Goal: Consume media (video, audio): Watch videos, listen to music or podcasts

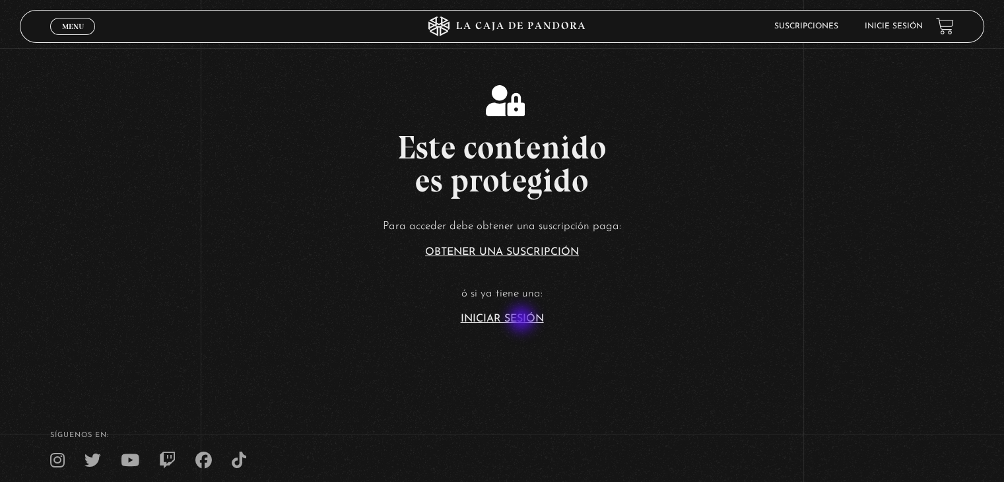
click at [523, 320] on link "Iniciar Sesión" at bounding box center [502, 319] width 83 height 11
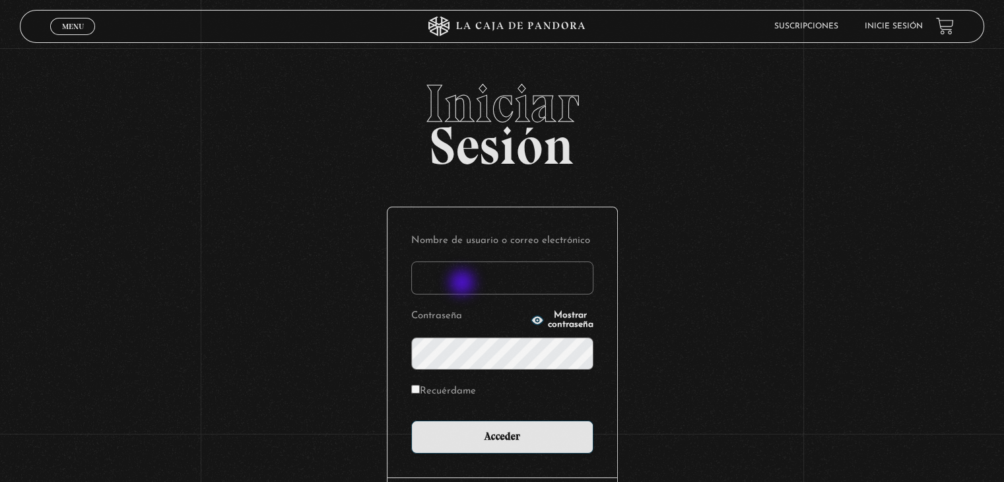
click at [464, 284] on input "Nombre de usuario o correo electrónico" at bounding box center [502, 278] width 182 height 33
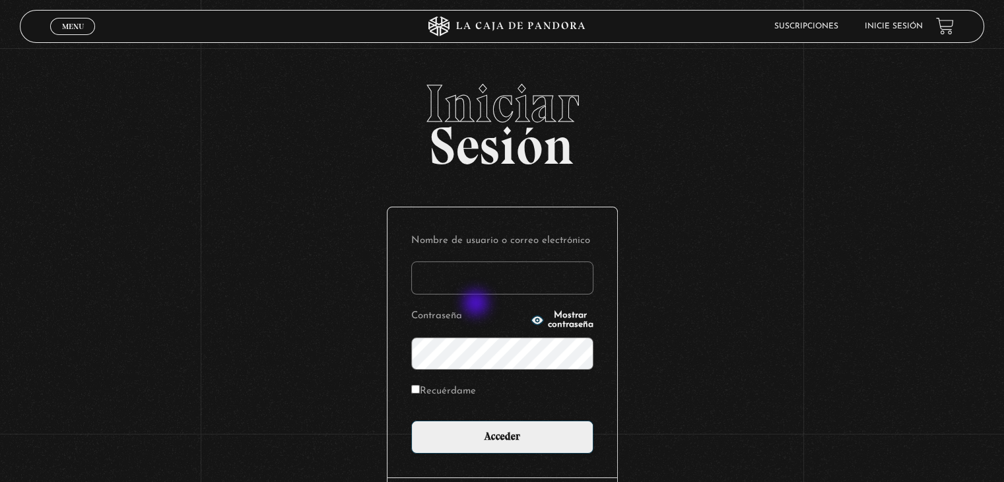
type input "[EMAIL_ADDRESS][DOMAIN_NAME]"
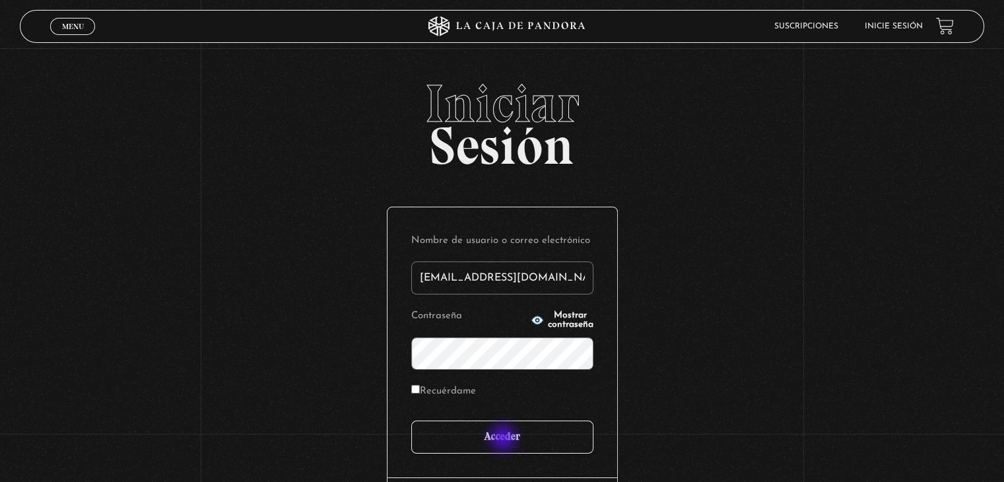
click at [505, 439] on input "Acceder" at bounding box center [502, 437] width 182 height 33
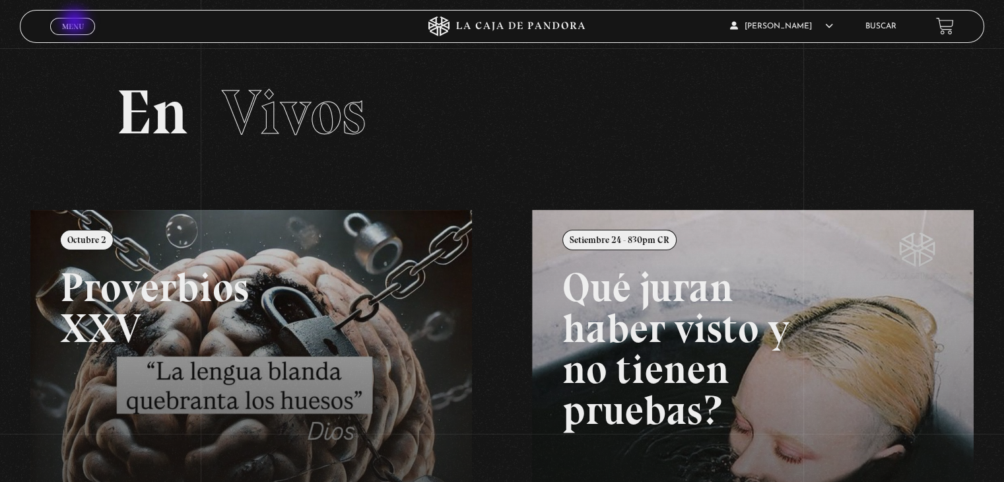
click at [76, 22] on span "Menu" at bounding box center [73, 26] width 22 height 8
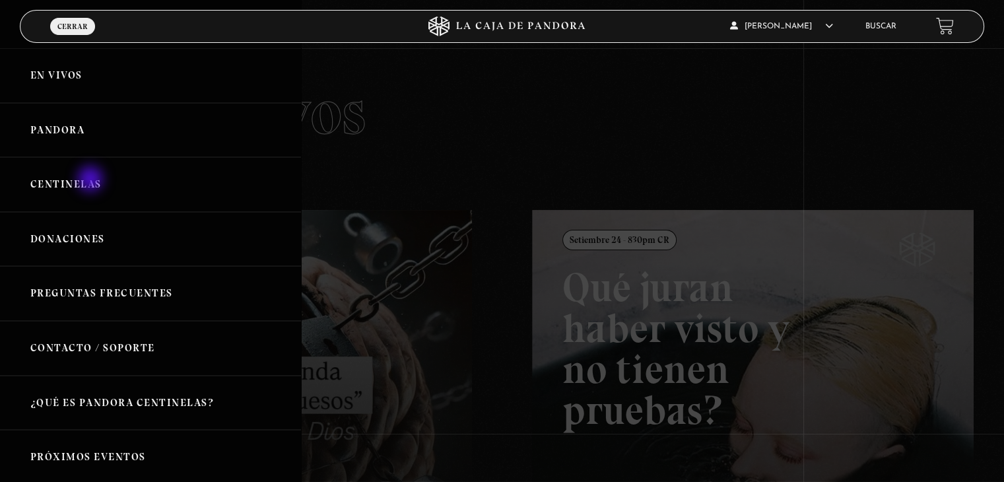
click at [87, 181] on link "Centinelas" at bounding box center [150, 184] width 301 height 55
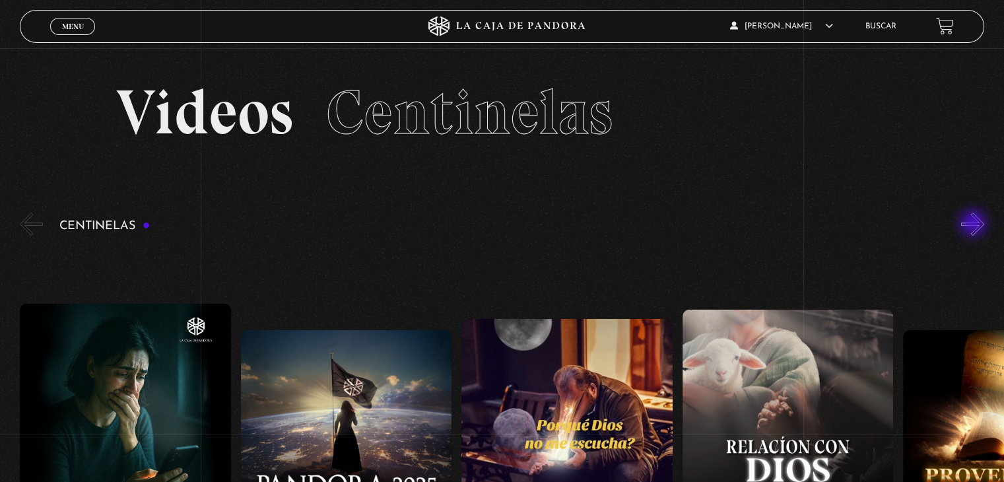
click at [975, 225] on button "»" at bounding box center [973, 224] width 23 height 23
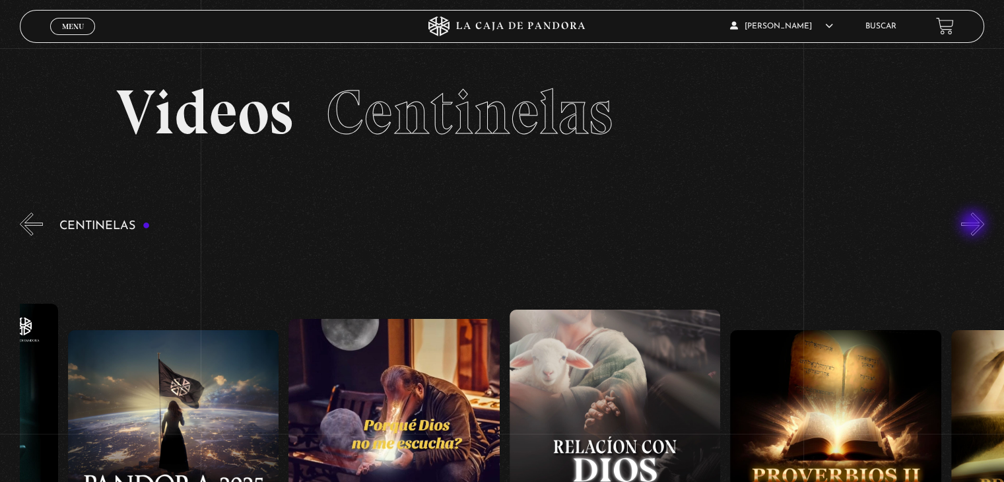
click at [975, 225] on button "»" at bounding box center [973, 224] width 23 height 23
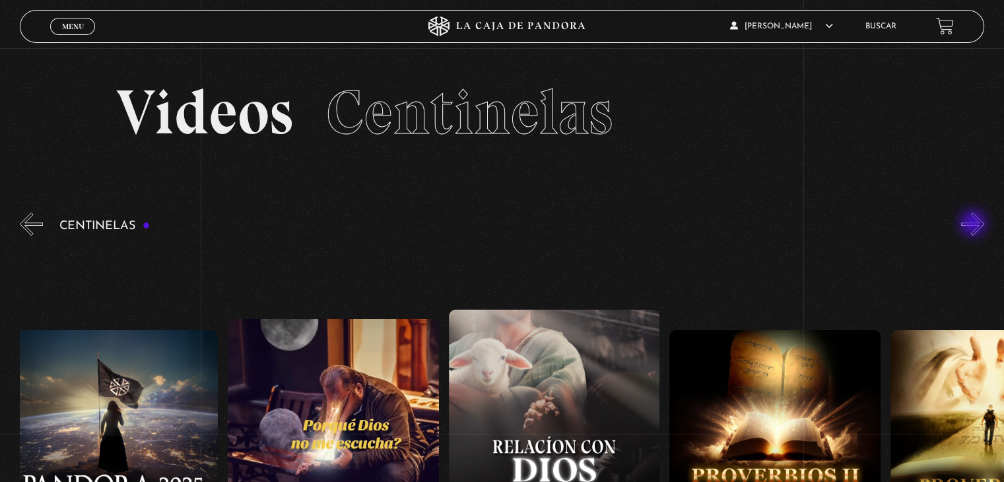
click at [975, 225] on button "»" at bounding box center [973, 224] width 23 height 23
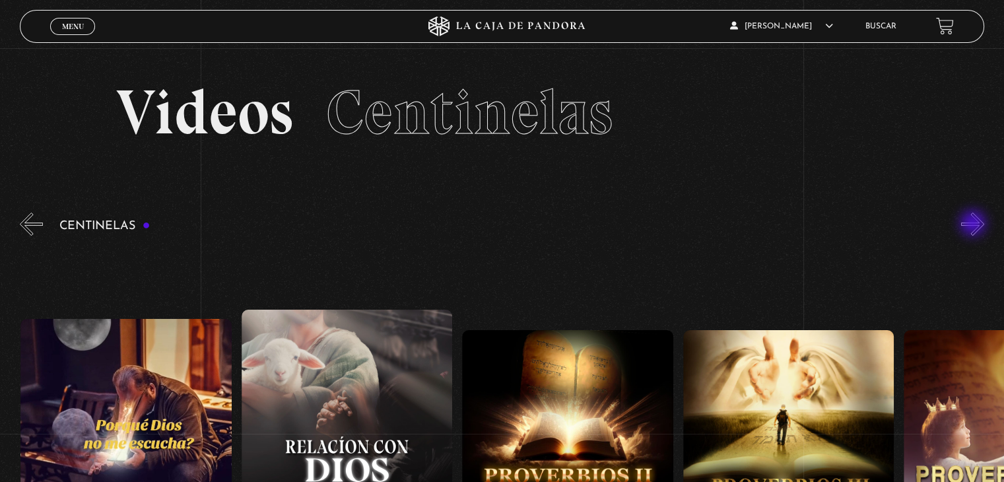
click at [975, 225] on button "»" at bounding box center [973, 224] width 23 height 23
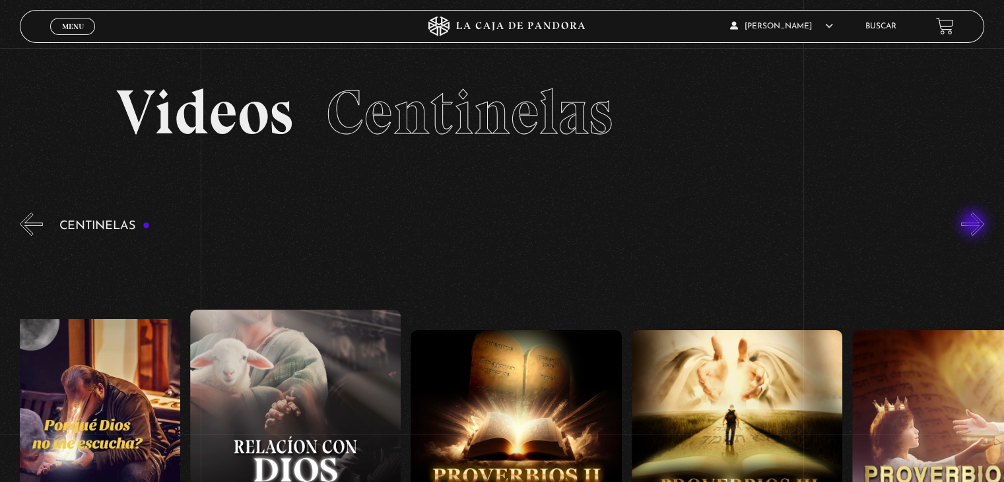
click at [975, 225] on button "»" at bounding box center [973, 224] width 23 height 23
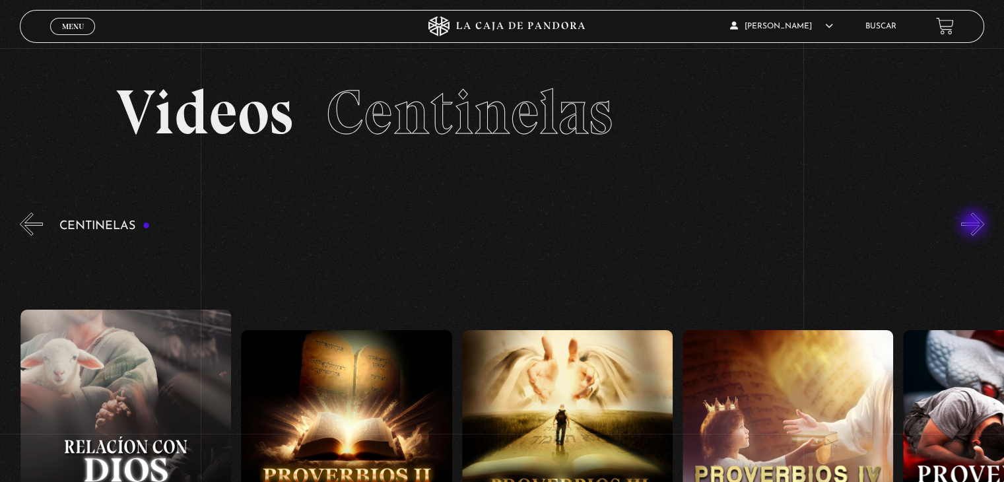
click at [975, 225] on button "»" at bounding box center [973, 224] width 23 height 23
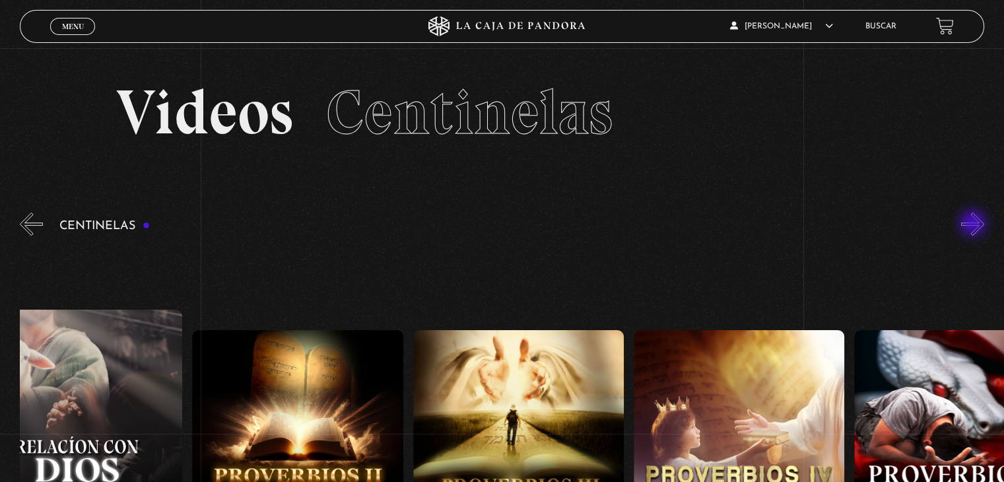
click at [975, 225] on button "»" at bounding box center [973, 224] width 23 height 23
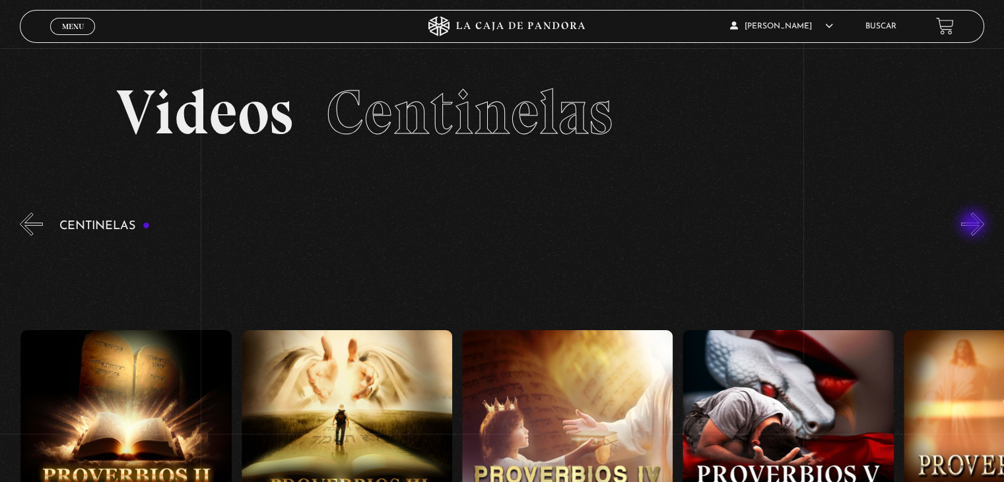
click at [975, 225] on button "»" at bounding box center [973, 224] width 23 height 23
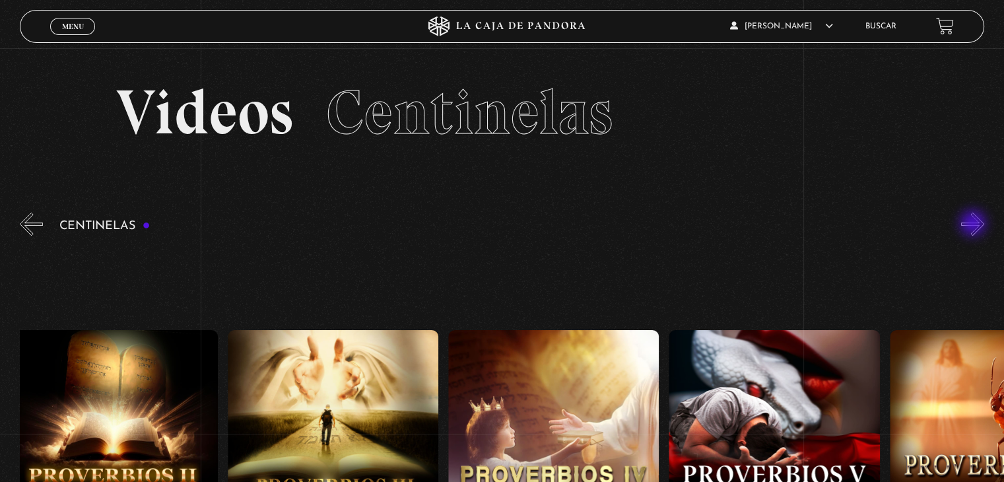
click at [975, 225] on button "»" at bounding box center [973, 224] width 23 height 23
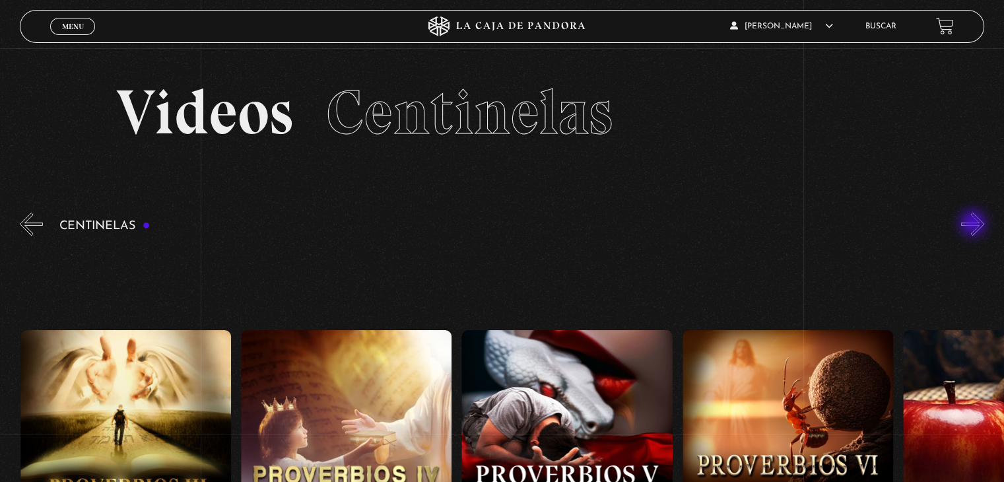
click at [975, 225] on button "»" at bounding box center [973, 224] width 23 height 23
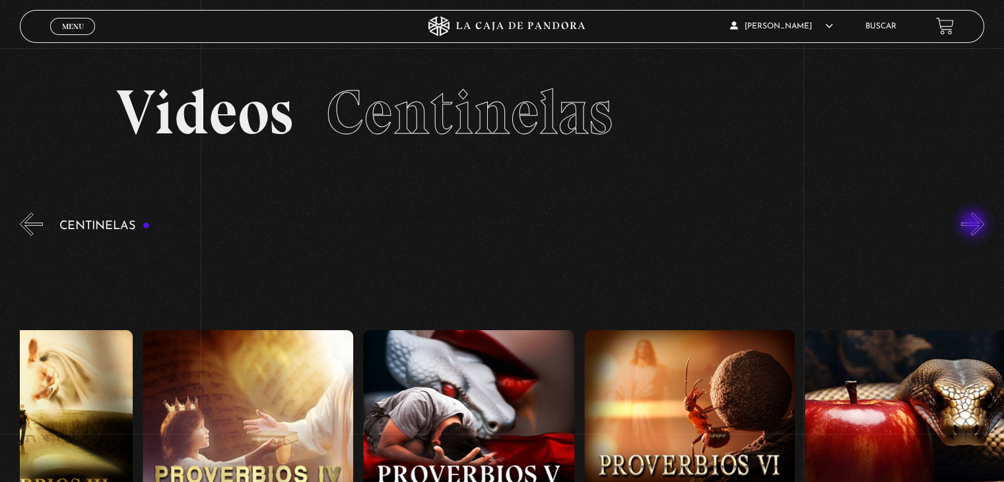
click at [975, 225] on button "»" at bounding box center [973, 224] width 23 height 23
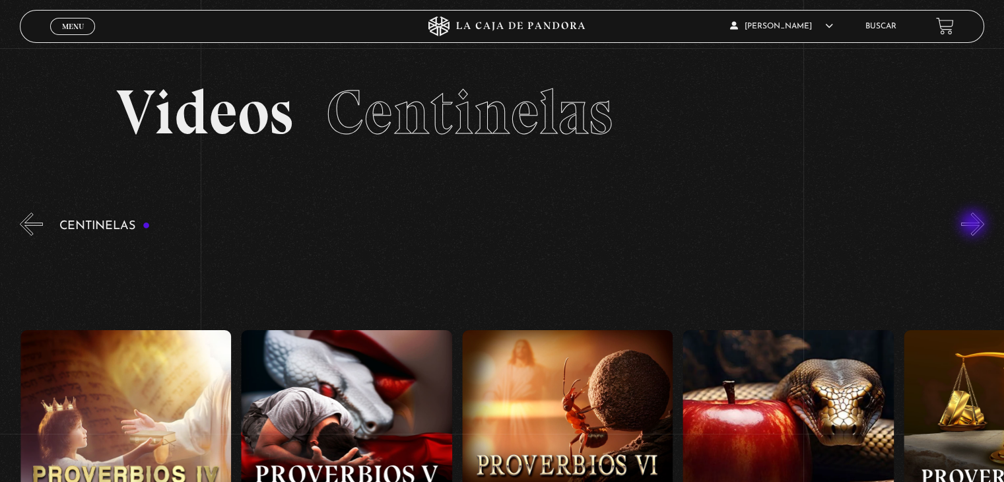
click at [975, 225] on button "»" at bounding box center [973, 224] width 23 height 23
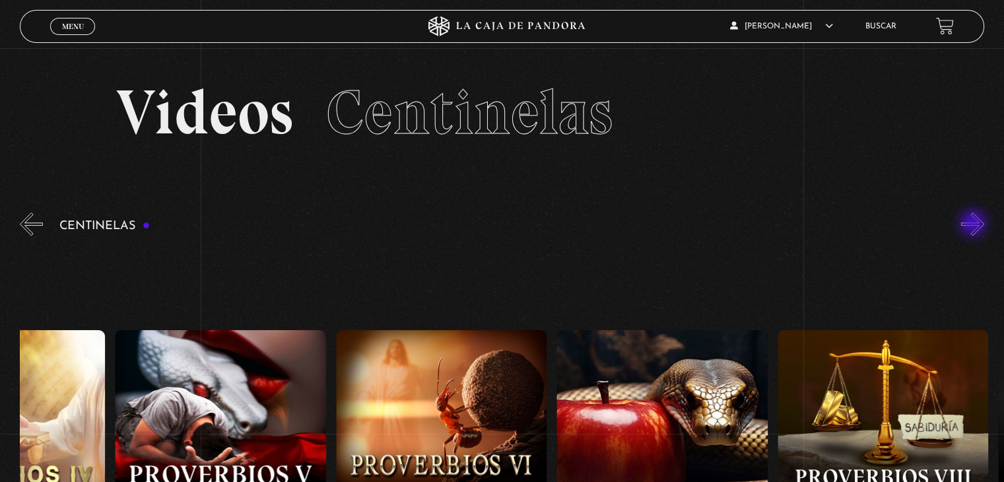
click at [975, 225] on button "»" at bounding box center [973, 224] width 23 height 23
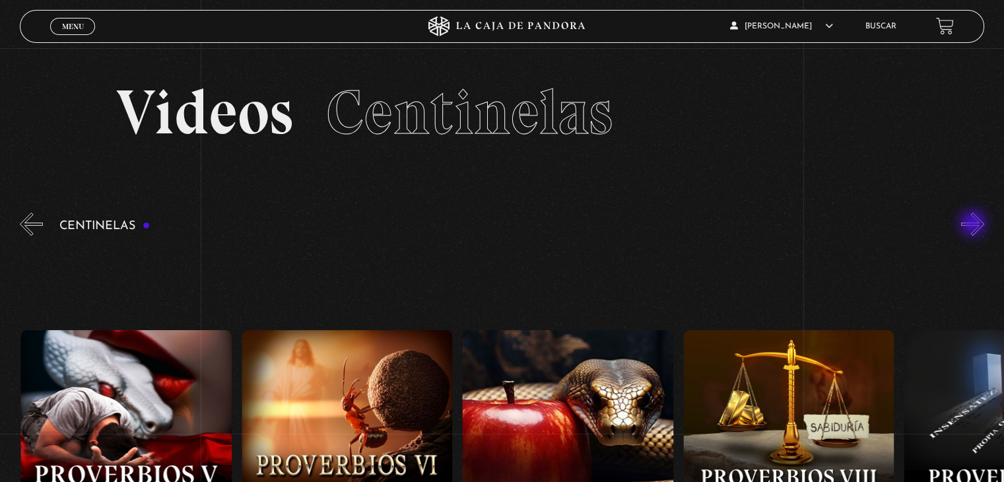
click at [975, 225] on button "»" at bounding box center [973, 224] width 23 height 23
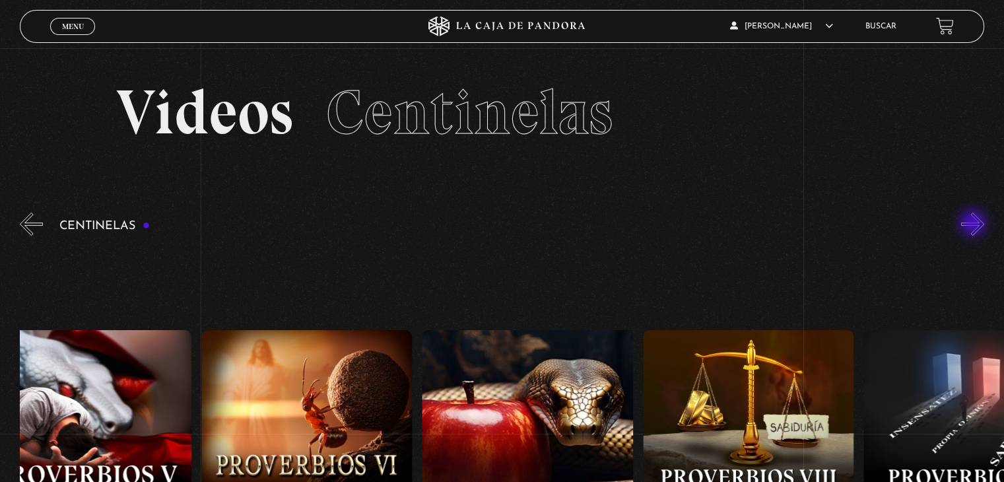
click at [975, 225] on button "»" at bounding box center [973, 224] width 23 height 23
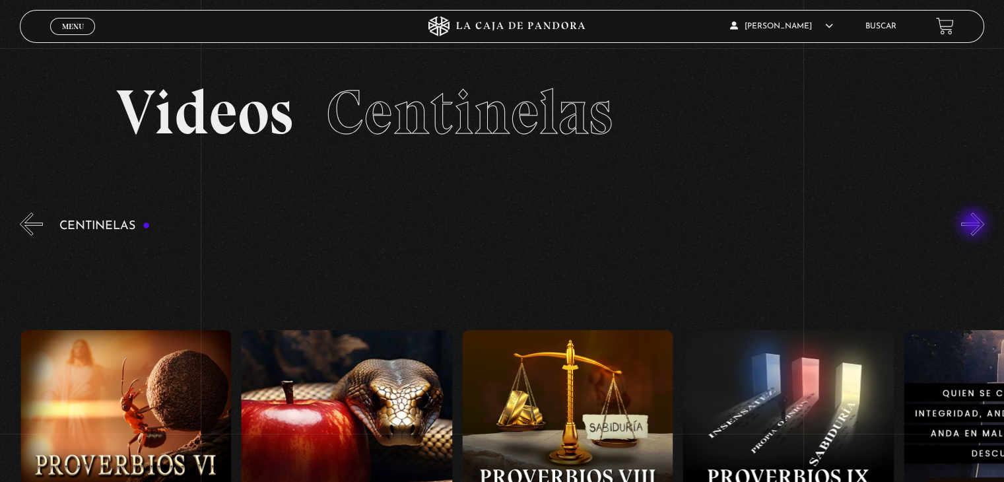
click at [975, 225] on button "»" at bounding box center [973, 224] width 23 height 23
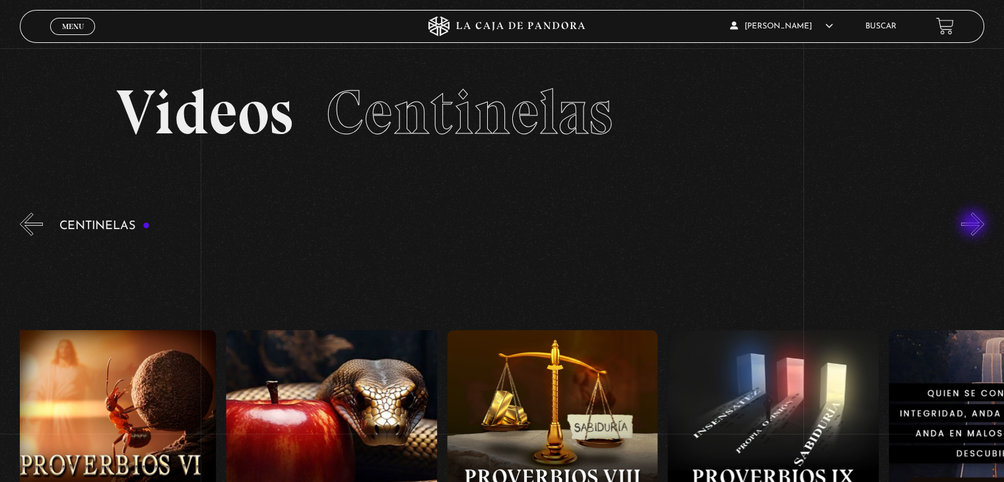
click at [975, 225] on button "»" at bounding box center [973, 224] width 23 height 23
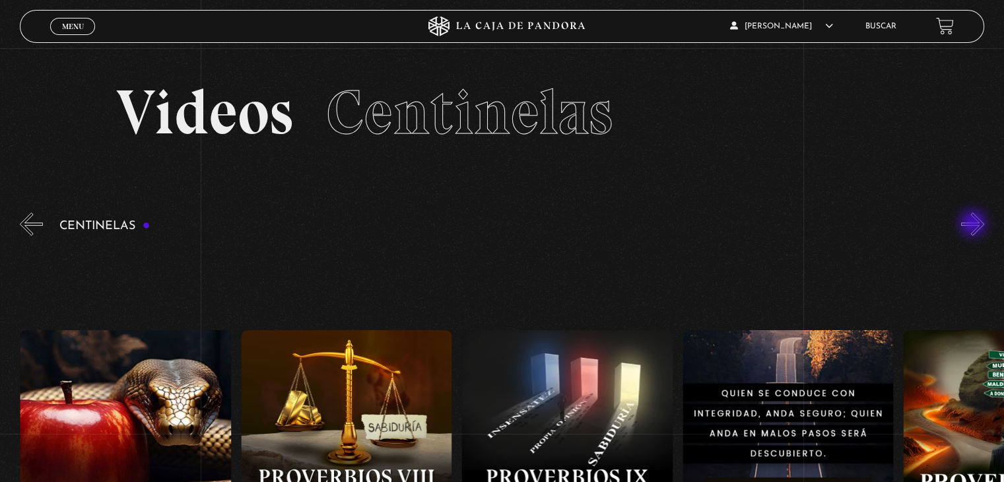
click at [975, 225] on button "»" at bounding box center [973, 224] width 23 height 23
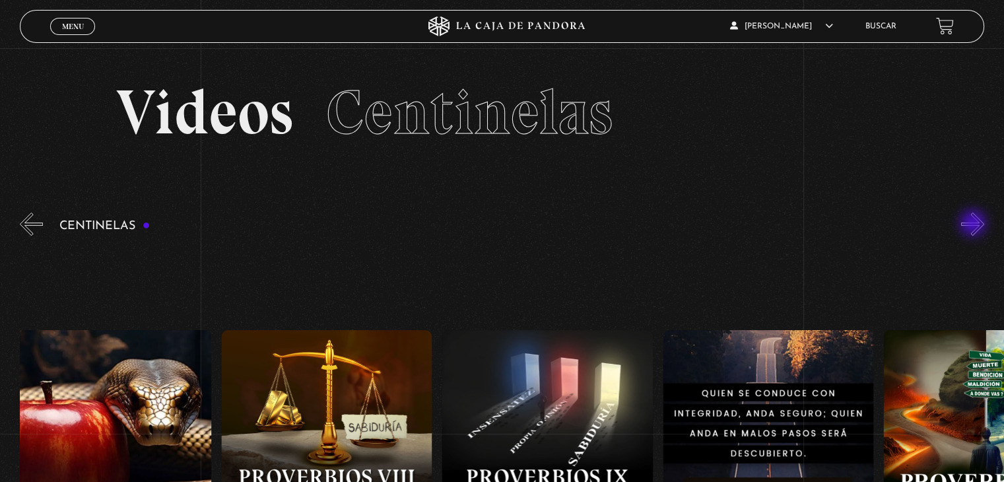
click at [975, 225] on button "»" at bounding box center [973, 224] width 23 height 23
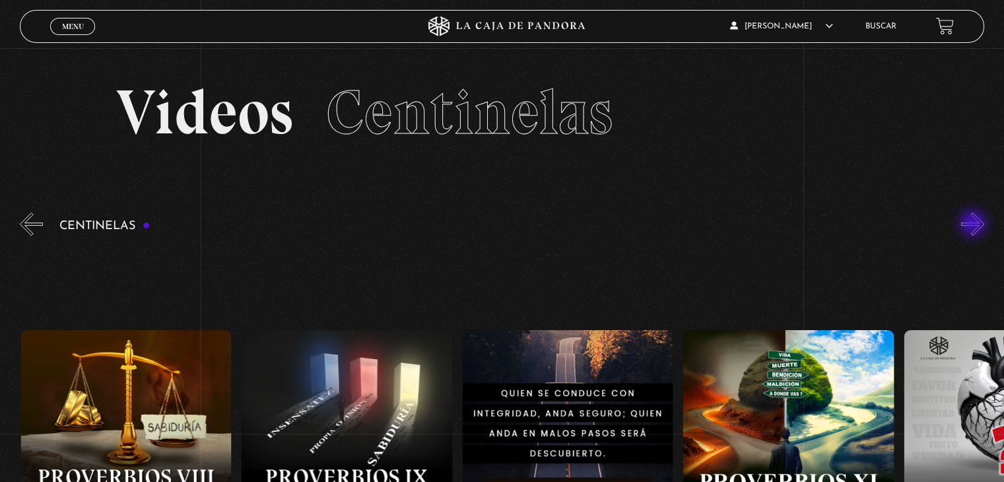
click at [975, 225] on button "»" at bounding box center [973, 224] width 23 height 23
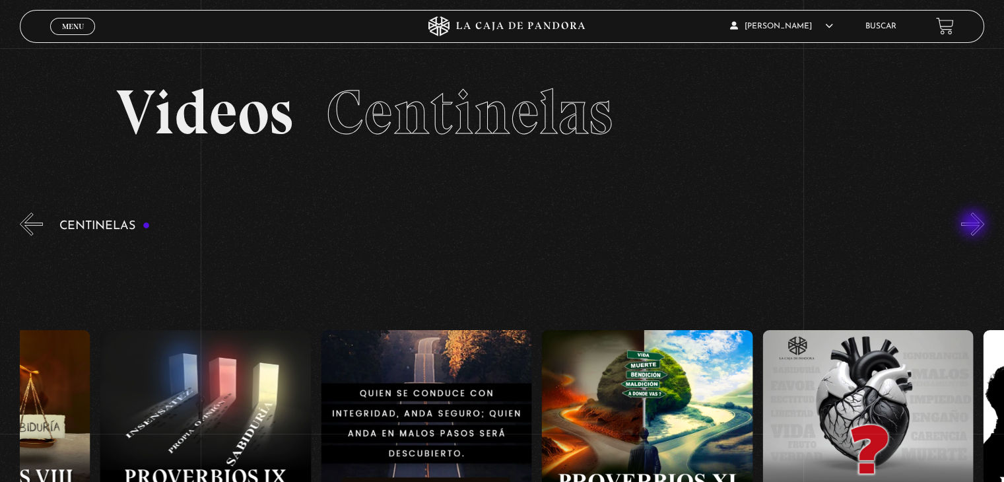
click at [975, 225] on button "»" at bounding box center [973, 224] width 23 height 23
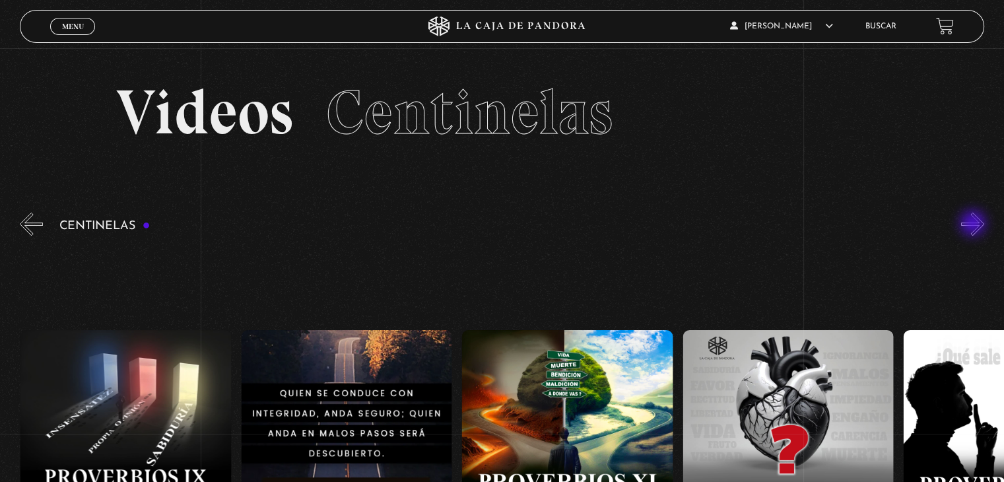
click at [975, 225] on button "»" at bounding box center [973, 224] width 23 height 23
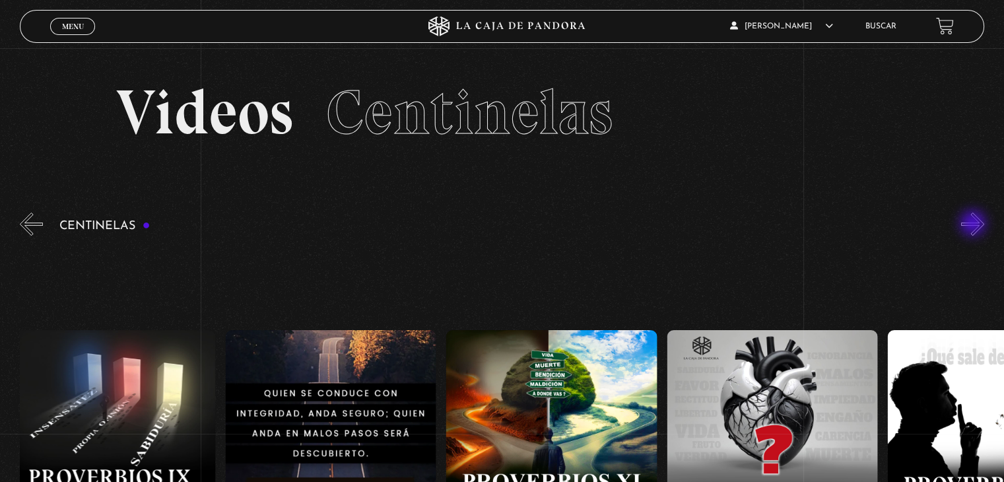
click at [975, 225] on button "»" at bounding box center [973, 224] width 23 height 23
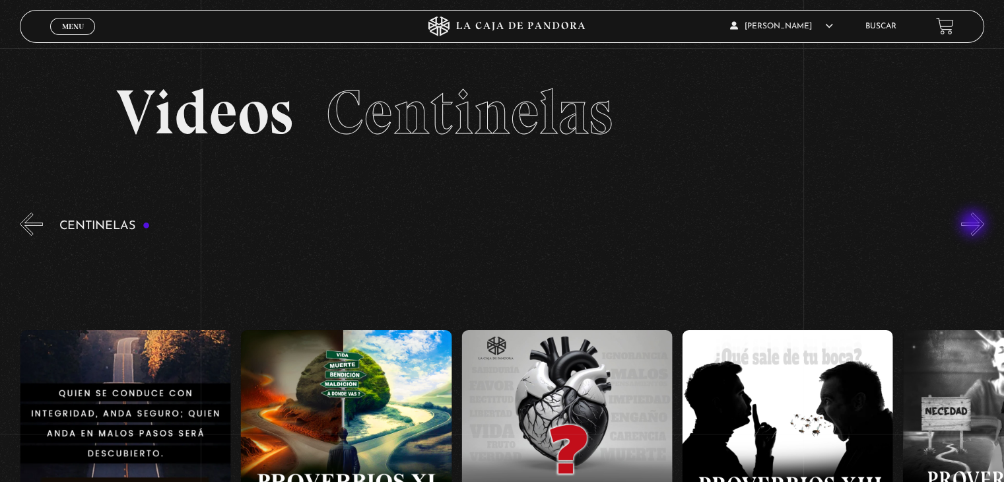
click at [975, 225] on button "»" at bounding box center [973, 224] width 23 height 23
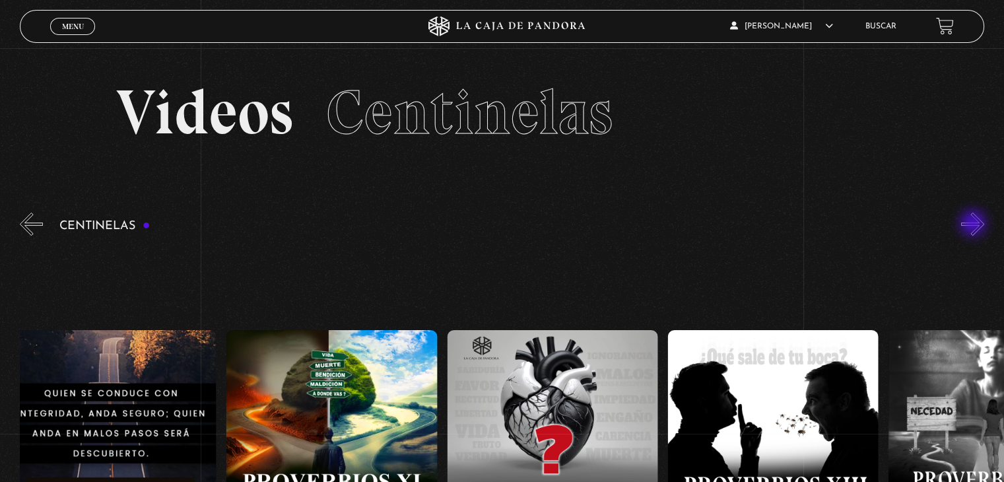
click at [975, 225] on button "»" at bounding box center [973, 224] width 23 height 23
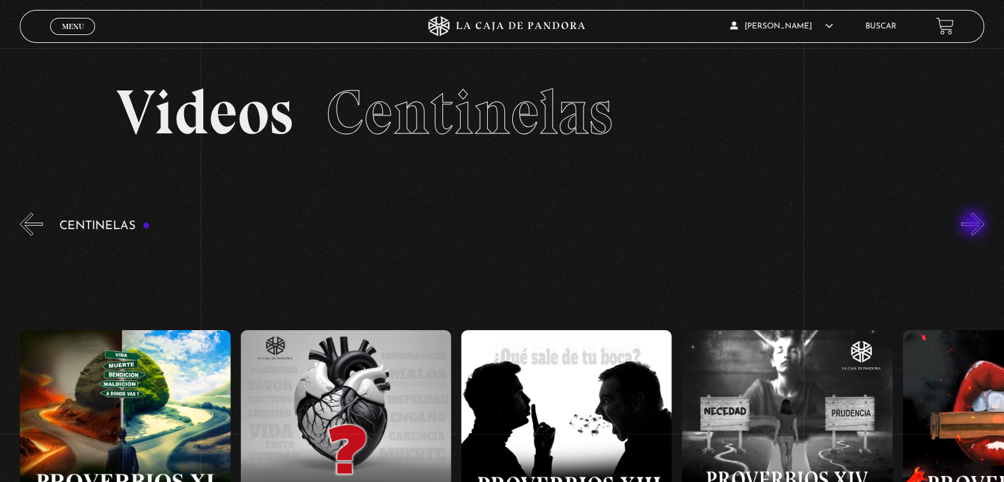
click at [975, 225] on button "»" at bounding box center [973, 224] width 23 height 23
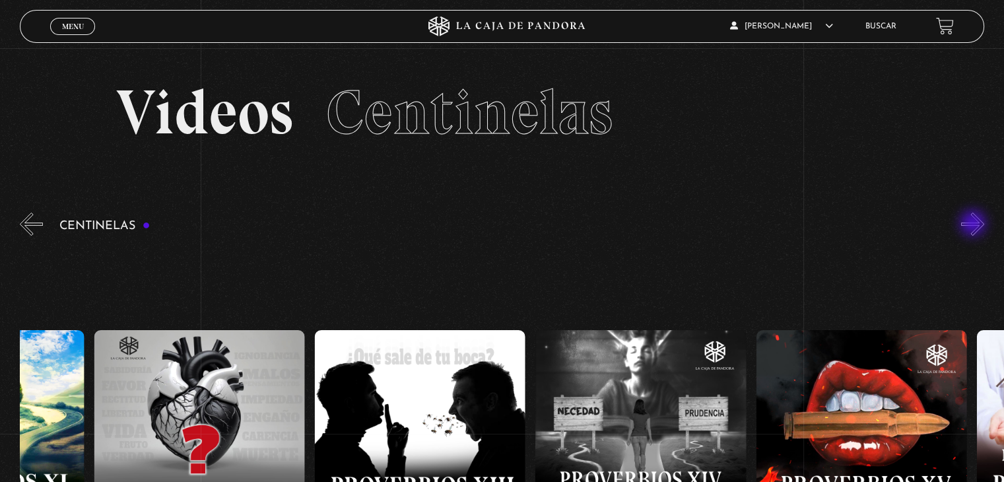
click at [975, 225] on button "»" at bounding box center [973, 224] width 23 height 23
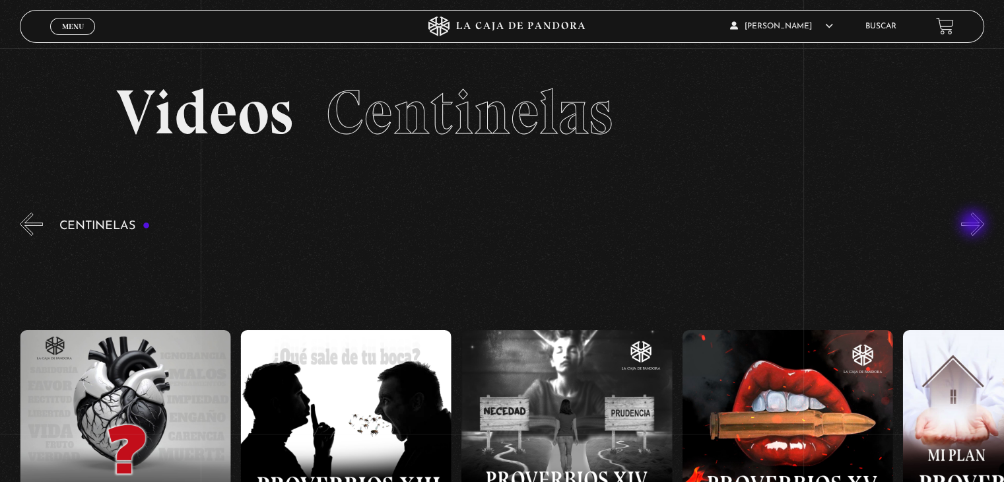
click at [975, 225] on button "»" at bounding box center [973, 224] width 23 height 23
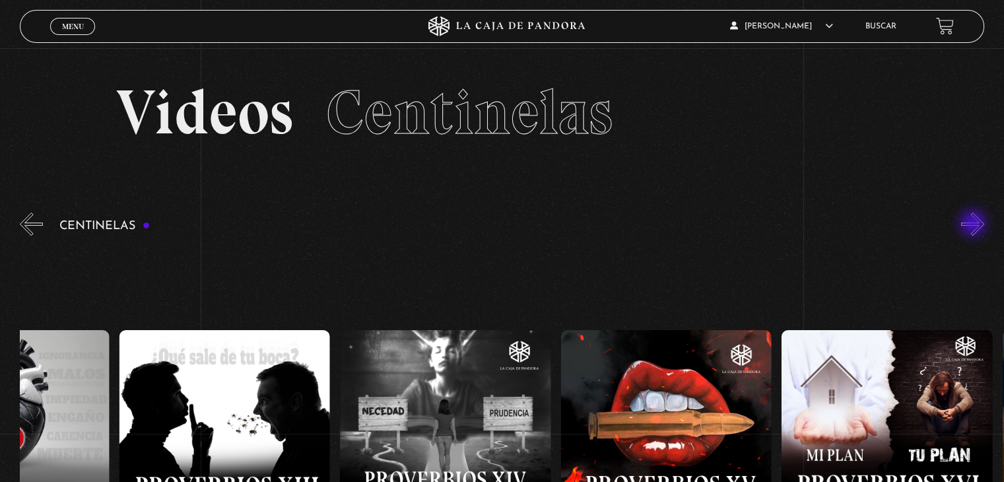
click at [975, 225] on button "»" at bounding box center [973, 224] width 23 height 23
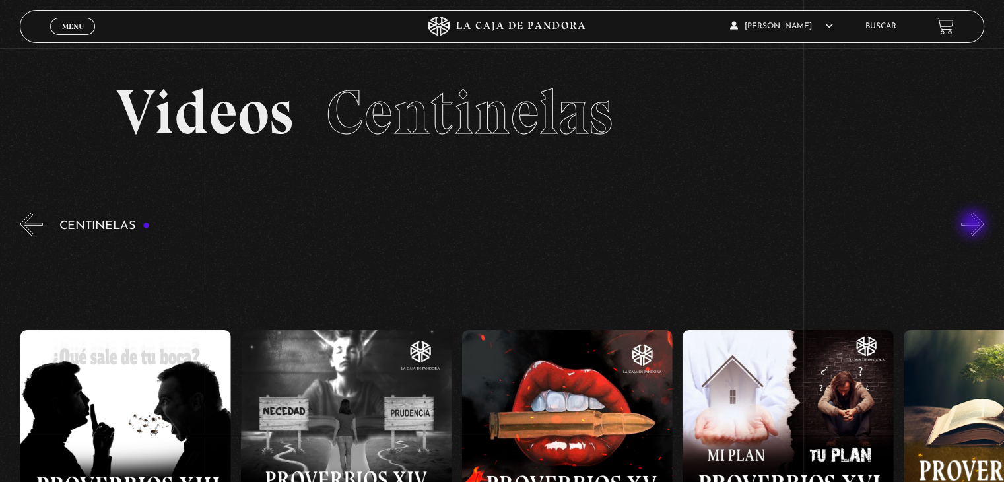
click at [975, 225] on button "»" at bounding box center [973, 224] width 23 height 23
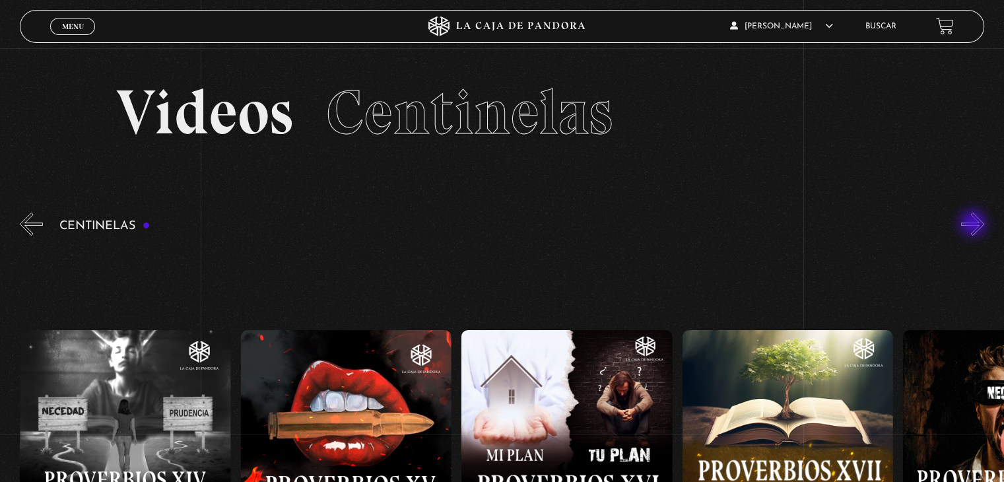
click at [975, 225] on button "»" at bounding box center [973, 224] width 23 height 23
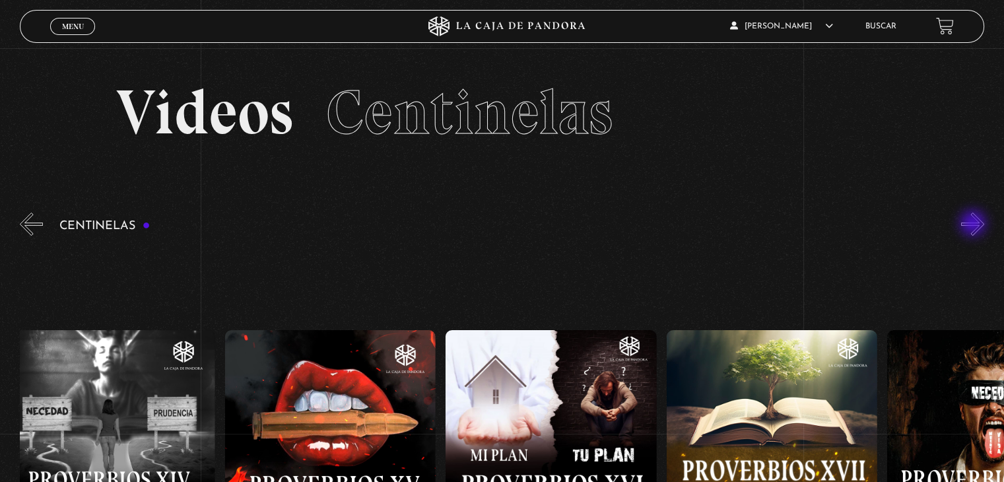
click at [975, 225] on button "»" at bounding box center [973, 224] width 23 height 23
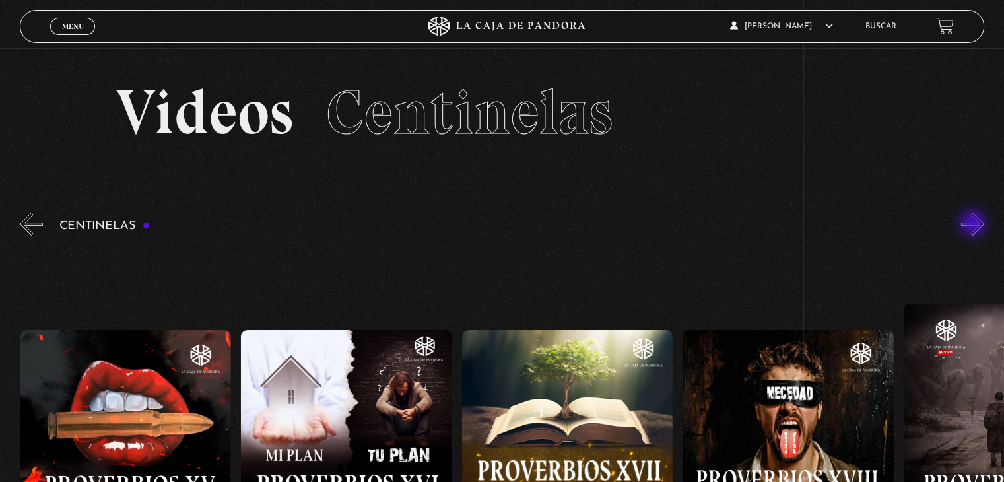
click at [975, 225] on button "»" at bounding box center [973, 224] width 23 height 23
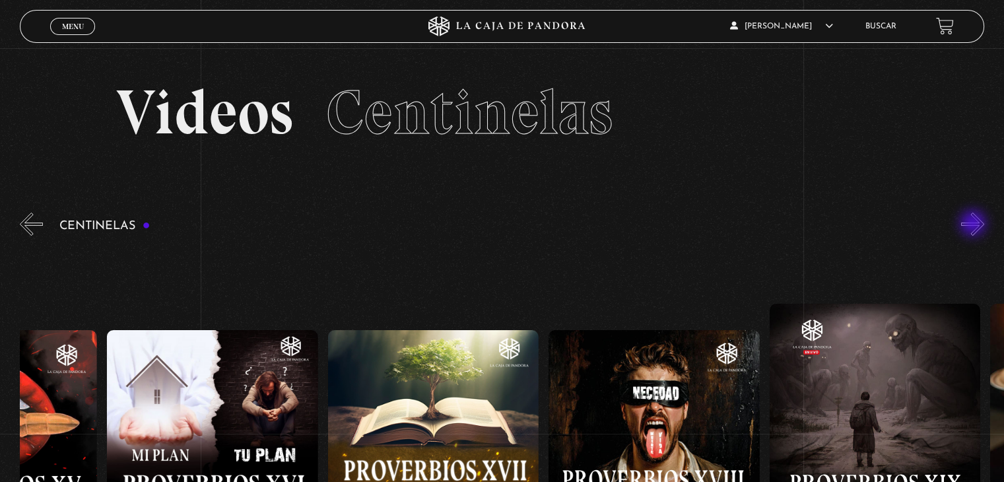
click at [975, 225] on button "»" at bounding box center [973, 224] width 23 height 23
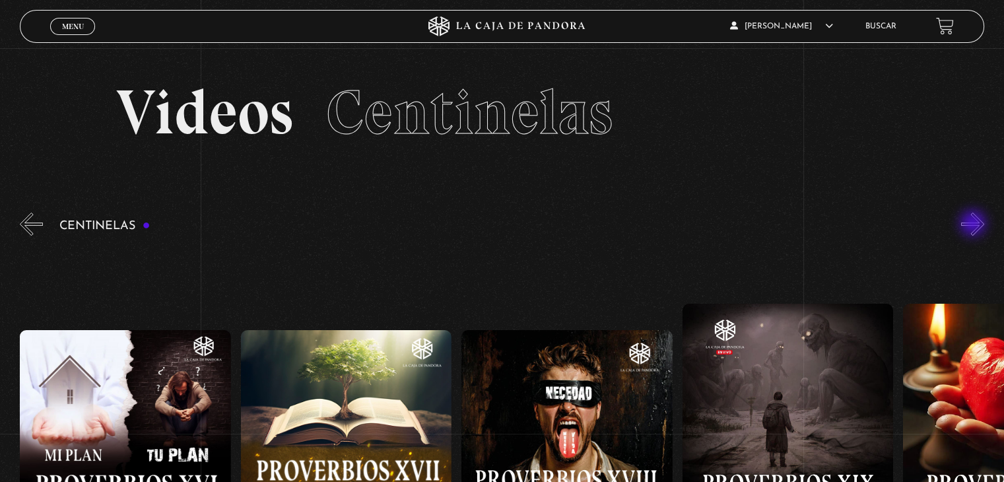
click at [975, 225] on button "»" at bounding box center [973, 224] width 23 height 23
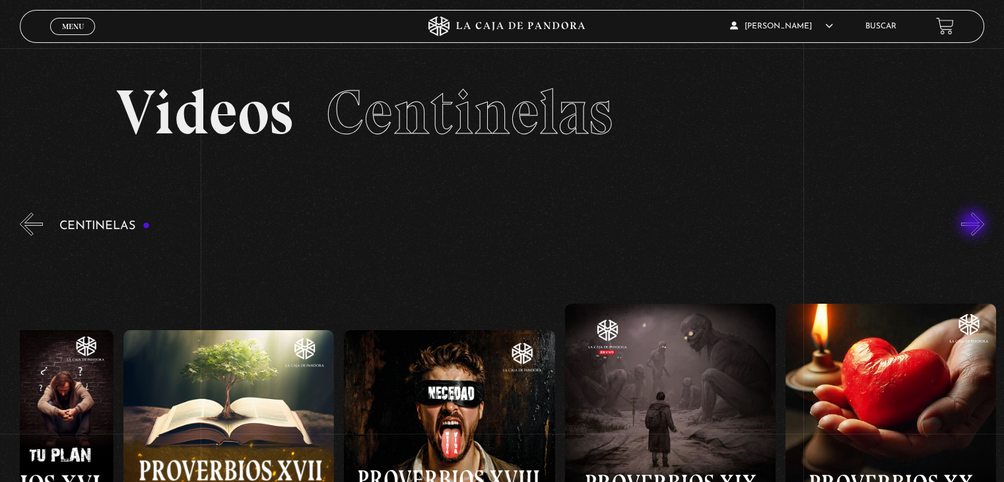
click at [975, 225] on button "»" at bounding box center [973, 224] width 23 height 23
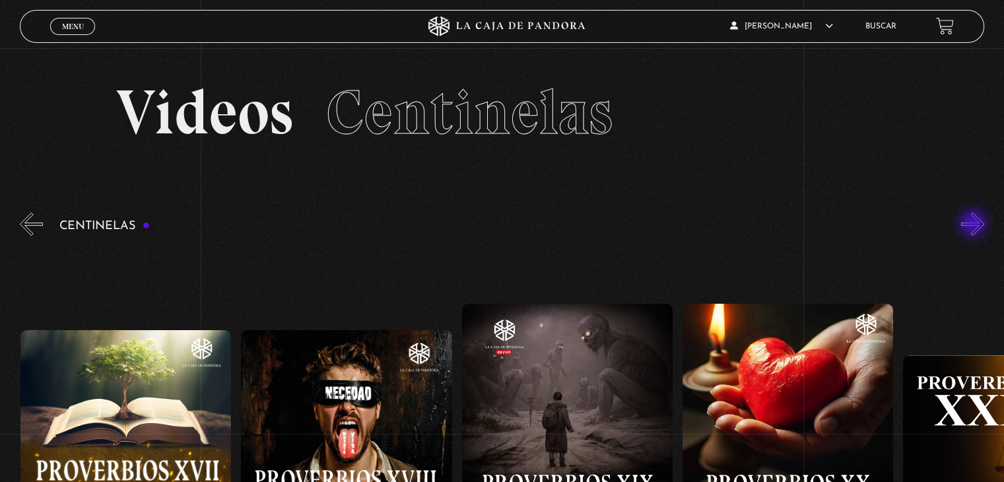
click at [975, 225] on button "»" at bounding box center [973, 224] width 23 height 23
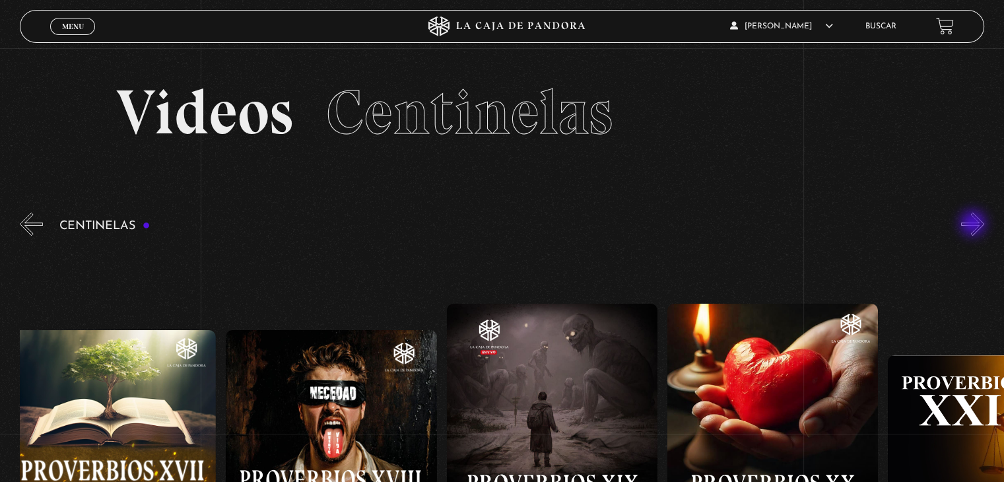
click at [975, 225] on button "»" at bounding box center [973, 224] width 23 height 23
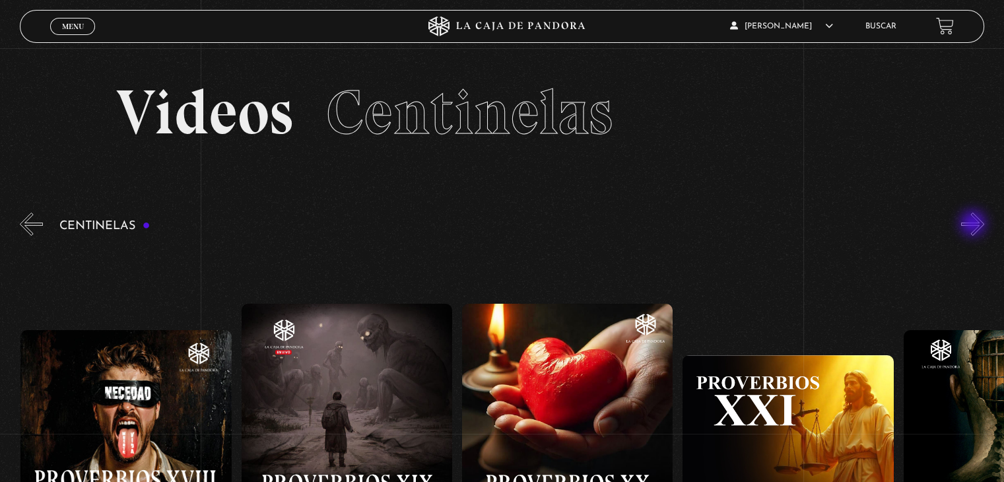
click at [975, 225] on button "»" at bounding box center [973, 224] width 23 height 23
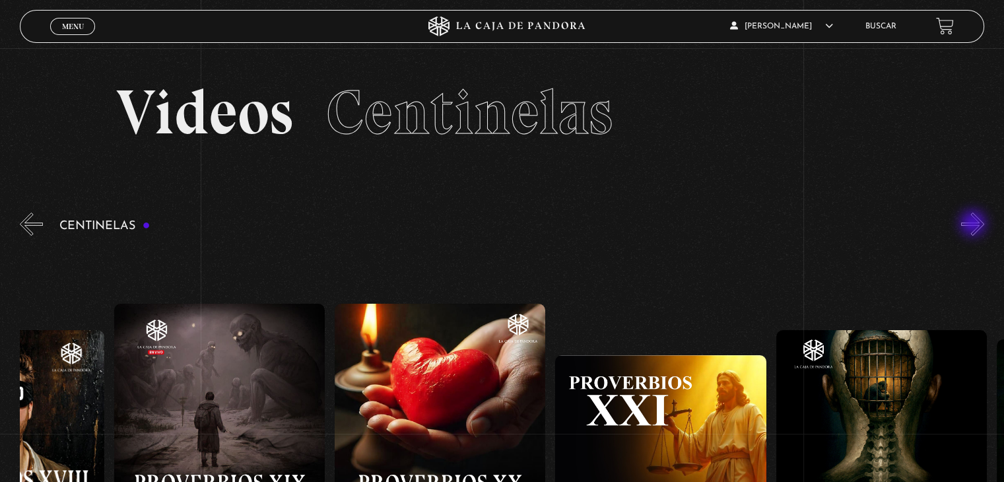
click at [975, 225] on button "»" at bounding box center [973, 224] width 23 height 23
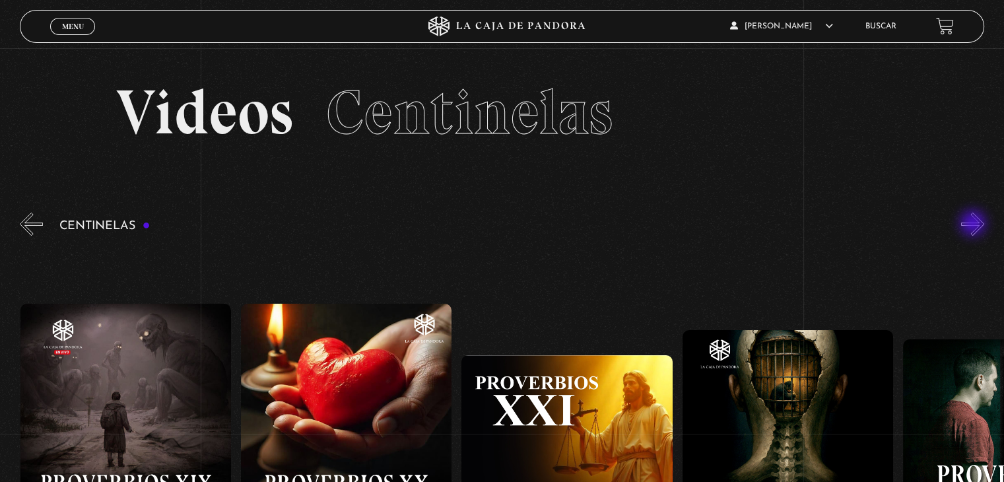
click at [975, 225] on button "»" at bounding box center [973, 224] width 23 height 23
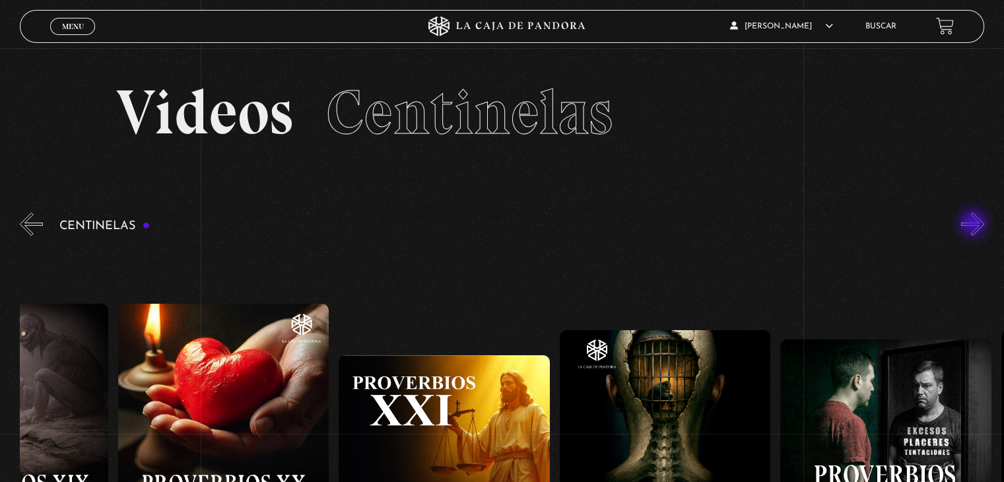
click at [975, 225] on button "»" at bounding box center [973, 224] width 23 height 23
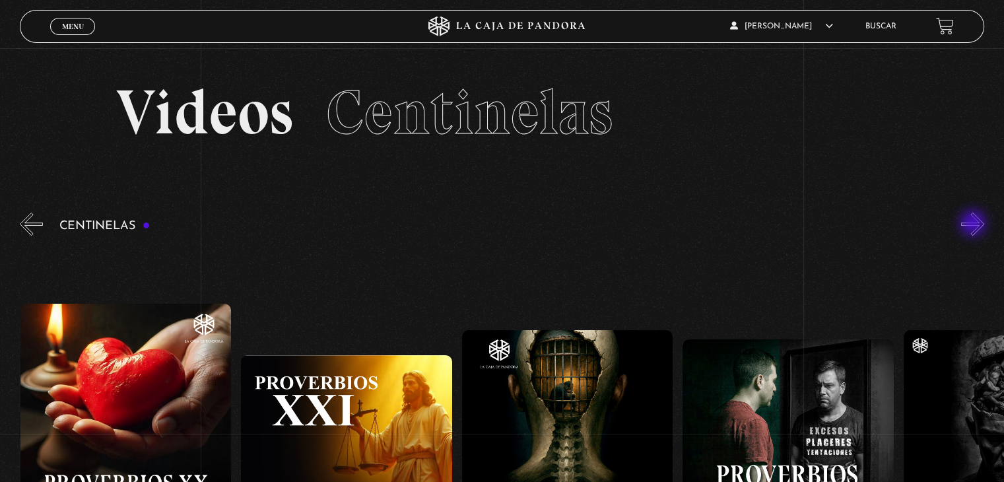
click at [975, 225] on button "»" at bounding box center [973, 224] width 23 height 23
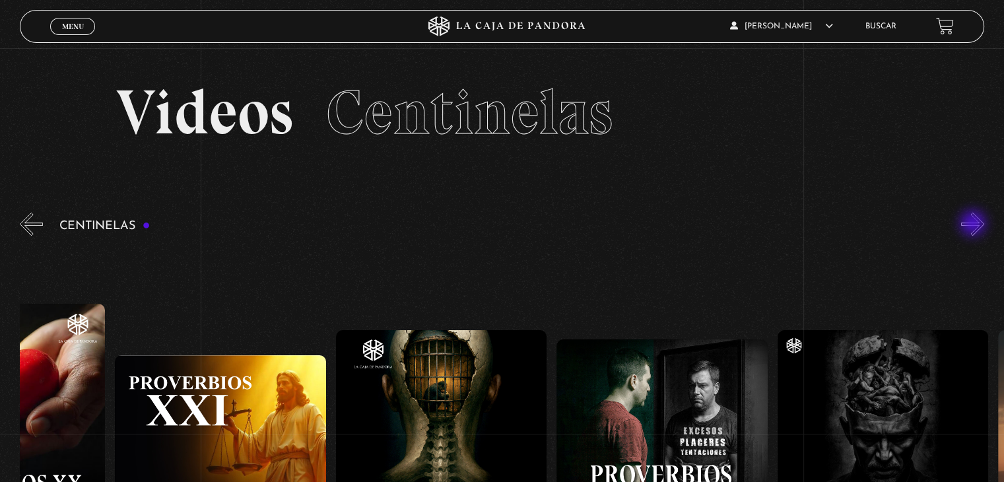
click at [975, 225] on button "»" at bounding box center [973, 224] width 23 height 23
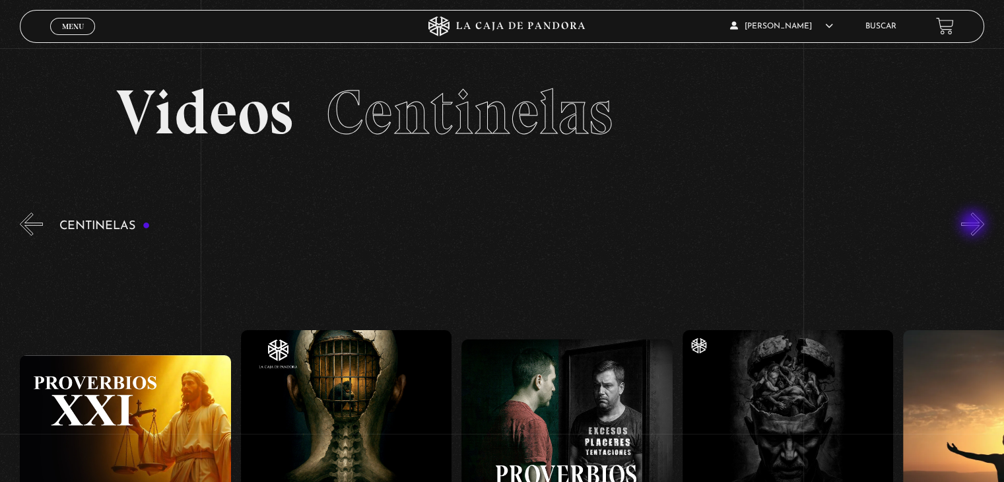
click at [975, 225] on button "»" at bounding box center [973, 224] width 23 height 23
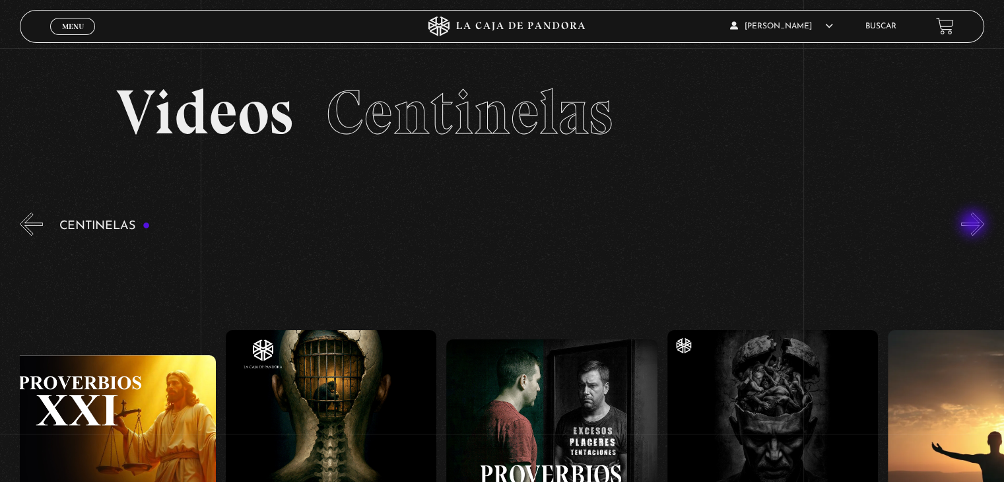
click at [975, 225] on button "»" at bounding box center [973, 224] width 23 height 23
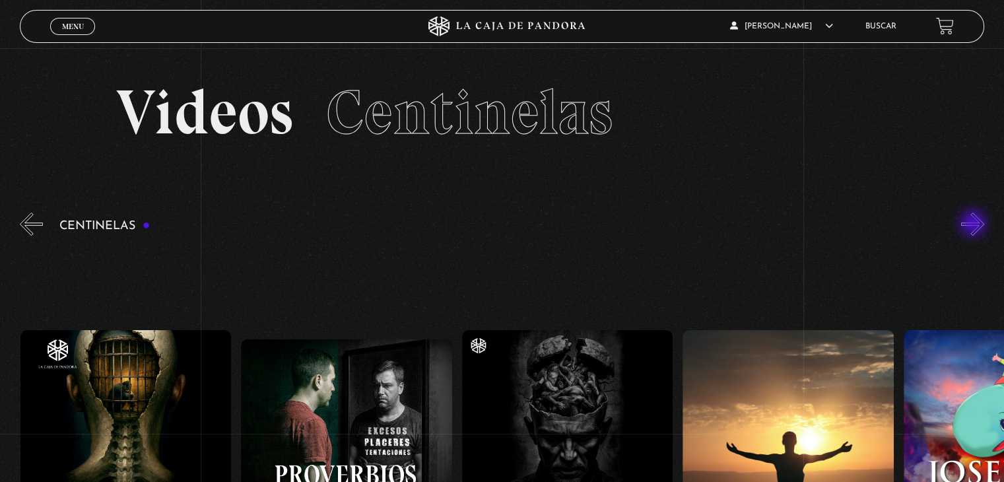
click at [975, 225] on button "»" at bounding box center [973, 224] width 23 height 23
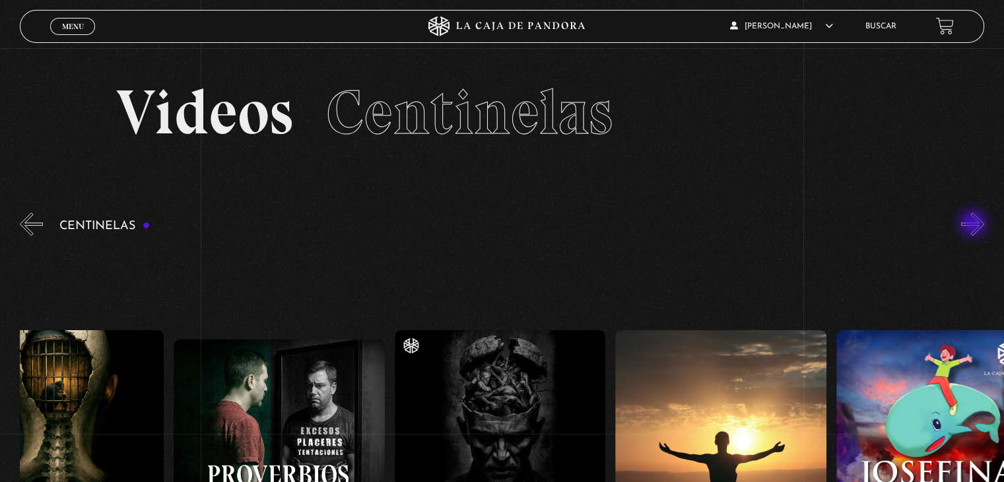
click at [975, 225] on button "»" at bounding box center [973, 224] width 23 height 23
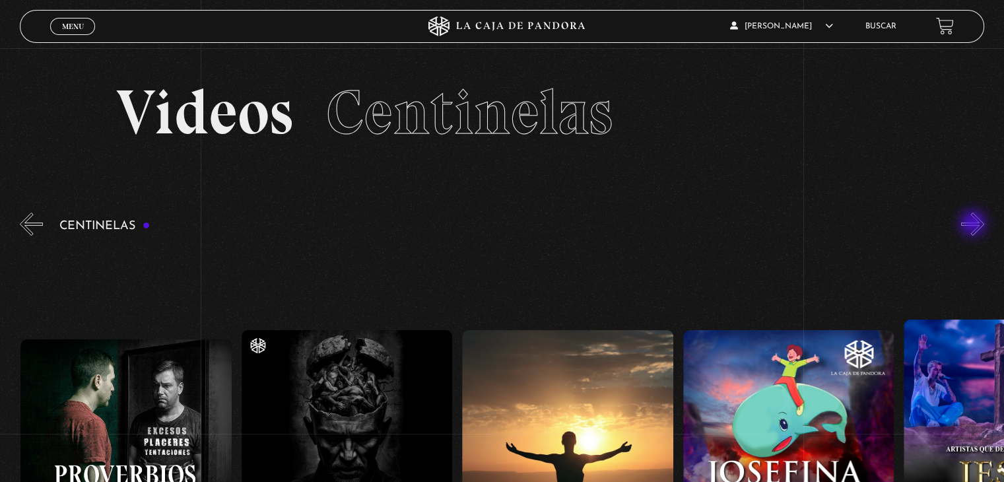
click at [975, 225] on button "»" at bounding box center [973, 224] width 23 height 23
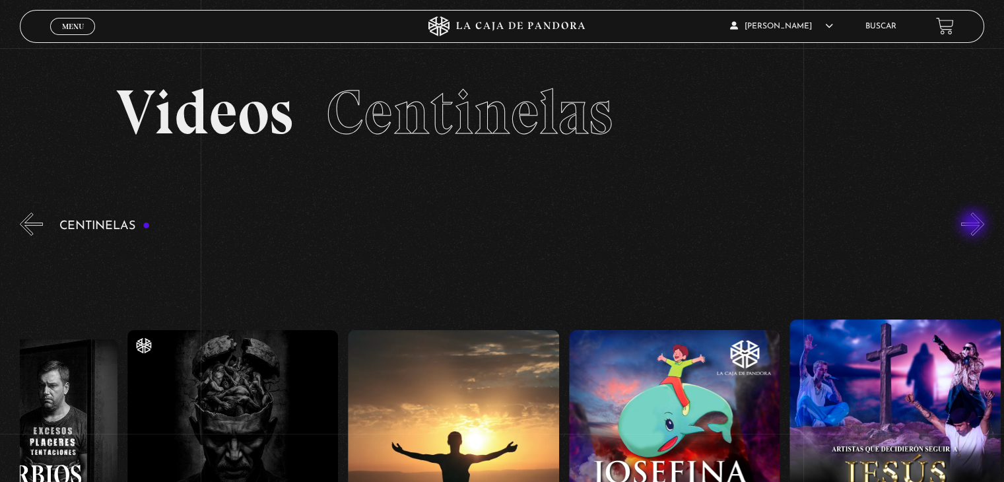
click at [975, 225] on button "»" at bounding box center [973, 224] width 23 height 23
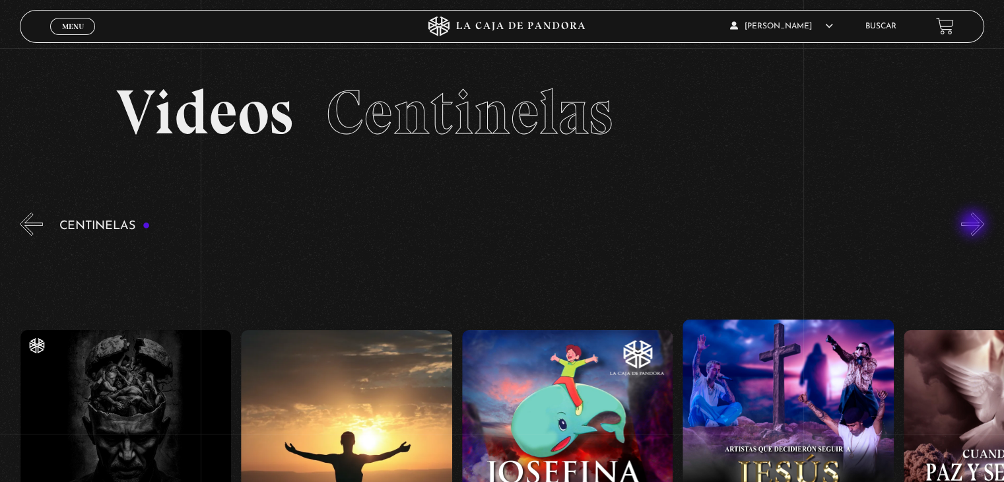
click at [975, 225] on button "»" at bounding box center [973, 224] width 23 height 23
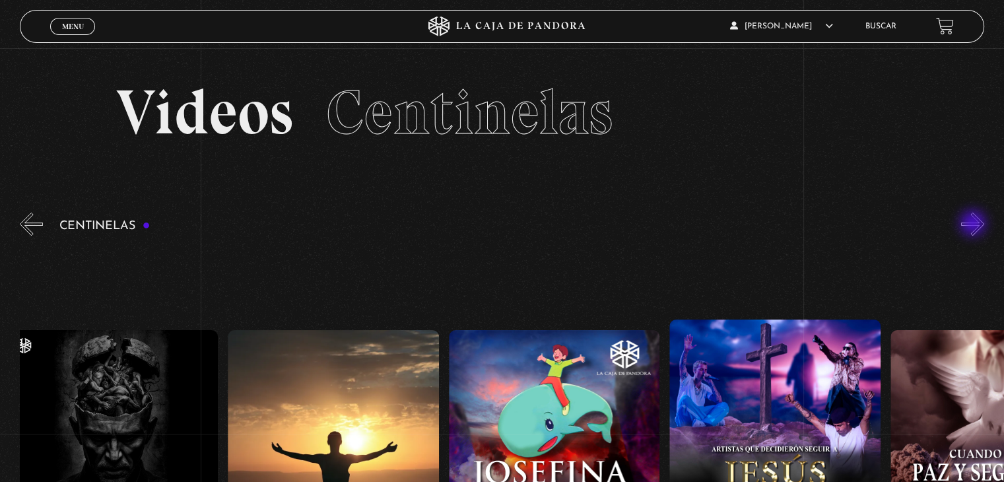
click at [975, 225] on button "»" at bounding box center [973, 224] width 23 height 23
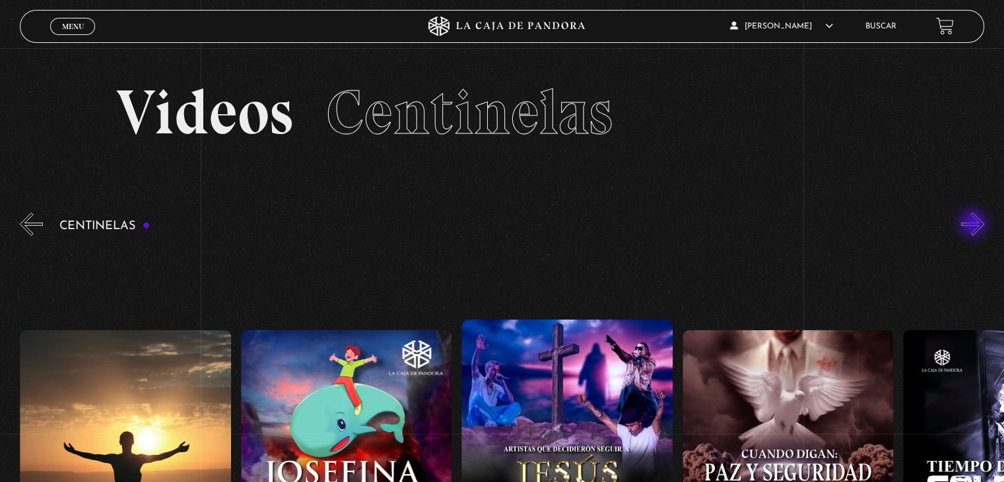
click at [975, 225] on button "»" at bounding box center [973, 224] width 23 height 23
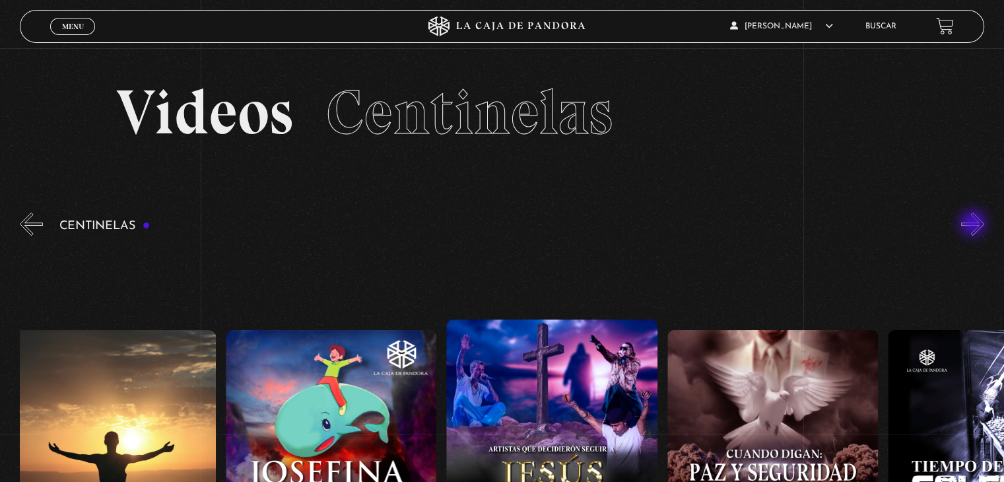
click at [975, 225] on button "»" at bounding box center [973, 224] width 23 height 23
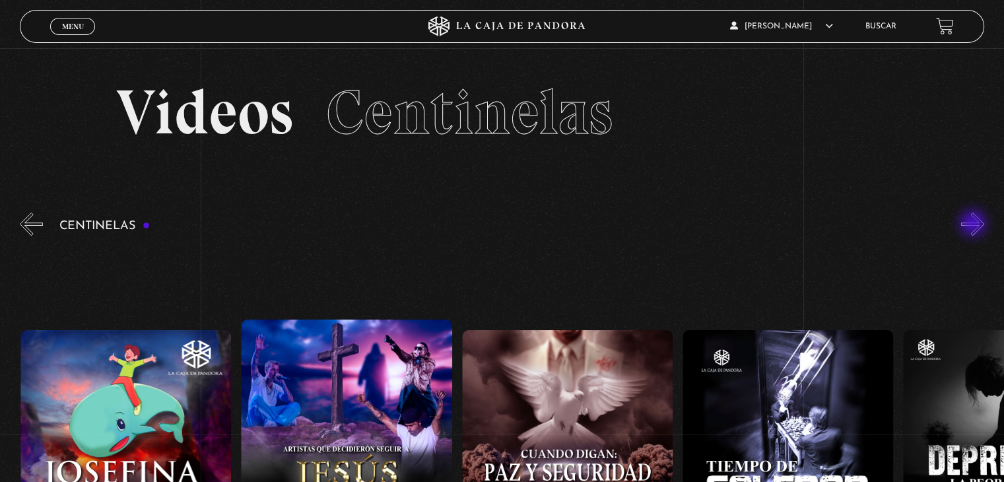
click at [975, 225] on button "»" at bounding box center [973, 224] width 23 height 23
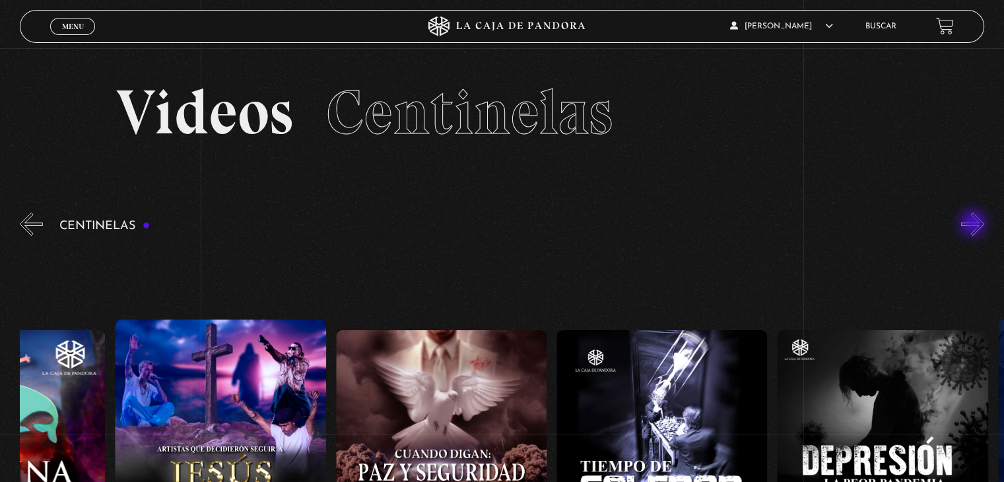
click at [975, 225] on button "»" at bounding box center [973, 224] width 23 height 23
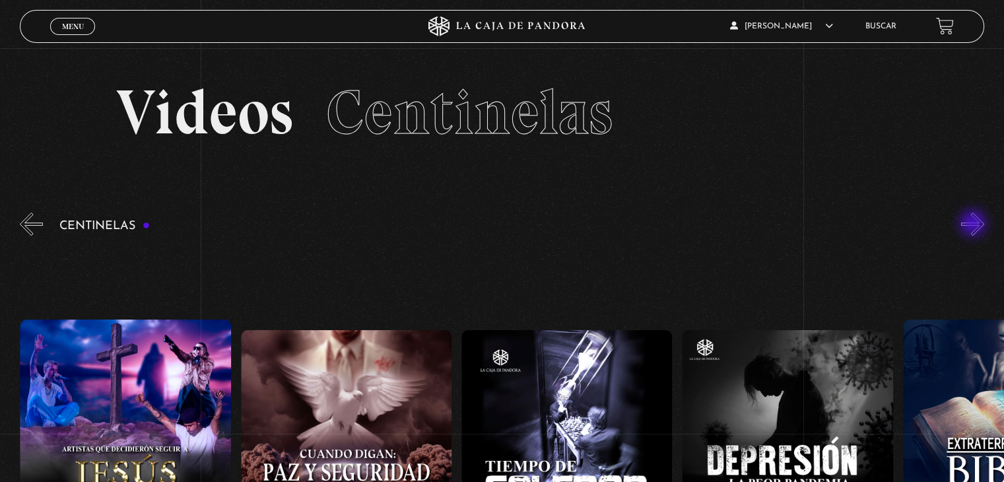
click at [975, 225] on button "»" at bounding box center [973, 224] width 23 height 23
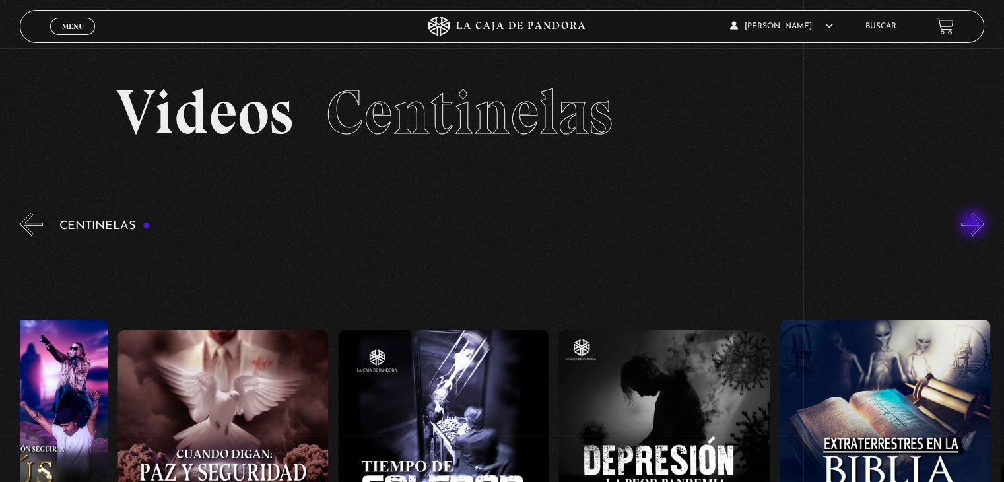
click at [975, 225] on button "»" at bounding box center [973, 224] width 23 height 23
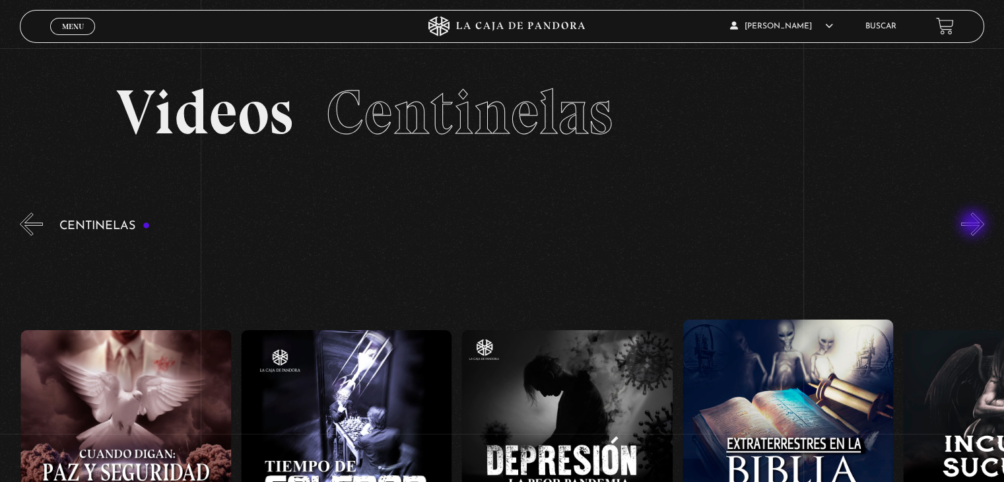
click at [975, 225] on button "»" at bounding box center [973, 224] width 23 height 23
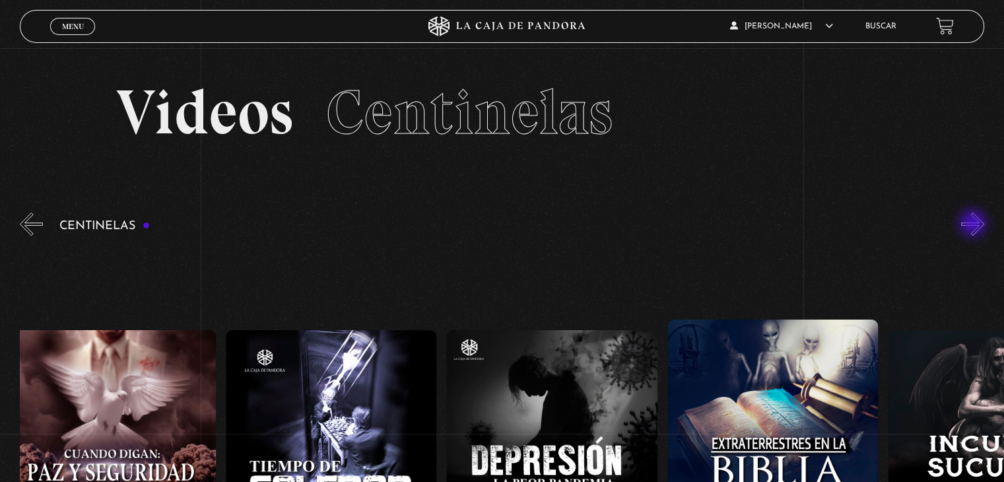
click at [975, 225] on button "»" at bounding box center [973, 224] width 23 height 23
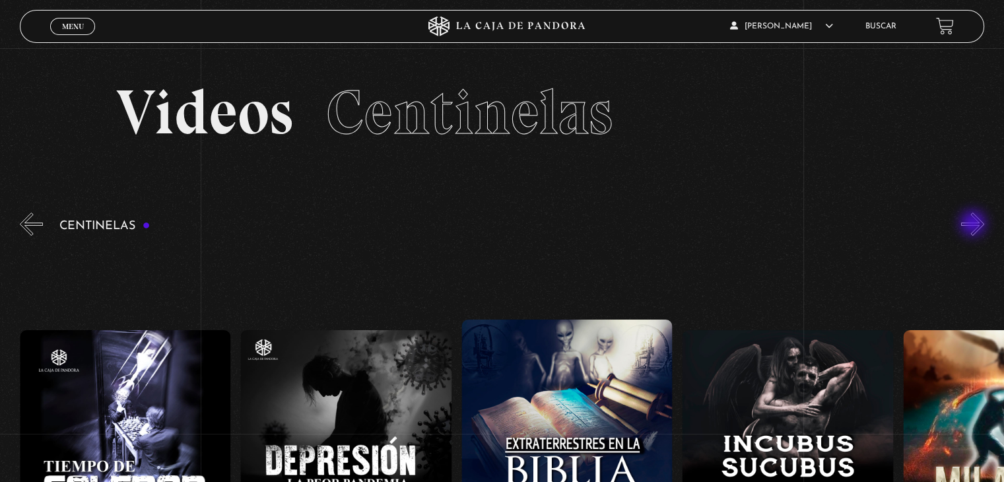
click at [975, 225] on button "»" at bounding box center [973, 224] width 23 height 23
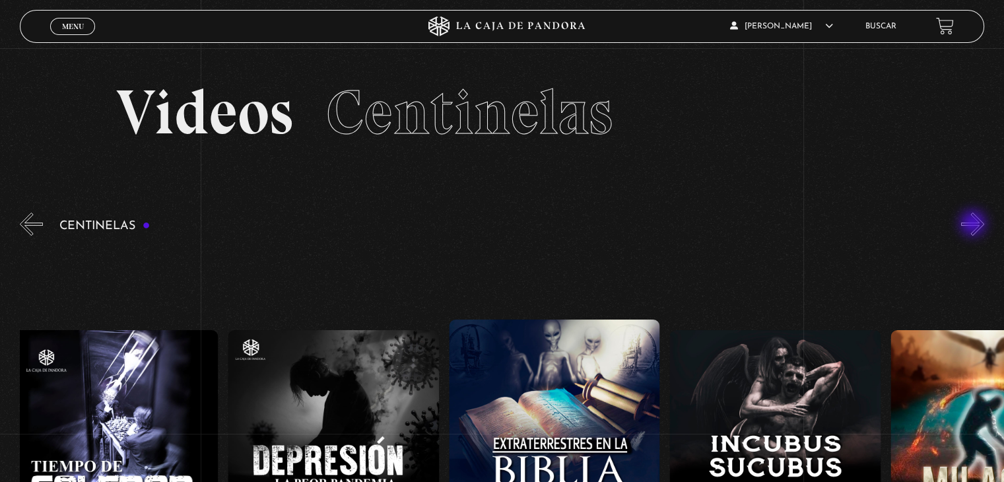
click at [975, 225] on button "»" at bounding box center [973, 224] width 23 height 23
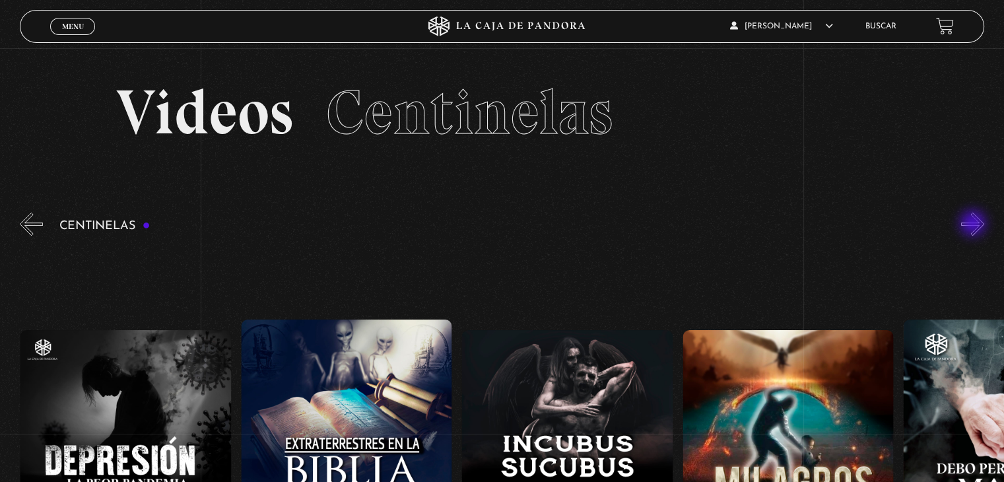
click at [975, 225] on button "»" at bounding box center [973, 224] width 23 height 23
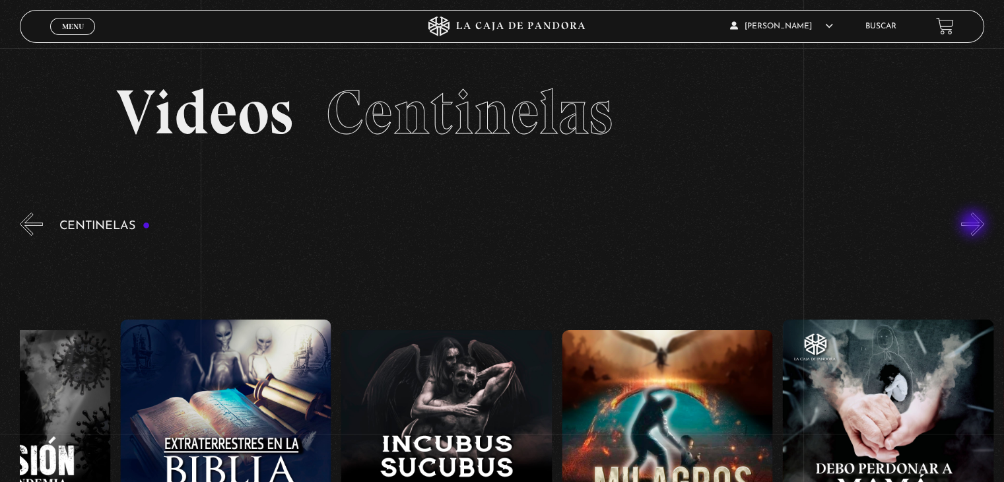
click at [975, 225] on button "»" at bounding box center [973, 224] width 23 height 23
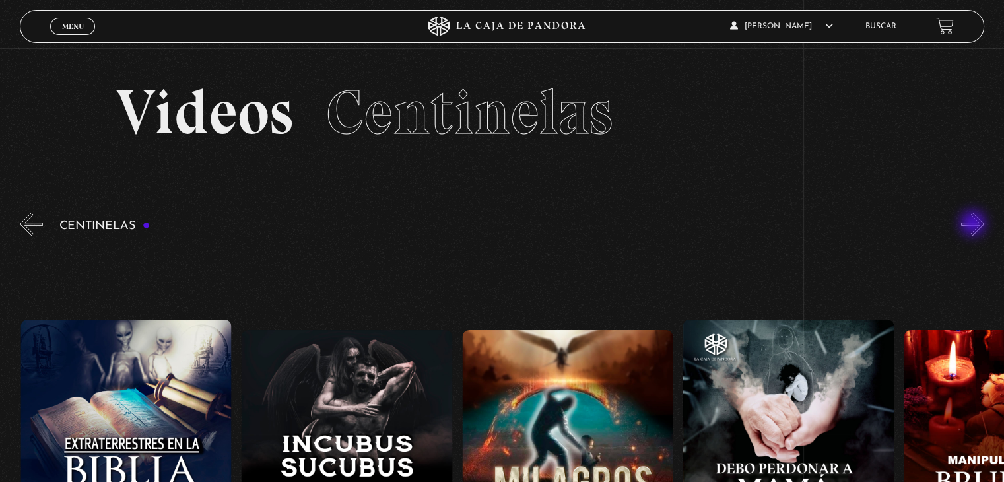
click at [975, 225] on button "»" at bounding box center [973, 224] width 23 height 23
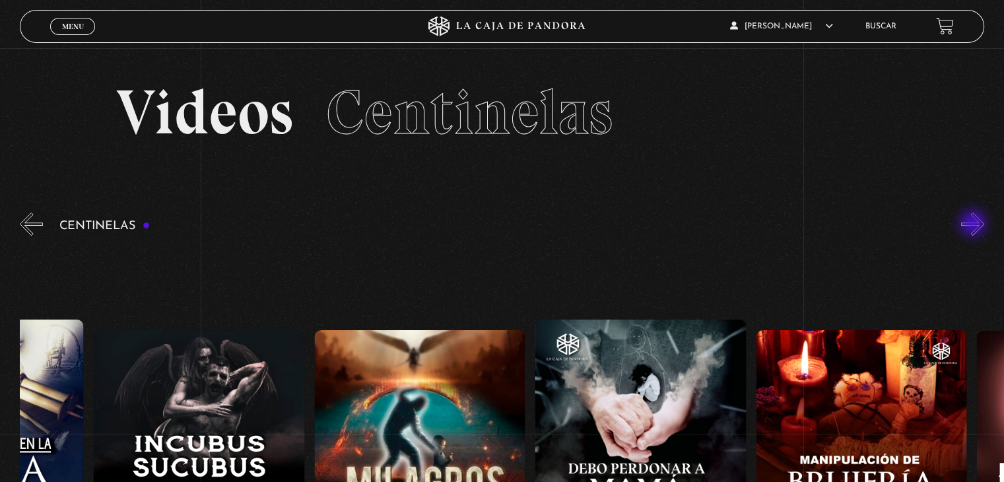
click at [975, 225] on button "»" at bounding box center [973, 224] width 23 height 23
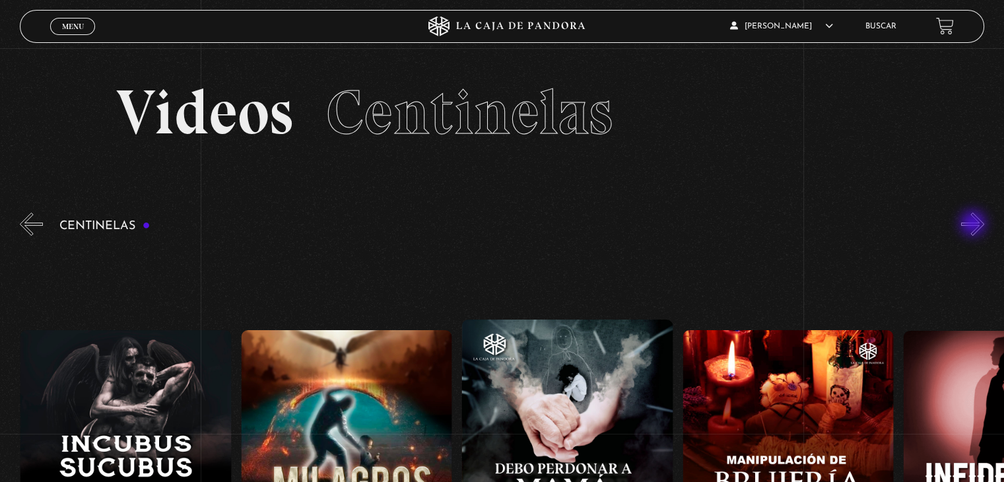
click at [975, 225] on button "»" at bounding box center [973, 224] width 23 height 23
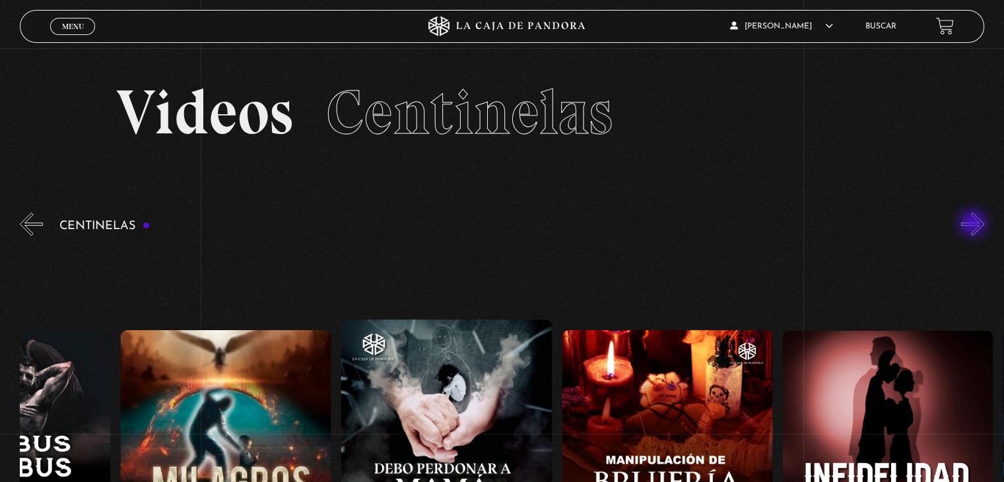
click at [975, 225] on button "»" at bounding box center [973, 224] width 23 height 23
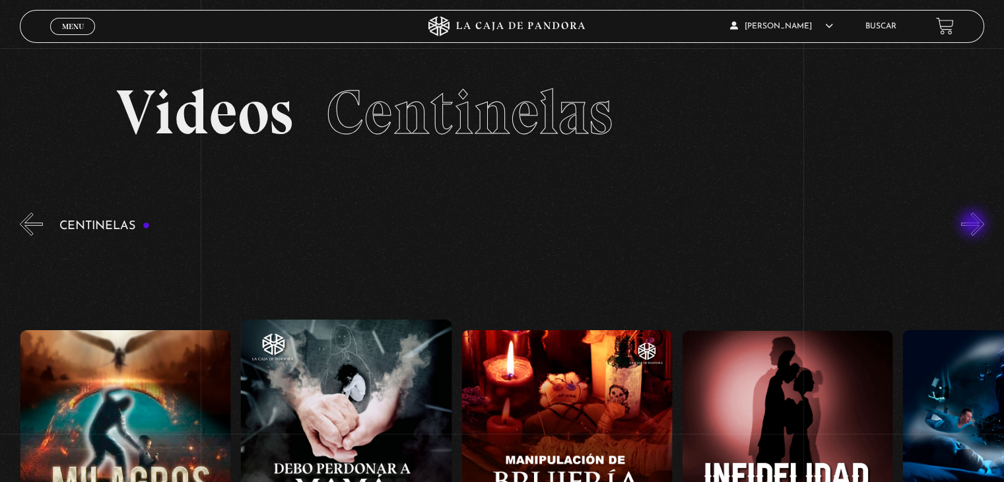
click at [975, 225] on button "»" at bounding box center [973, 224] width 23 height 23
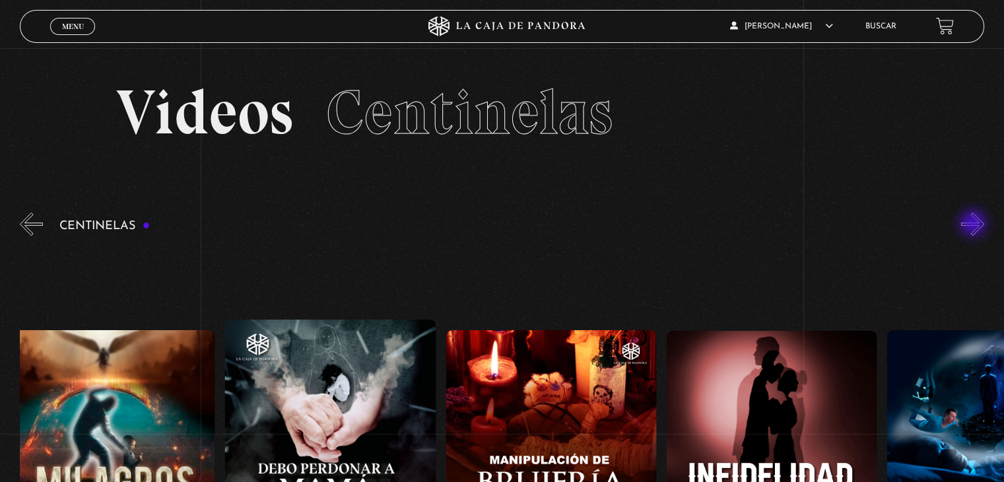
click at [975, 225] on button "»" at bounding box center [973, 224] width 23 height 23
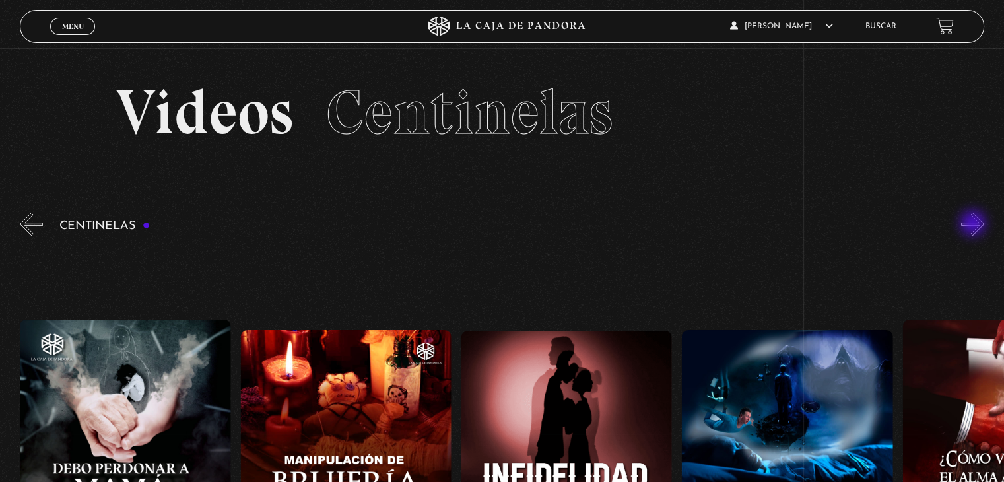
click at [975, 225] on button "»" at bounding box center [973, 224] width 23 height 23
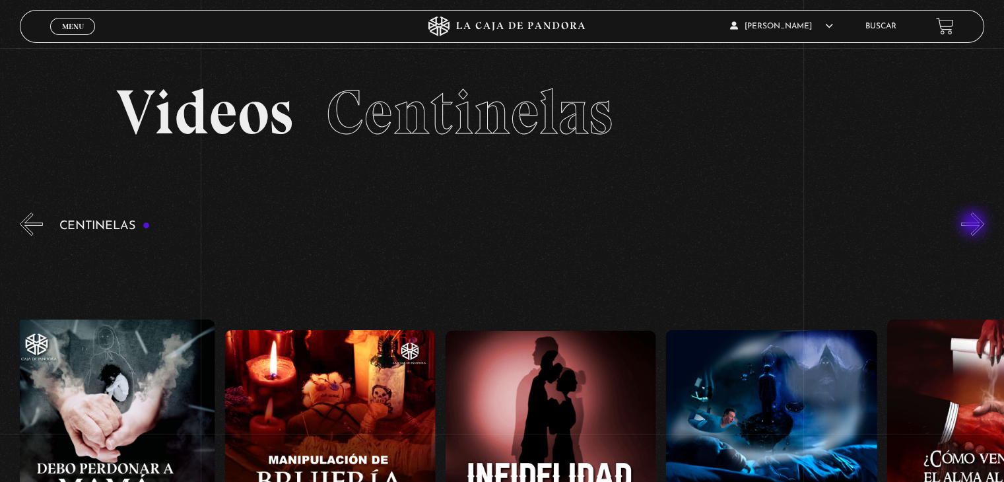
click at [975, 225] on button "»" at bounding box center [973, 224] width 23 height 23
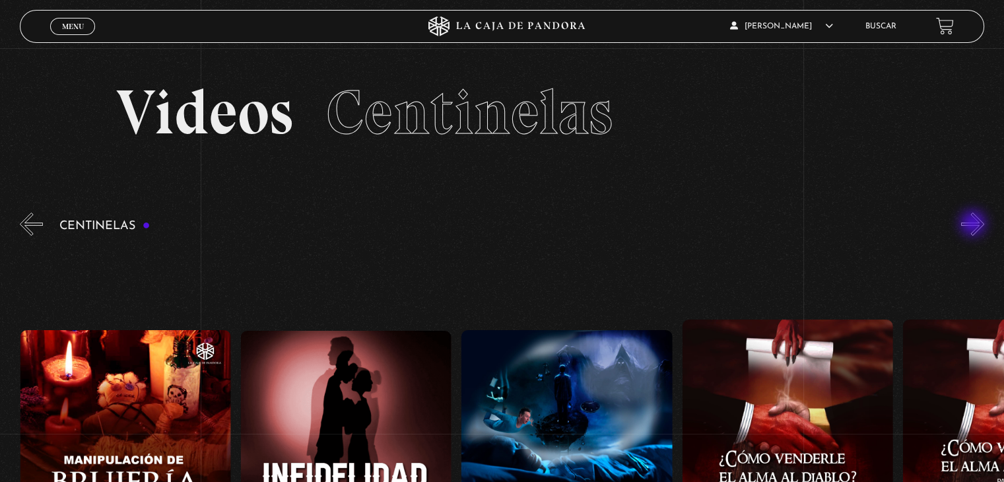
click at [975, 225] on button "»" at bounding box center [973, 224] width 23 height 23
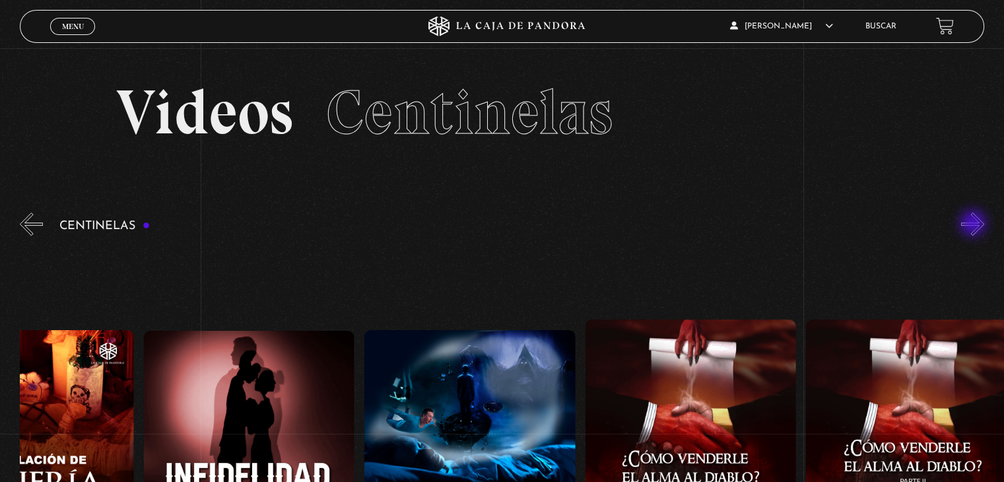
click at [975, 225] on button "»" at bounding box center [973, 224] width 23 height 23
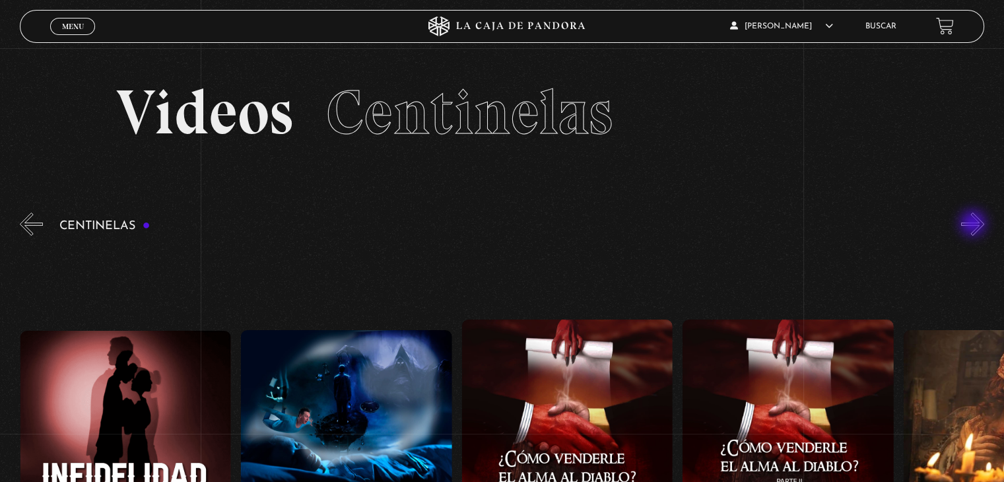
click at [975, 225] on button "»" at bounding box center [973, 224] width 23 height 23
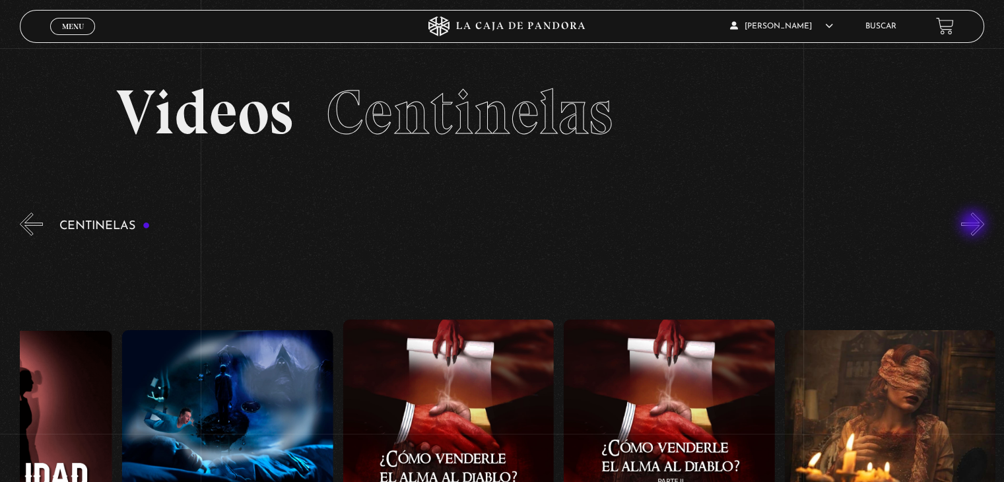
click at [975, 225] on button "»" at bounding box center [973, 224] width 23 height 23
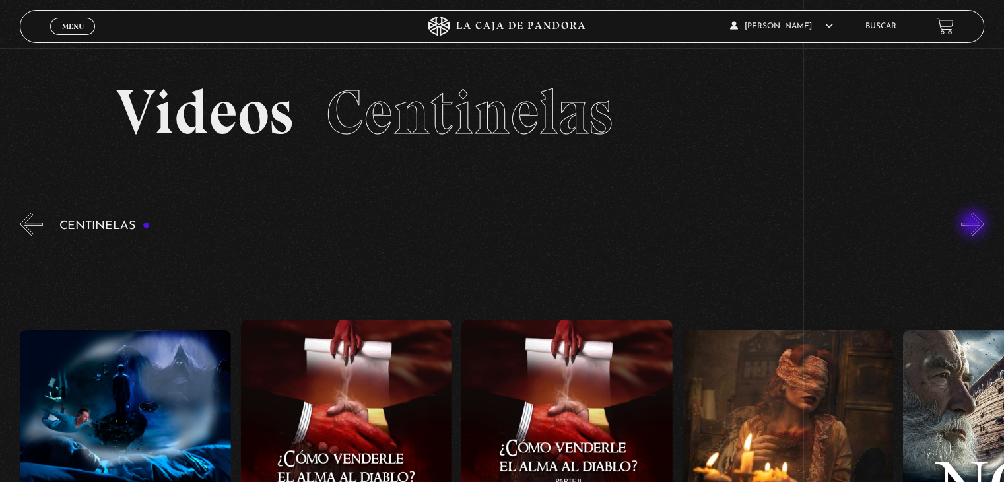
click at [975, 225] on button "»" at bounding box center [973, 224] width 23 height 23
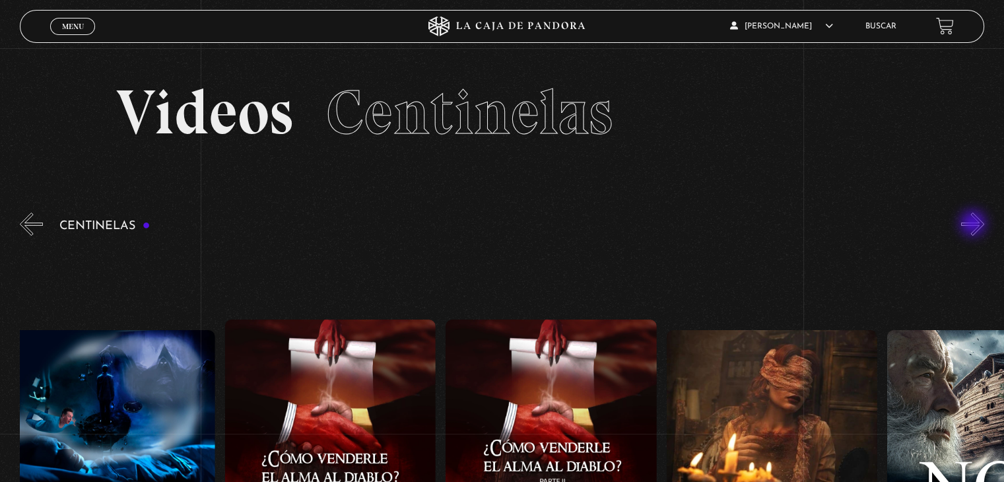
click at [975, 225] on button "»" at bounding box center [973, 224] width 23 height 23
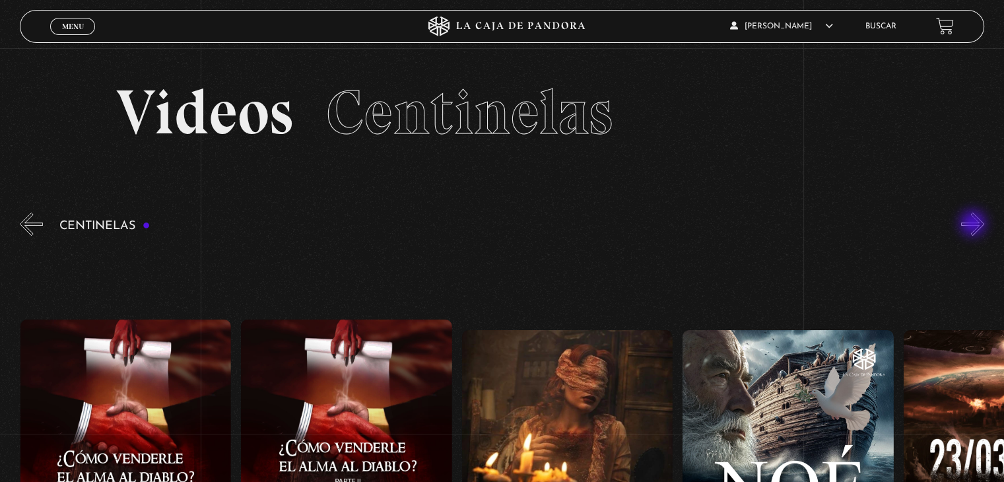
click at [975, 225] on button "»" at bounding box center [973, 224] width 23 height 23
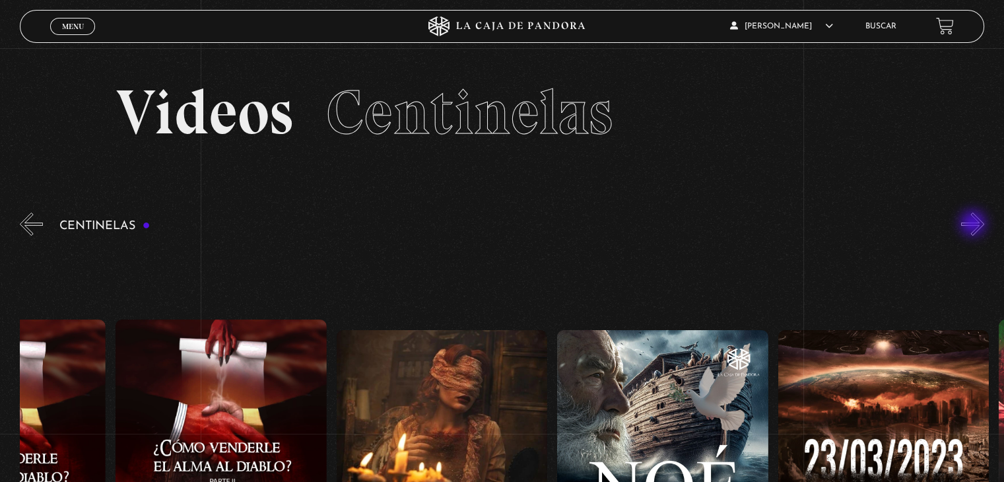
click at [975, 225] on button "»" at bounding box center [973, 224] width 23 height 23
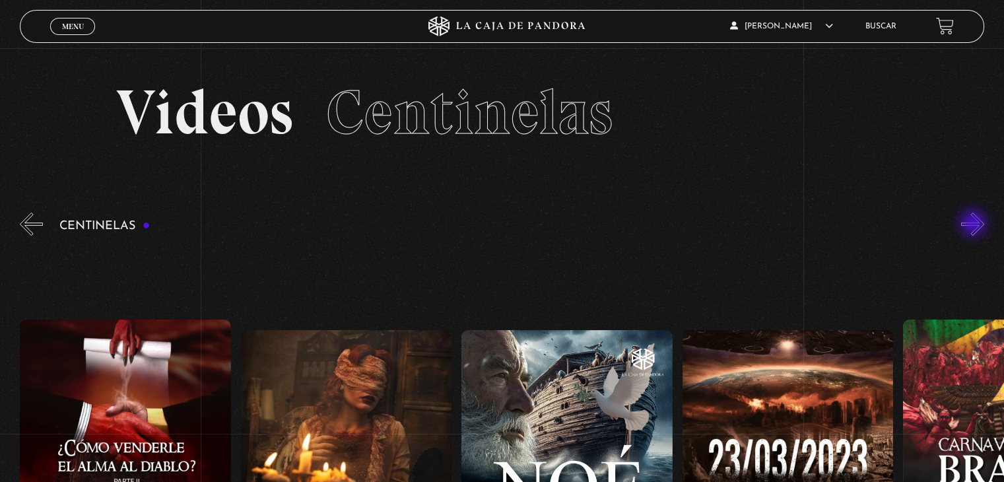
click at [975, 225] on button "»" at bounding box center [973, 224] width 23 height 23
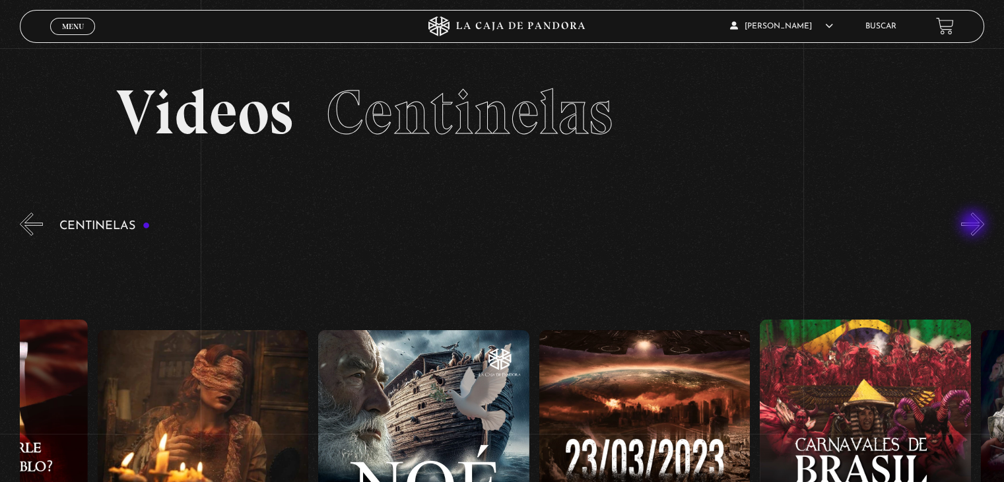
click at [975, 225] on button "»" at bounding box center [973, 224] width 23 height 23
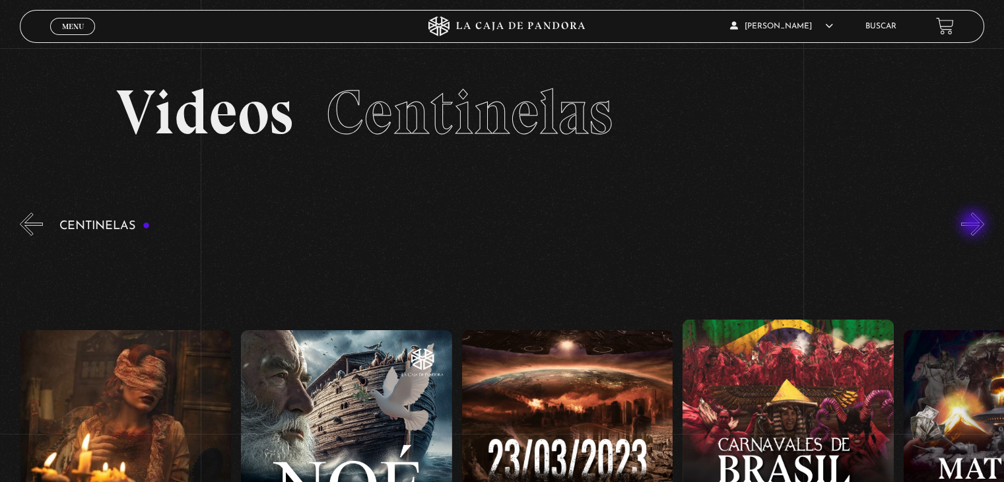
click at [975, 225] on button "»" at bounding box center [973, 224] width 23 height 23
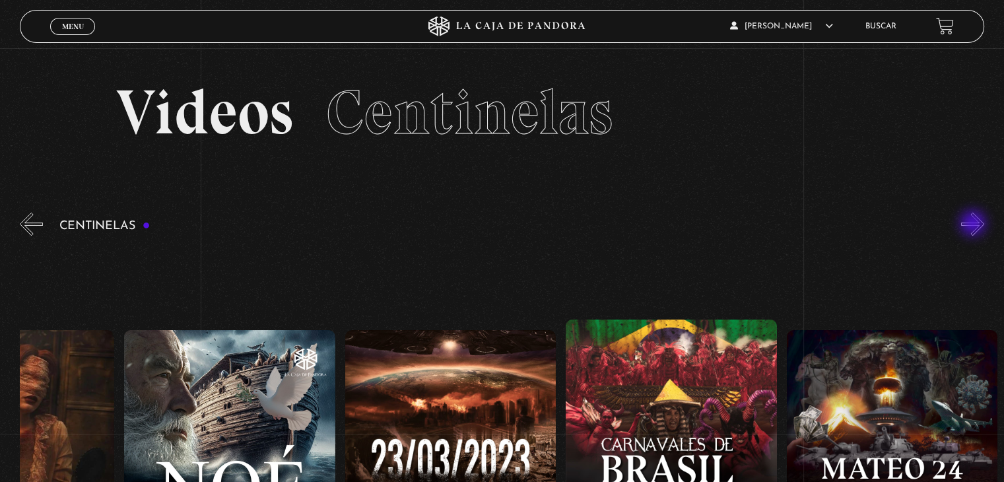
click at [975, 225] on button "»" at bounding box center [973, 224] width 23 height 23
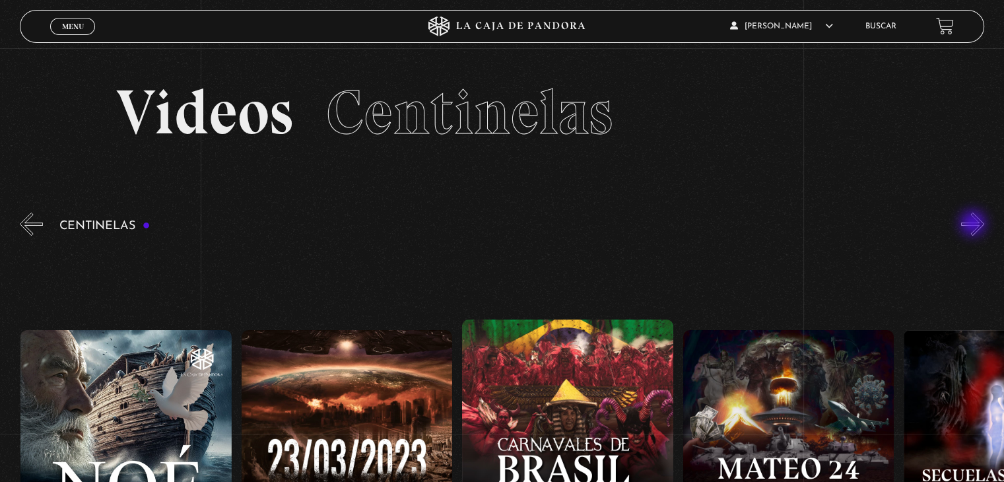
click at [975, 225] on button "»" at bounding box center [973, 224] width 23 height 23
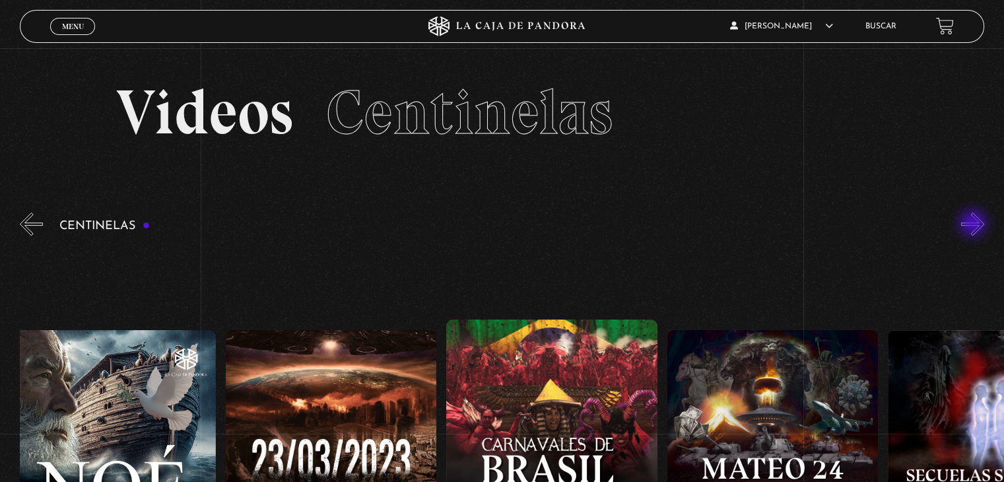
click at [975, 225] on button "»" at bounding box center [973, 224] width 23 height 23
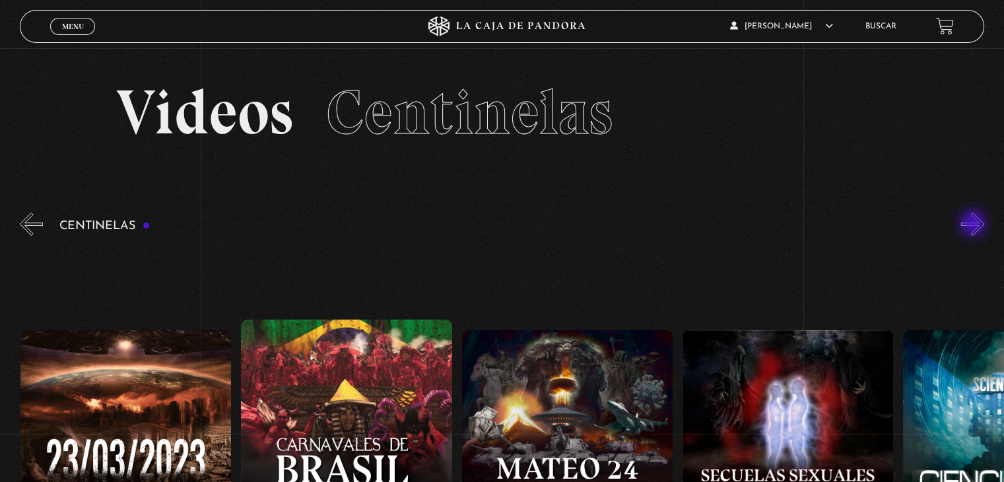
click at [975, 225] on button "»" at bounding box center [973, 224] width 23 height 23
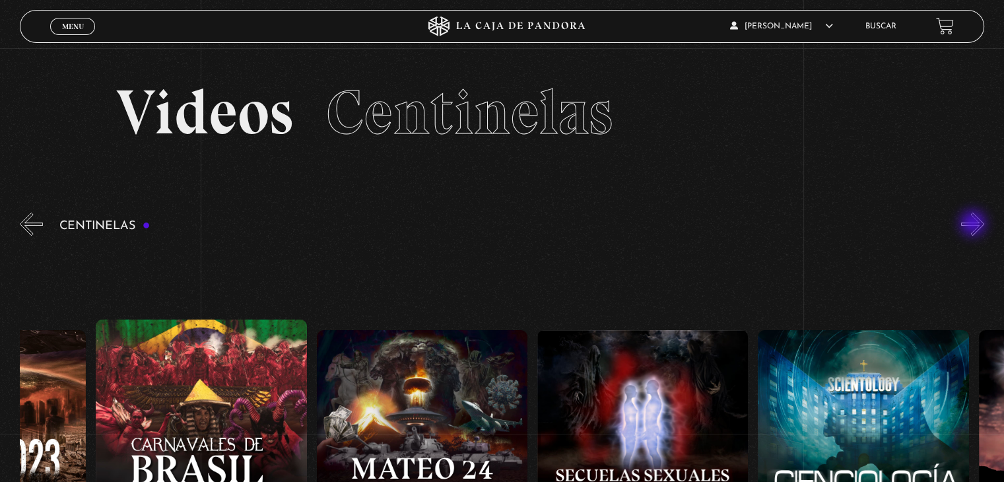
click at [975, 225] on button "»" at bounding box center [973, 224] width 23 height 23
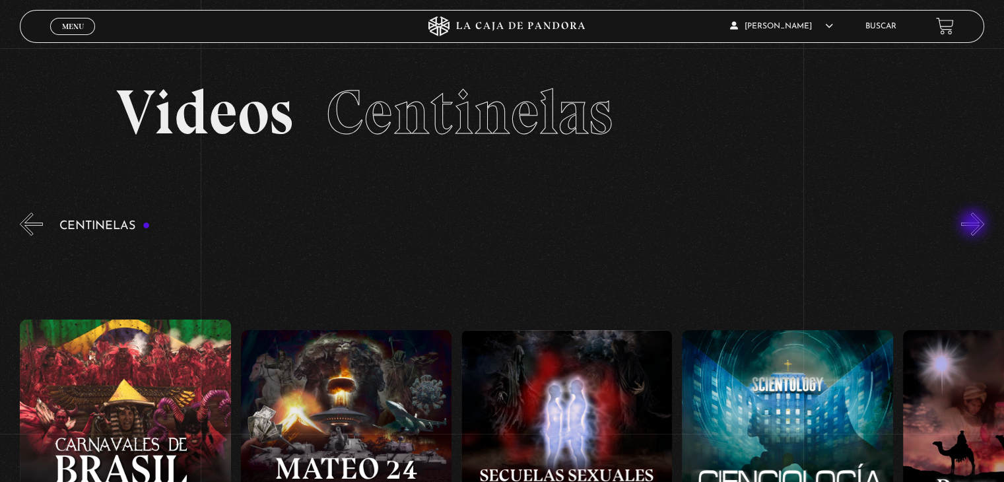
click at [975, 225] on button "»" at bounding box center [973, 224] width 23 height 23
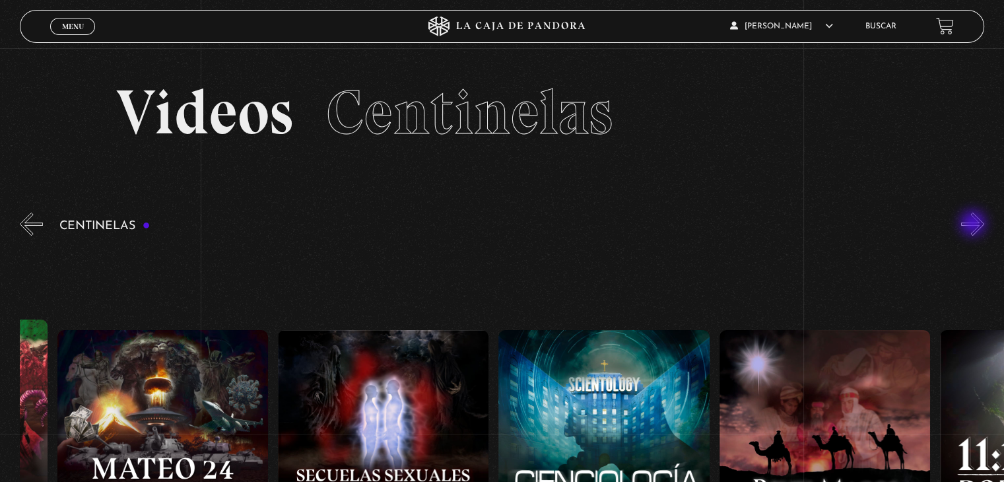
click at [975, 225] on button "»" at bounding box center [973, 224] width 23 height 23
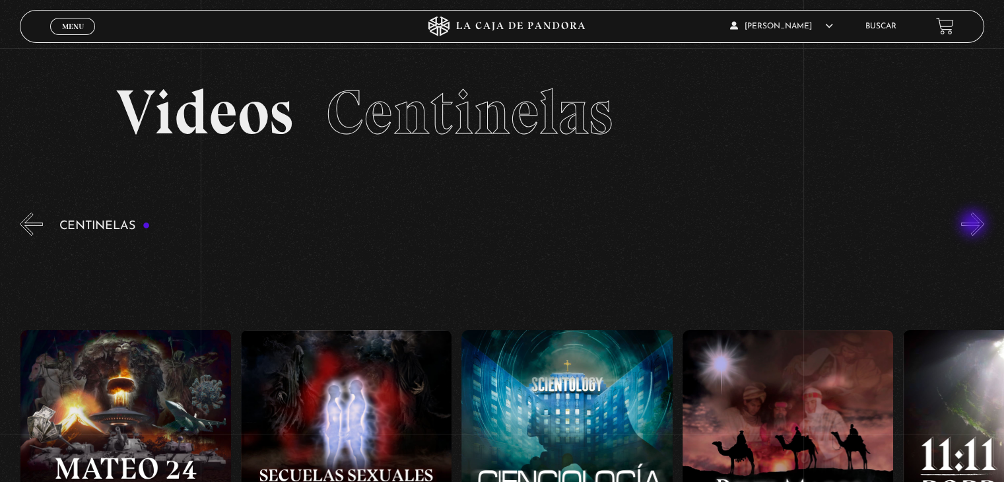
click at [975, 225] on button "»" at bounding box center [973, 224] width 23 height 23
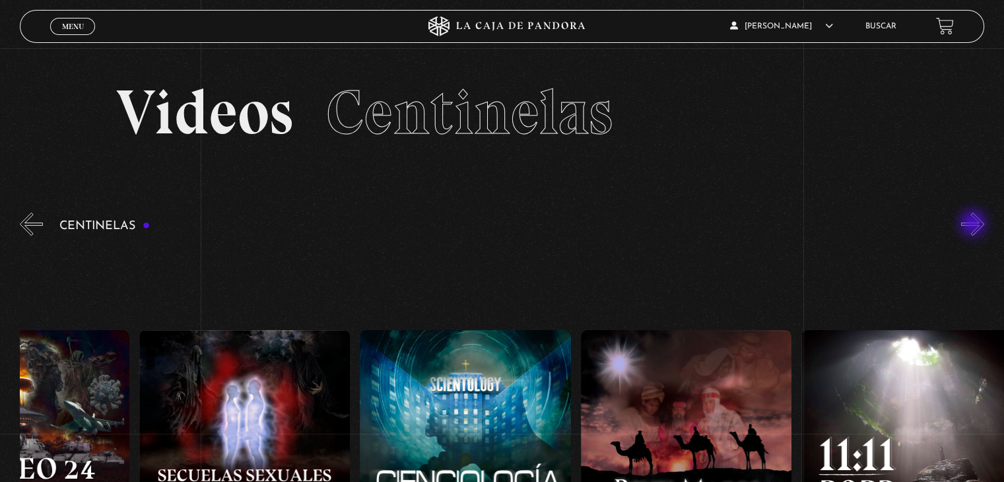
click at [975, 225] on button "»" at bounding box center [973, 224] width 23 height 23
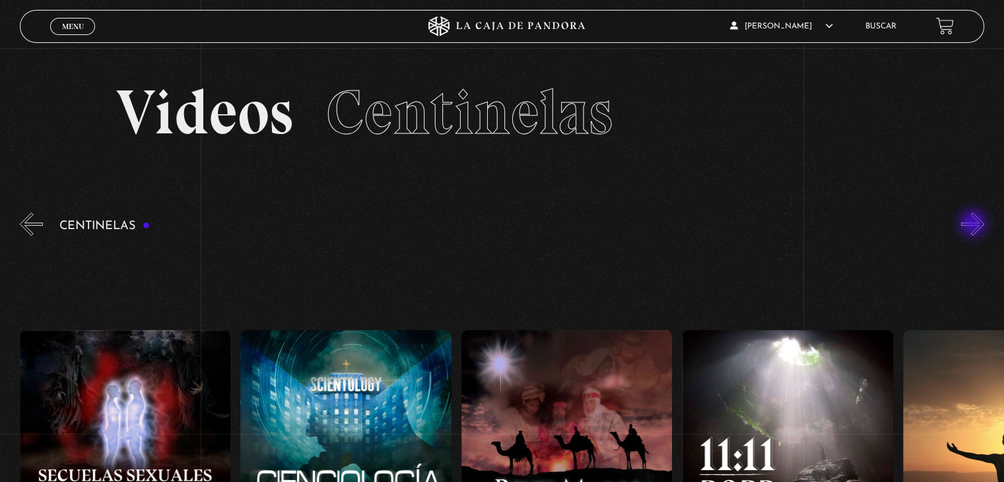
click at [975, 225] on button "»" at bounding box center [973, 224] width 23 height 23
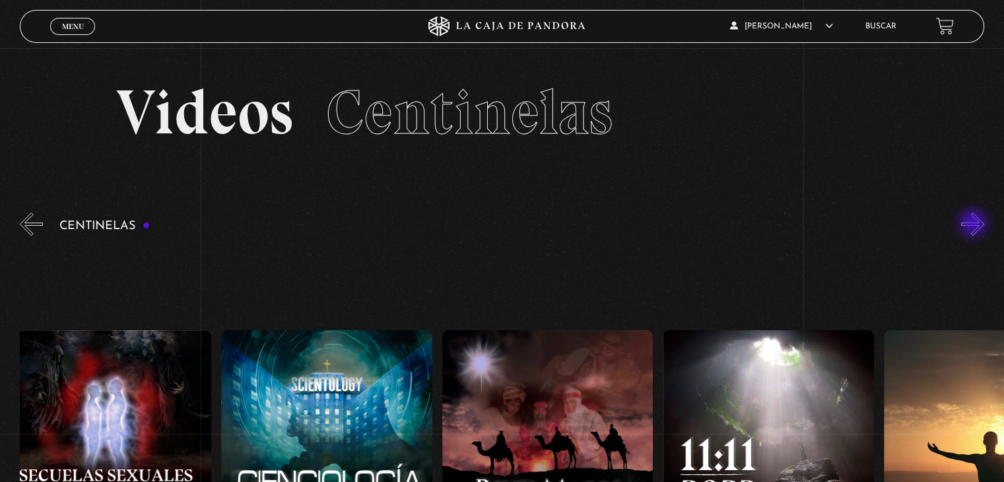
click at [975, 225] on button "»" at bounding box center [973, 224] width 23 height 23
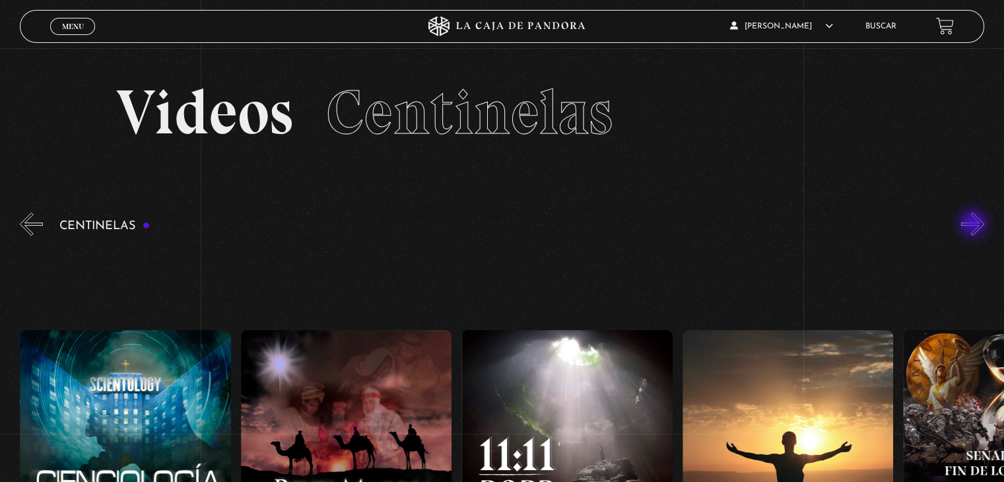
click at [975, 225] on button "»" at bounding box center [973, 224] width 23 height 23
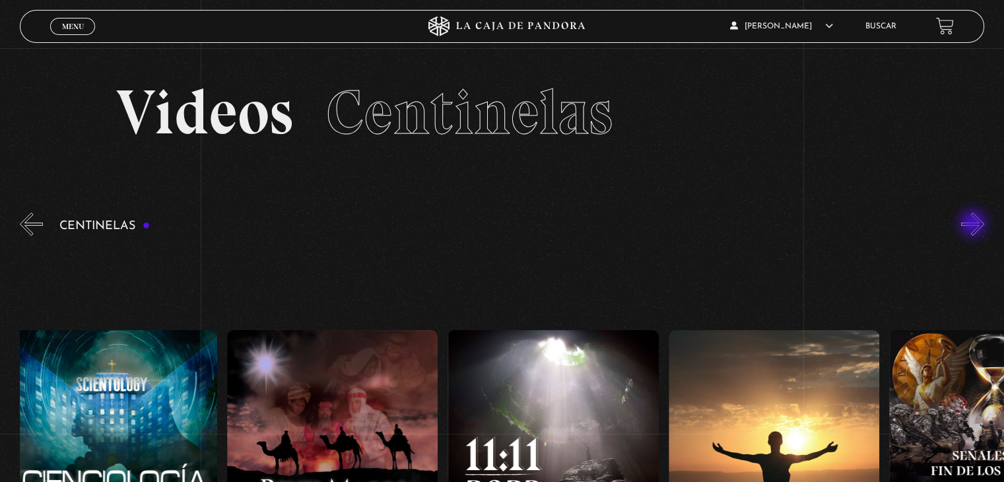
click at [975, 225] on button "»" at bounding box center [973, 224] width 23 height 23
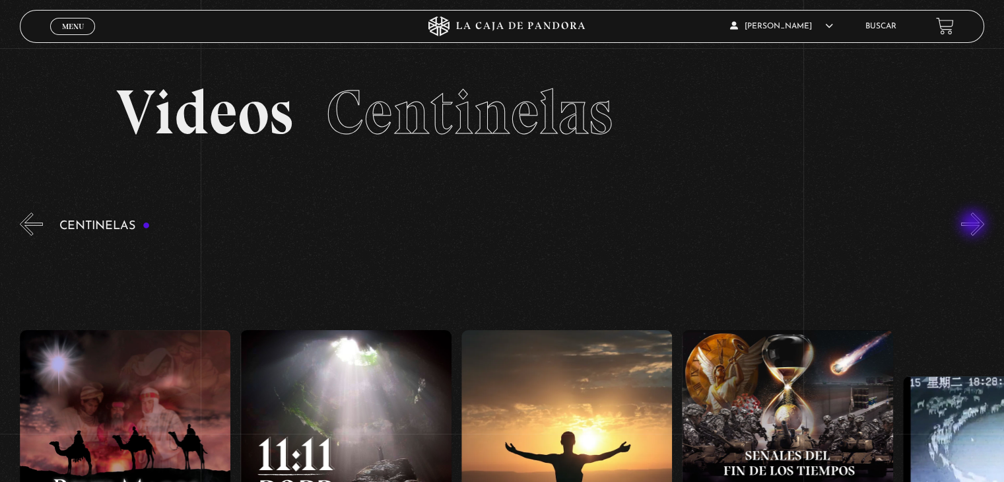
click at [975, 225] on button "»" at bounding box center [973, 224] width 23 height 23
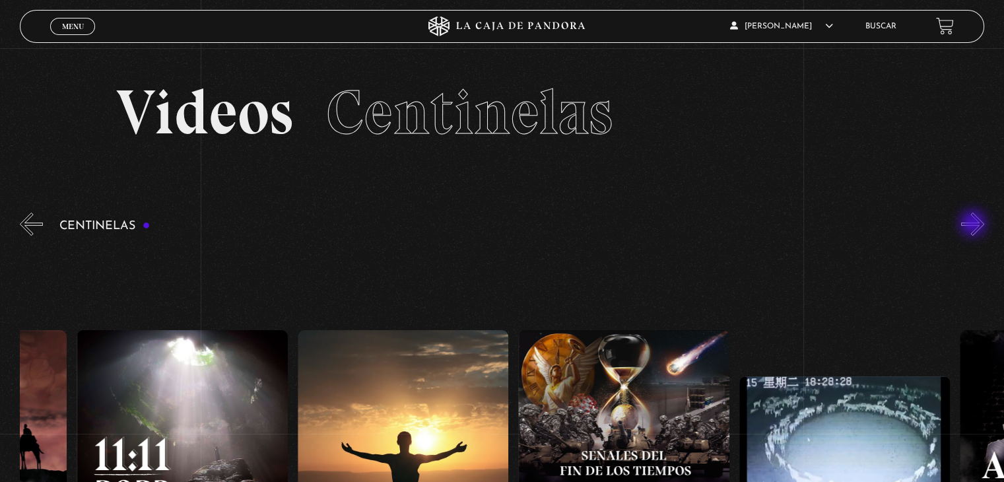
click at [975, 225] on button "»" at bounding box center [973, 224] width 23 height 23
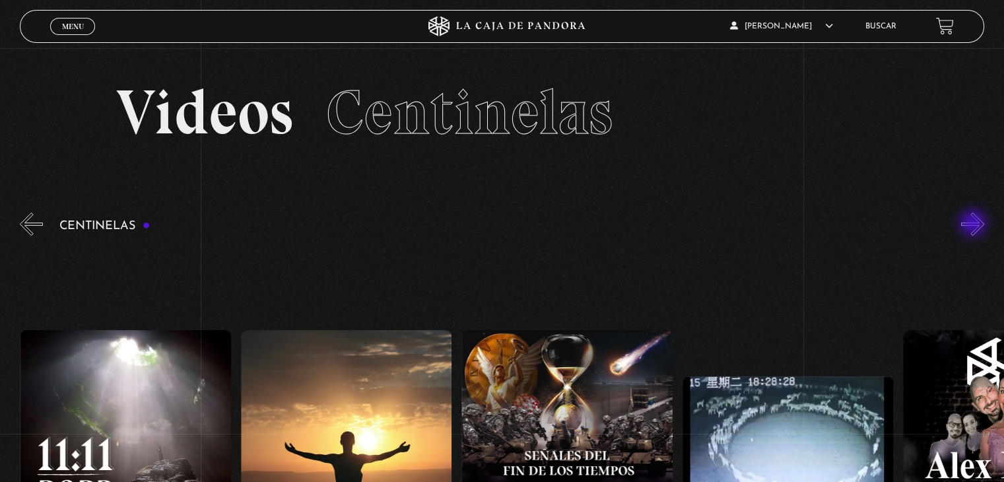
click at [975, 225] on button "»" at bounding box center [973, 224] width 23 height 23
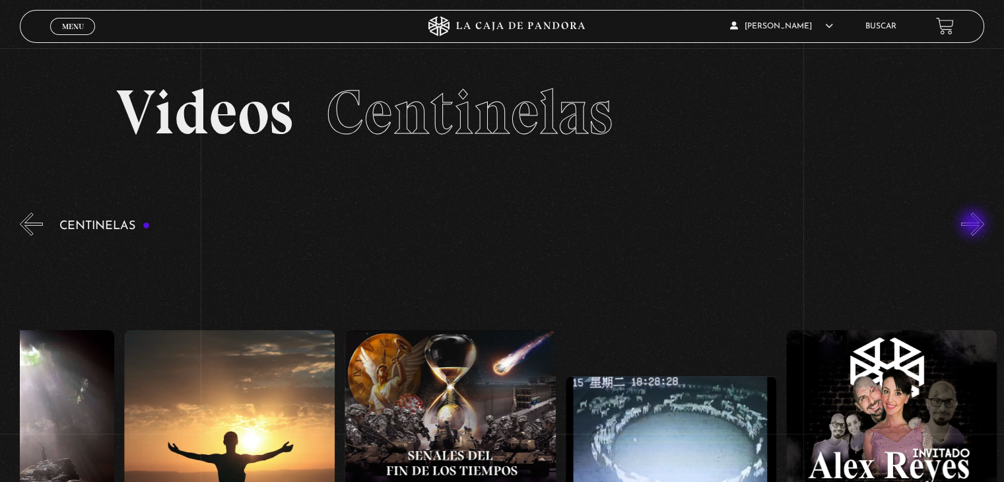
click at [975, 225] on button "»" at bounding box center [973, 224] width 23 height 23
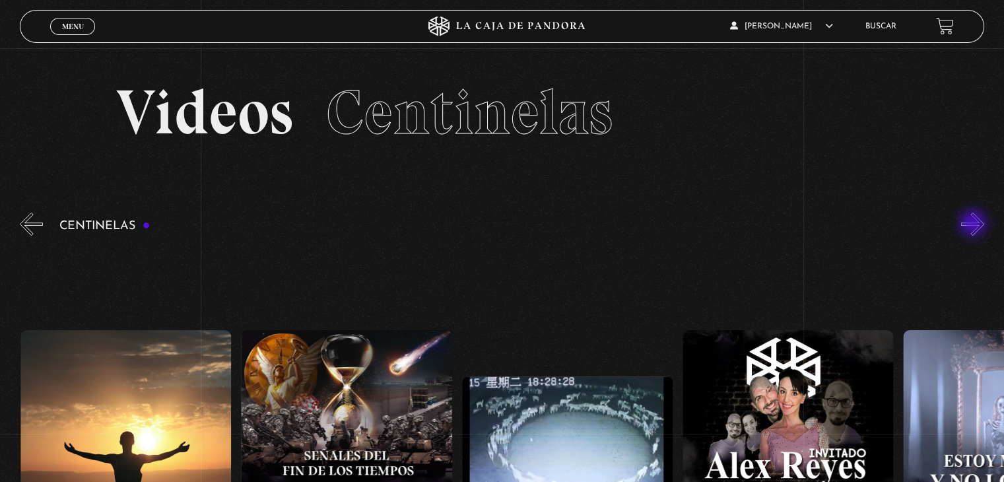
click at [975, 225] on button "»" at bounding box center [973, 224] width 23 height 23
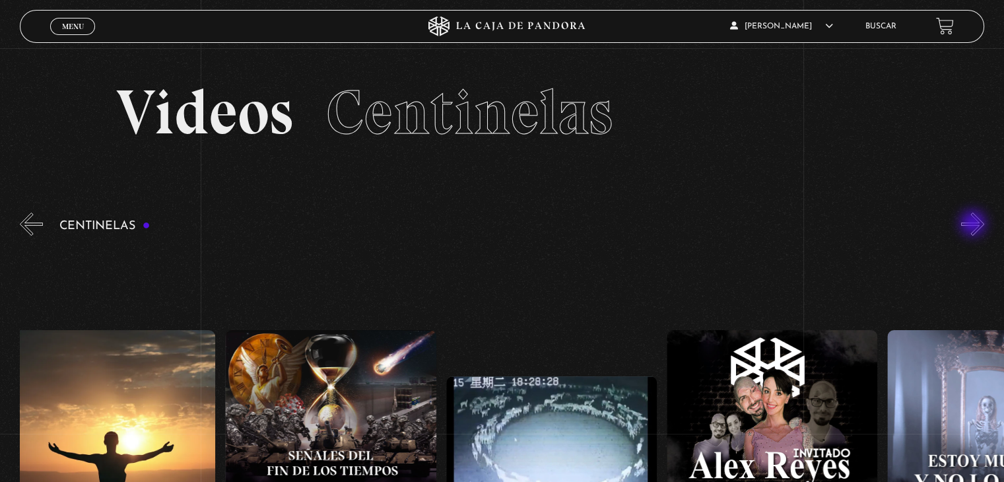
click at [975, 225] on button "»" at bounding box center [973, 224] width 23 height 23
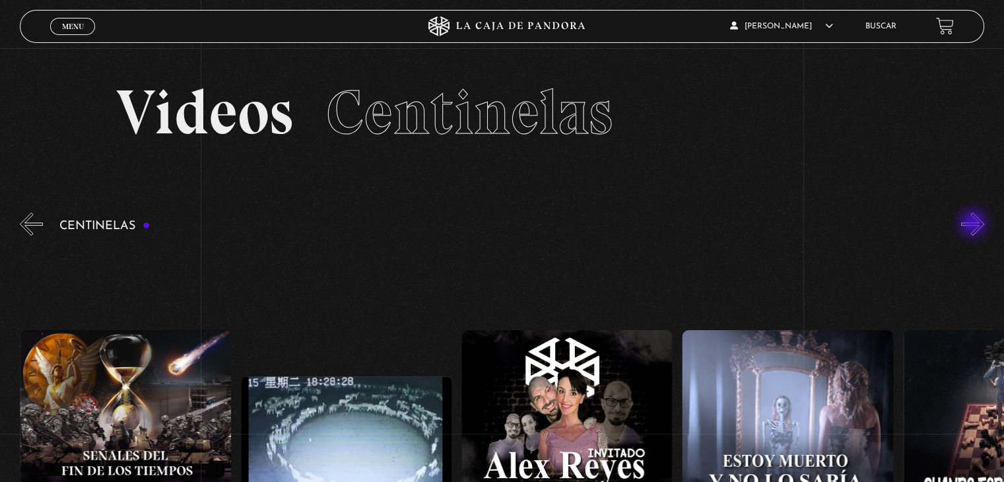
click at [975, 225] on button "»" at bounding box center [973, 224] width 23 height 23
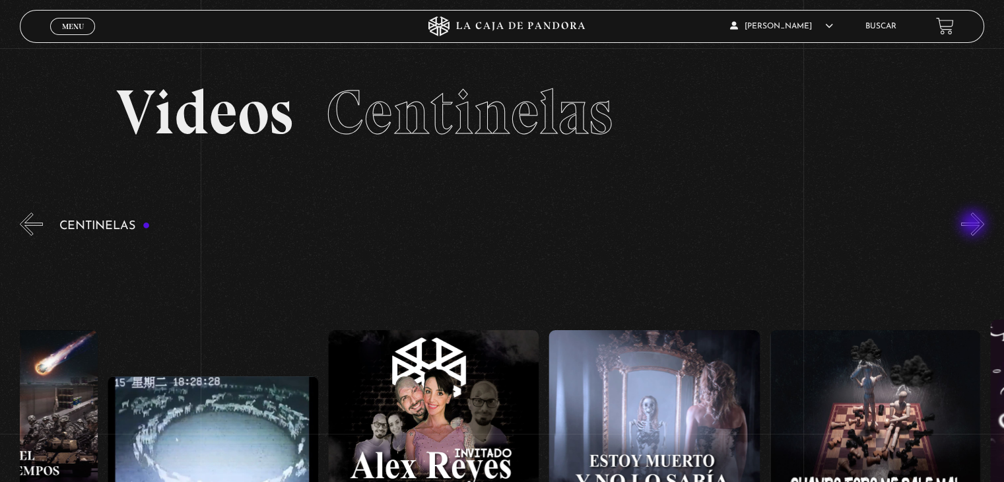
click at [975, 225] on button "»" at bounding box center [973, 224] width 23 height 23
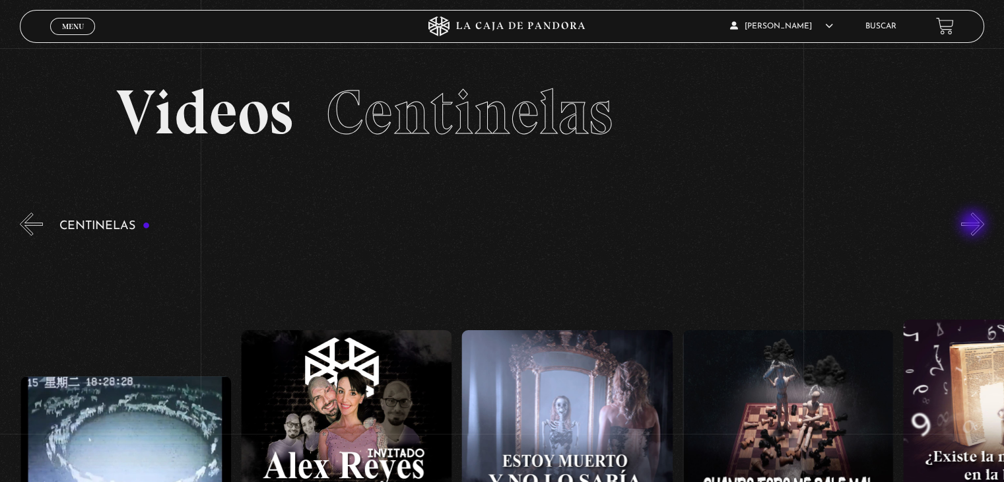
click at [975, 225] on button "»" at bounding box center [973, 224] width 23 height 23
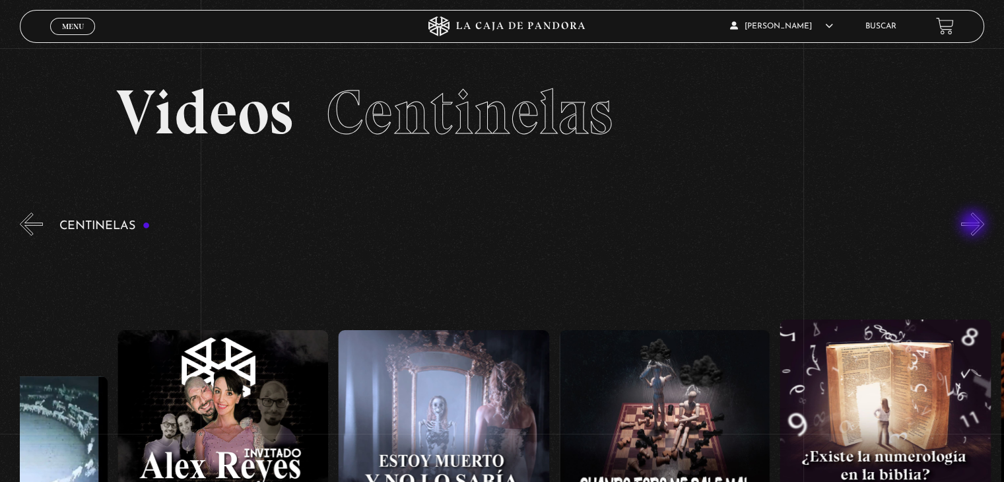
click at [975, 225] on button "»" at bounding box center [973, 224] width 23 height 23
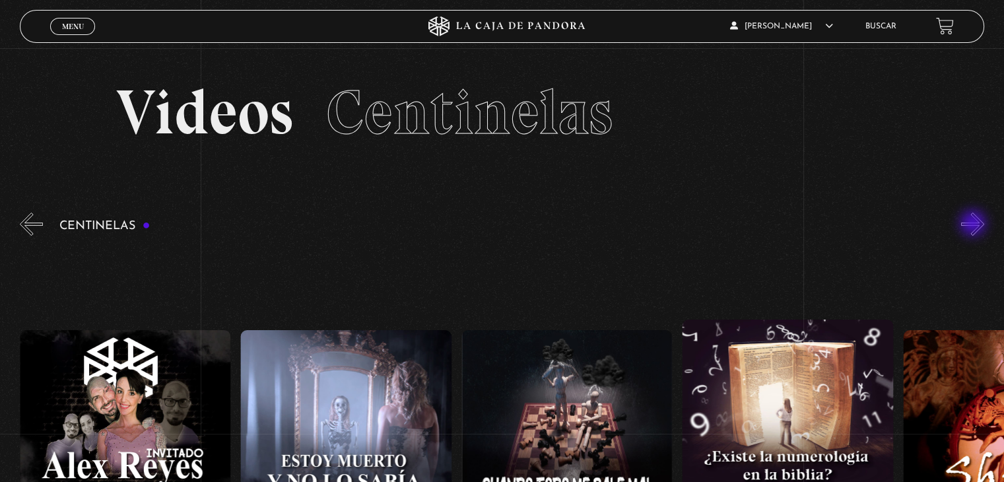
click at [975, 225] on button "»" at bounding box center [973, 224] width 23 height 23
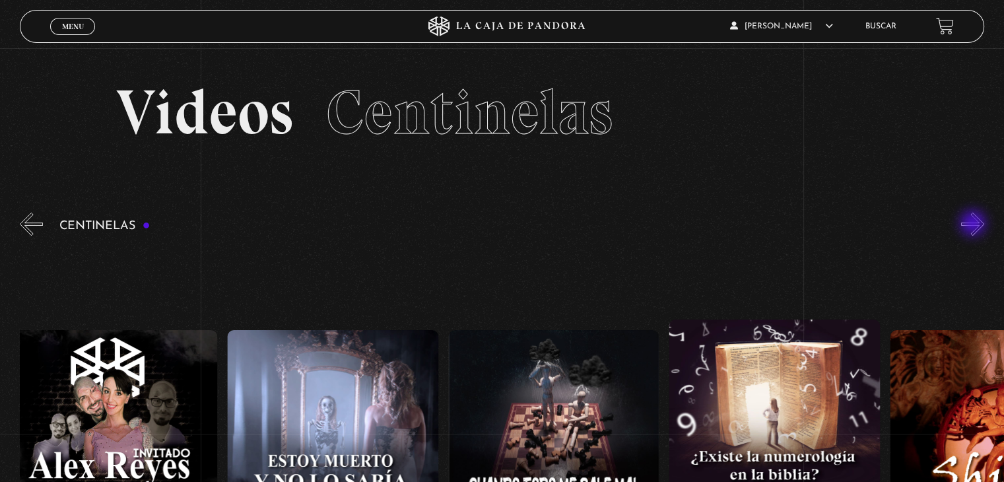
click at [975, 225] on button "»" at bounding box center [973, 224] width 23 height 23
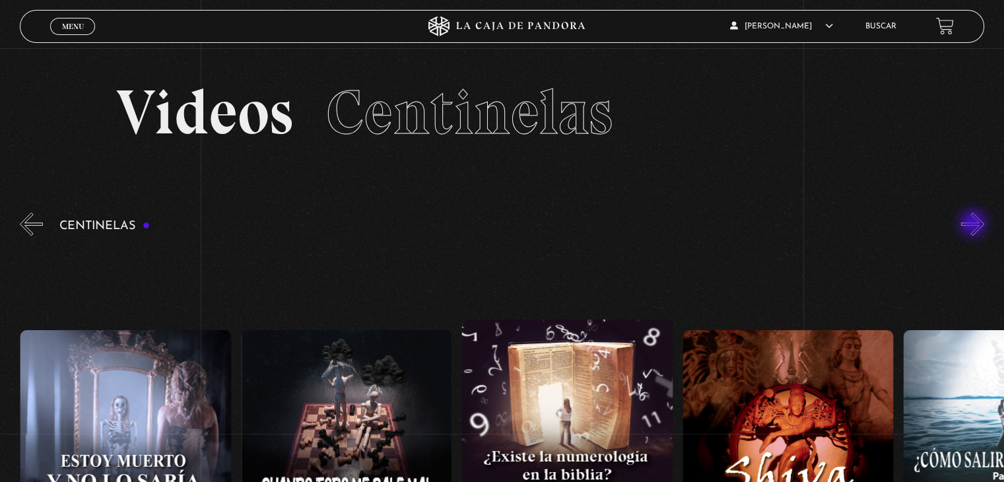
click at [975, 225] on button "»" at bounding box center [973, 224] width 23 height 23
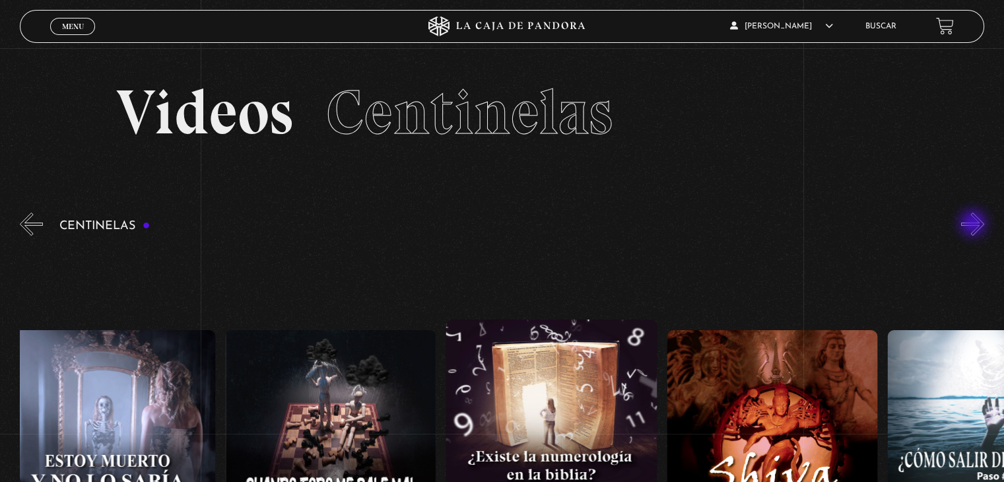
click at [975, 225] on button "»" at bounding box center [973, 224] width 23 height 23
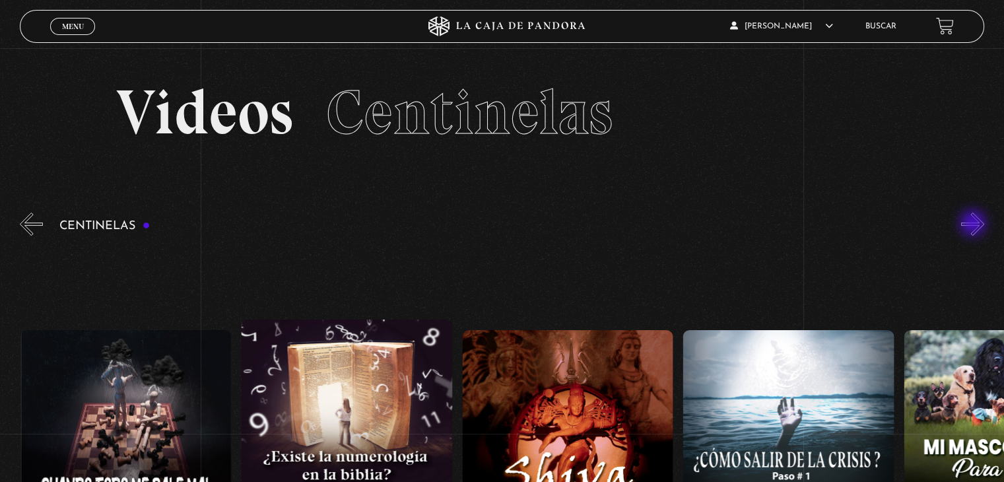
click at [975, 225] on button "»" at bounding box center [973, 224] width 23 height 23
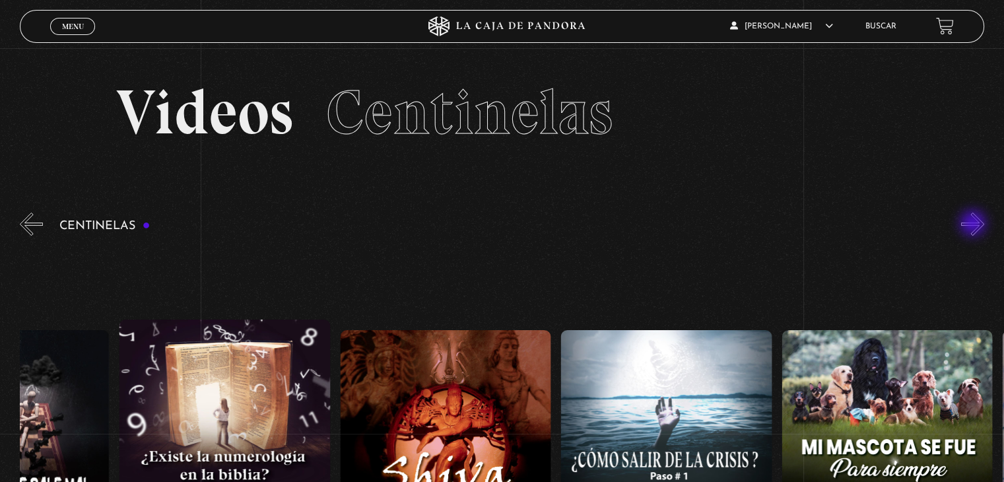
click at [975, 225] on button "»" at bounding box center [973, 224] width 23 height 23
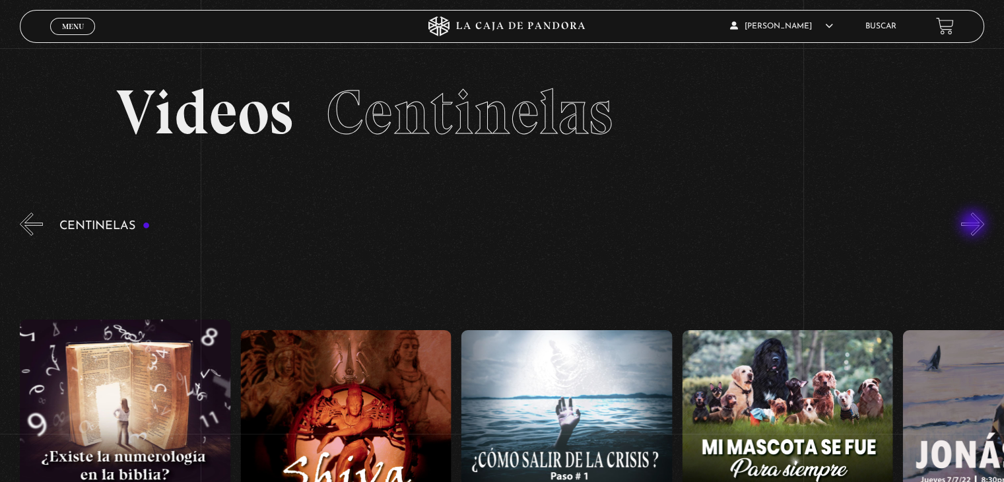
click at [975, 225] on button "»" at bounding box center [973, 224] width 23 height 23
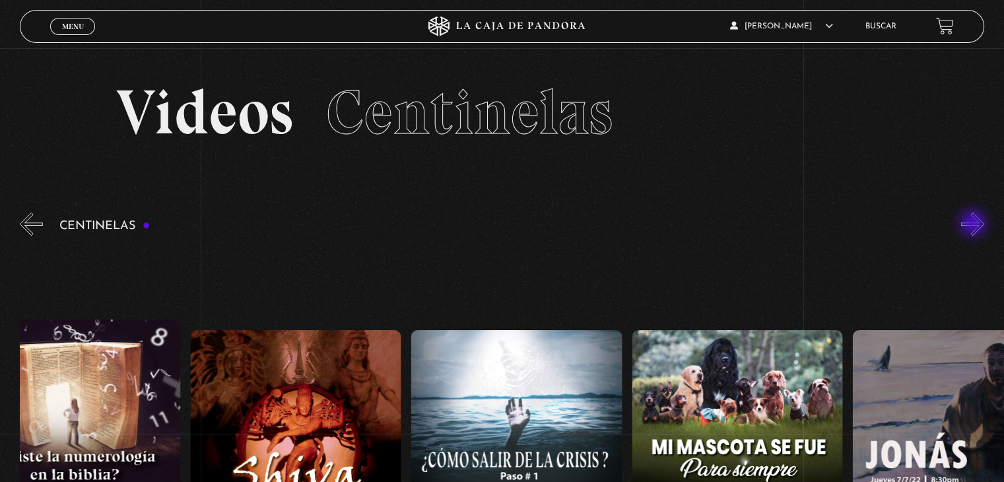
click at [975, 225] on button "»" at bounding box center [973, 224] width 23 height 23
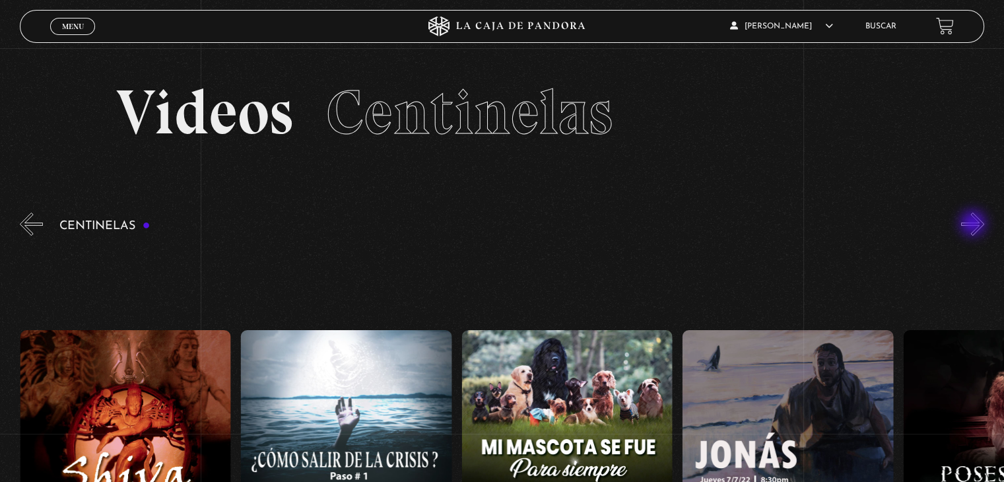
click at [975, 225] on button "»" at bounding box center [973, 224] width 23 height 23
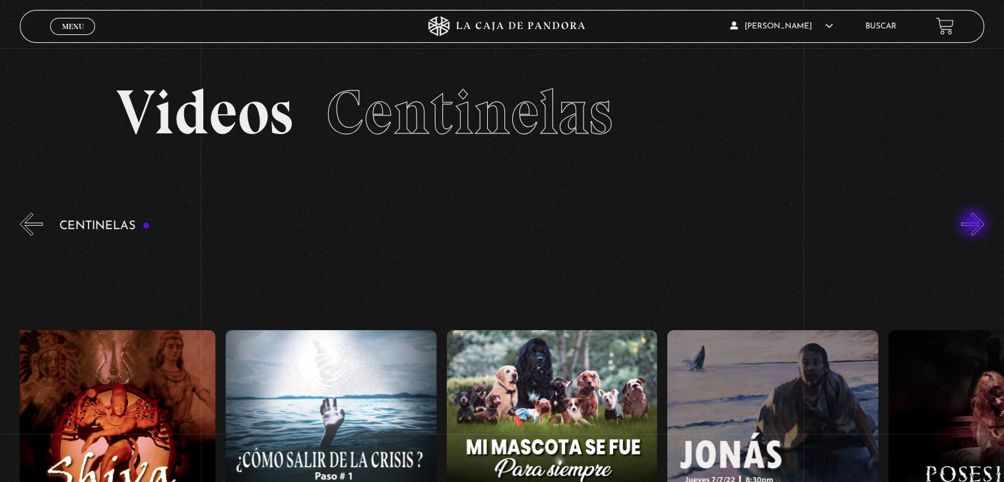
click at [975, 225] on button "»" at bounding box center [973, 224] width 23 height 23
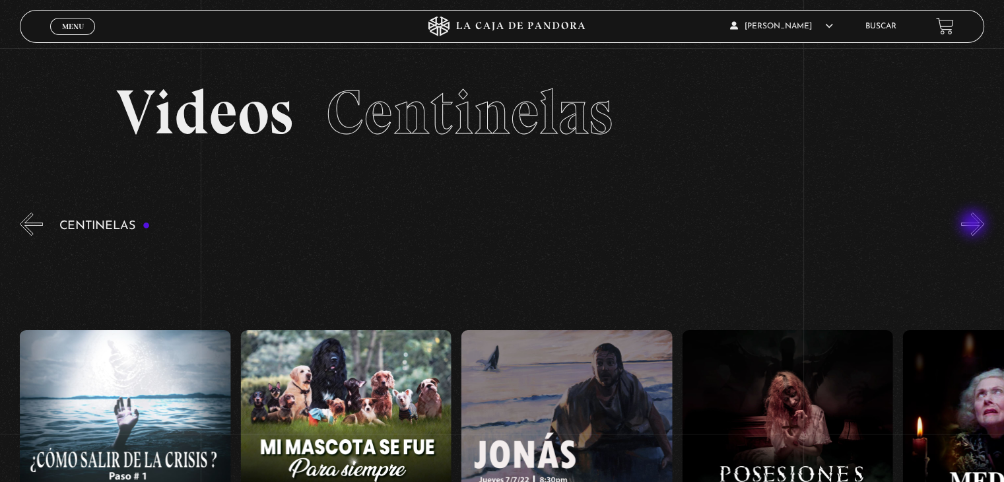
click at [975, 225] on button "»" at bounding box center [973, 224] width 23 height 23
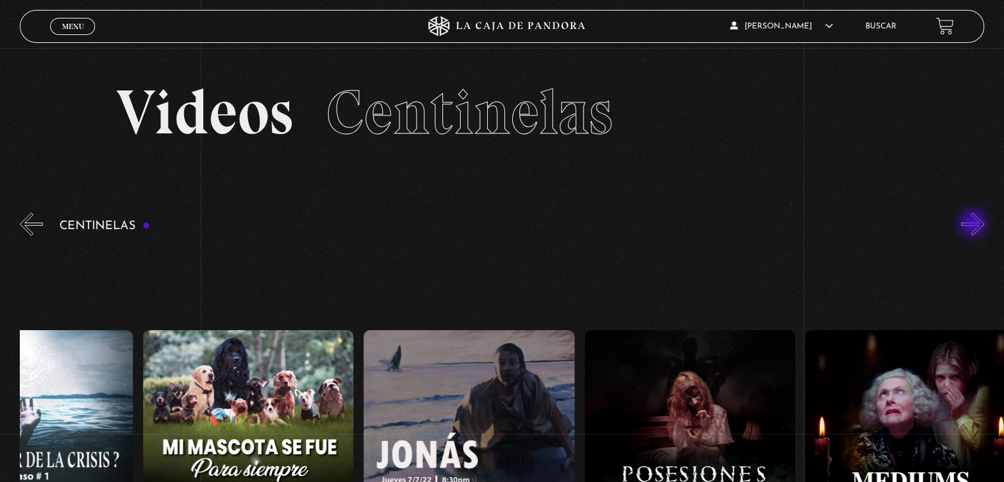
click at [975, 225] on button "»" at bounding box center [973, 224] width 23 height 23
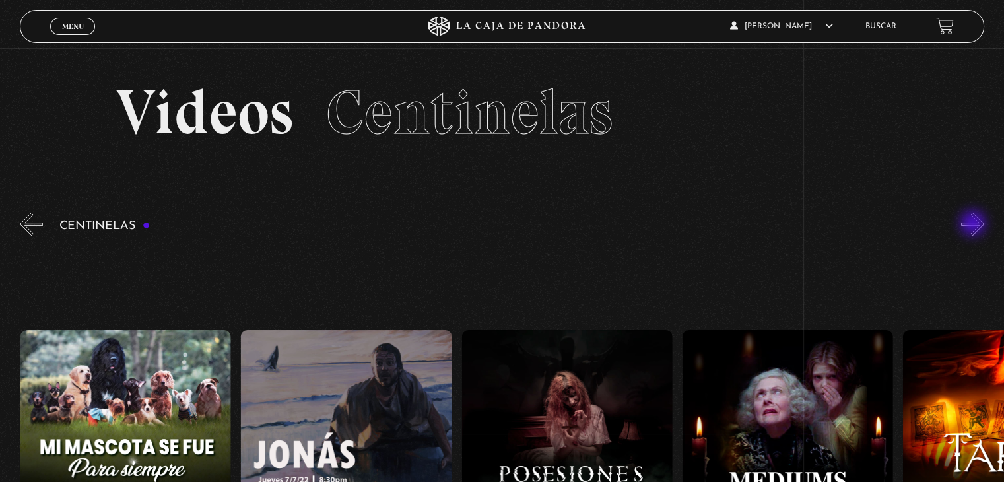
click at [975, 225] on button "»" at bounding box center [973, 224] width 23 height 23
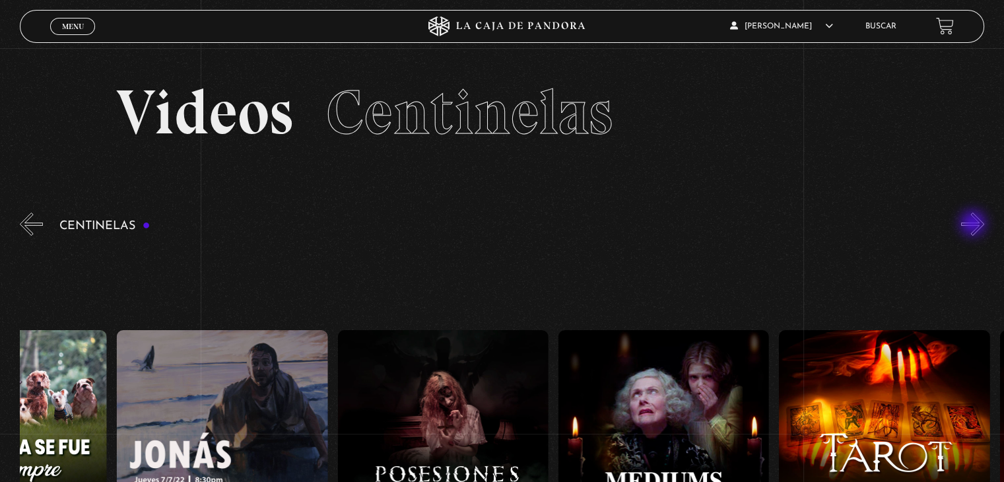
click at [975, 225] on button "»" at bounding box center [973, 224] width 23 height 23
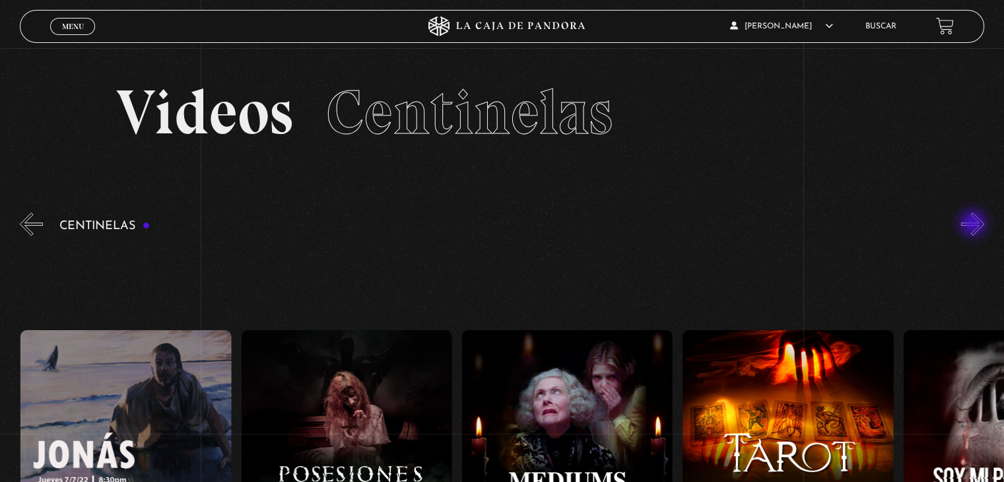
click at [975, 225] on button "»" at bounding box center [973, 224] width 23 height 23
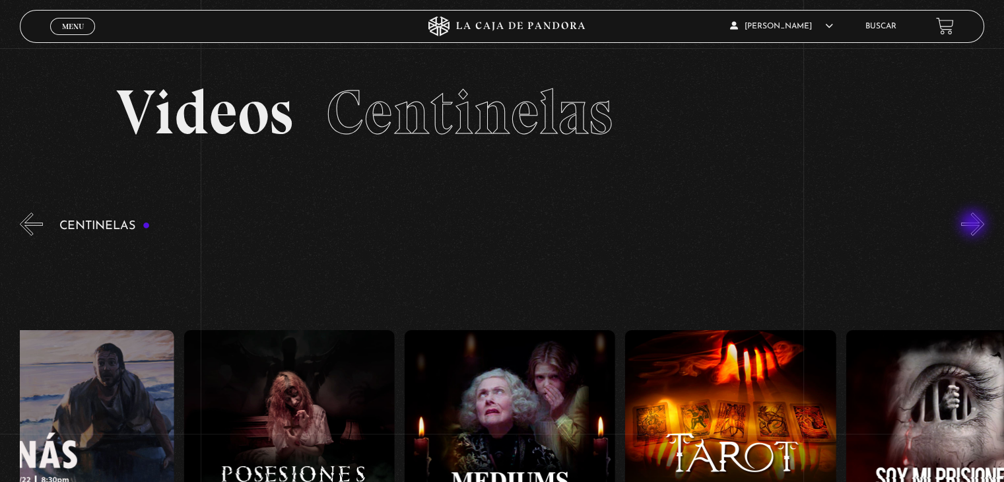
click at [975, 225] on button "»" at bounding box center [973, 224] width 23 height 23
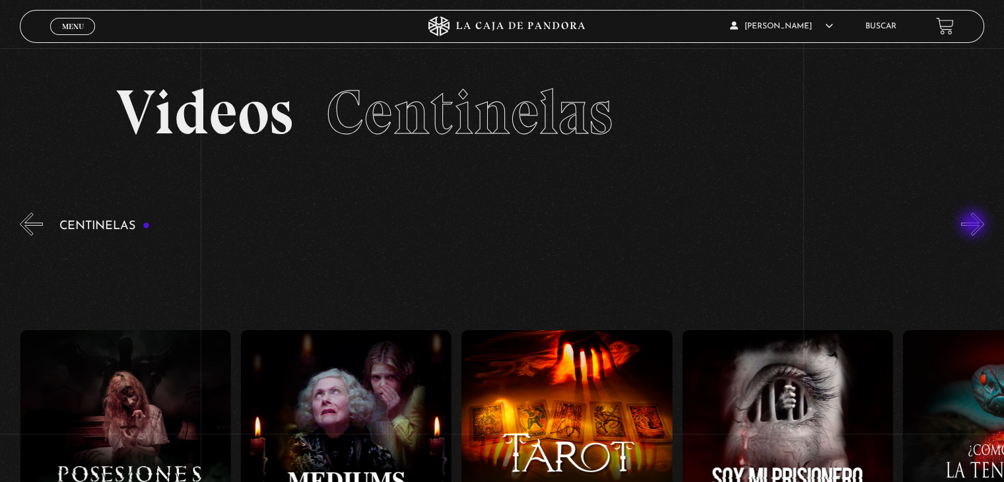
click at [975, 225] on button "»" at bounding box center [973, 224] width 23 height 23
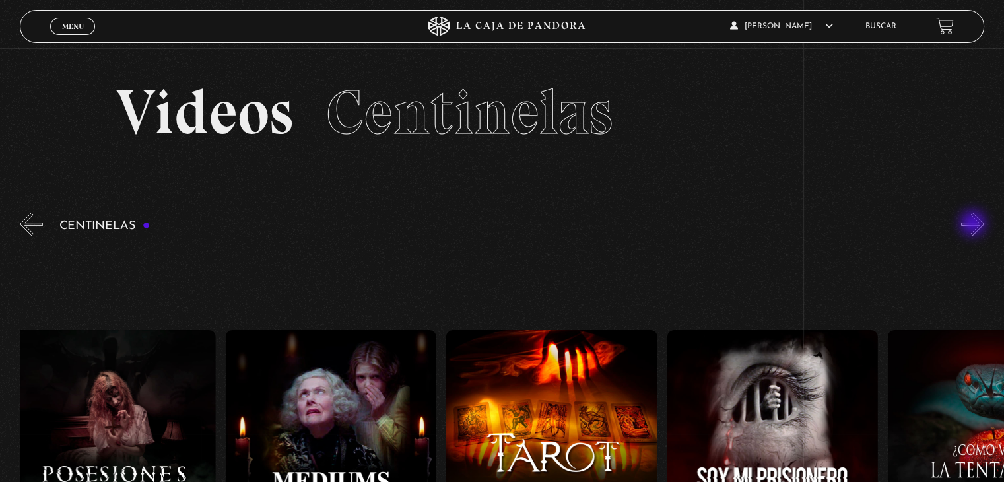
click at [975, 225] on button "»" at bounding box center [973, 224] width 23 height 23
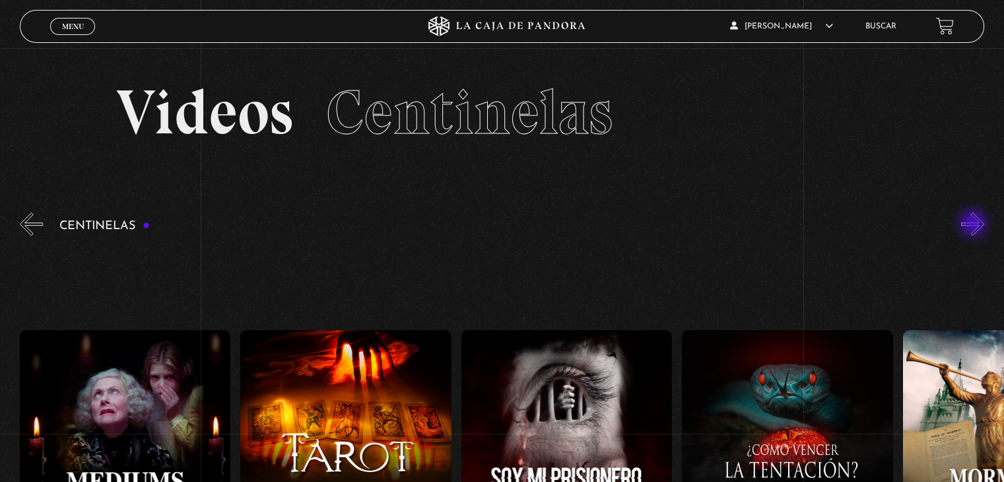
click at [975, 225] on button "»" at bounding box center [973, 224] width 23 height 23
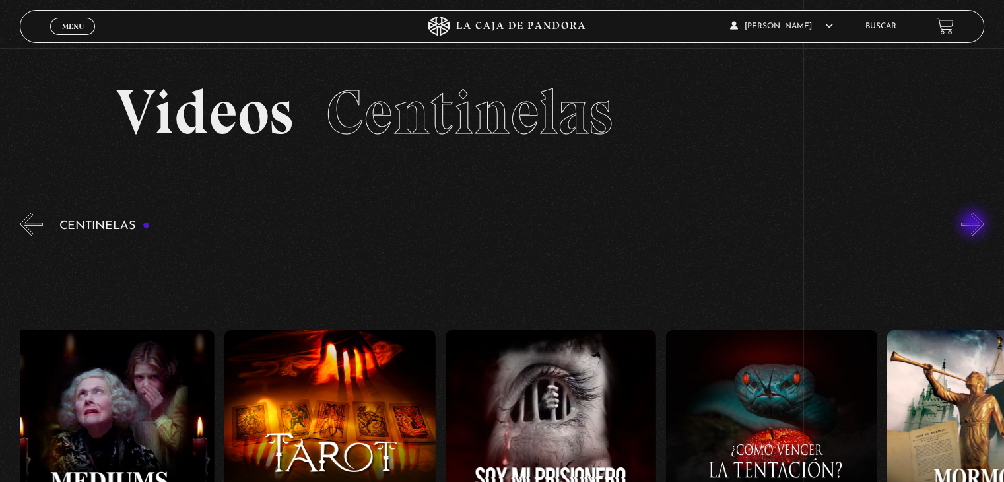
click at [975, 225] on button "»" at bounding box center [973, 224] width 23 height 23
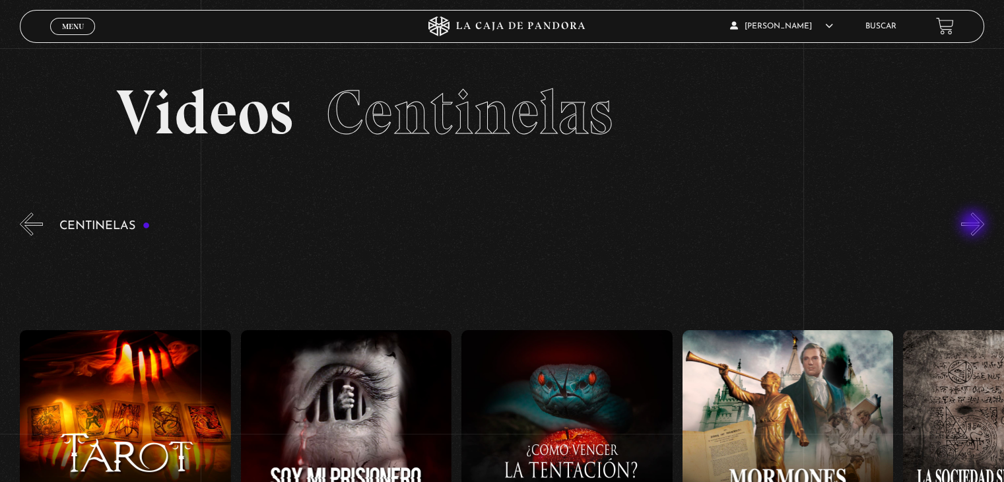
click at [975, 225] on button "»" at bounding box center [973, 224] width 23 height 23
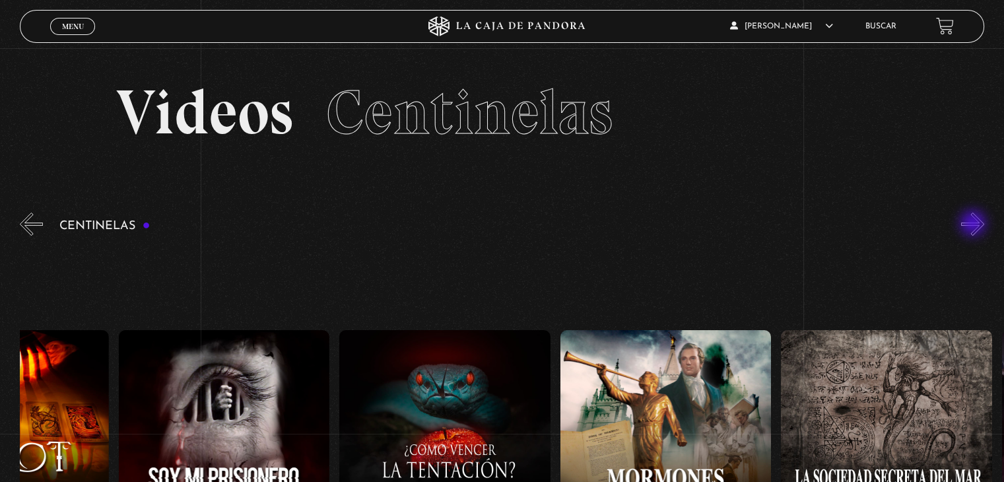
click at [975, 225] on button "»" at bounding box center [973, 224] width 23 height 23
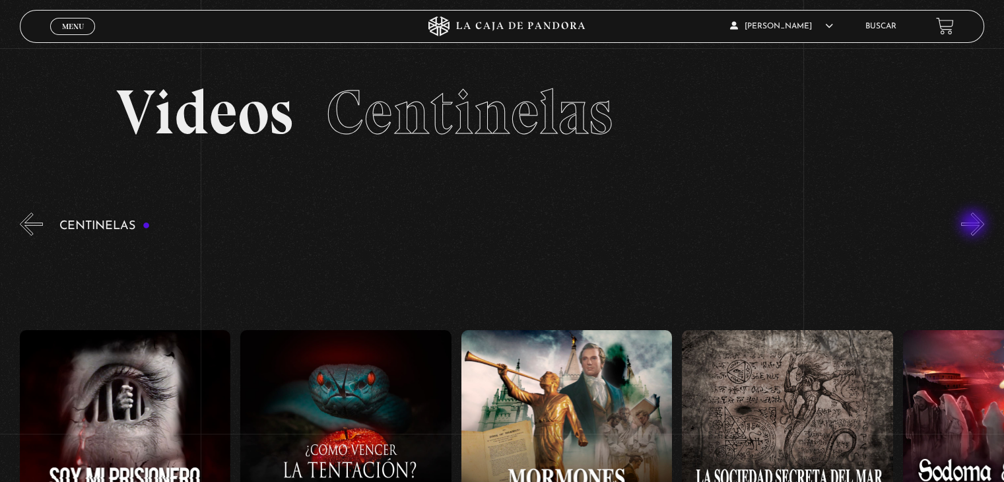
click at [975, 225] on button "»" at bounding box center [973, 224] width 23 height 23
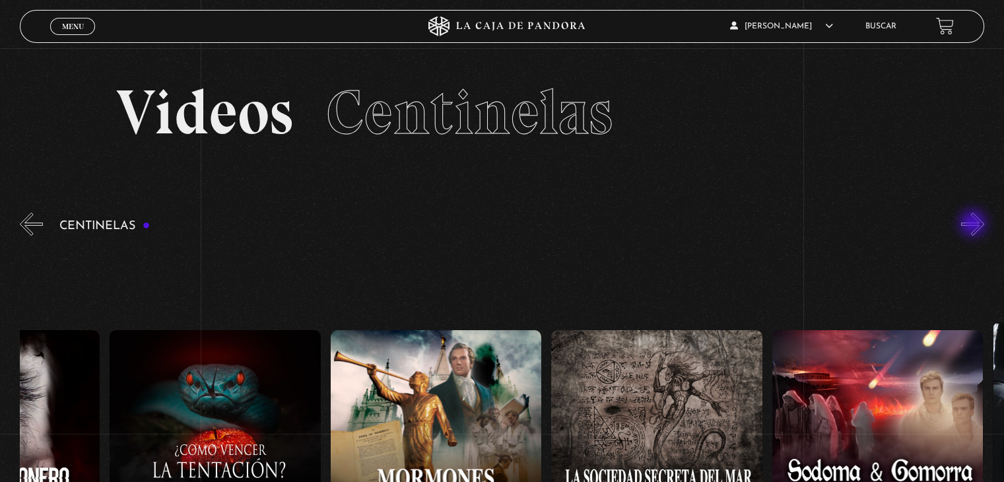
click at [975, 225] on button "»" at bounding box center [973, 224] width 23 height 23
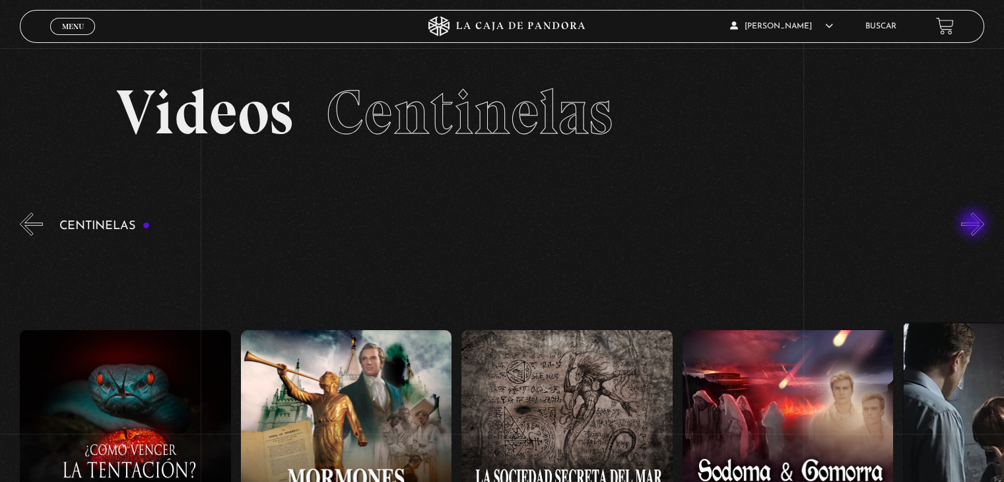
click at [975, 225] on button "»" at bounding box center [973, 224] width 23 height 23
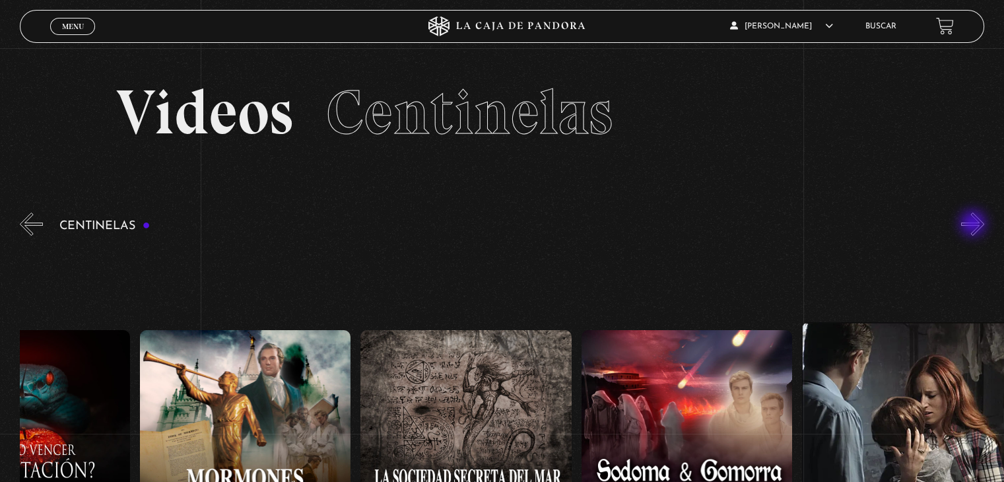
click at [975, 225] on button "»" at bounding box center [973, 224] width 23 height 23
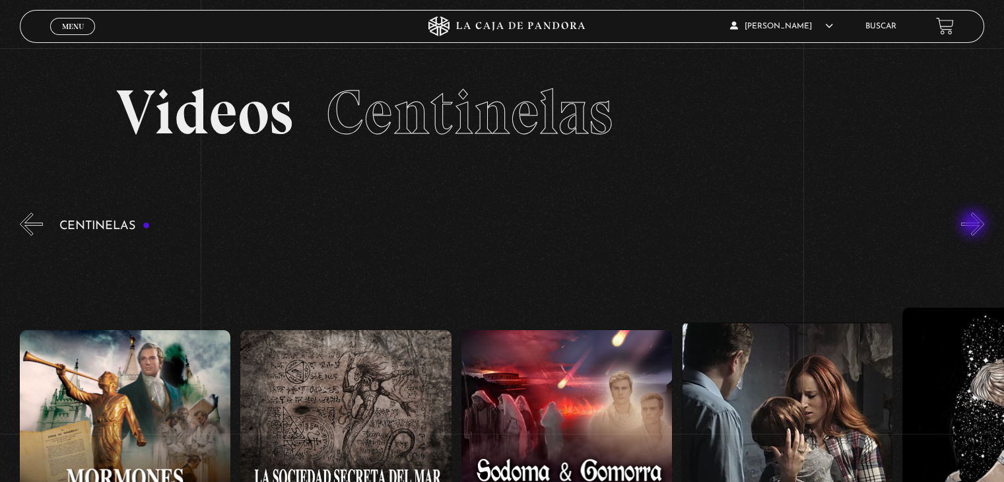
click at [975, 225] on button "»" at bounding box center [973, 224] width 23 height 23
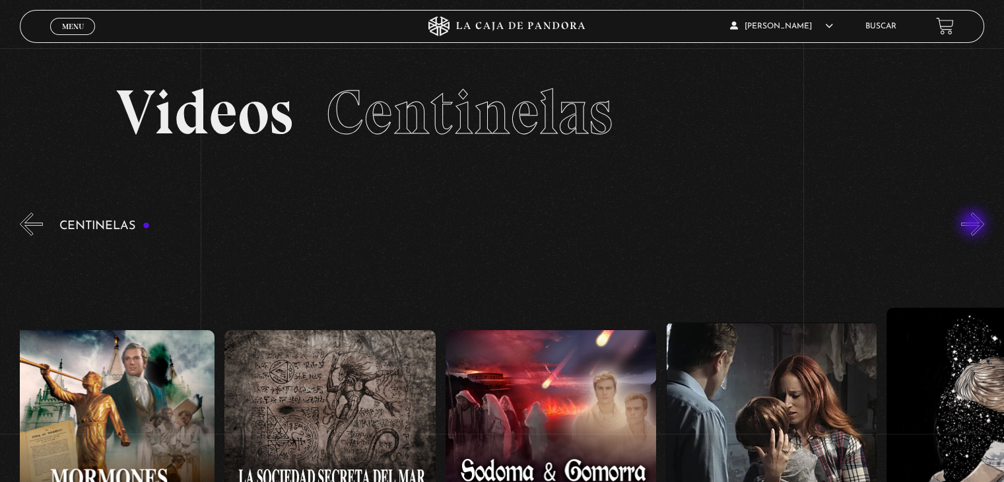
click at [975, 225] on button "»" at bounding box center [973, 224] width 23 height 23
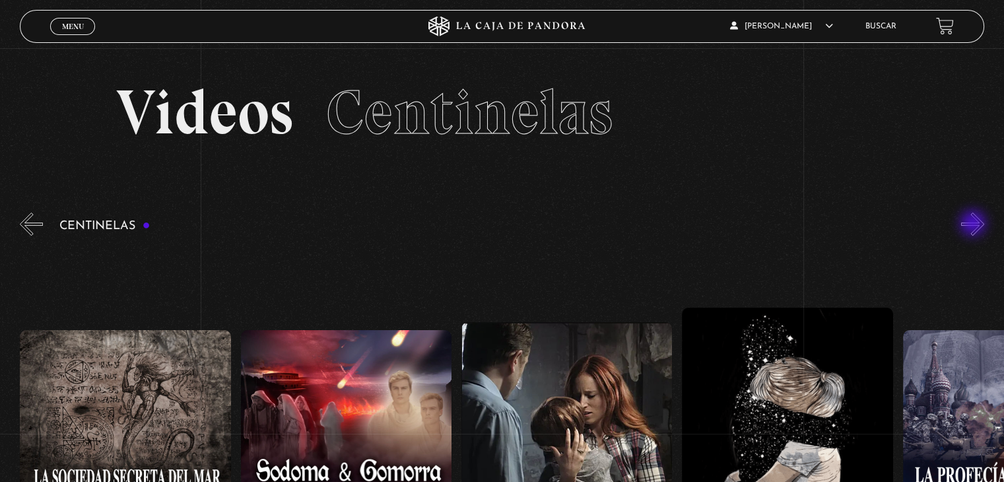
click at [975, 225] on button "»" at bounding box center [973, 224] width 23 height 23
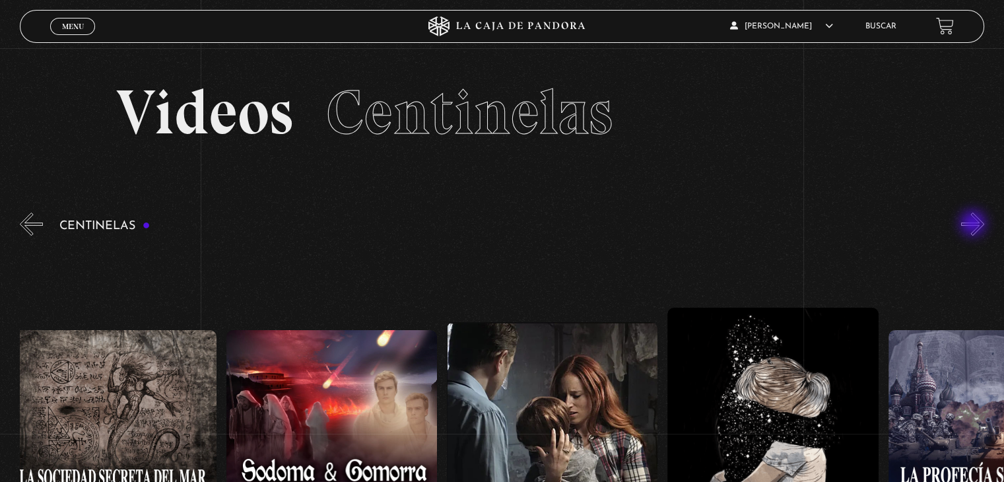
click at [975, 225] on button "»" at bounding box center [973, 224] width 23 height 23
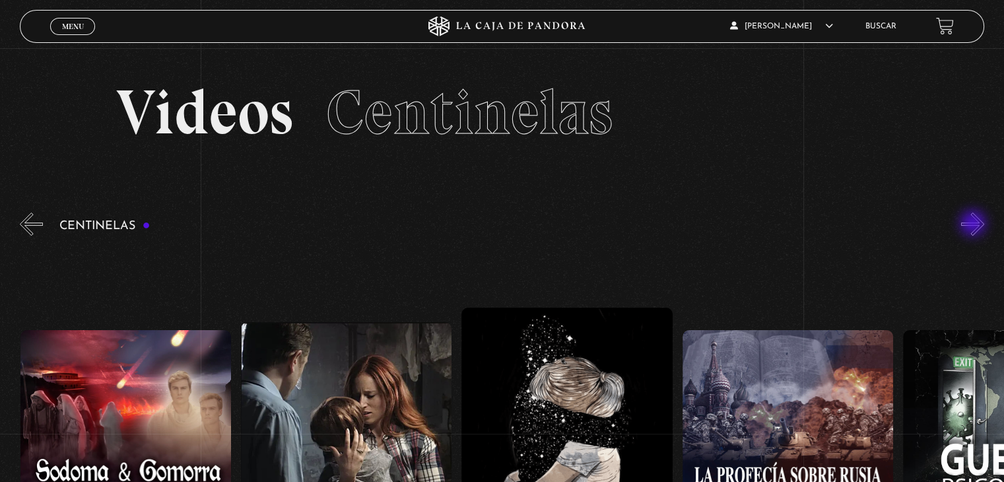
click at [975, 225] on button "»" at bounding box center [973, 224] width 23 height 23
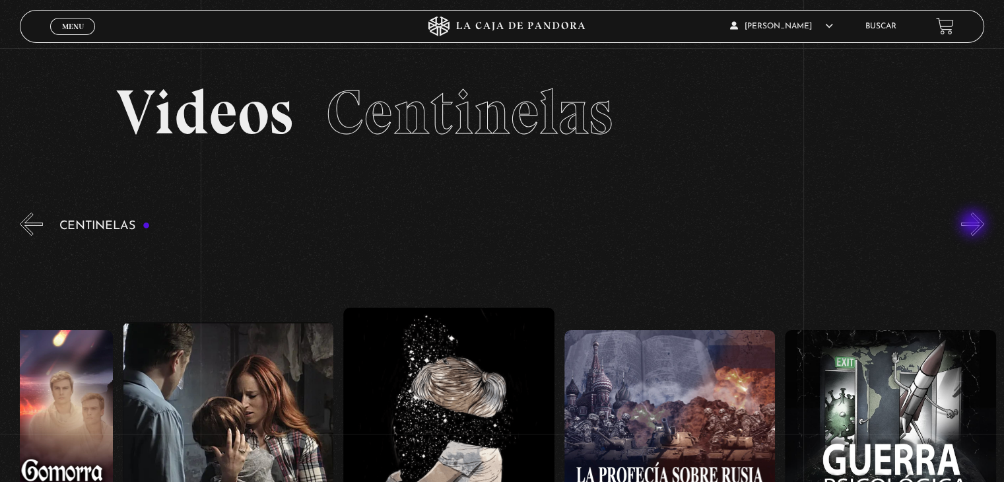
click at [975, 225] on button "»" at bounding box center [973, 224] width 23 height 23
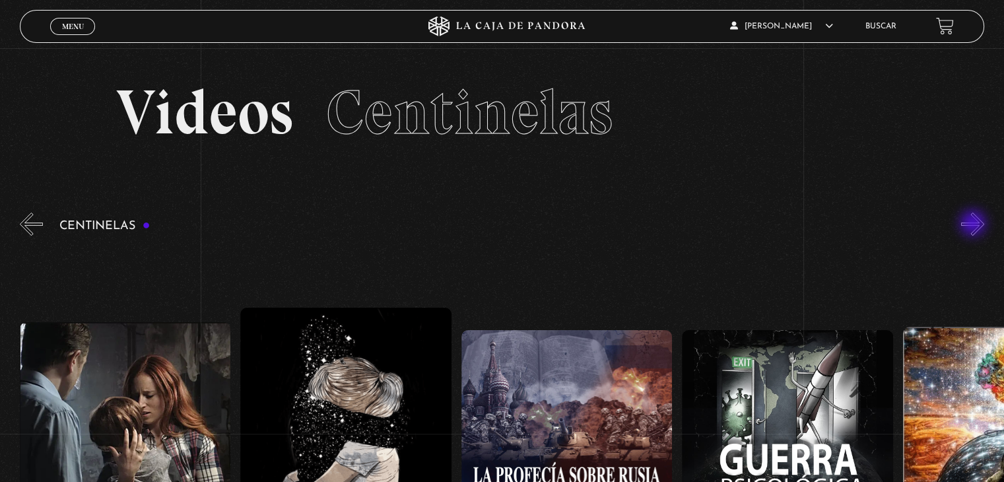
click at [975, 225] on button "»" at bounding box center [973, 224] width 23 height 23
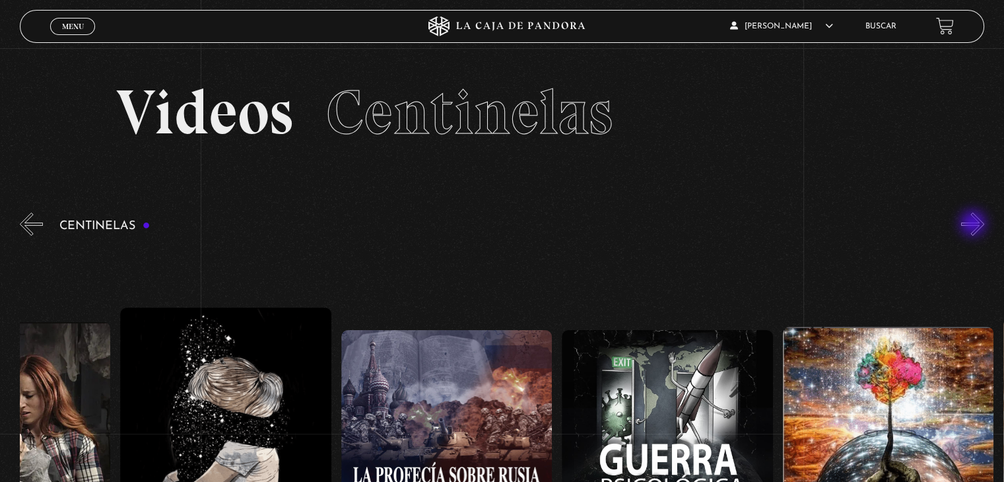
click at [975, 225] on button "»" at bounding box center [973, 224] width 23 height 23
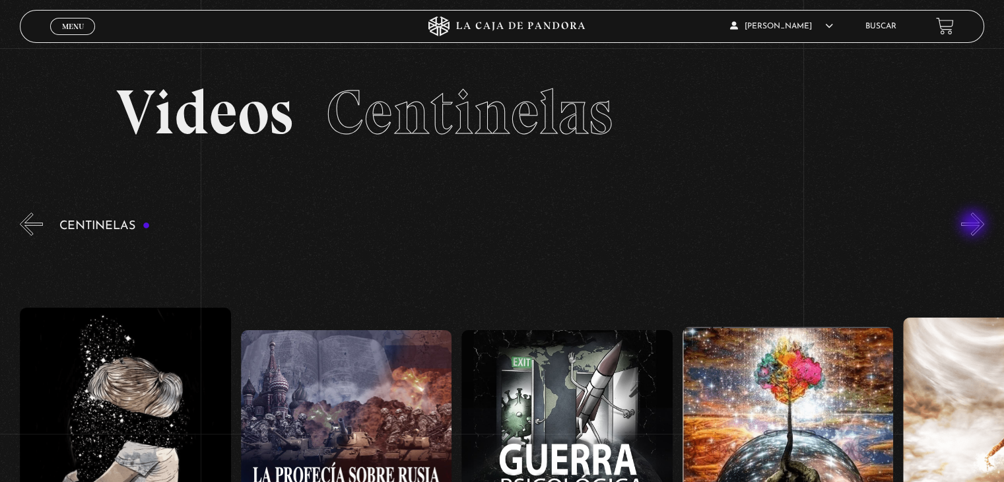
click at [975, 225] on button "»" at bounding box center [973, 224] width 23 height 23
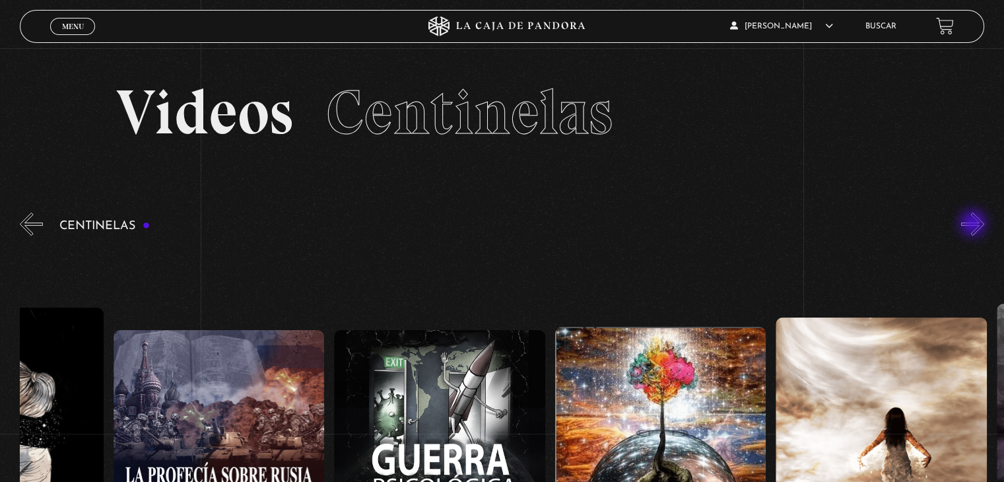
click at [975, 225] on button "»" at bounding box center [973, 224] width 23 height 23
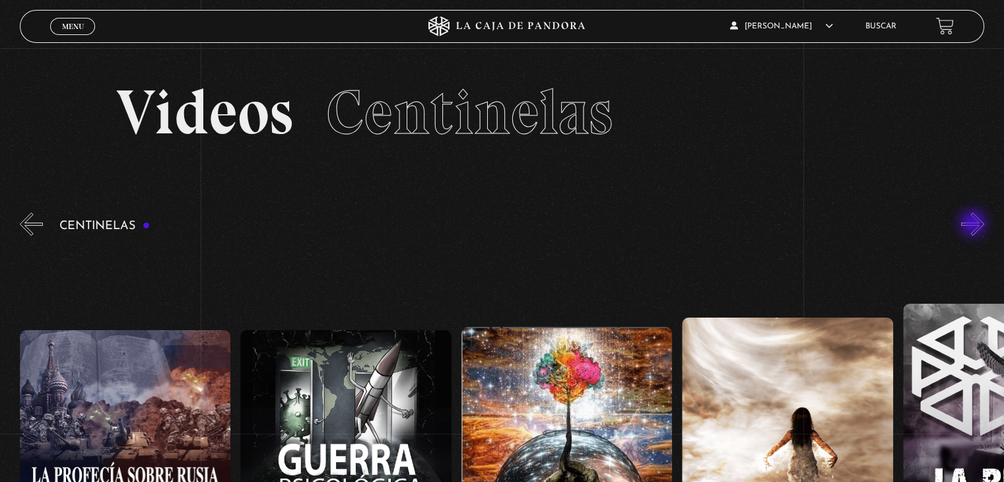
click at [975, 225] on button "»" at bounding box center [973, 224] width 23 height 23
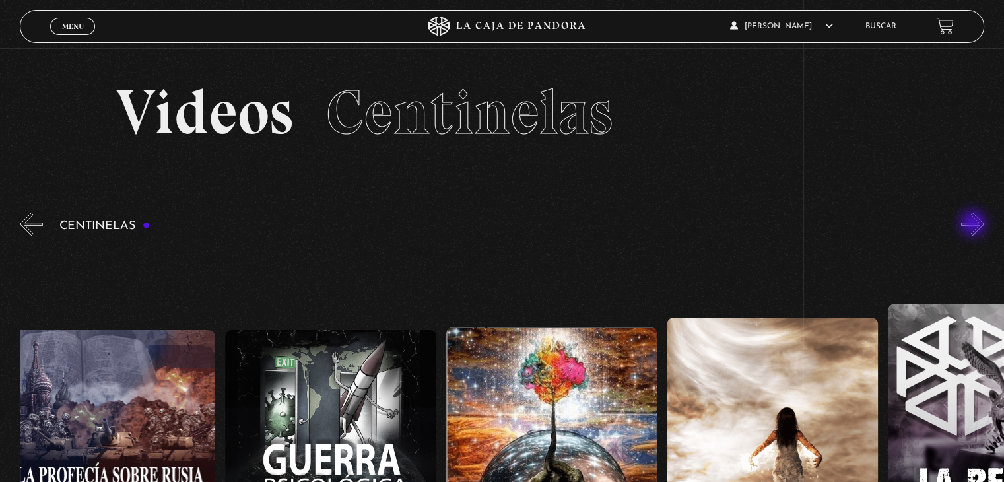
click at [975, 225] on button "»" at bounding box center [973, 224] width 23 height 23
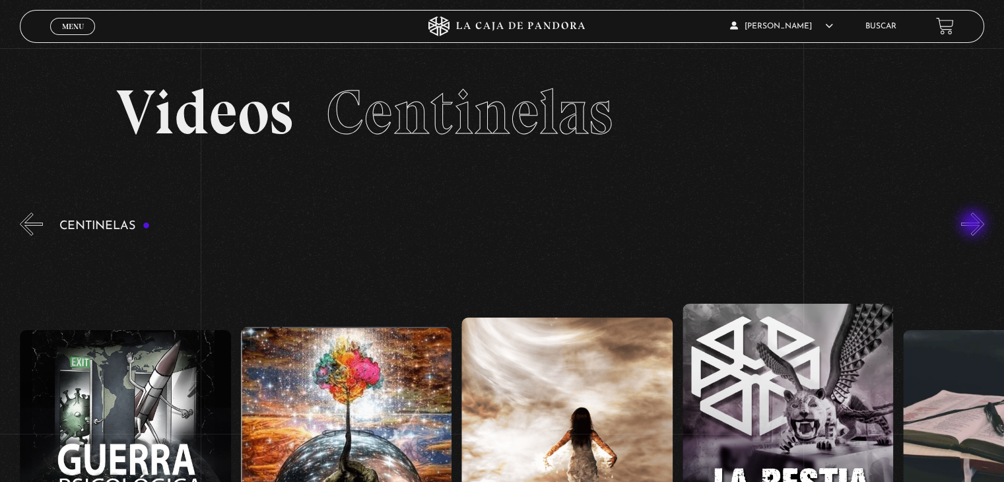
click at [975, 225] on button "»" at bounding box center [973, 224] width 23 height 23
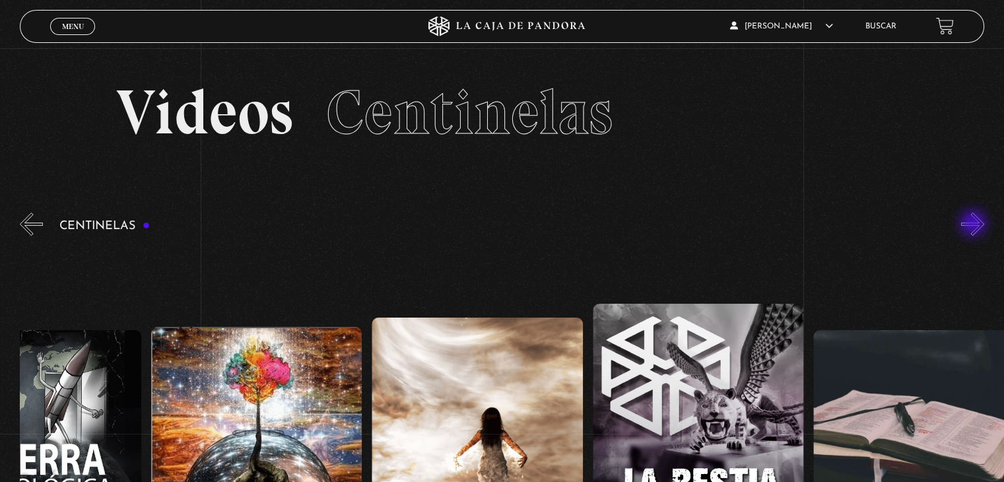
click at [975, 225] on button "»" at bounding box center [973, 224] width 23 height 23
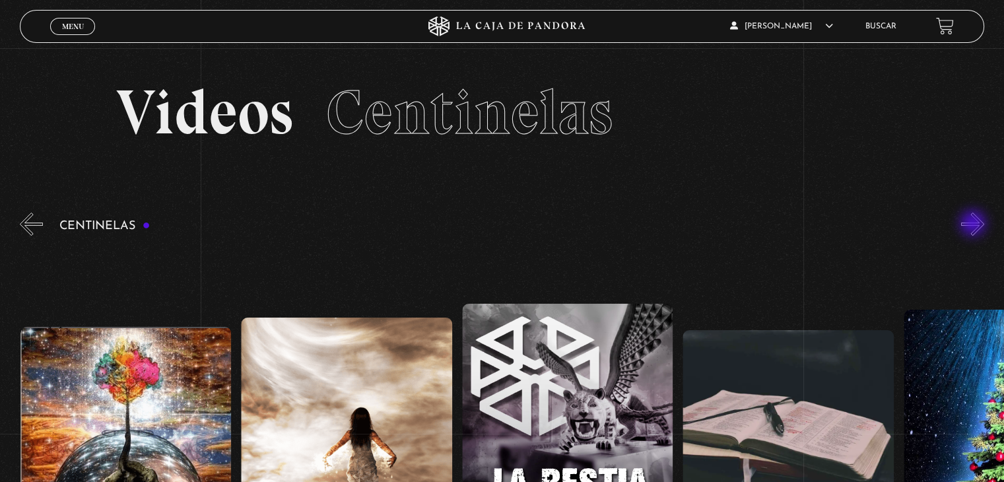
click at [975, 225] on button "»" at bounding box center [973, 224] width 23 height 23
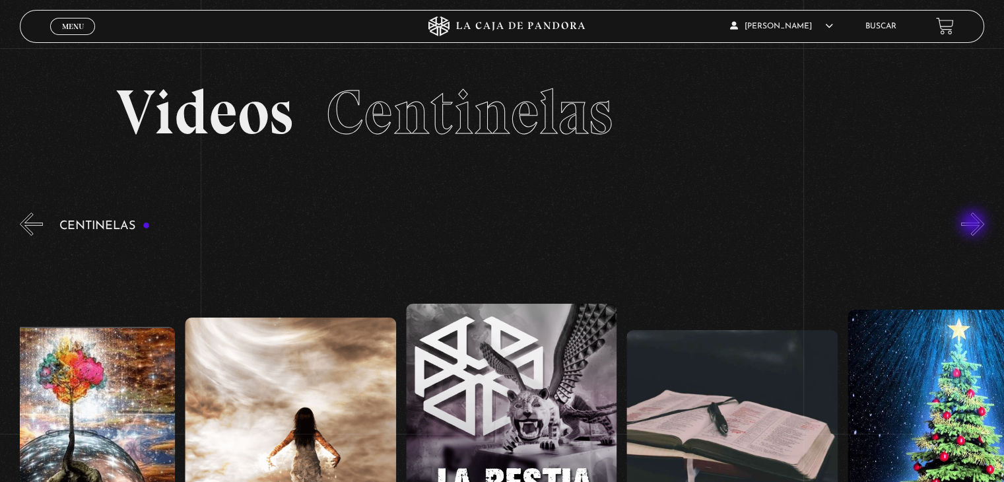
click at [975, 225] on button "»" at bounding box center [973, 224] width 23 height 23
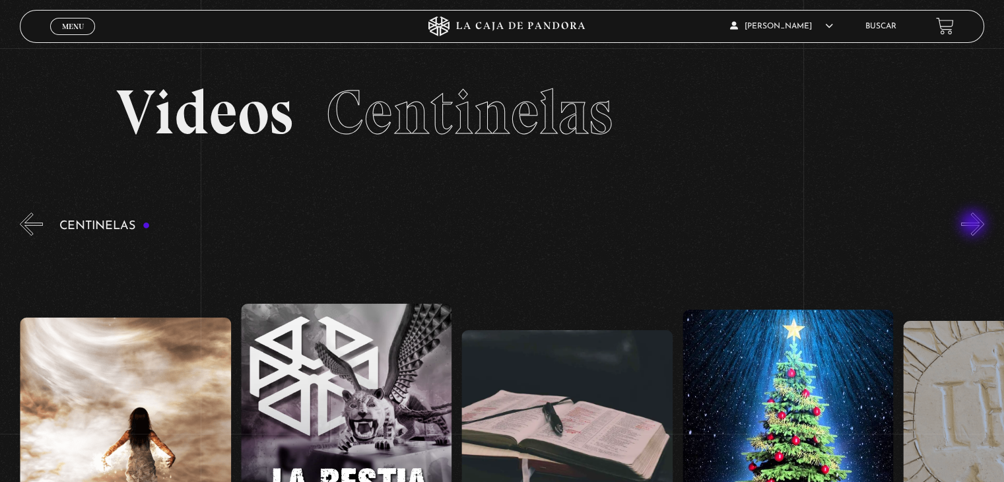
click at [975, 225] on button "»" at bounding box center [973, 224] width 23 height 23
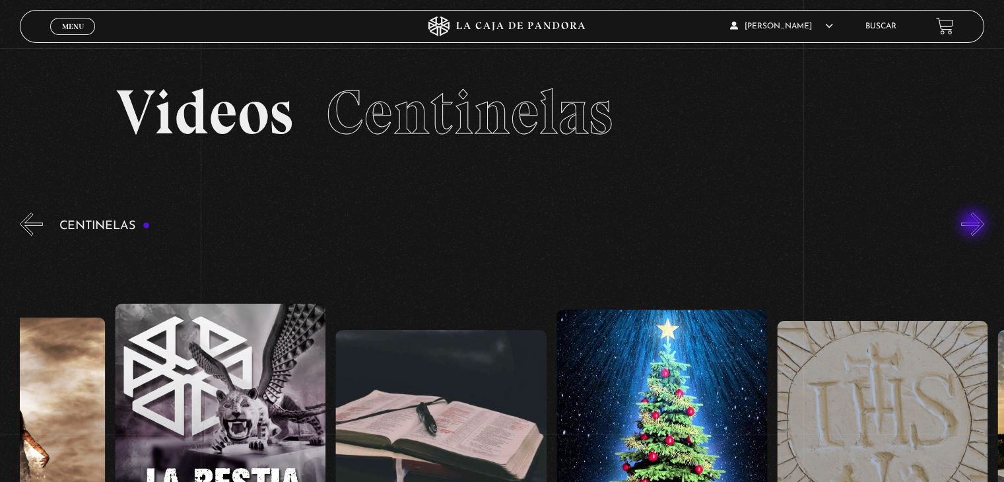
click at [975, 225] on button "»" at bounding box center [973, 224] width 23 height 23
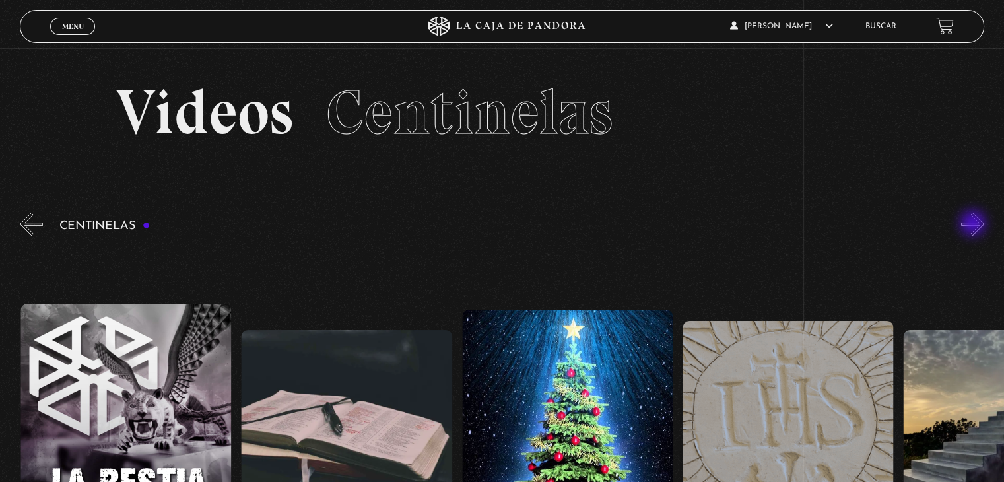
click at [975, 225] on button "»" at bounding box center [973, 224] width 23 height 23
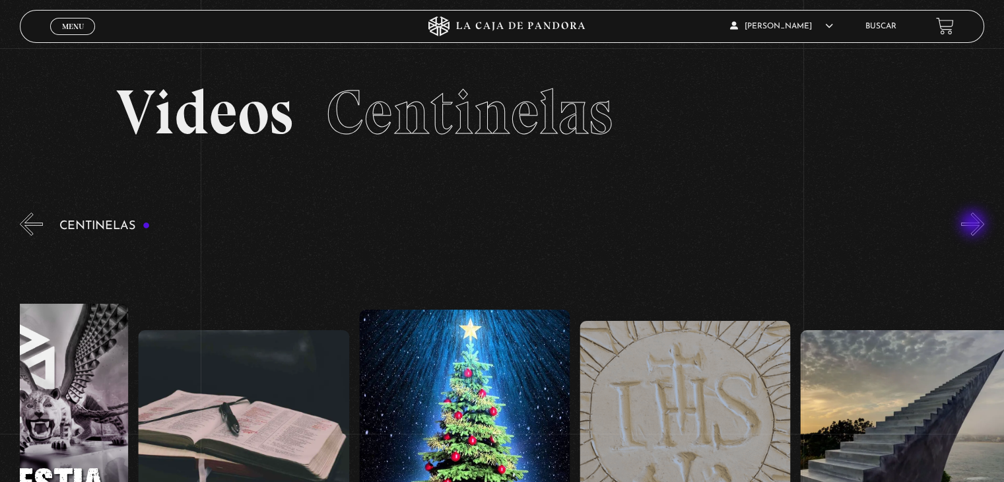
click at [975, 225] on button "»" at bounding box center [973, 224] width 23 height 23
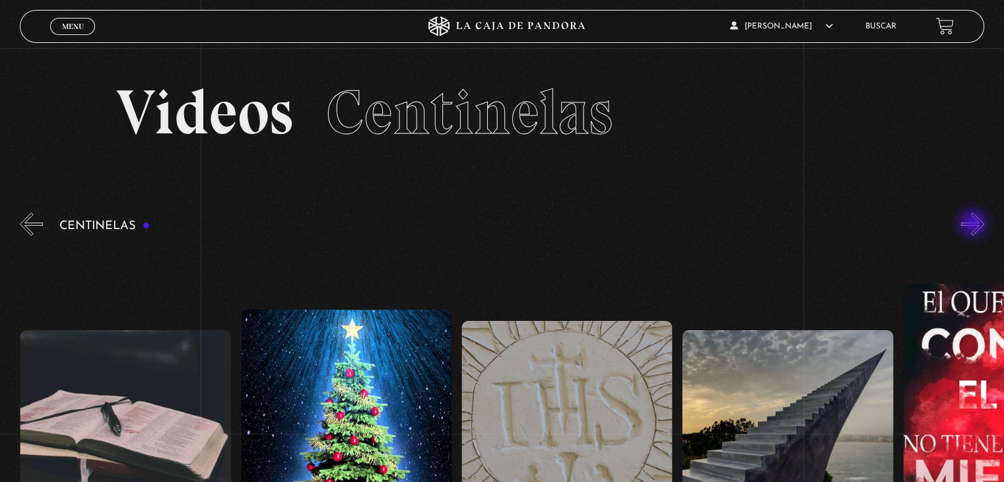
click at [975, 225] on button "»" at bounding box center [973, 224] width 23 height 23
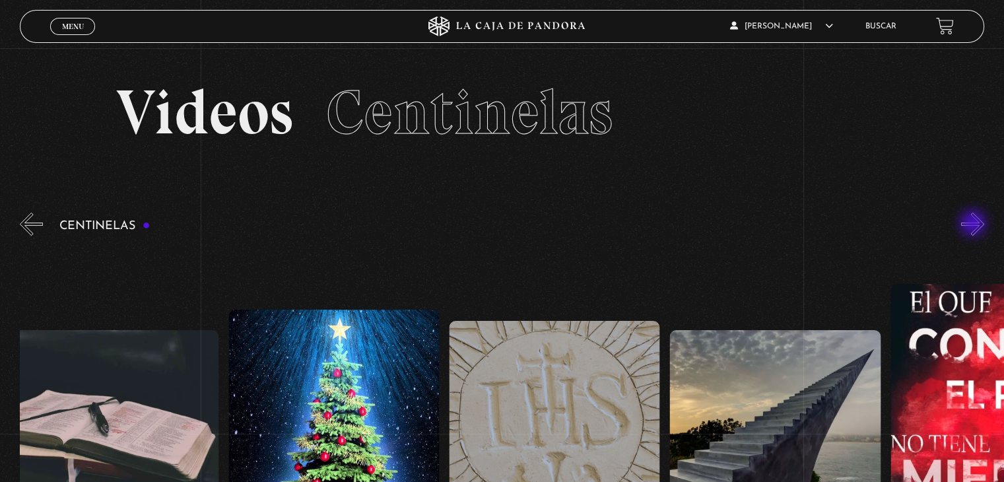
click at [975, 225] on button "»" at bounding box center [973, 224] width 23 height 23
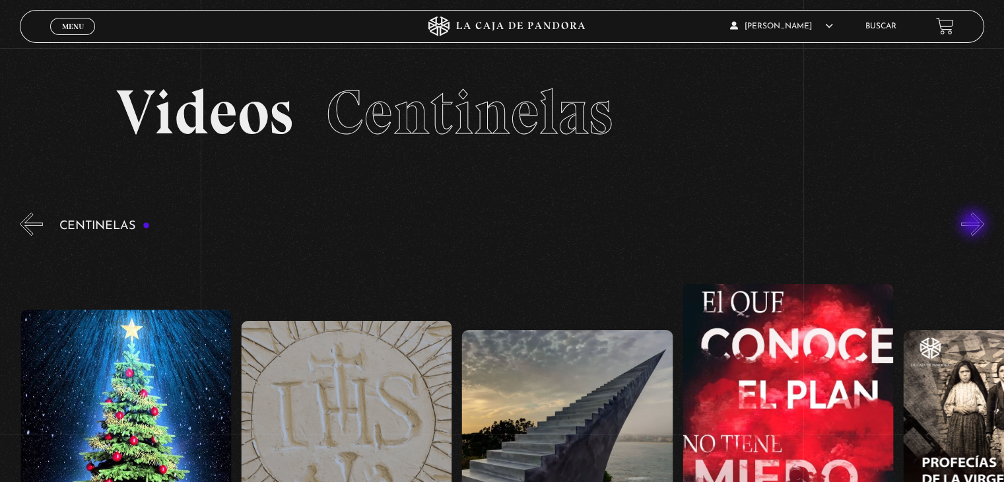
click at [975, 225] on button "»" at bounding box center [973, 224] width 23 height 23
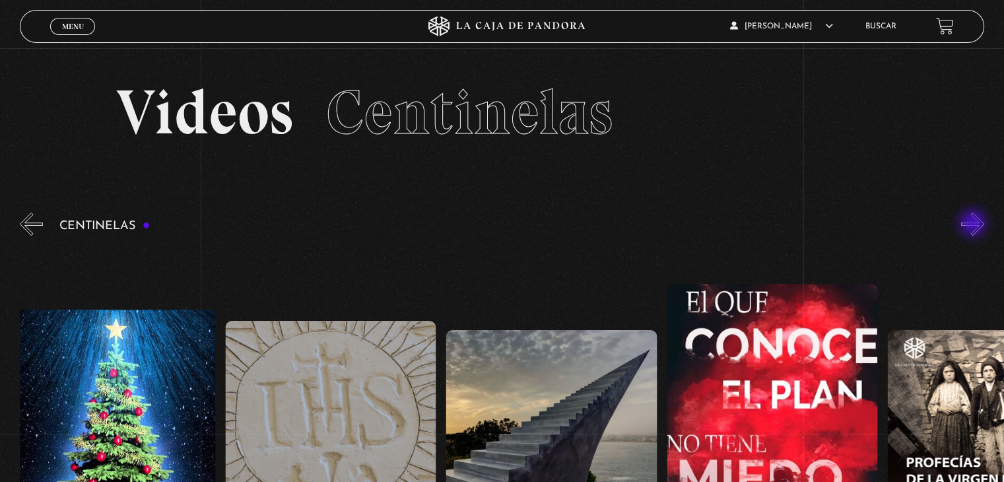
click at [975, 225] on button "»" at bounding box center [973, 224] width 23 height 23
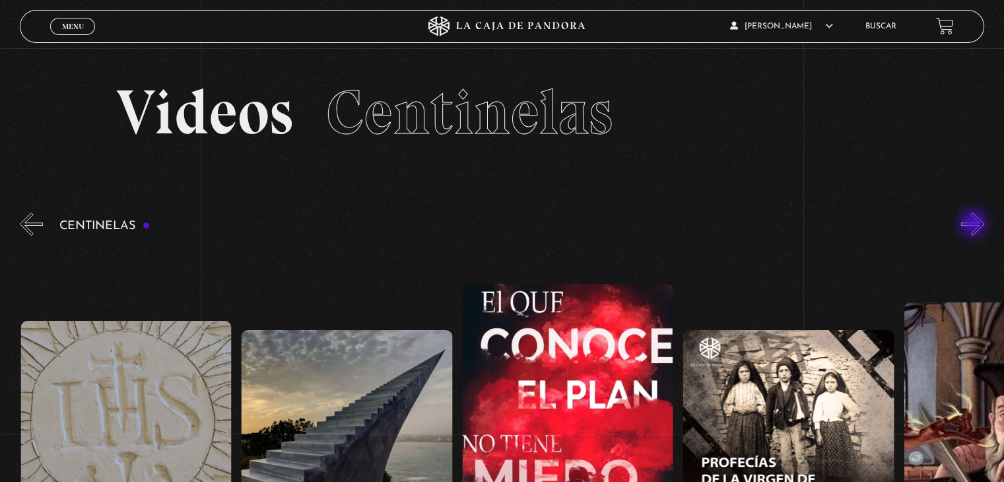
click at [975, 225] on button "»" at bounding box center [973, 224] width 23 height 23
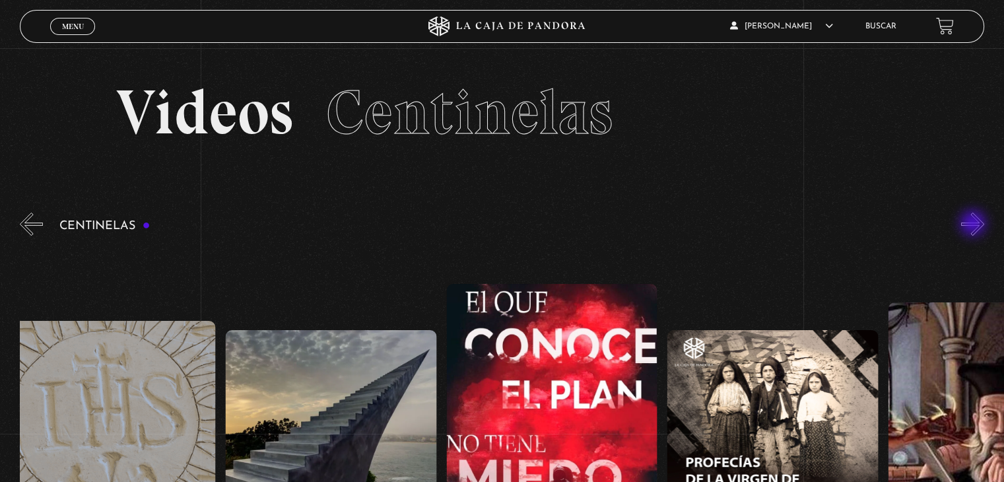
click at [975, 225] on button "»" at bounding box center [973, 224] width 23 height 23
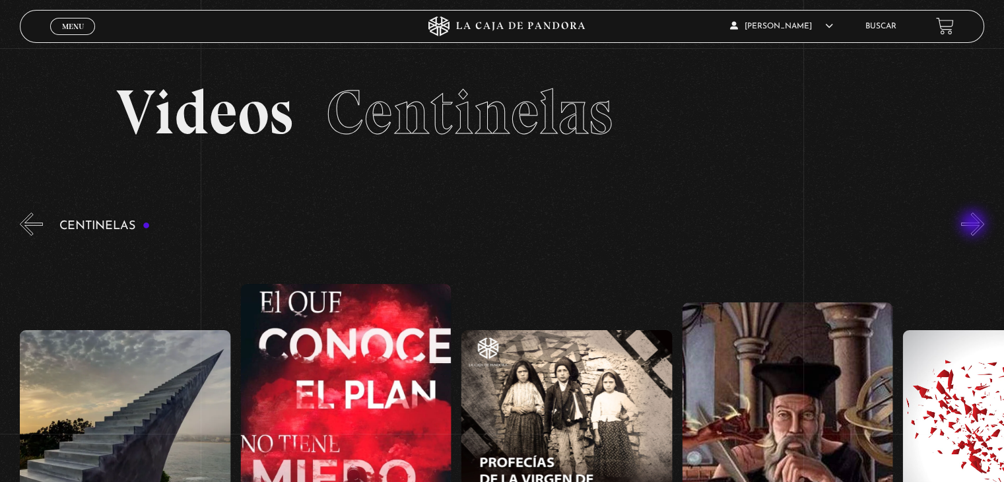
click at [975, 225] on button "»" at bounding box center [973, 224] width 23 height 23
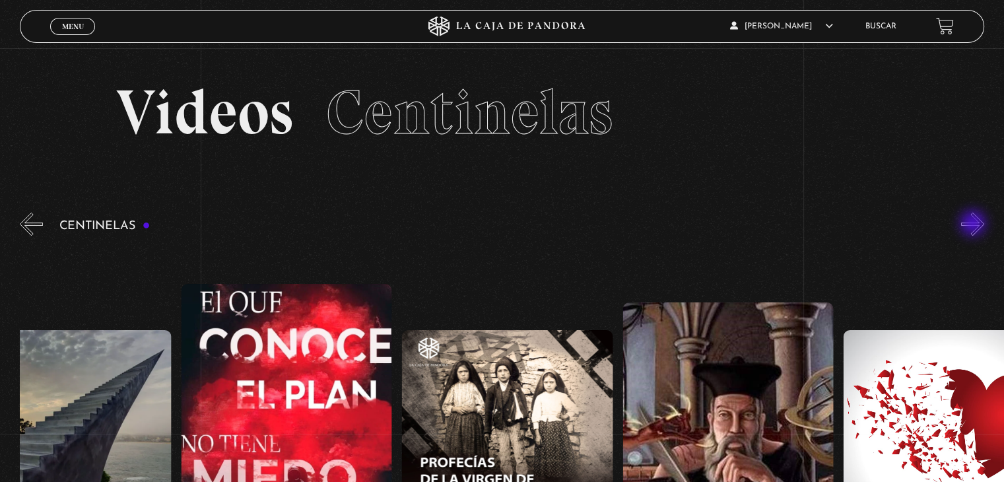
click at [975, 225] on button "»" at bounding box center [973, 224] width 23 height 23
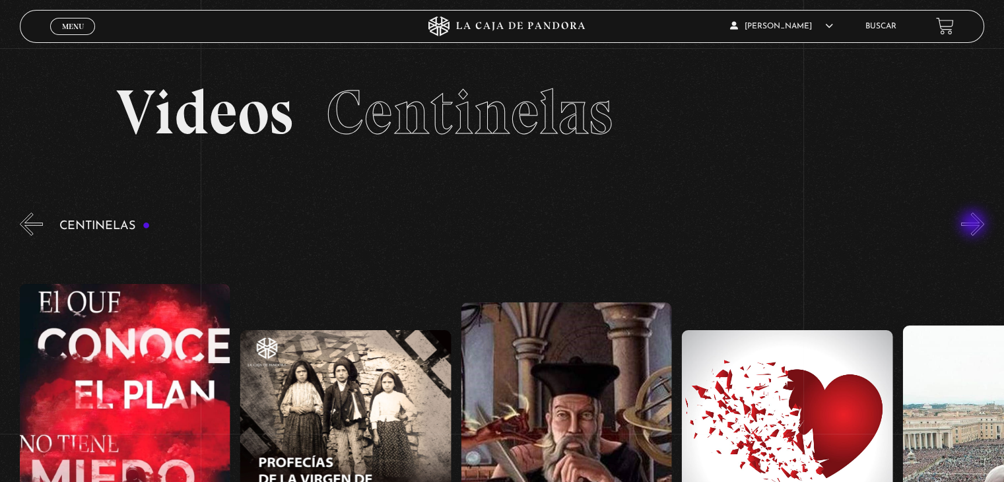
click at [975, 225] on button "»" at bounding box center [973, 224] width 23 height 23
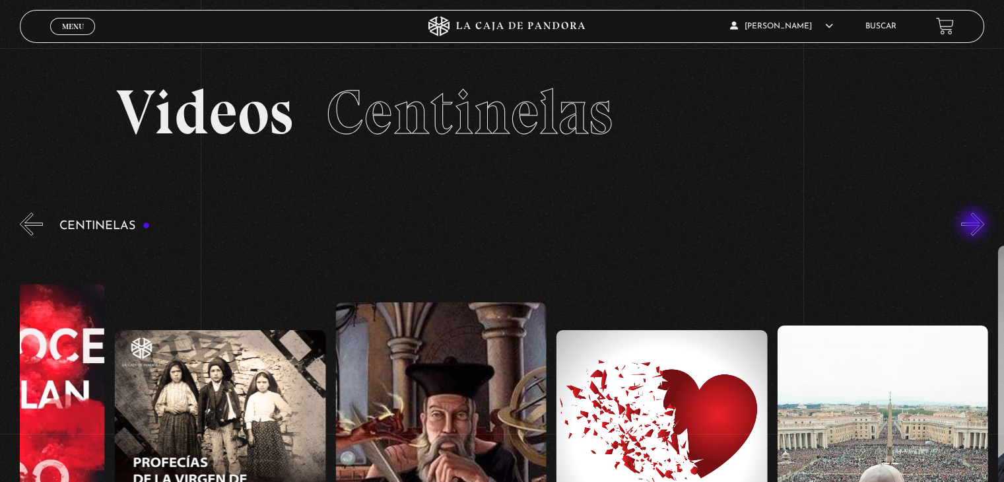
click at [975, 225] on button "»" at bounding box center [973, 224] width 23 height 23
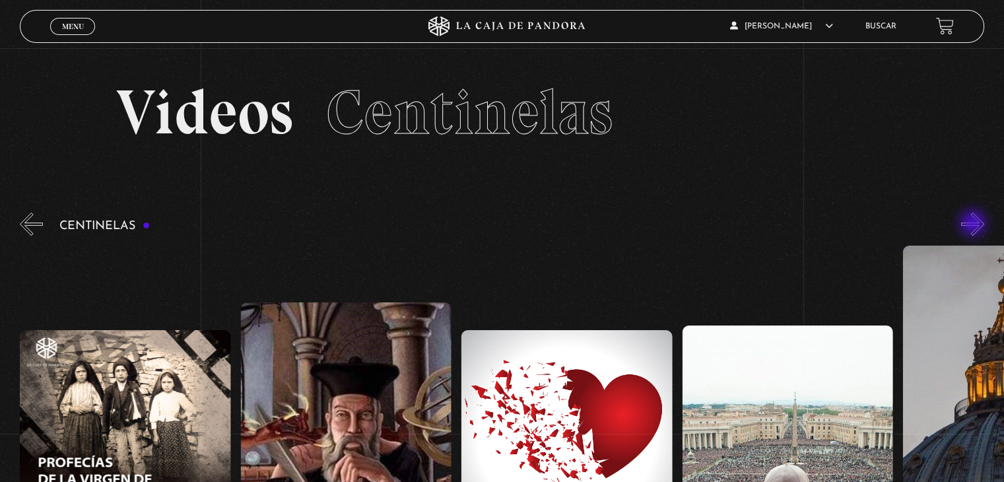
click at [975, 225] on button "»" at bounding box center [973, 224] width 23 height 23
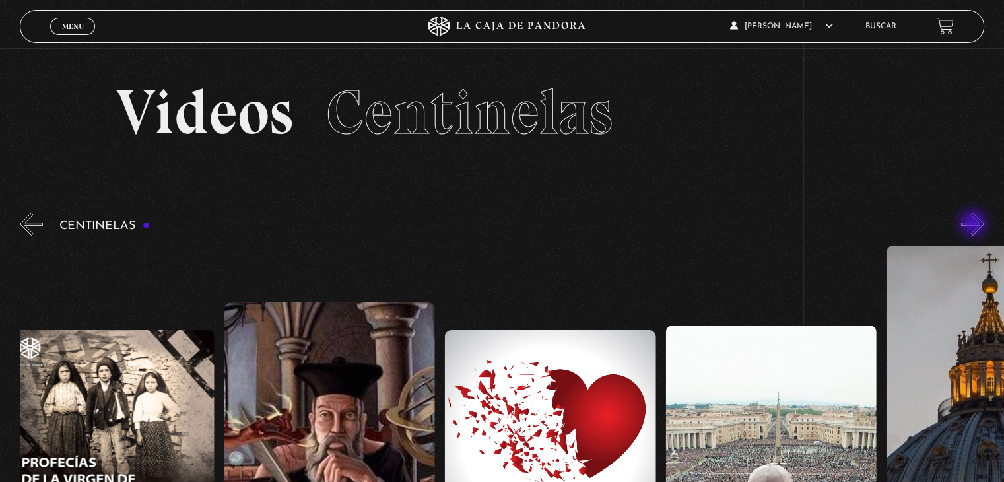
click at [975, 225] on button "»" at bounding box center [973, 224] width 23 height 23
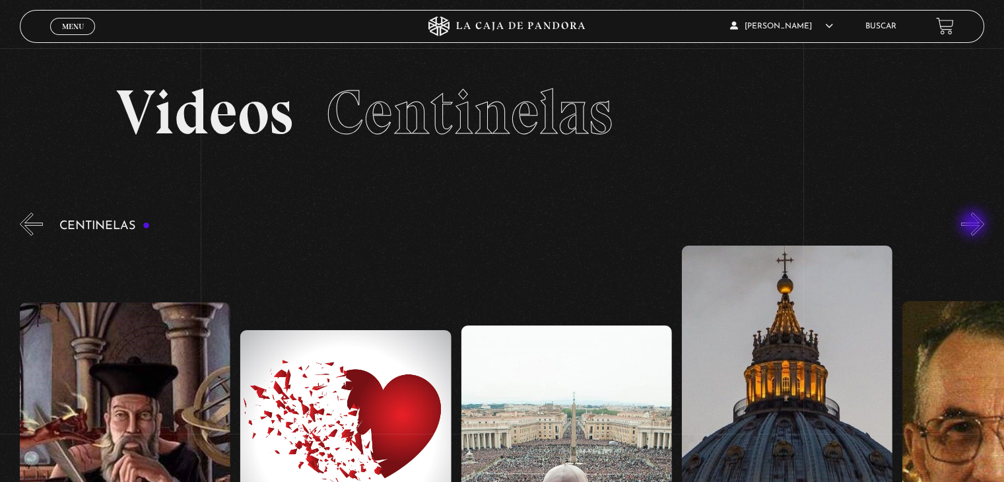
click at [975, 225] on button "»" at bounding box center [973, 224] width 23 height 23
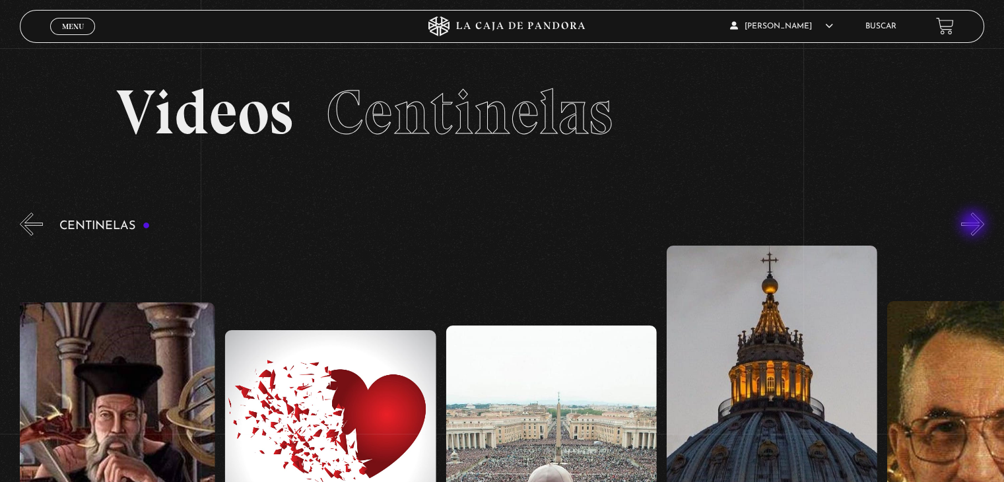
click at [975, 225] on button "»" at bounding box center [973, 224] width 23 height 23
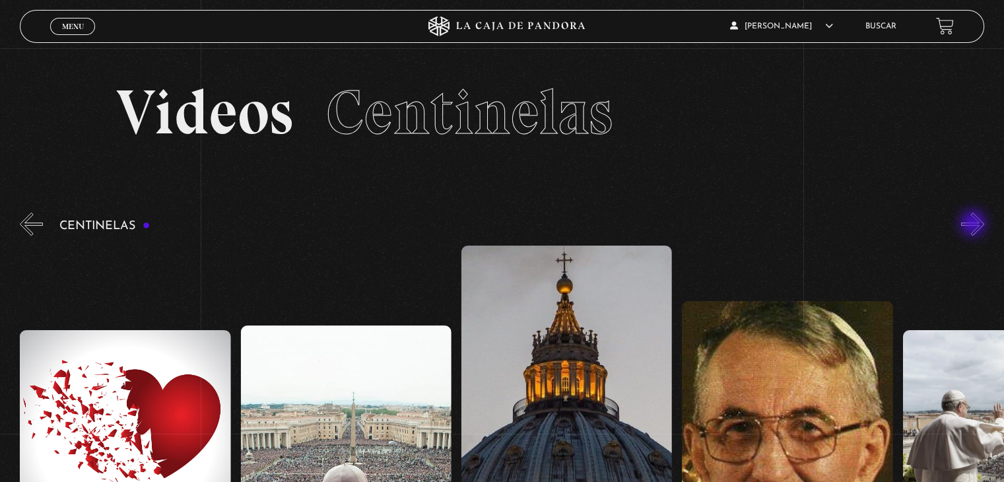
click at [975, 225] on button "»" at bounding box center [973, 224] width 23 height 23
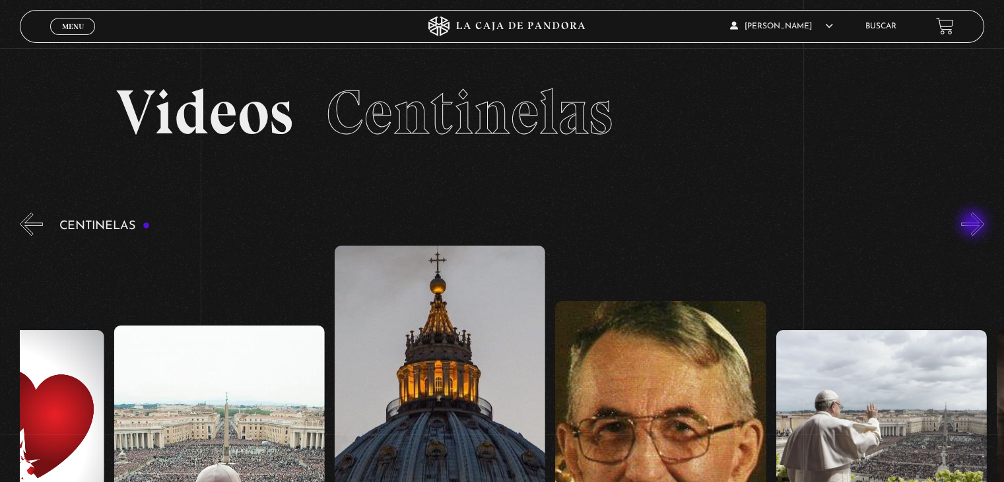
click at [975, 225] on button "»" at bounding box center [973, 224] width 23 height 23
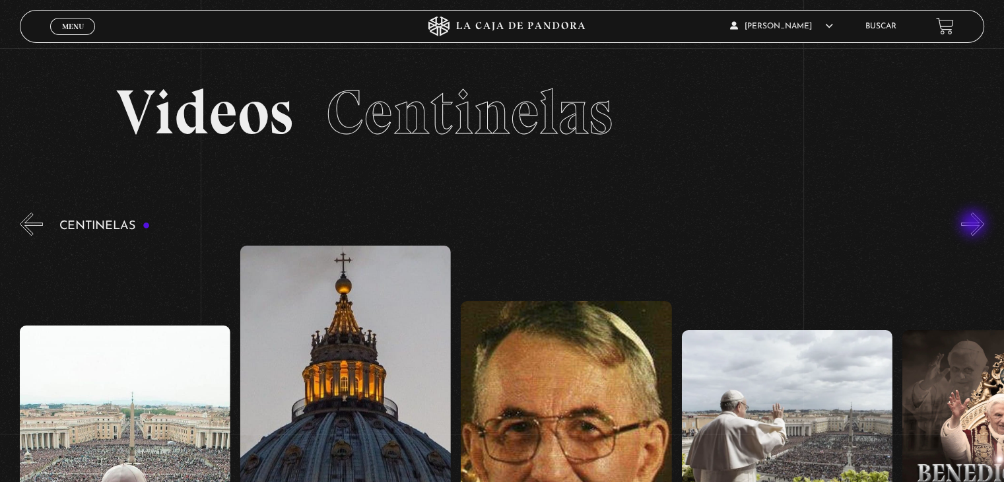
click at [975, 225] on button "»" at bounding box center [973, 224] width 23 height 23
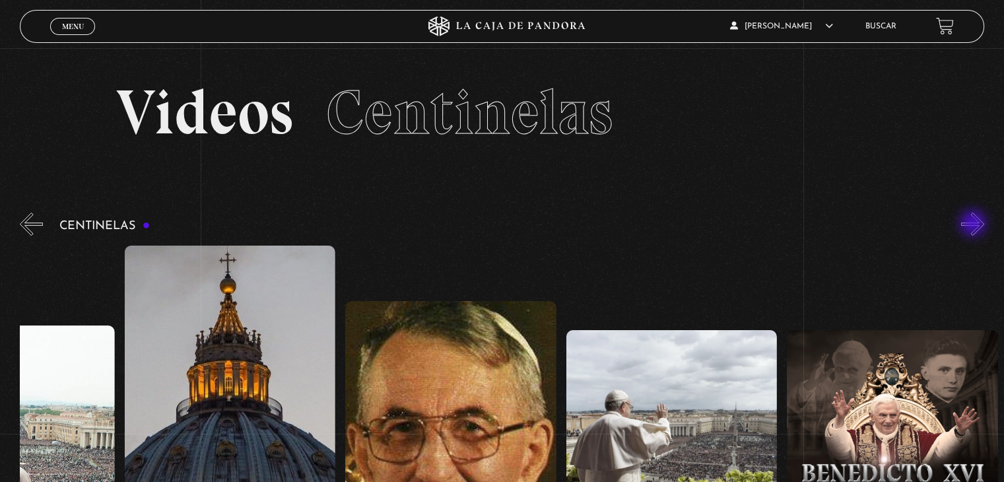
click at [975, 225] on button "»" at bounding box center [973, 224] width 23 height 23
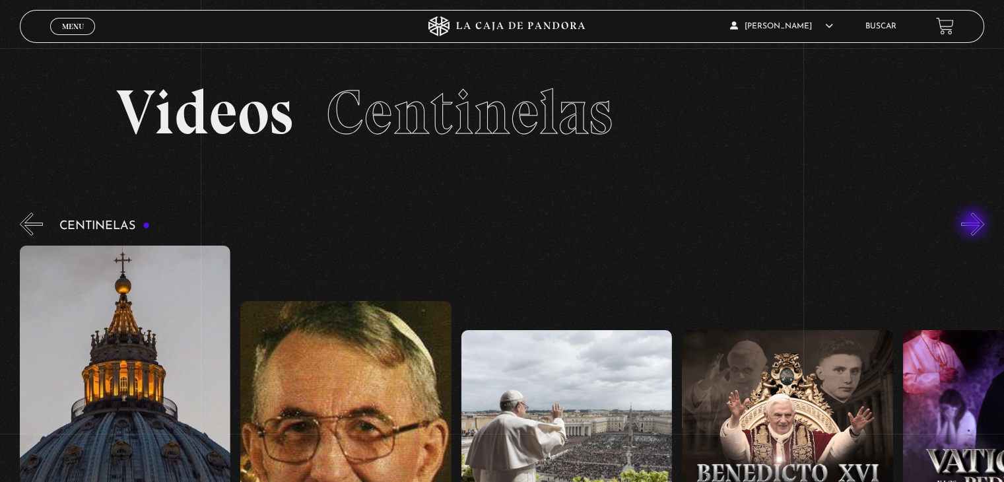
click at [975, 225] on button "»" at bounding box center [973, 224] width 23 height 23
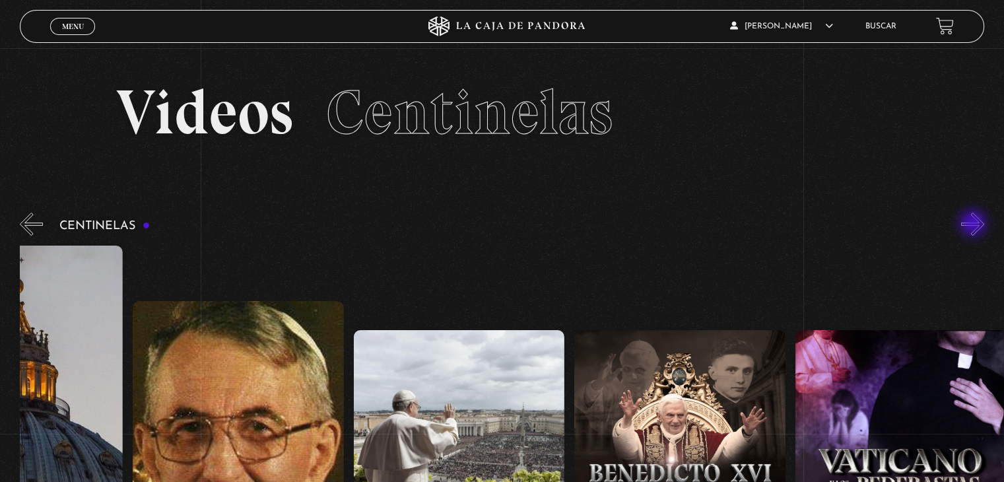
click at [975, 225] on button "»" at bounding box center [973, 224] width 23 height 23
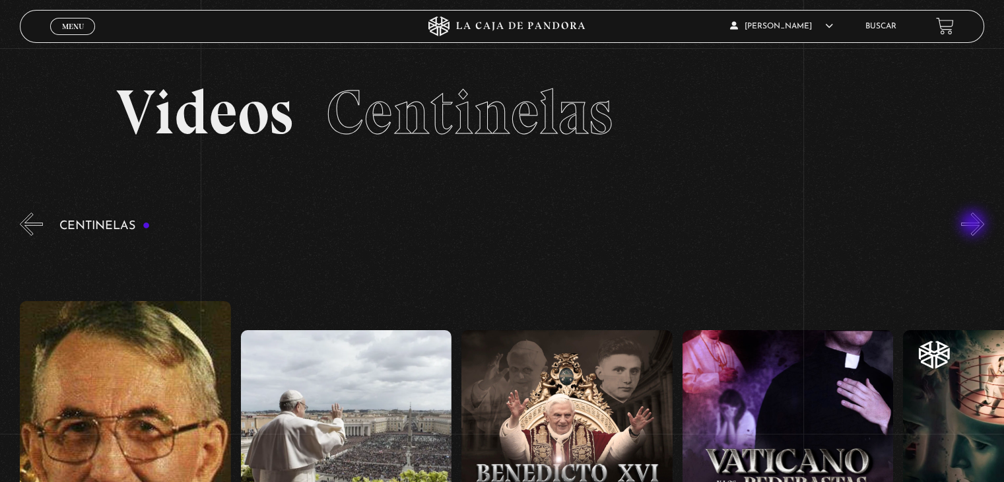
click at [975, 225] on button "»" at bounding box center [973, 224] width 23 height 23
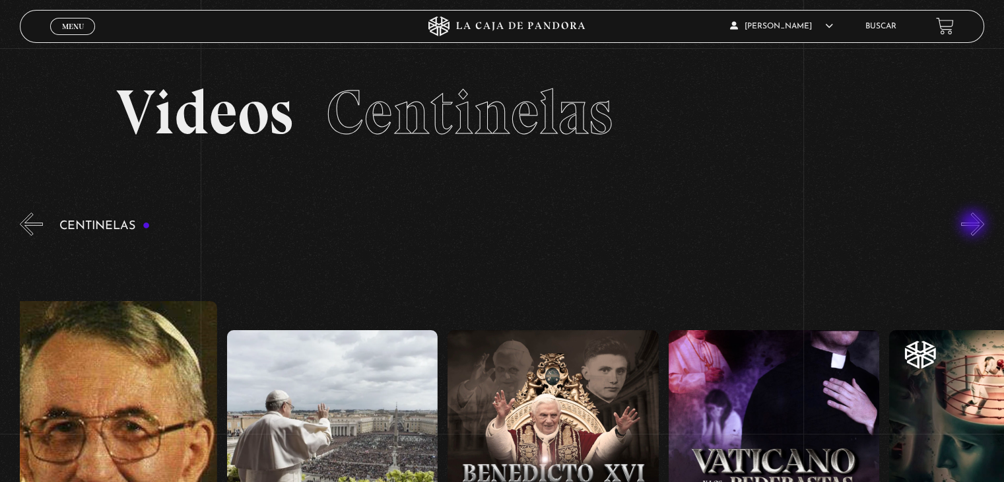
click at [975, 225] on button "»" at bounding box center [973, 224] width 23 height 23
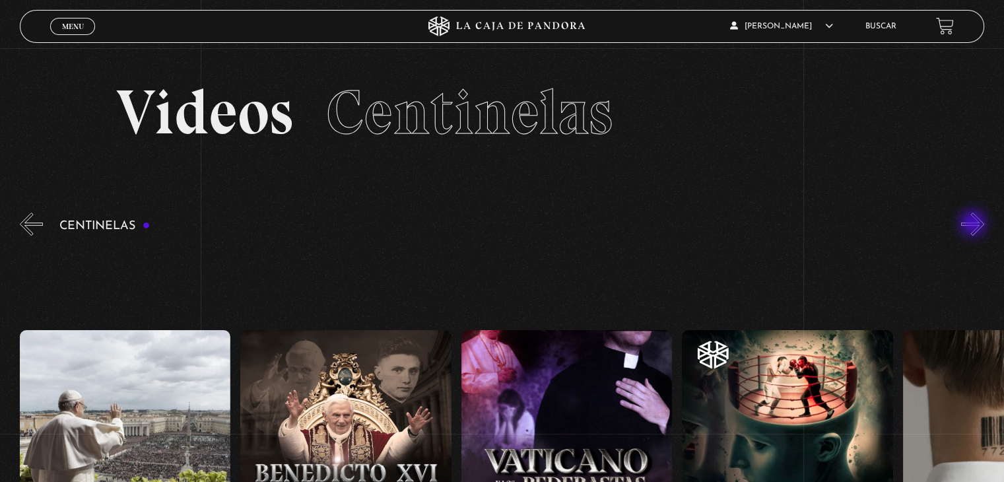
click at [975, 225] on button "»" at bounding box center [973, 224] width 23 height 23
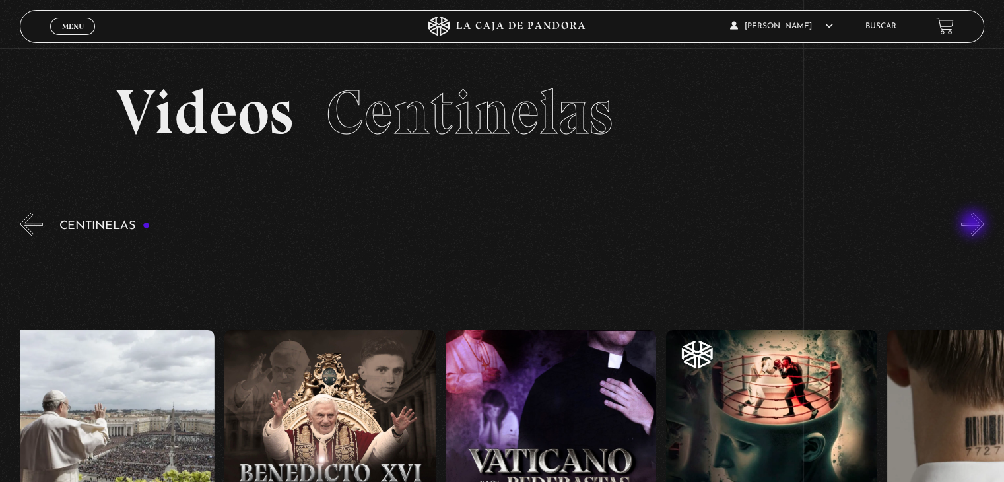
click at [975, 225] on button "»" at bounding box center [973, 224] width 23 height 23
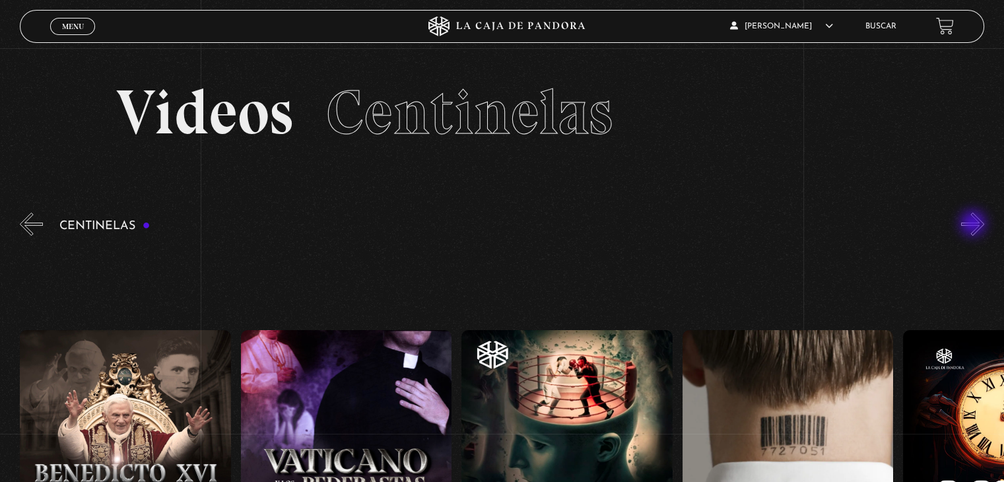
click at [975, 225] on button "»" at bounding box center [973, 224] width 23 height 23
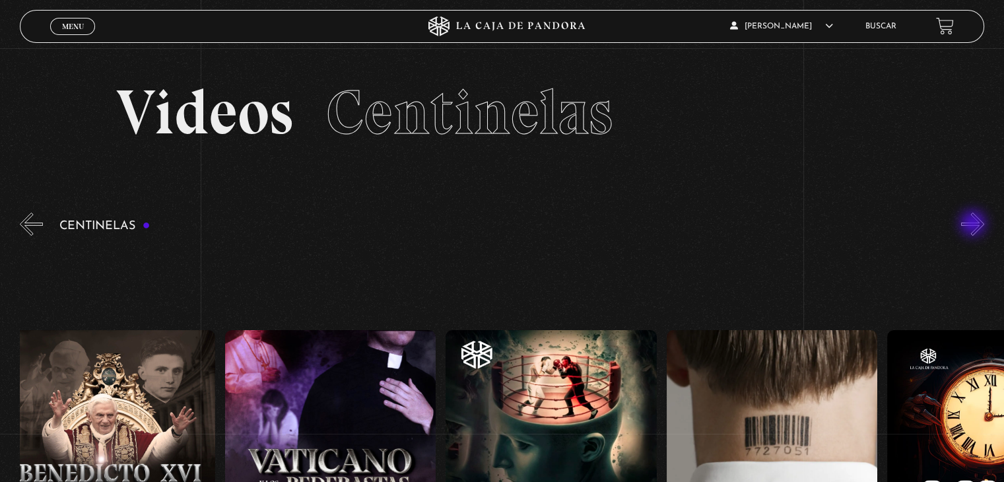
click at [975, 225] on button "»" at bounding box center [973, 224] width 23 height 23
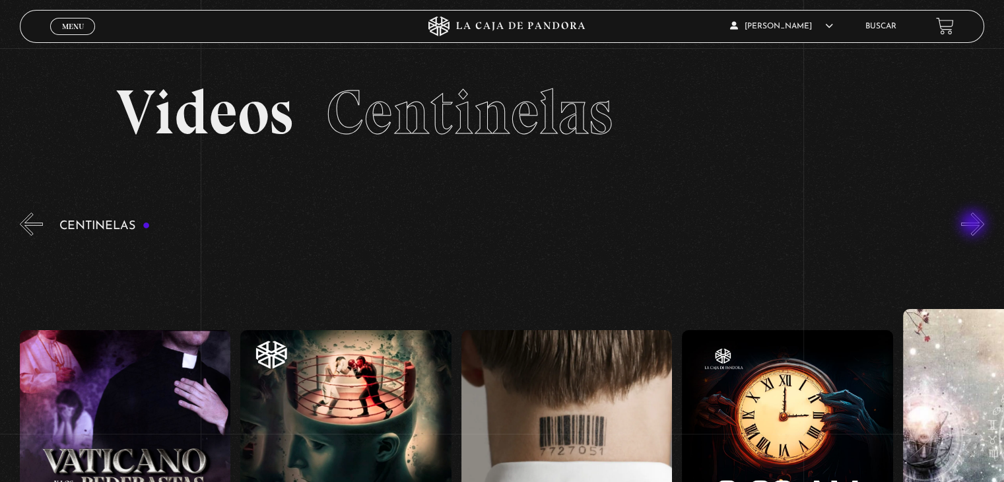
click at [975, 225] on button "»" at bounding box center [973, 224] width 23 height 23
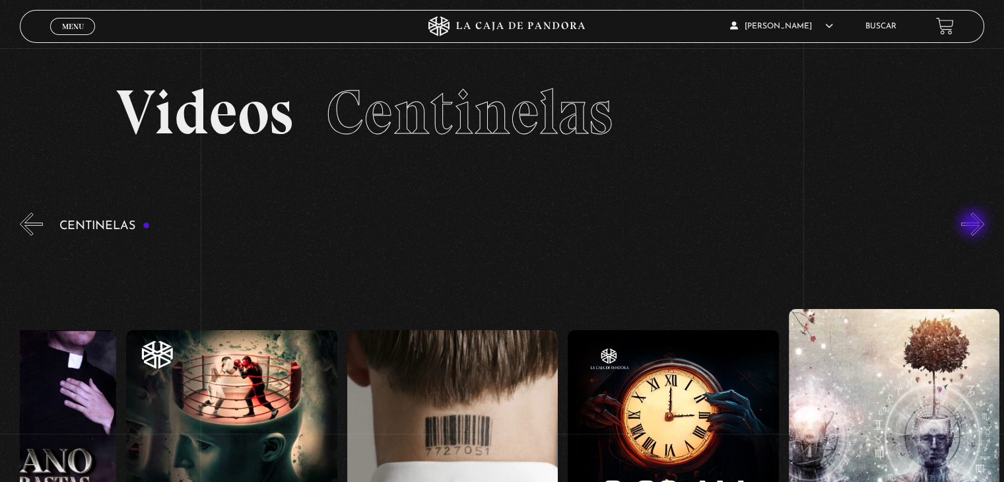
click at [975, 225] on button "»" at bounding box center [973, 224] width 23 height 23
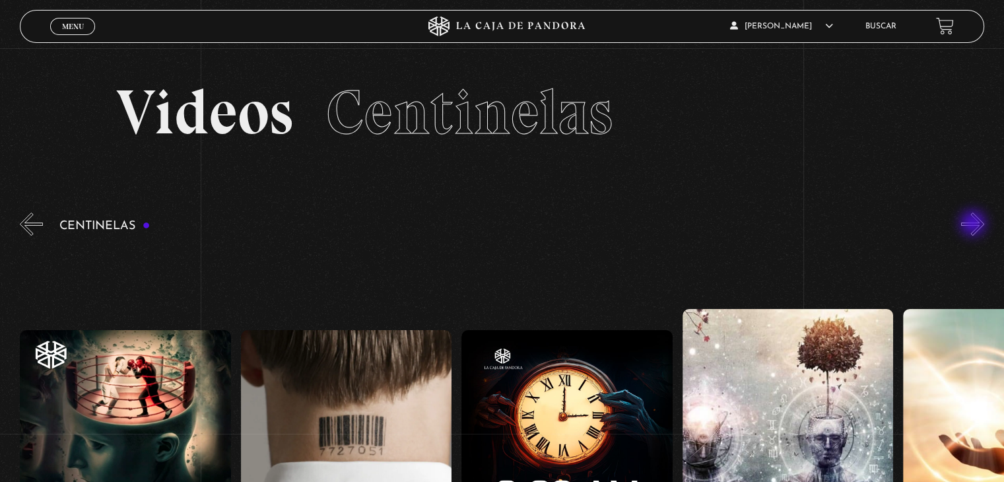
click at [975, 225] on button "»" at bounding box center [973, 224] width 23 height 23
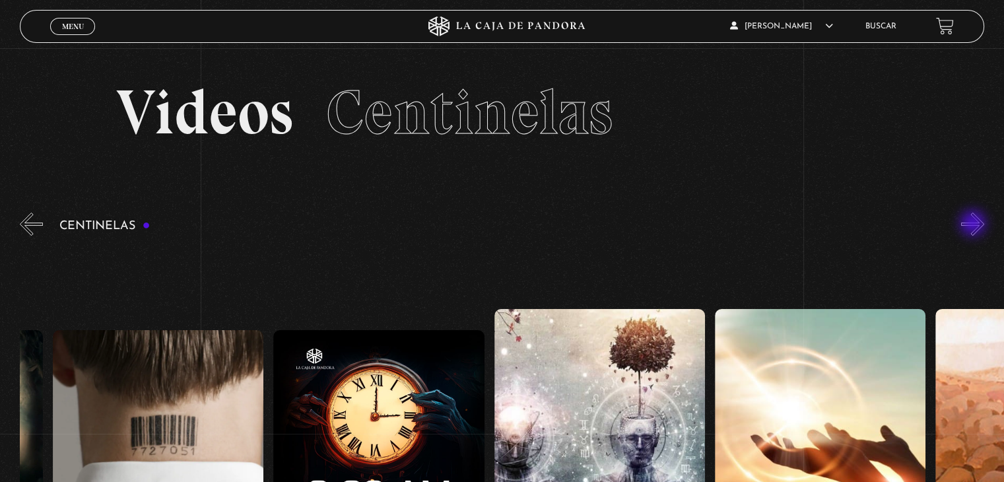
click at [975, 225] on button "»" at bounding box center [973, 224] width 23 height 23
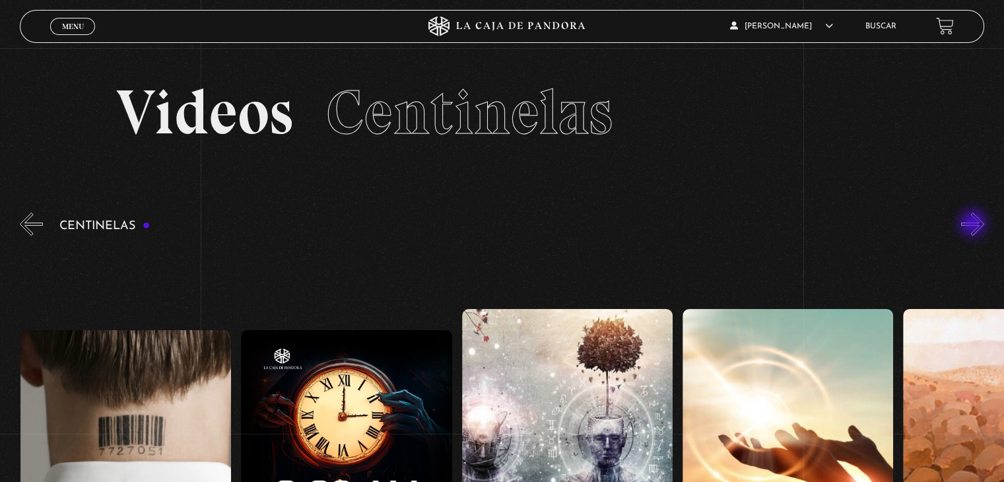
click at [975, 225] on button "»" at bounding box center [973, 224] width 23 height 23
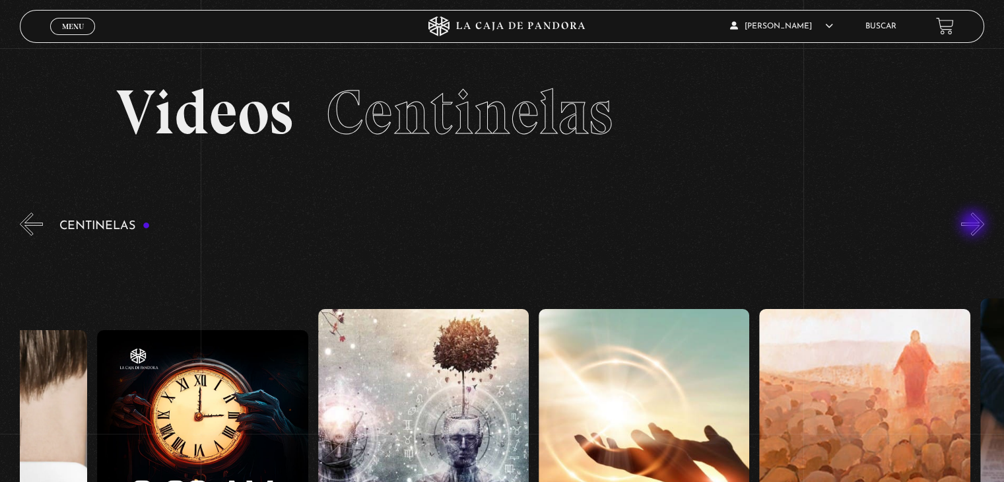
click at [975, 225] on button "»" at bounding box center [973, 224] width 23 height 23
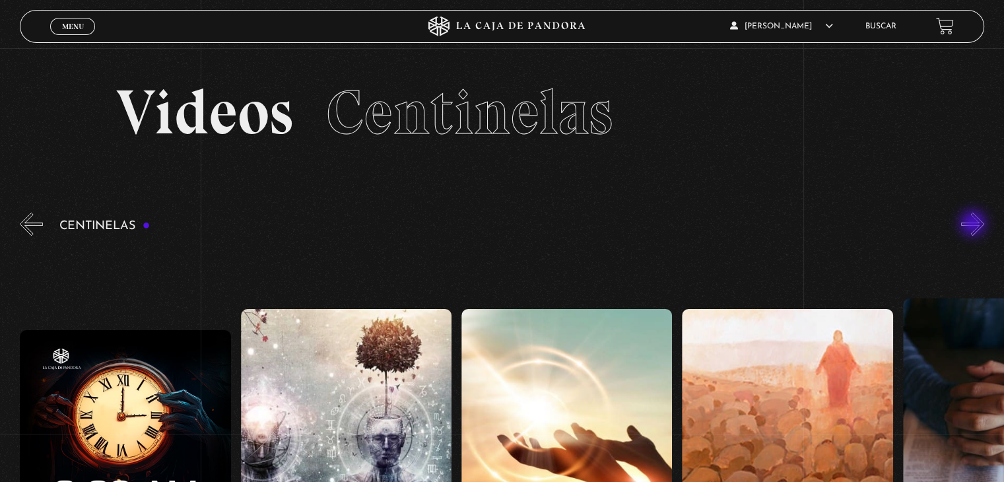
click at [975, 225] on button "»" at bounding box center [973, 224] width 23 height 23
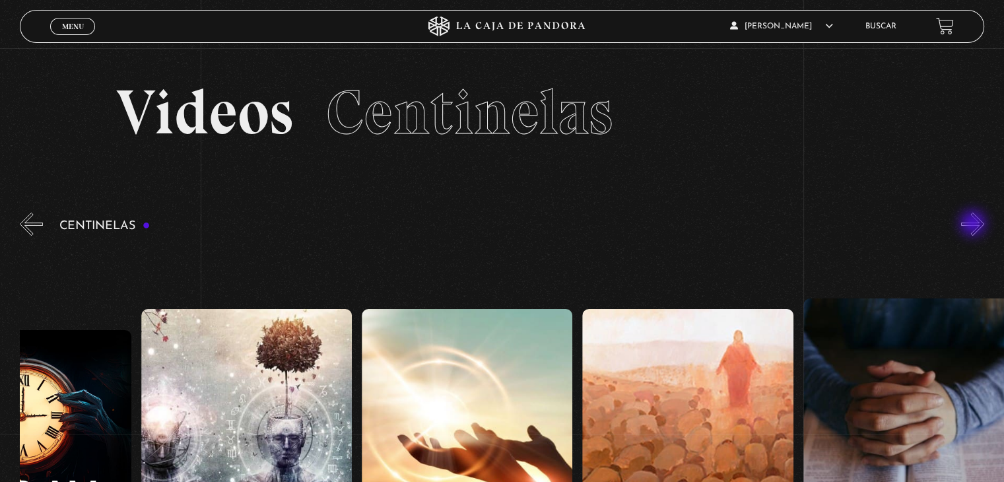
click at [975, 225] on button "»" at bounding box center [973, 224] width 23 height 23
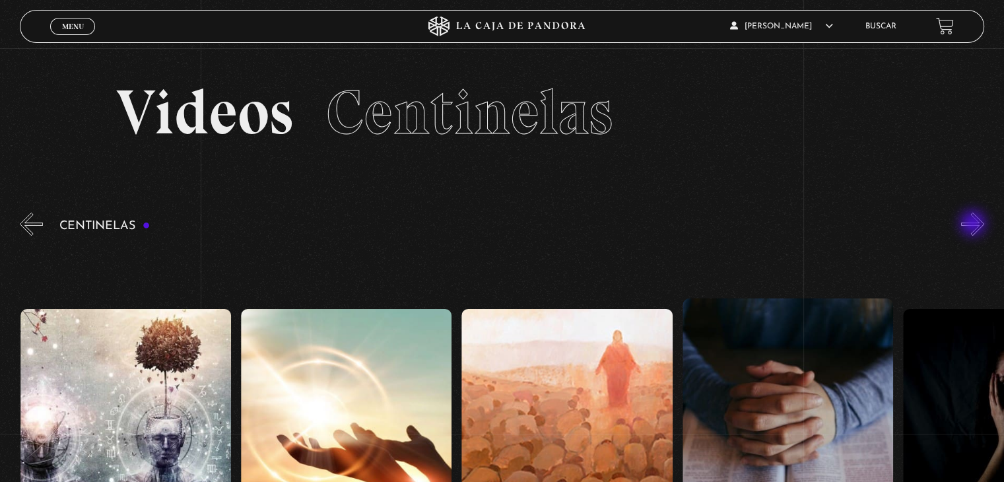
click at [975, 225] on button "»" at bounding box center [973, 224] width 23 height 23
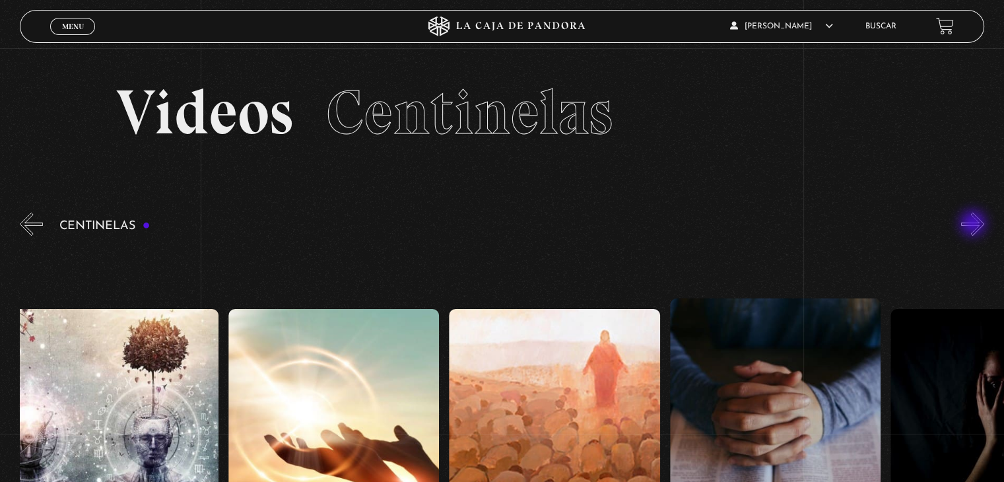
click at [975, 225] on button "»" at bounding box center [973, 224] width 23 height 23
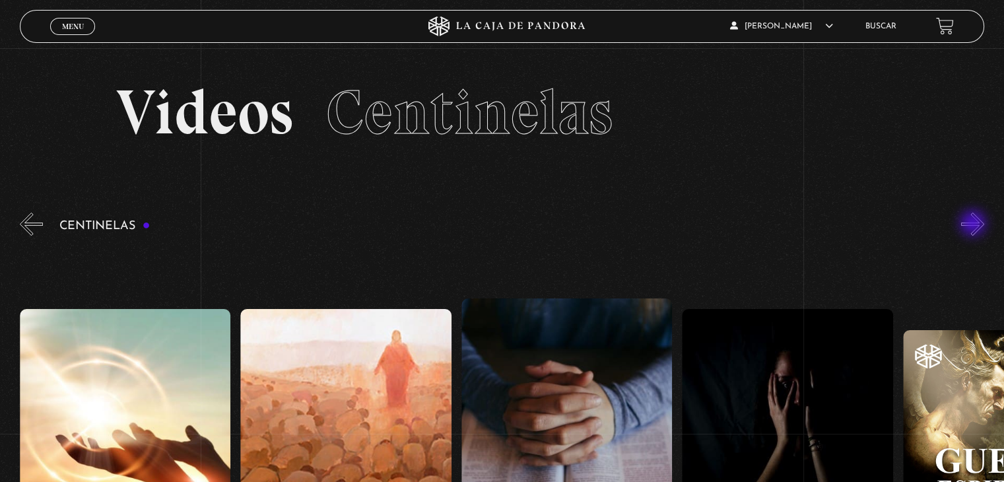
click at [975, 225] on button "»" at bounding box center [973, 224] width 23 height 23
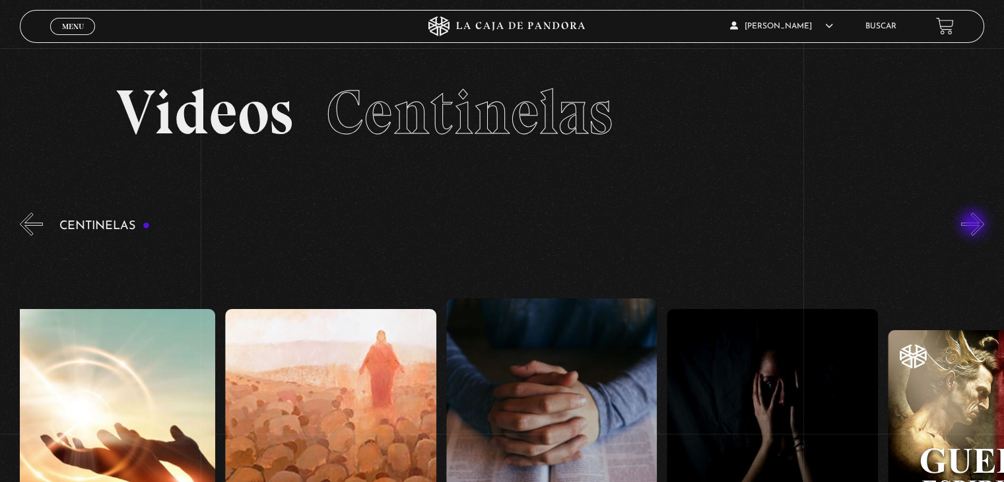
click at [975, 225] on button "»" at bounding box center [973, 224] width 23 height 23
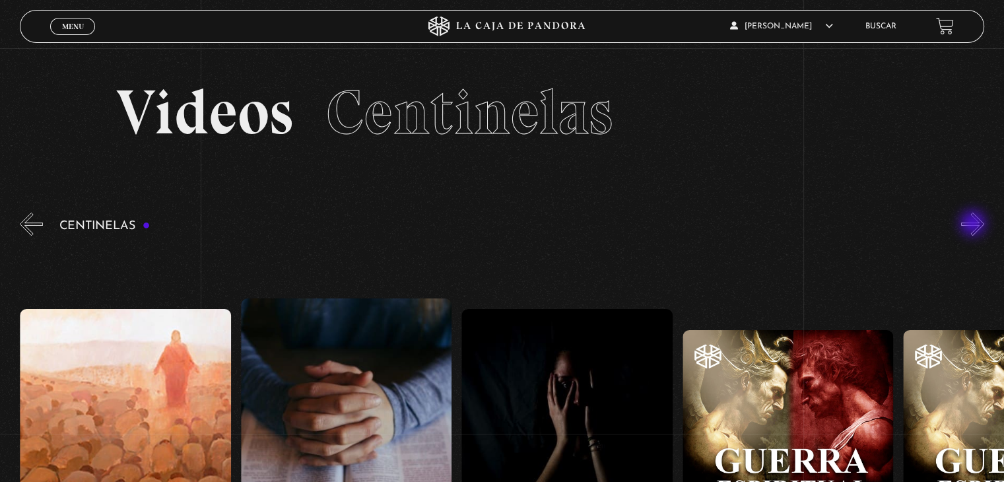
click at [975, 225] on button "»" at bounding box center [973, 224] width 23 height 23
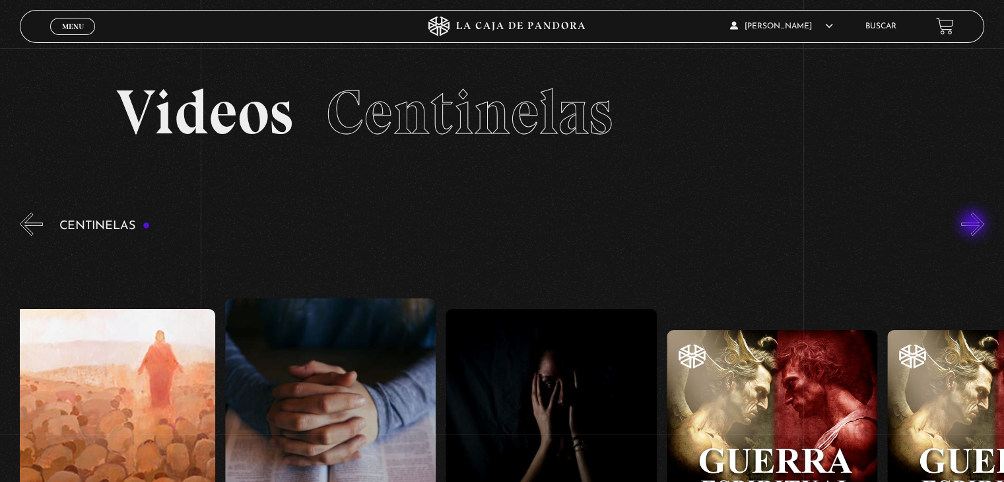
click at [975, 225] on button "»" at bounding box center [973, 224] width 23 height 23
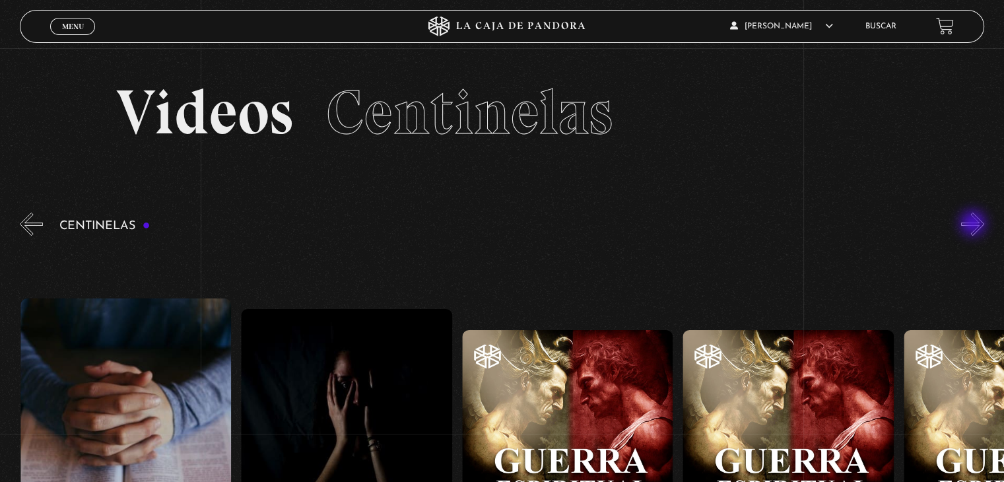
click at [975, 225] on button "»" at bounding box center [973, 224] width 23 height 23
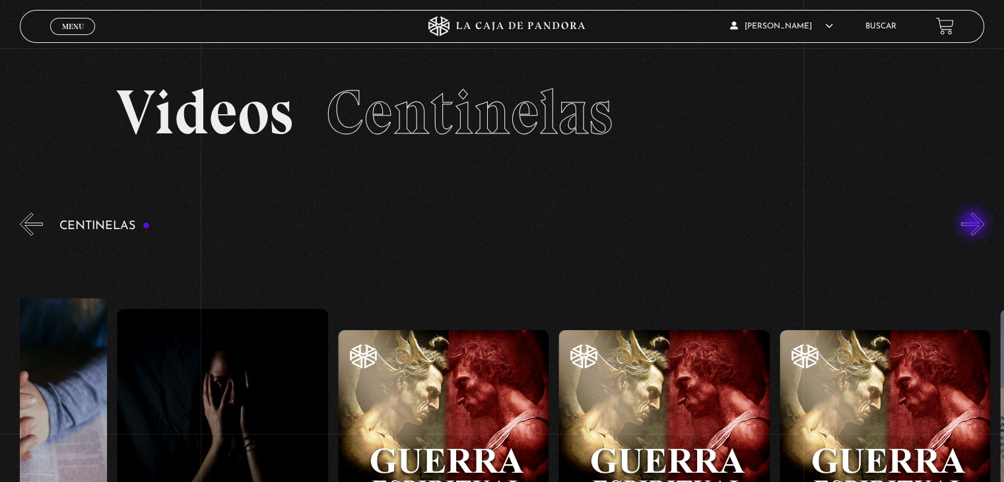
click at [975, 225] on button "»" at bounding box center [973, 224] width 23 height 23
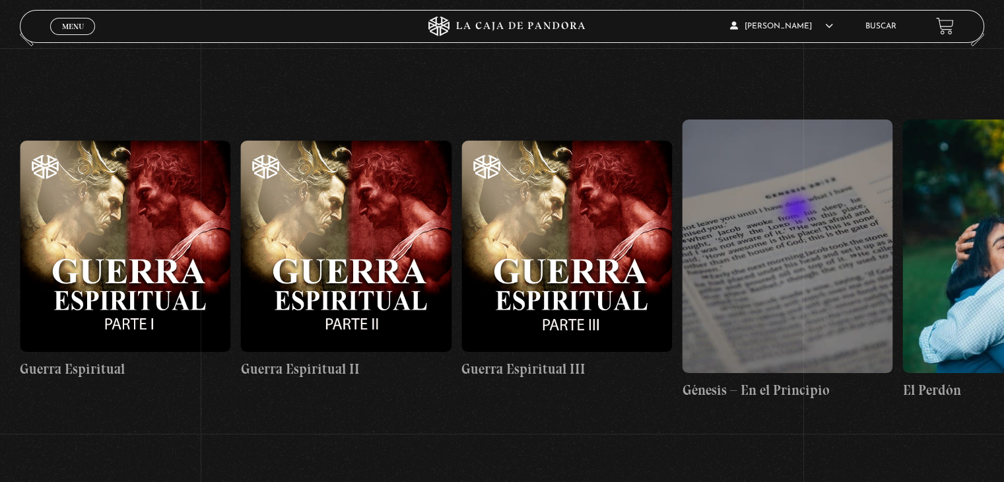
scroll to position [198, 0]
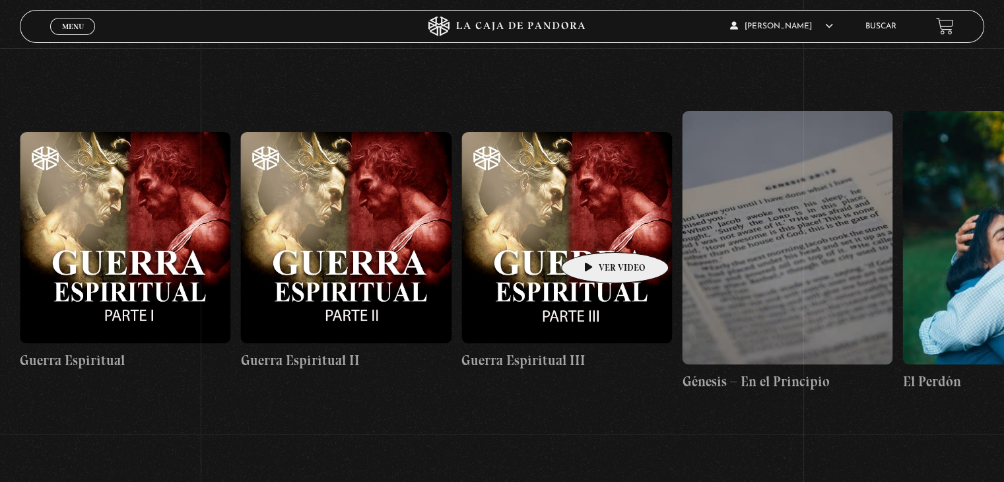
click at [594, 232] on figure at bounding box center [567, 237] width 211 height 211
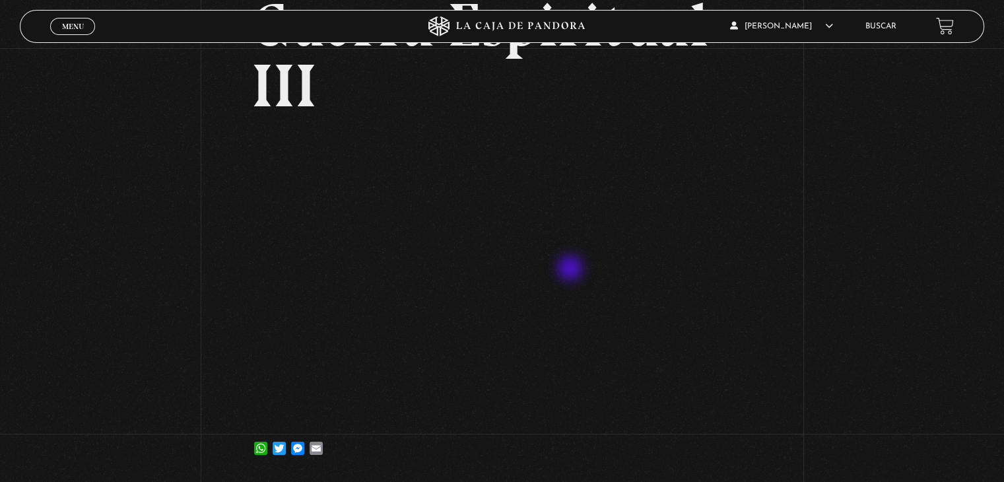
scroll to position [132, 0]
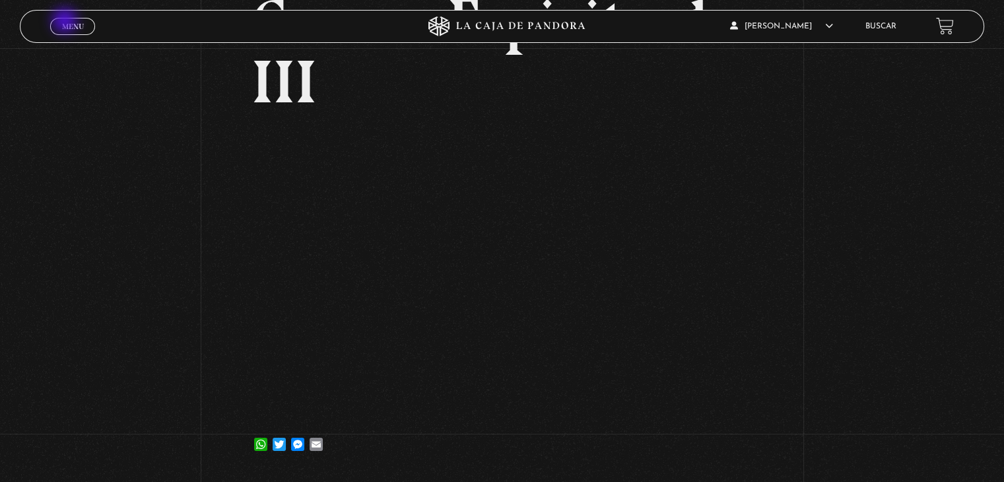
click at [69, 22] on span "Menu" at bounding box center [73, 26] width 22 height 8
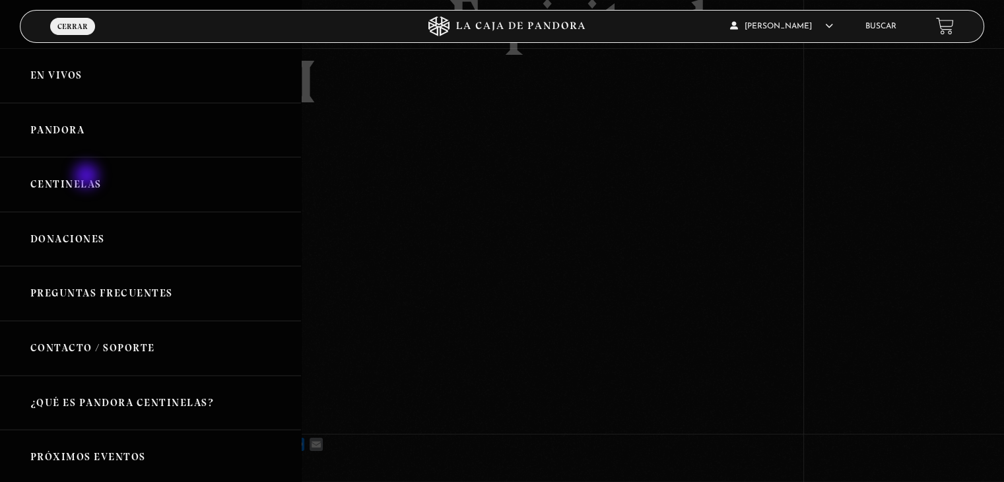
click at [88, 177] on link "Centinelas" at bounding box center [150, 184] width 301 height 55
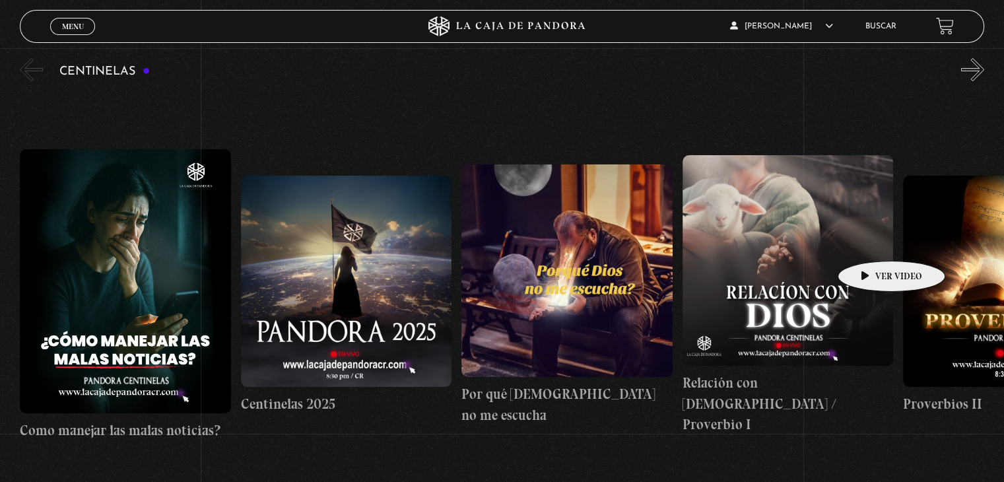
scroll to position [132, 0]
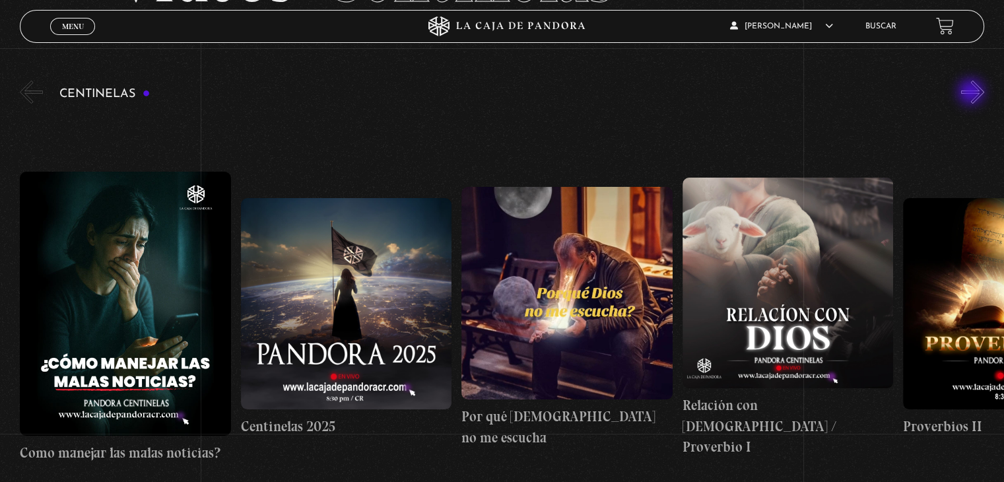
click at [973, 93] on button "»" at bounding box center [973, 92] width 23 height 23
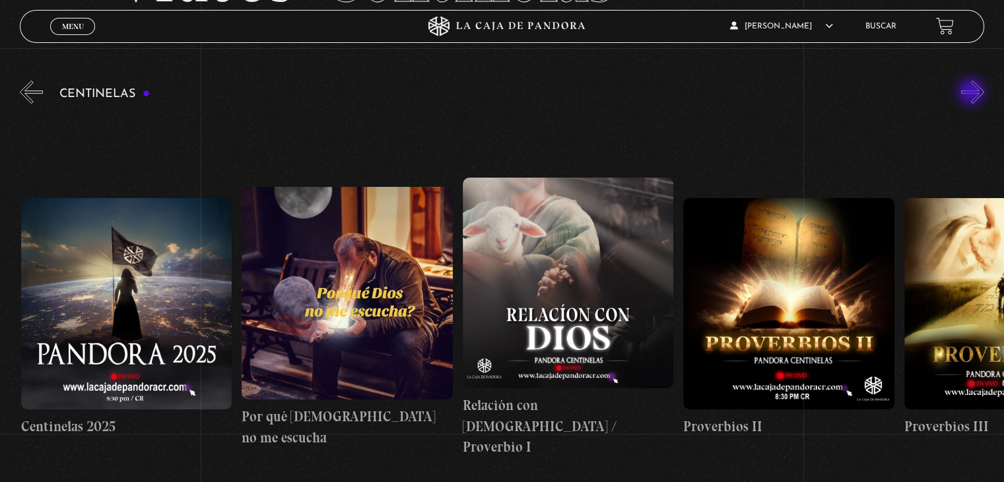
click at [973, 93] on button "»" at bounding box center [973, 92] width 23 height 23
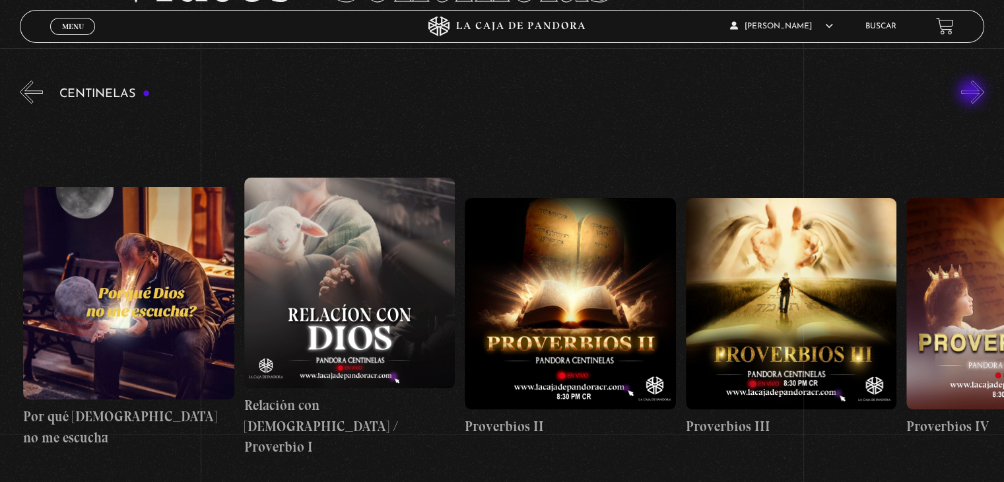
click at [973, 93] on button "»" at bounding box center [973, 92] width 23 height 23
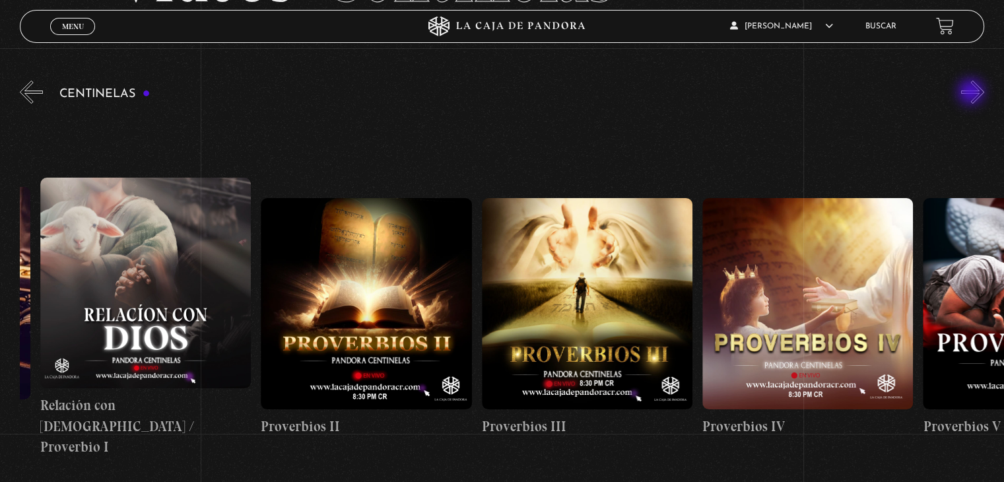
click at [973, 93] on button "»" at bounding box center [973, 92] width 23 height 23
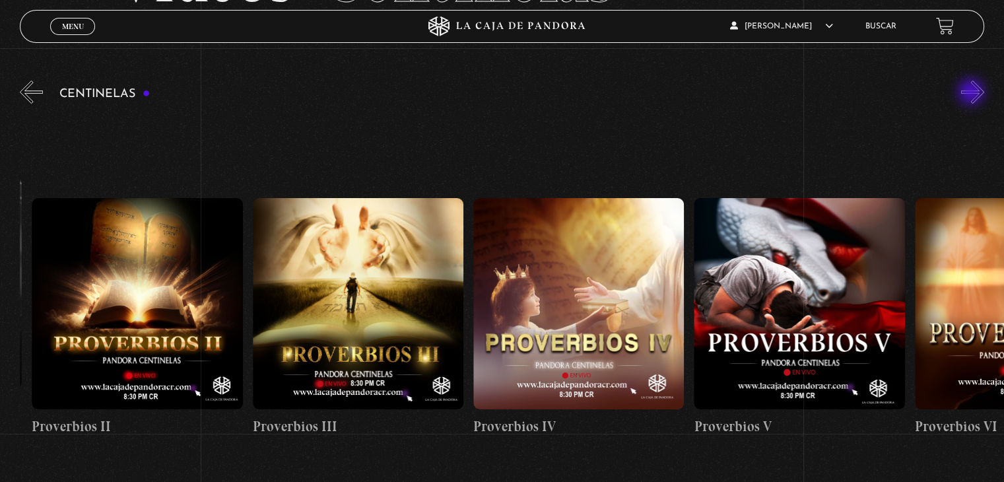
click at [973, 93] on button "»" at bounding box center [973, 92] width 23 height 23
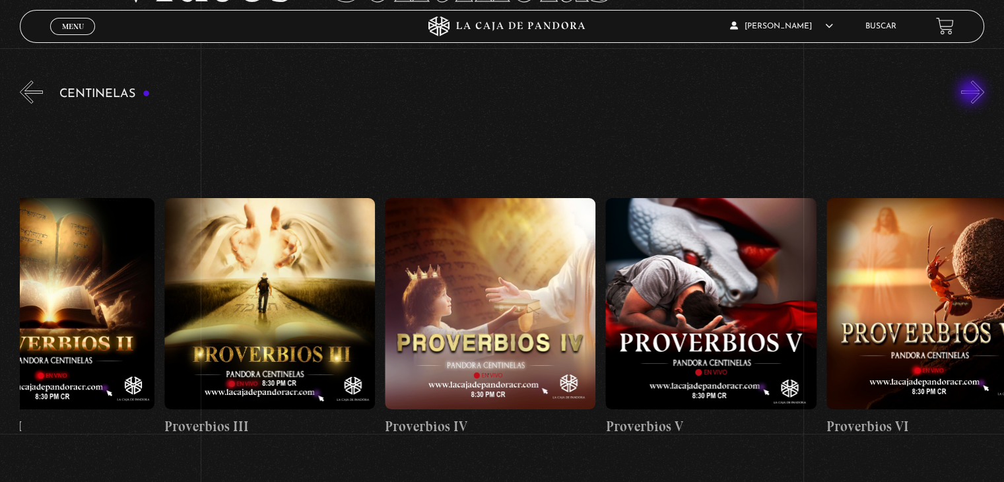
click at [973, 93] on button "»" at bounding box center [973, 92] width 23 height 23
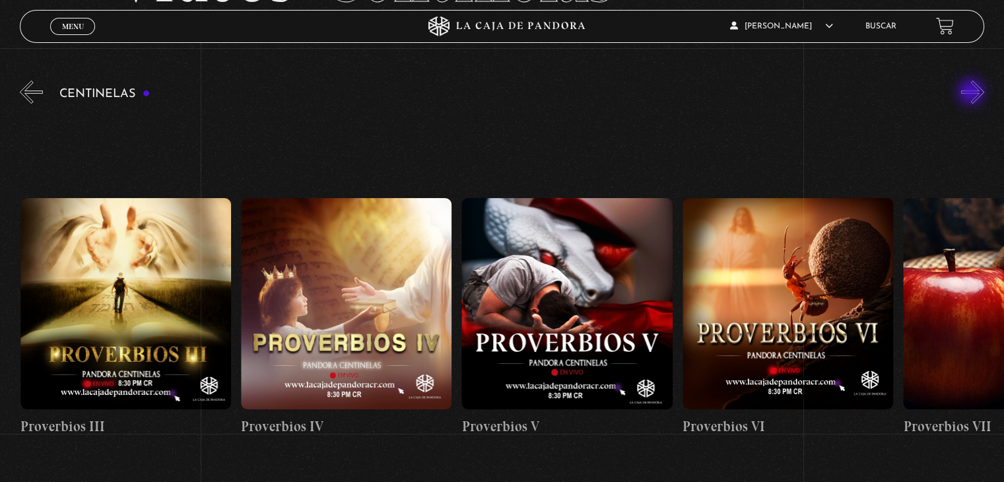
click at [973, 93] on button "»" at bounding box center [973, 92] width 23 height 23
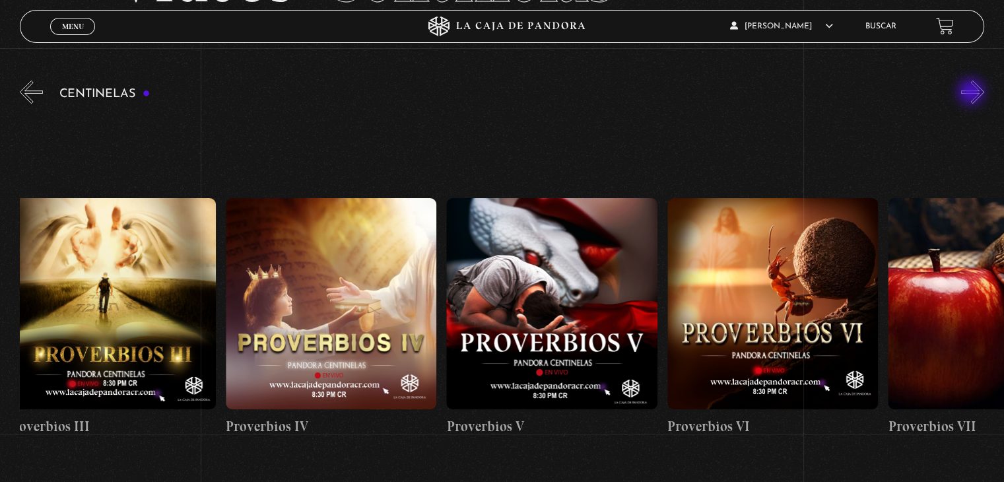
click at [973, 93] on button "»" at bounding box center [973, 92] width 23 height 23
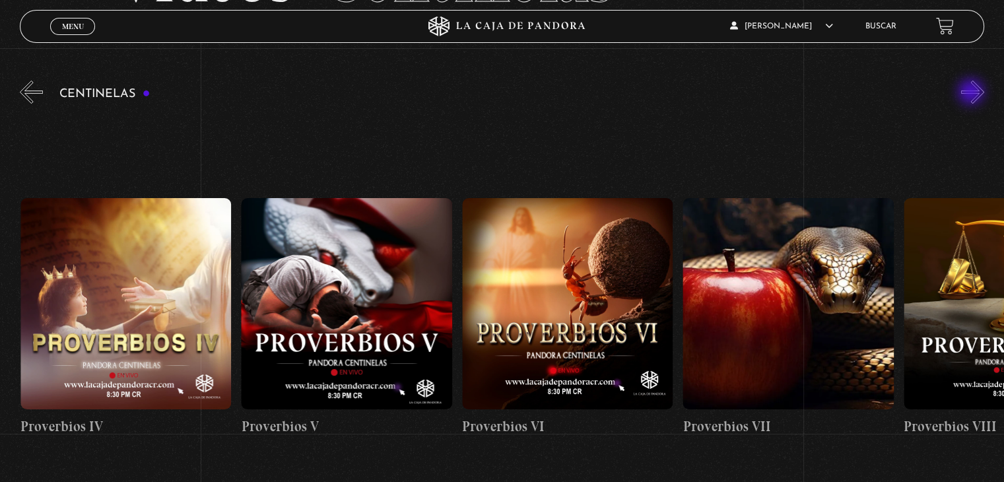
click at [973, 93] on button "»" at bounding box center [973, 92] width 23 height 23
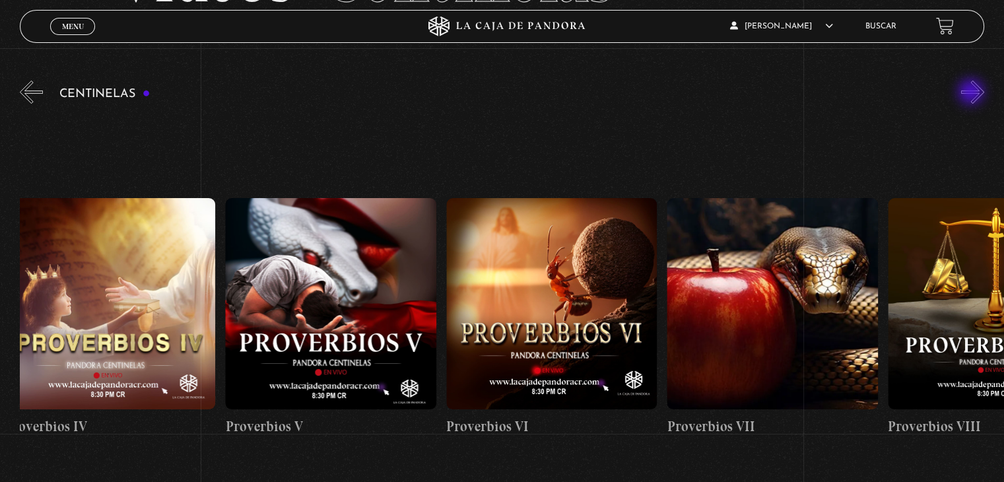
click at [973, 93] on button "»" at bounding box center [973, 92] width 23 height 23
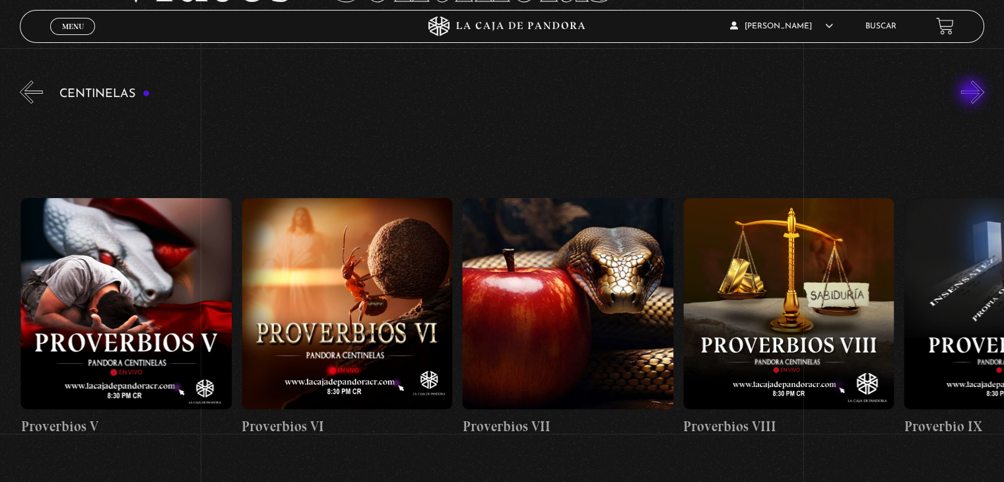
click at [973, 93] on button "»" at bounding box center [973, 92] width 23 height 23
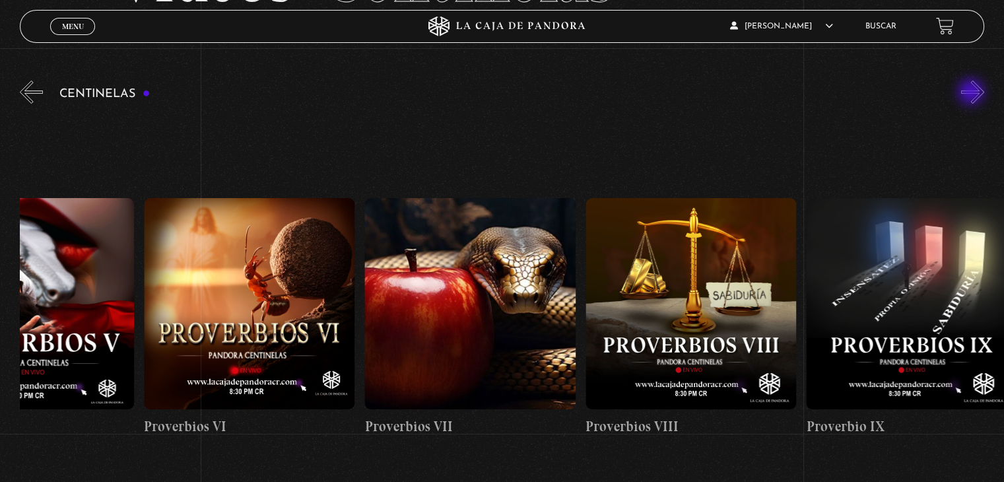
click at [973, 93] on button "»" at bounding box center [973, 92] width 23 height 23
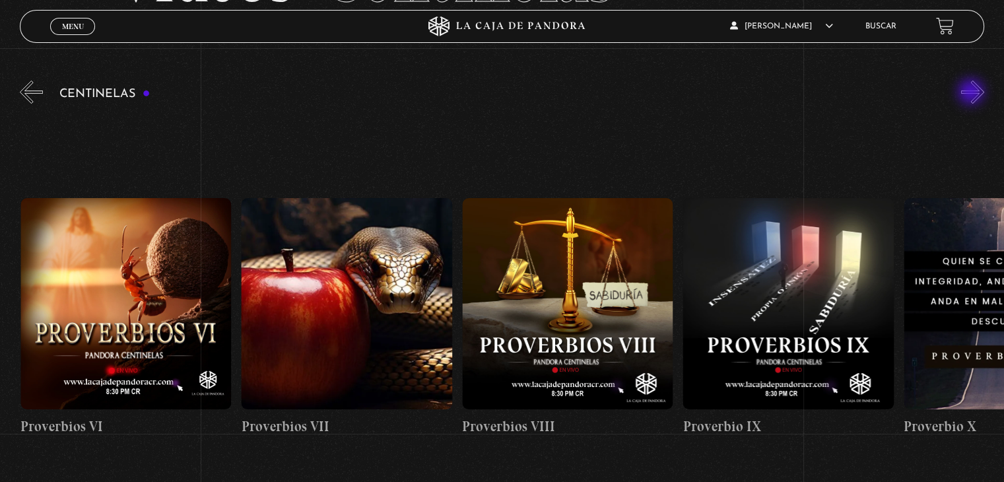
click at [973, 93] on button "»" at bounding box center [973, 92] width 23 height 23
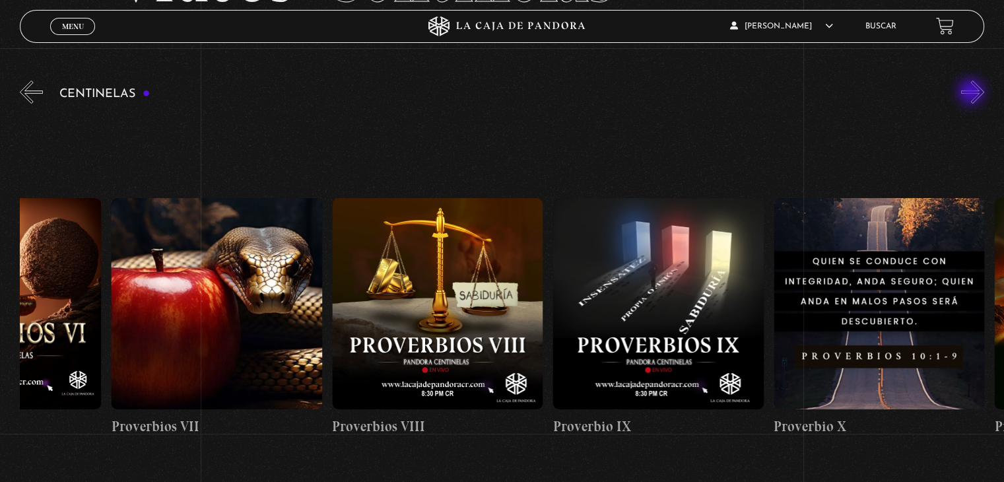
click at [973, 93] on button "»" at bounding box center [973, 92] width 23 height 23
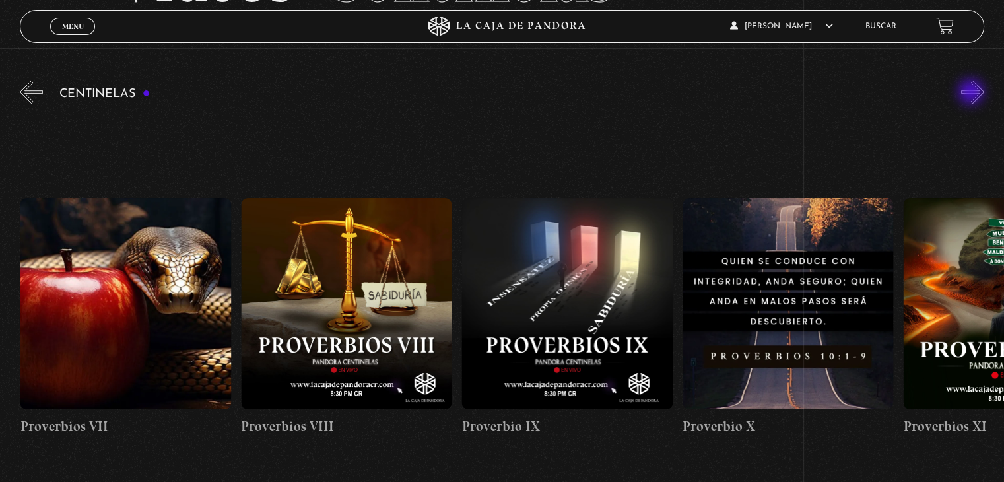
click at [973, 93] on button "»" at bounding box center [973, 92] width 23 height 23
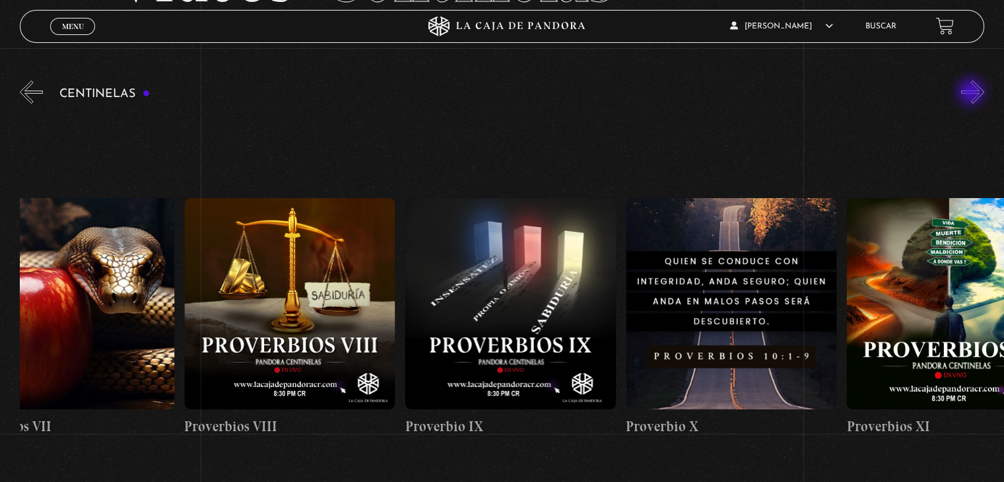
click at [973, 93] on button "»" at bounding box center [973, 92] width 23 height 23
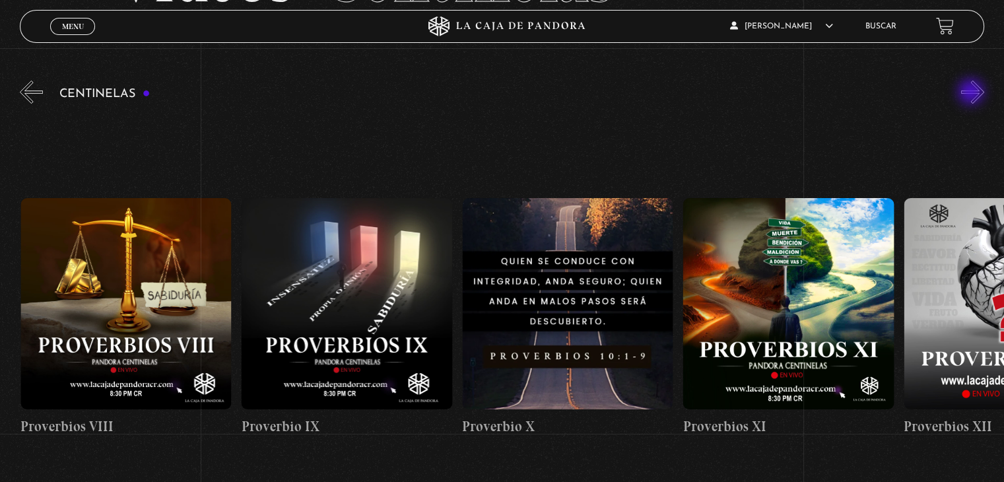
click at [973, 93] on button "»" at bounding box center [973, 92] width 23 height 23
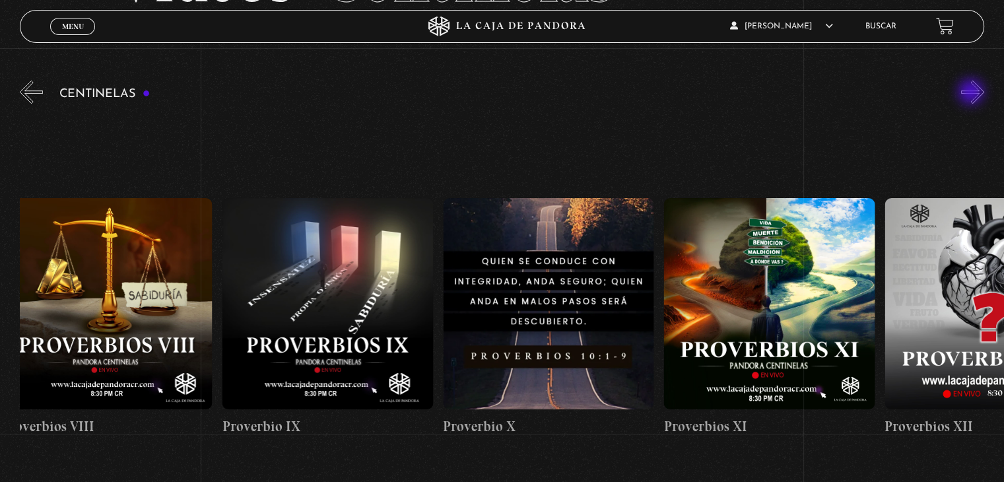
click at [973, 93] on button "»" at bounding box center [973, 92] width 23 height 23
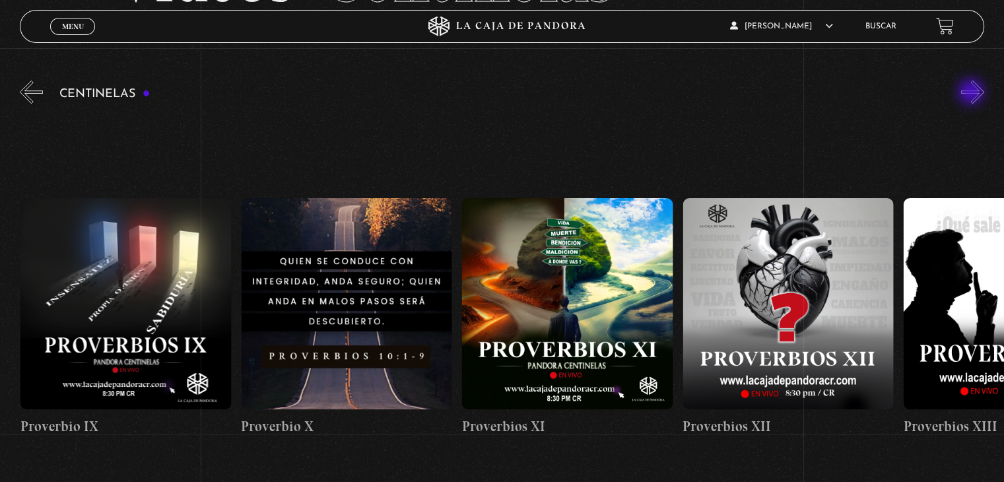
click at [973, 93] on button "»" at bounding box center [973, 92] width 23 height 23
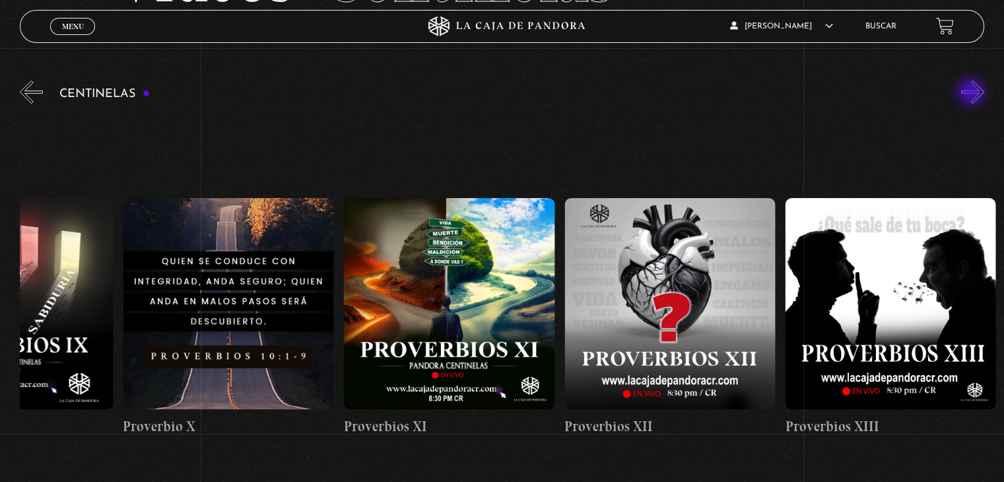
click at [973, 93] on button "»" at bounding box center [973, 92] width 23 height 23
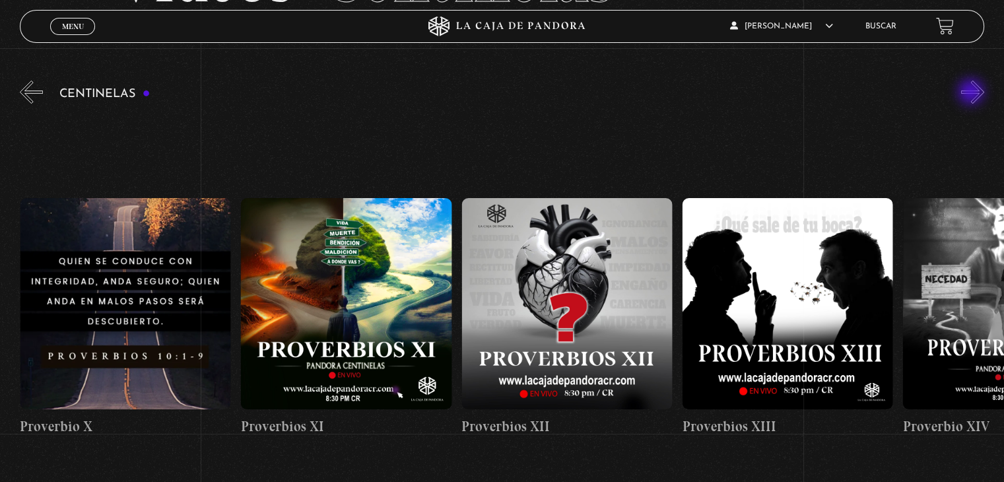
click at [973, 93] on button "»" at bounding box center [973, 92] width 23 height 23
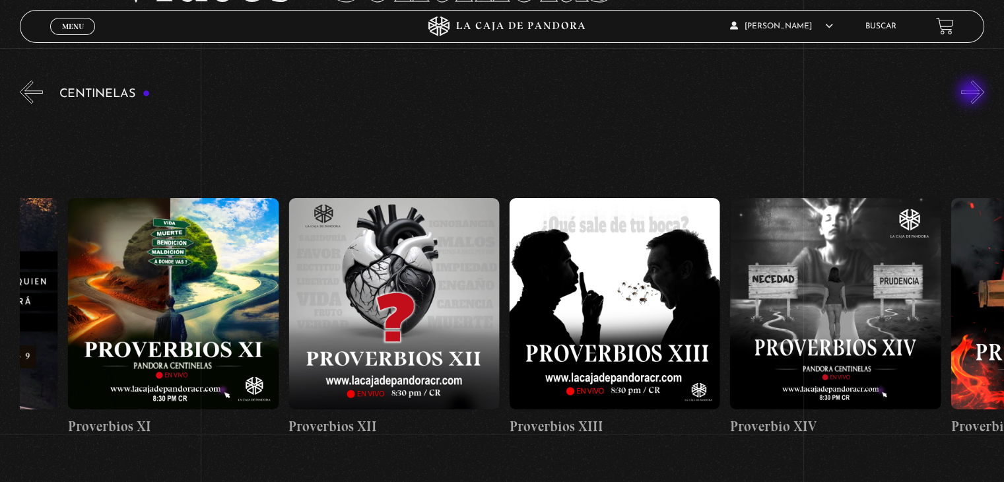
click at [973, 93] on button "»" at bounding box center [973, 92] width 23 height 23
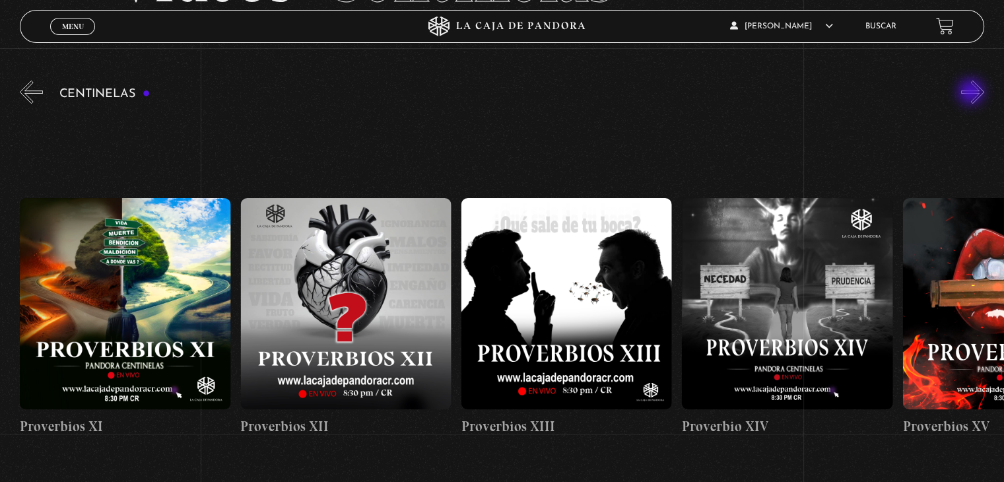
click at [973, 93] on button "»" at bounding box center [973, 92] width 23 height 23
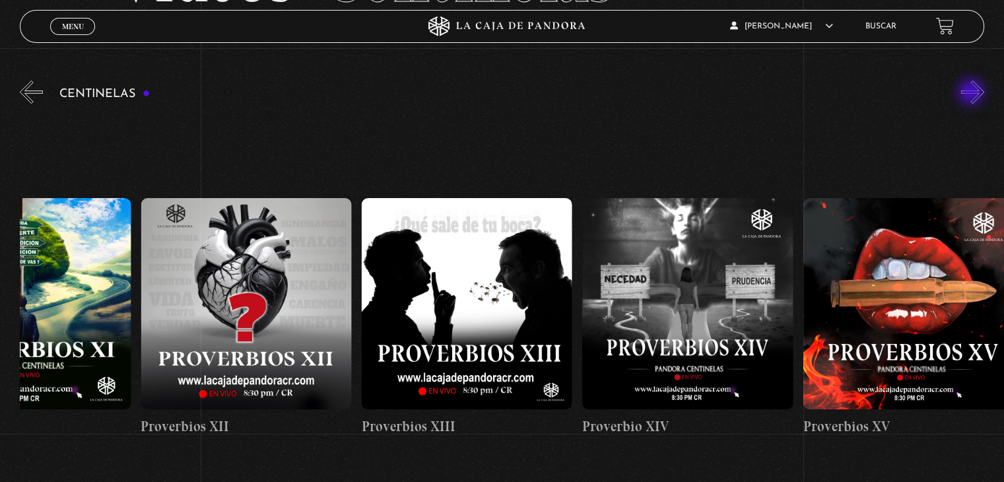
click at [973, 93] on button "»" at bounding box center [973, 92] width 23 height 23
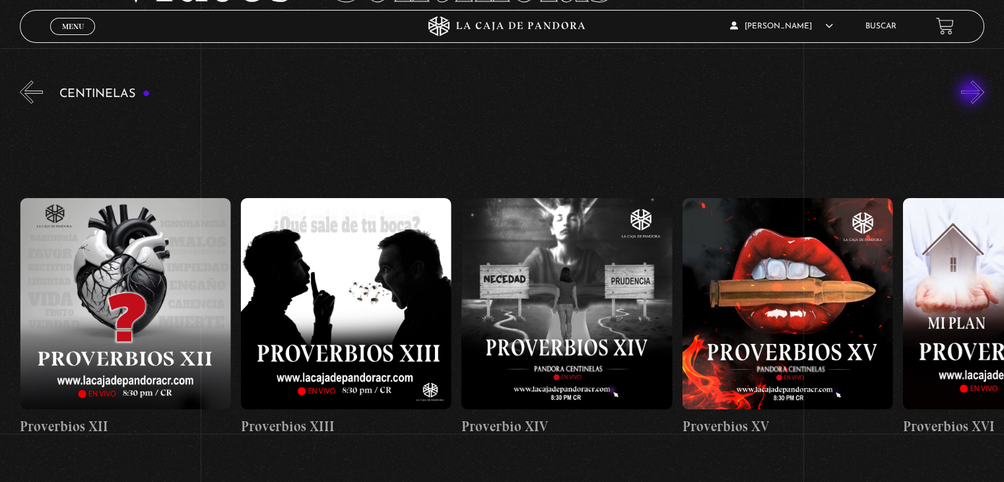
click at [973, 93] on button "»" at bounding box center [973, 92] width 23 height 23
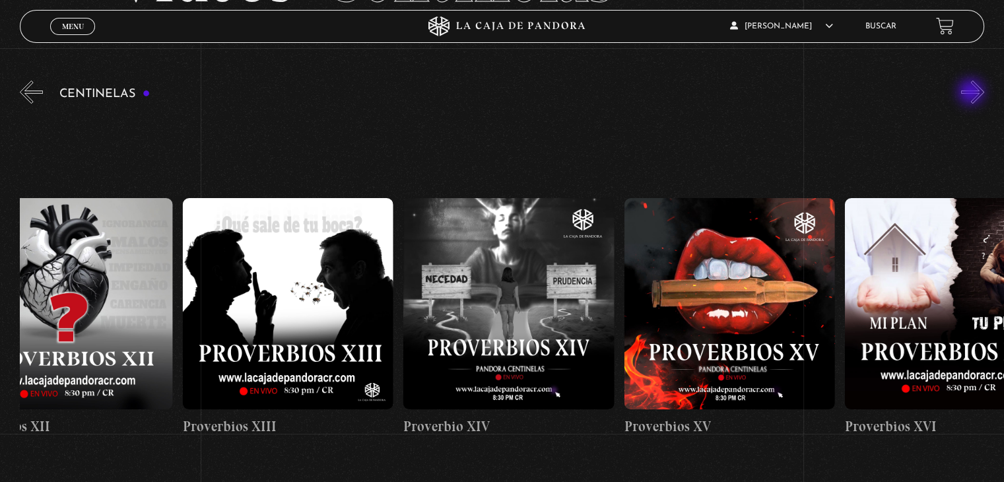
click at [973, 93] on button "»" at bounding box center [973, 92] width 23 height 23
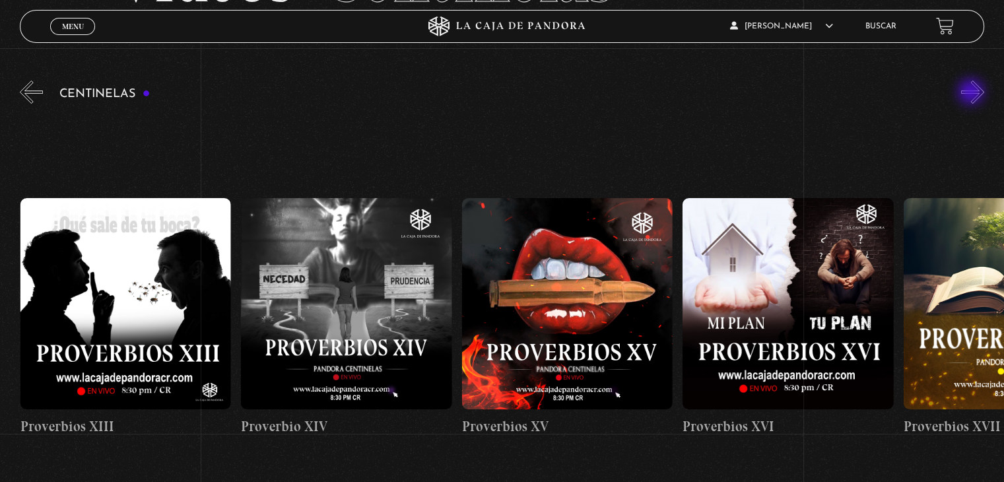
click at [973, 93] on button "»" at bounding box center [973, 92] width 23 height 23
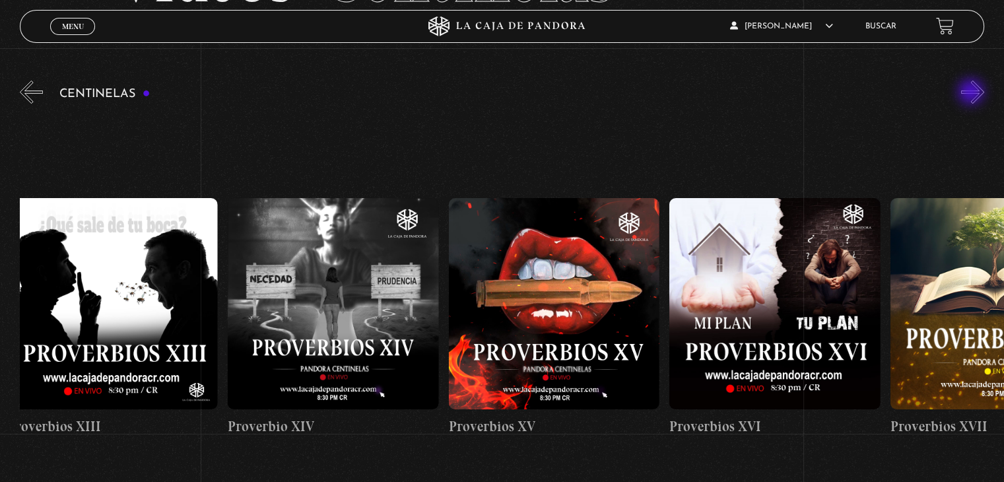
click at [973, 93] on button "»" at bounding box center [973, 92] width 23 height 23
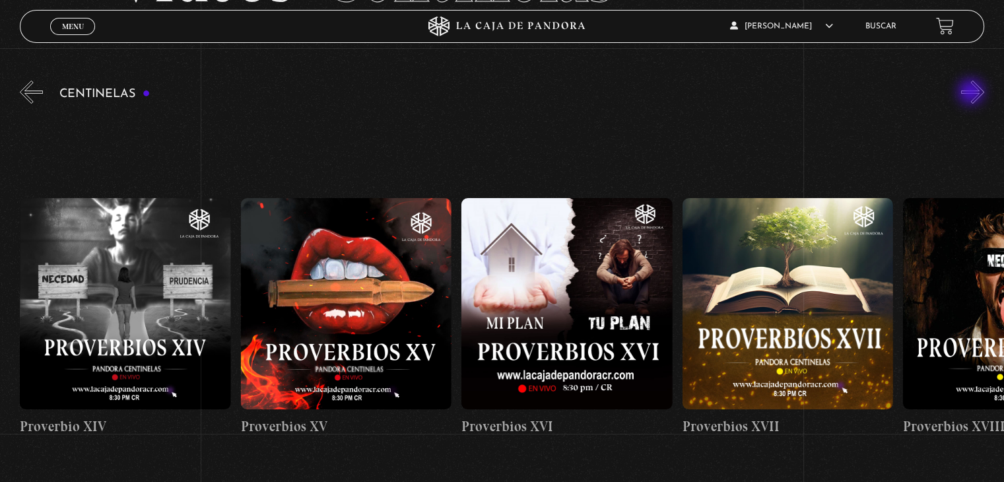
click at [973, 93] on button "»" at bounding box center [973, 92] width 23 height 23
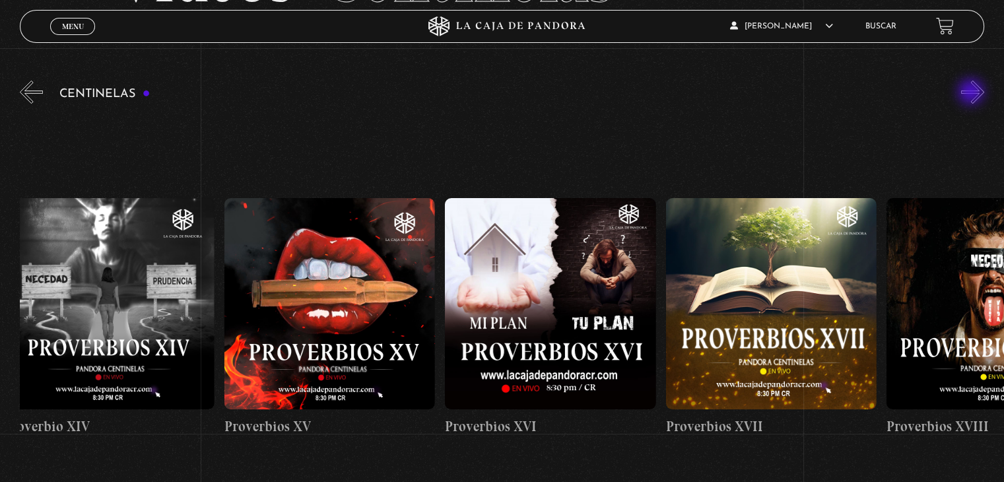
click at [973, 93] on button "»" at bounding box center [973, 92] width 23 height 23
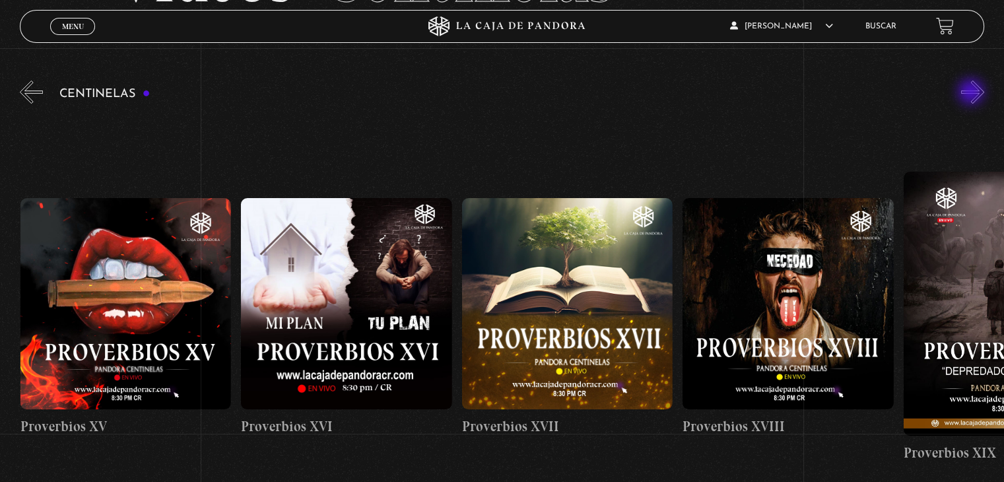
click at [973, 93] on button "»" at bounding box center [973, 92] width 23 height 23
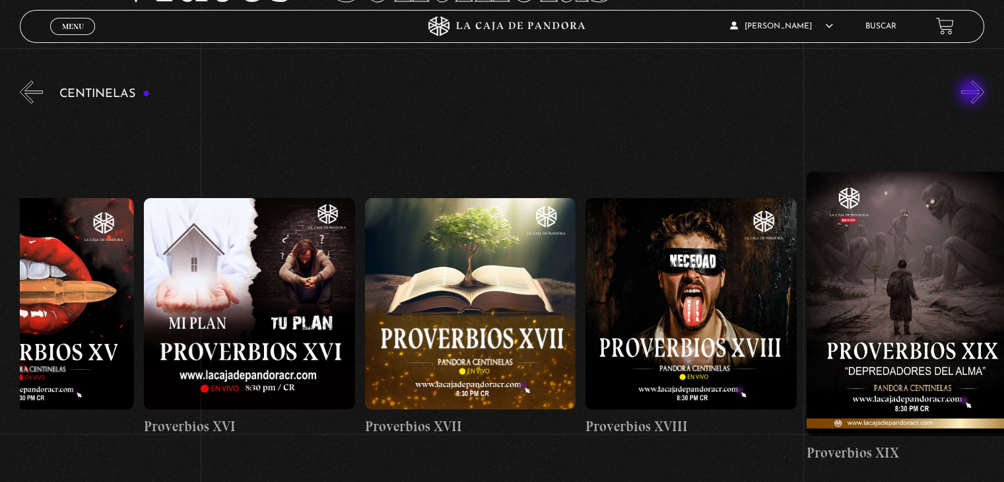
click at [973, 93] on button "»" at bounding box center [973, 92] width 23 height 23
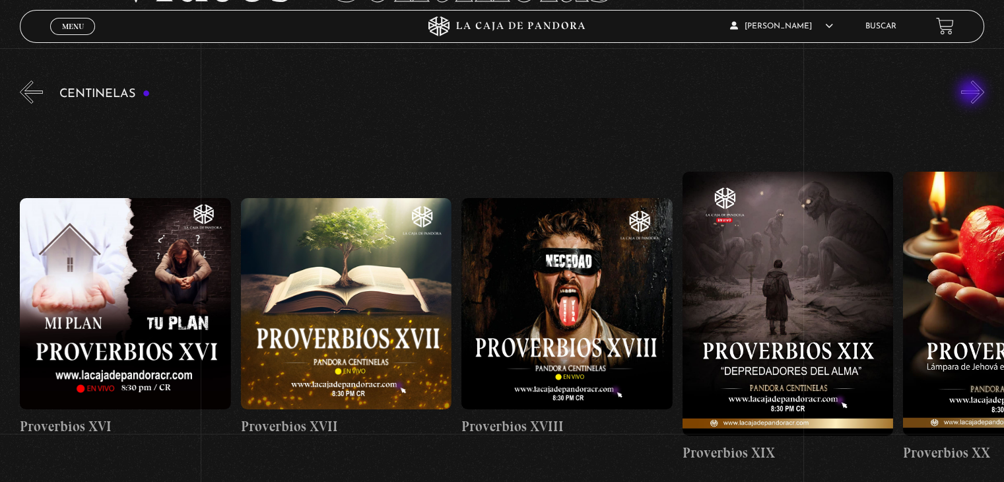
click at [973, 93] on button "»" at bounding box center [973, 92] width 23 height 23
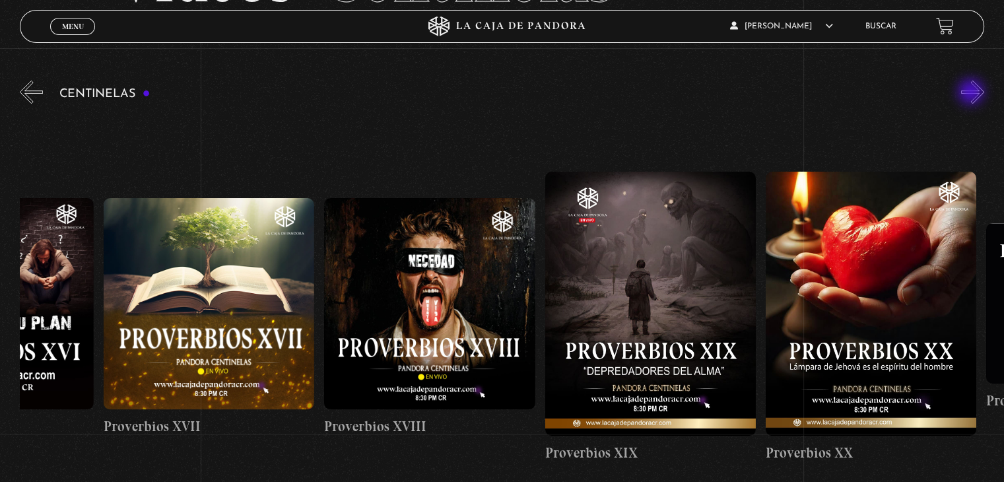
click at [973, 93] on button "»" at bounding box center [973, 92] width 23 height 23
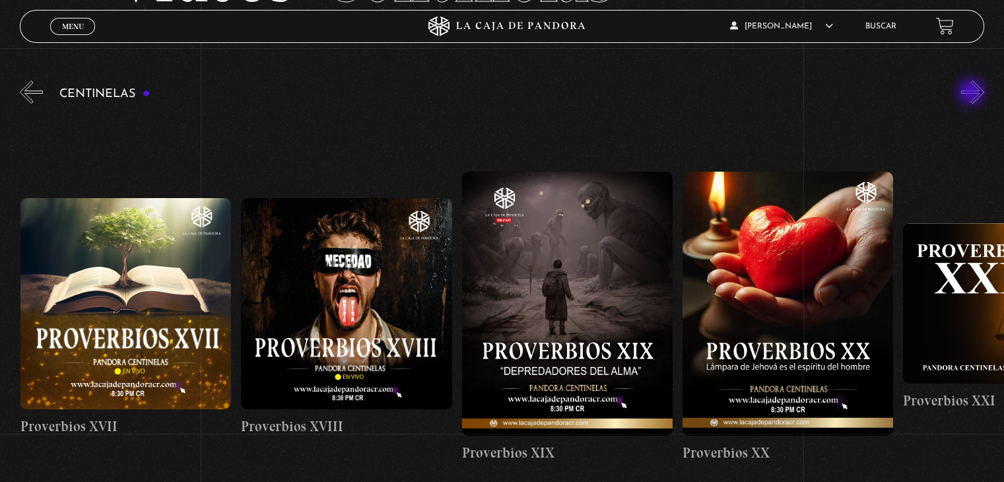
click at [973, 93] on button "»" at bounding box center [973, 92] width 23 height 23
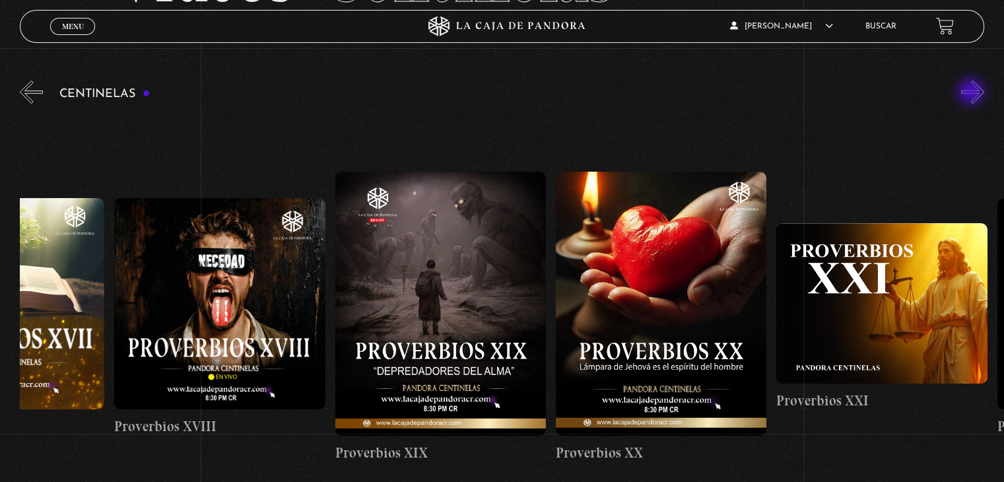
click at [973, 93] on button "»" at bounding box center [973, 92] width 23 height 23
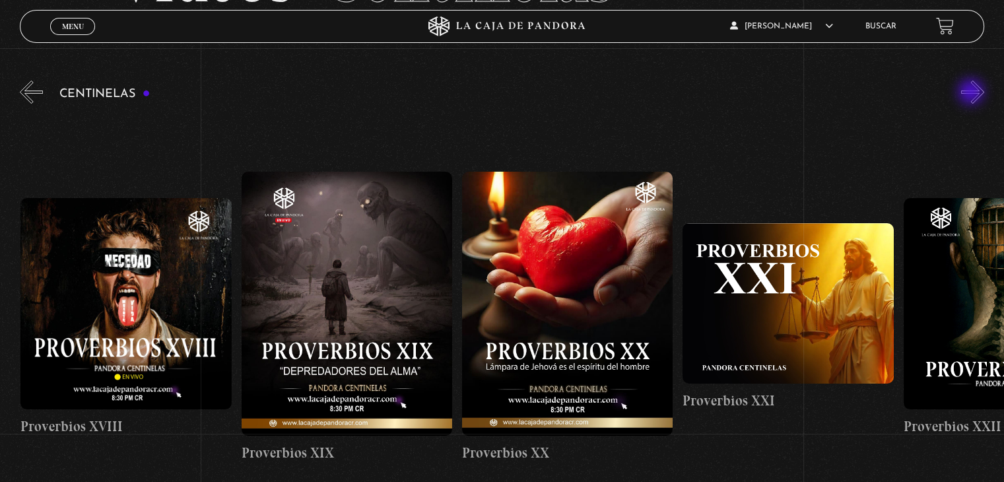
click at [973, 93] on button "»" at bounding box center [973, 92] width 23 height 23
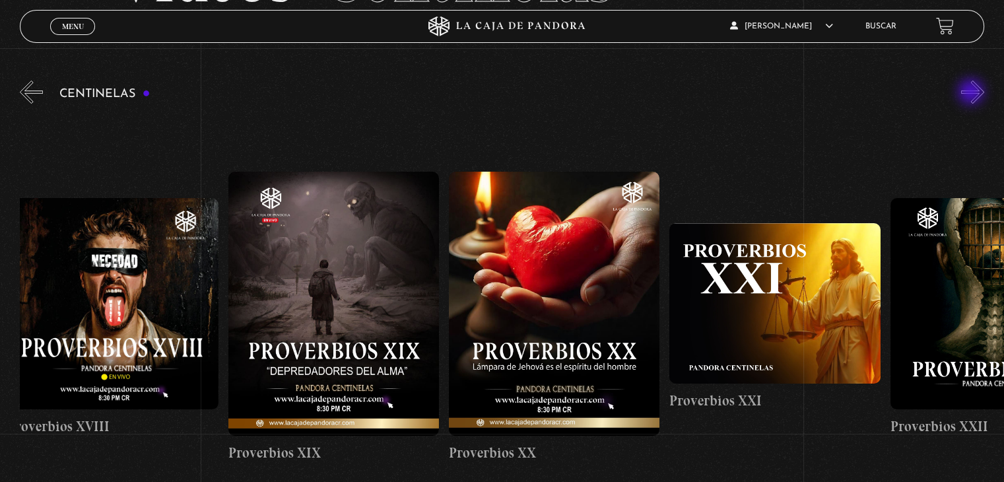
click at [973, 93] on button "»" at bounding box center [973, 92] width 23 height 23
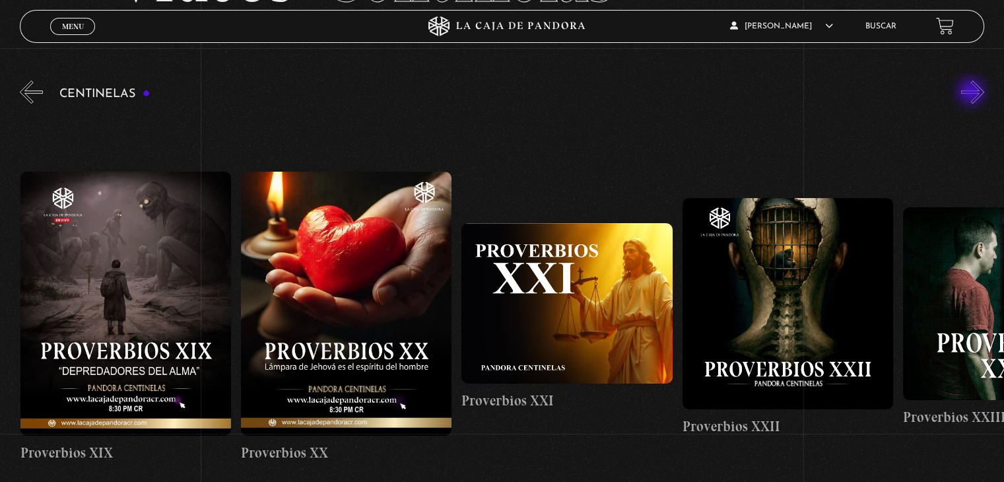
click at [973, 93] on button "»" at bounding box center [973, 92] width 23 height 23
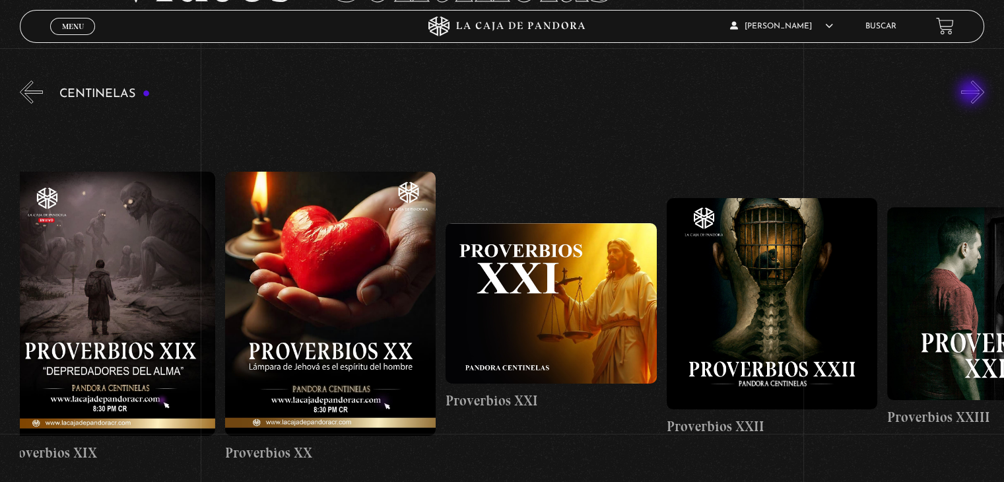
click at [973, 93] on button "»" at bounding box center [973, 92] width 23 height 23
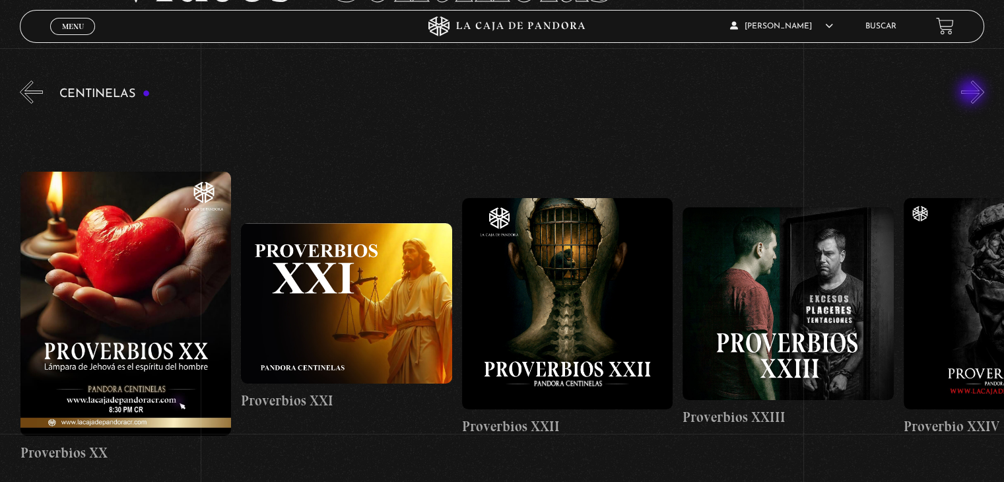
click at [973, 93] on button "»" at bounding box center [973, 92] width 23 height 23
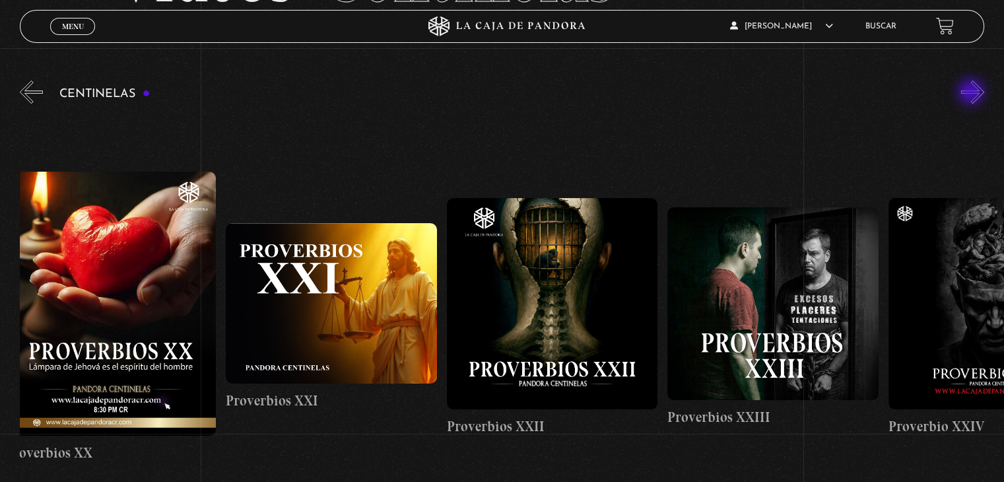
click at [973, 93] on button "»" at bounding box center [973, 92] width 23 height 23
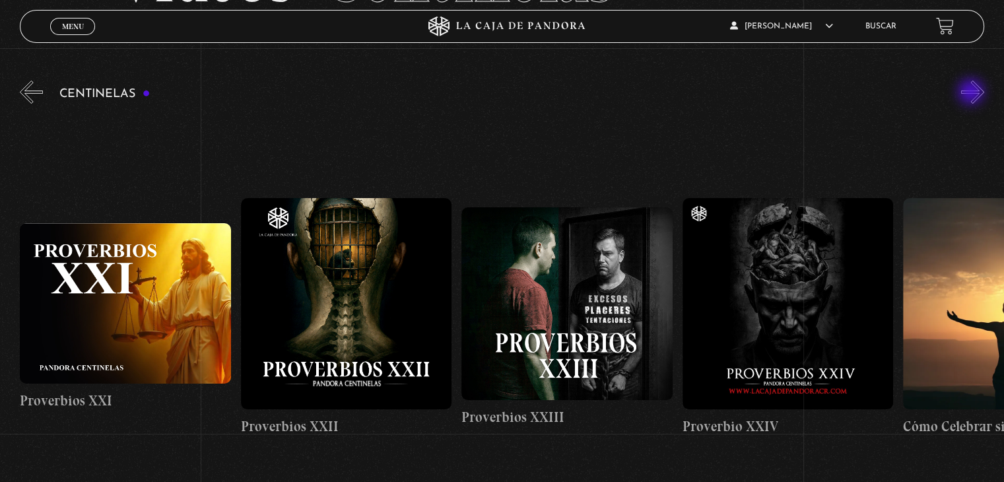
click at [973, 93] on button "»" at bounding box center [973, 92] width 23 height 23
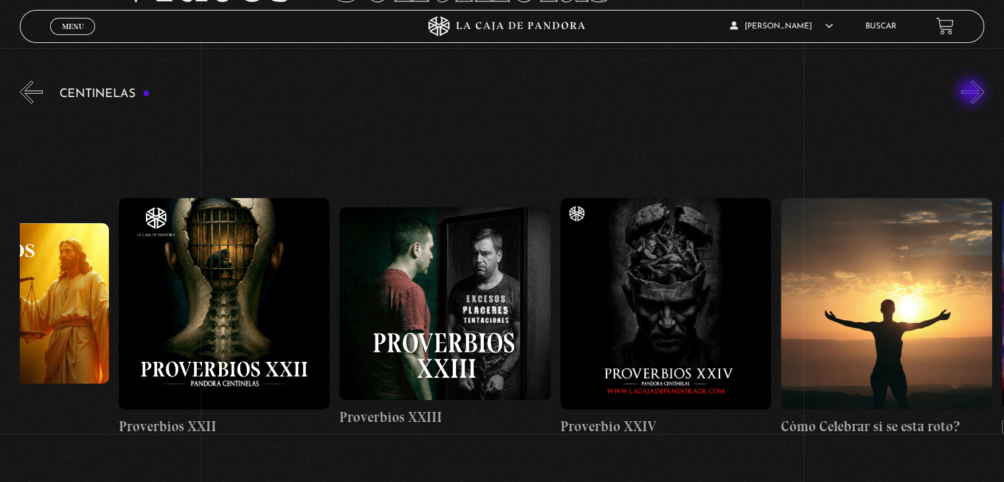
click at [973, 93] on button "»" at bounding box center [973, 92] width 23 height 23
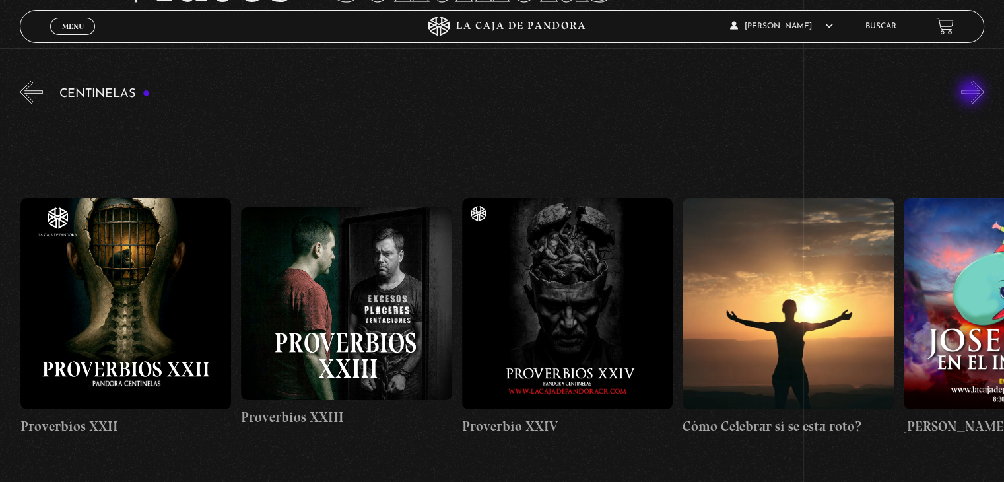
click at [973, 93] on button "»" at bounding box center [973, 92] width 23 height 23
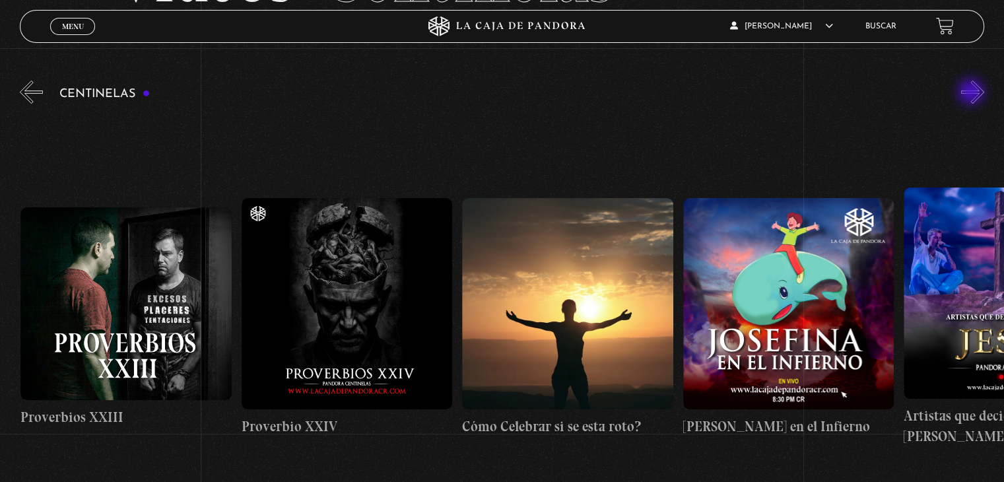
click at [973, 93] on button "»" at bounding box center [973, 92] width 23 height 23
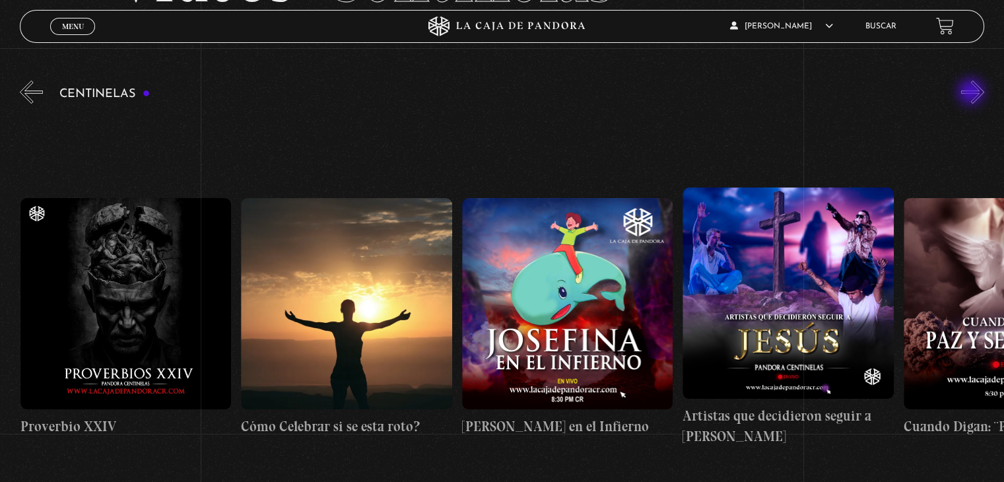
click at [973, 93] on button "»" at bounding box center [973, 92] width 23 height 23
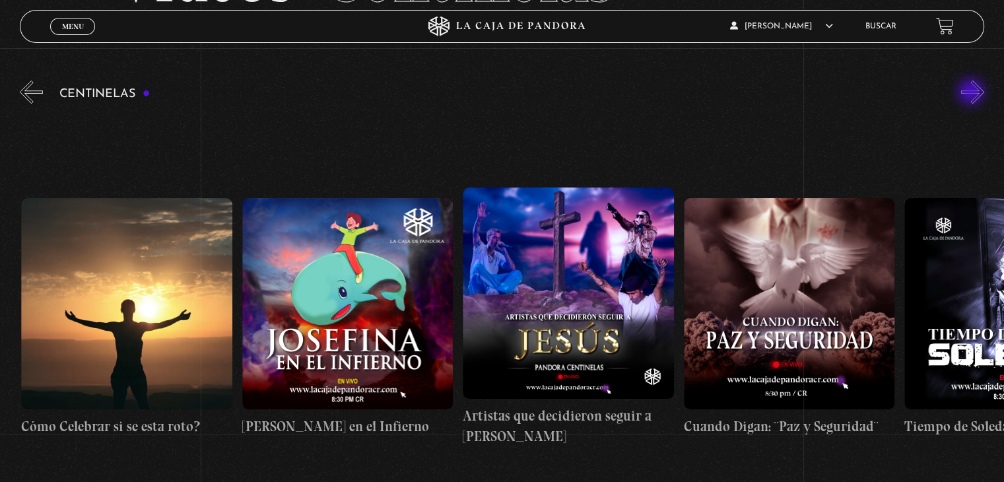
click at [973, 93] on button "»" at bounding box center [973, 92] width 23 height 23
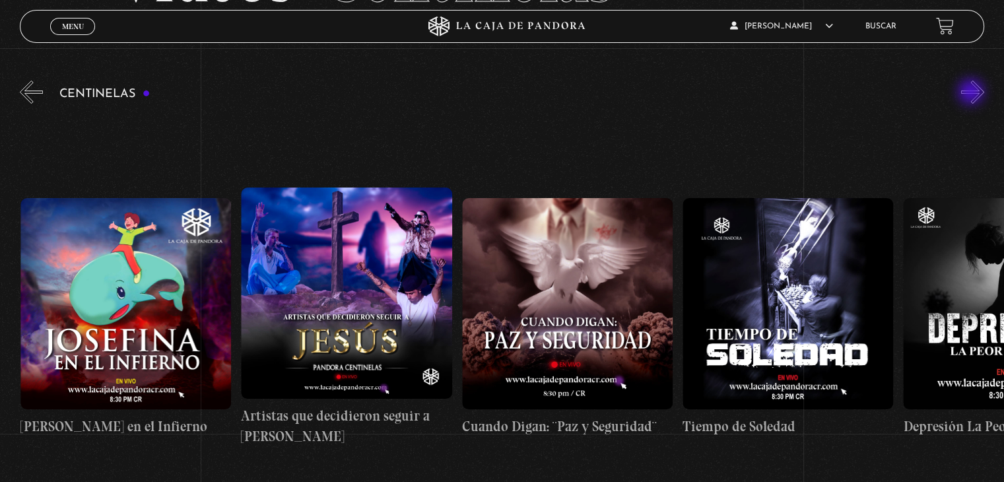
click at [973, 93] on button "»" at bounding box center [973, 92] width 23 height 23
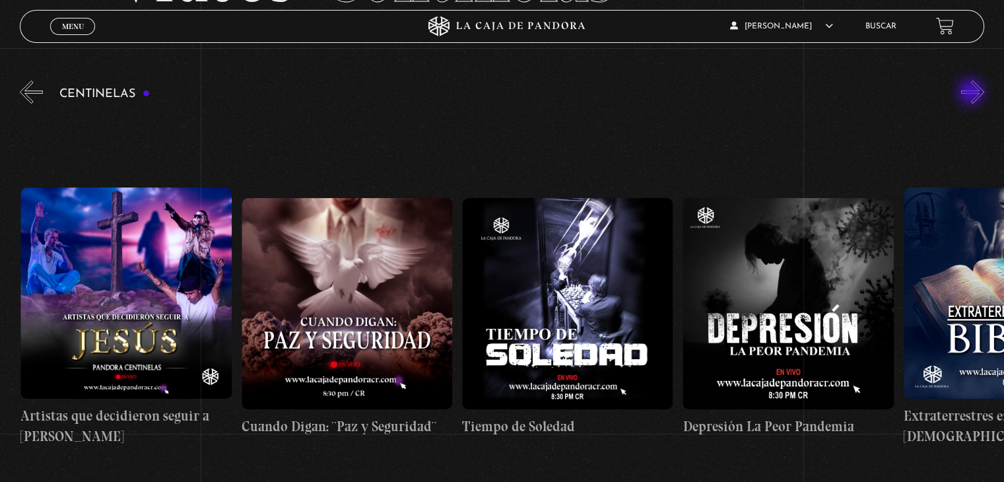
click at [973, 93] on button "»" at bounding box center [973, 92] width 23 height 23
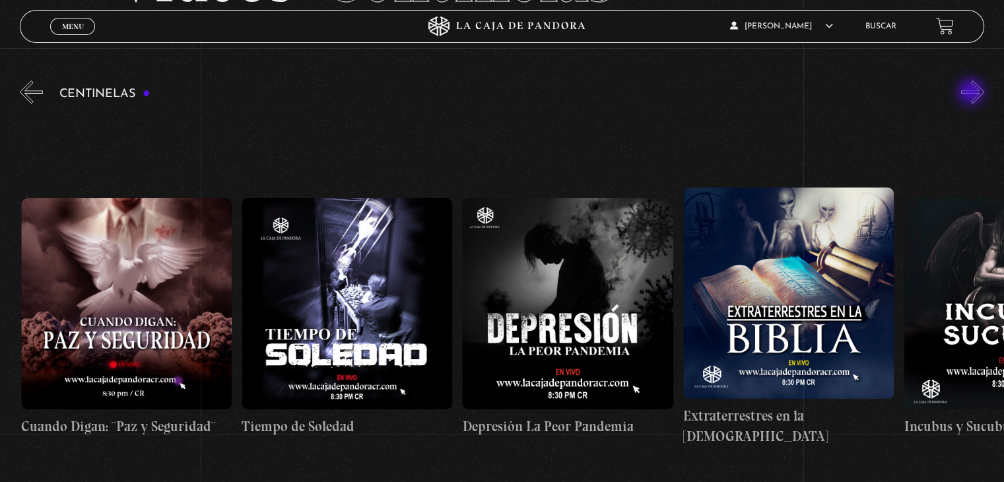
click at [973, 93] on button "»" at bounding box center [973, 92] width 23 height 23
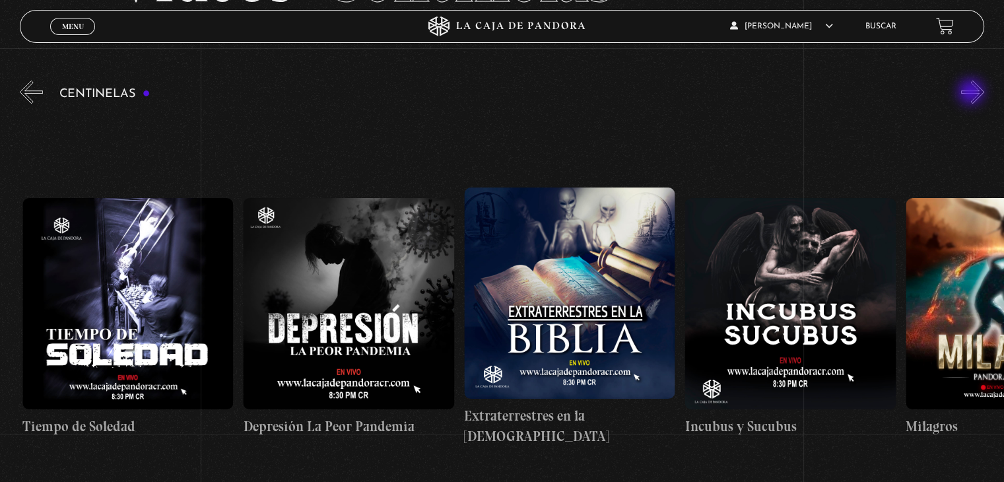
click at [973, 93] on button "»" at bounding box center [973, 92] width 23 height 23
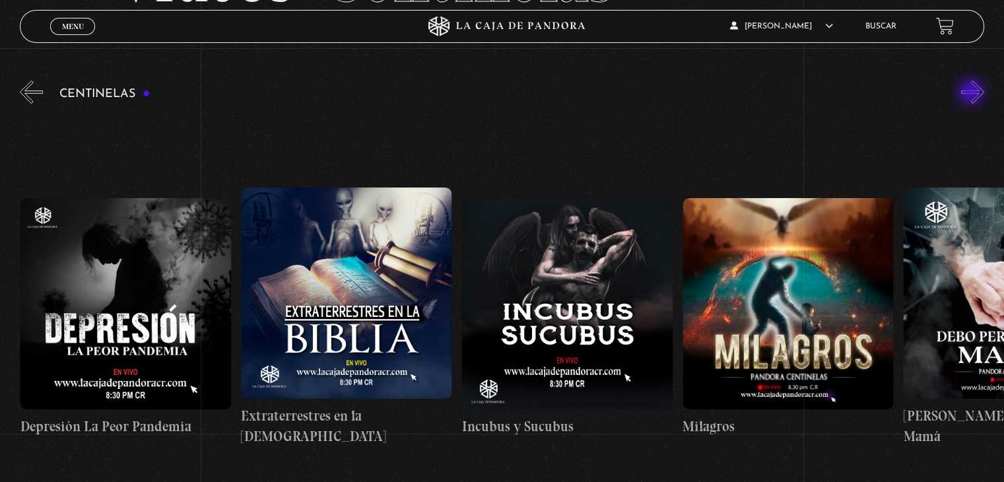
click at [973, 93] on button "»" at bounding box center [973, 92] width 23 height 23
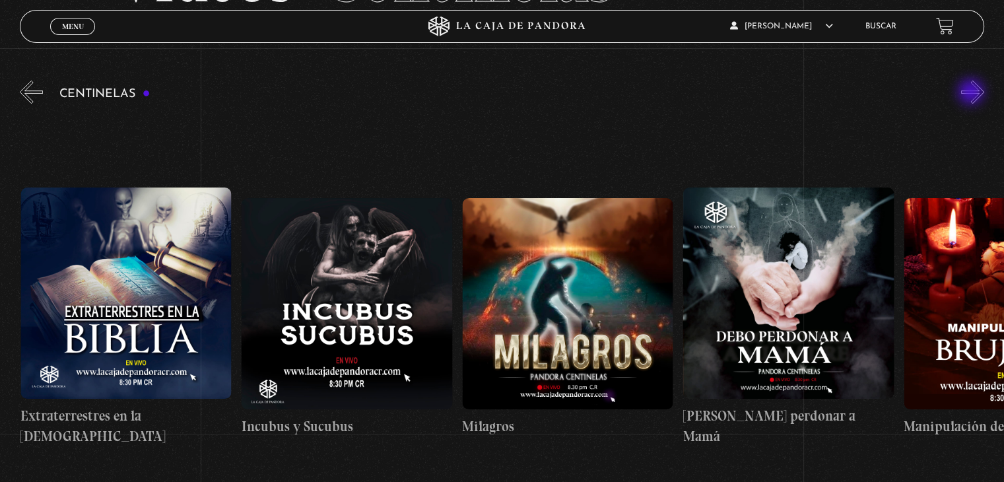
click at [973, 93] on button "»" at bounding box center [973, 92] width 23 height 23
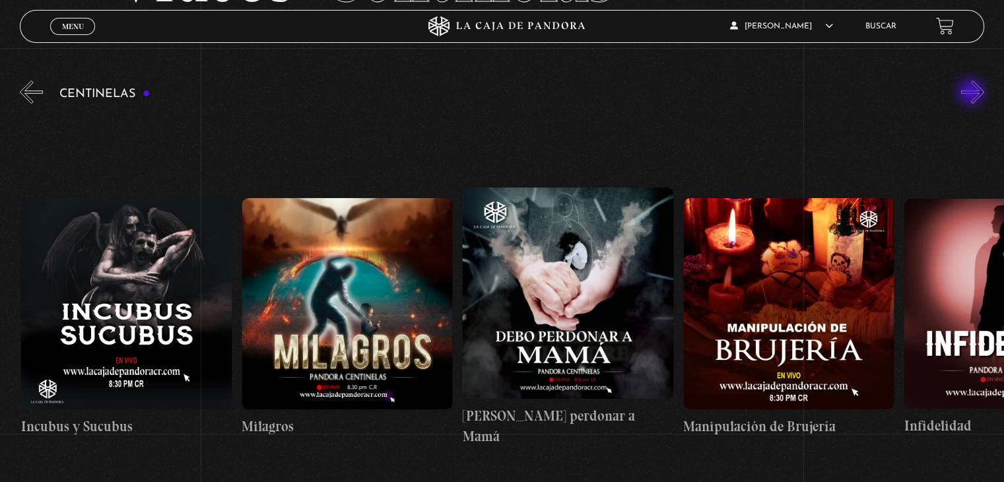
click at [973, 93] on button "»" at bounding box center [973, 92] width 23 height 23
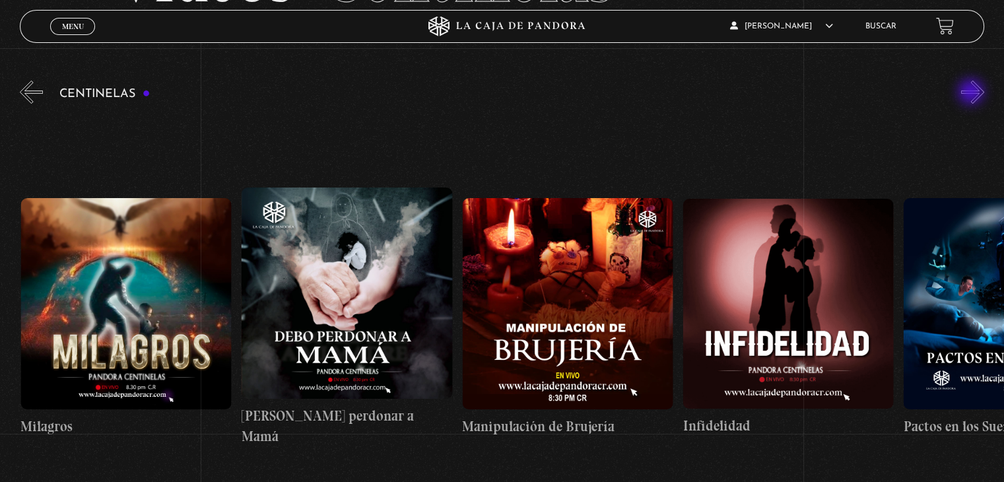
click at [973, 93] on button "»" at bounding box center [973, 92] width 23 height 23
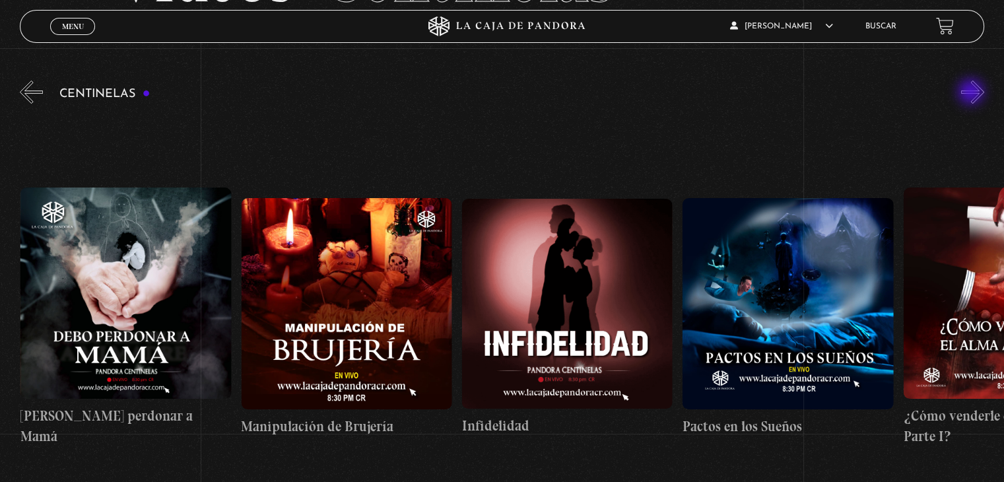
click at [973, 93] on button "»" at bounding box center [973, 92] width 23 height 23
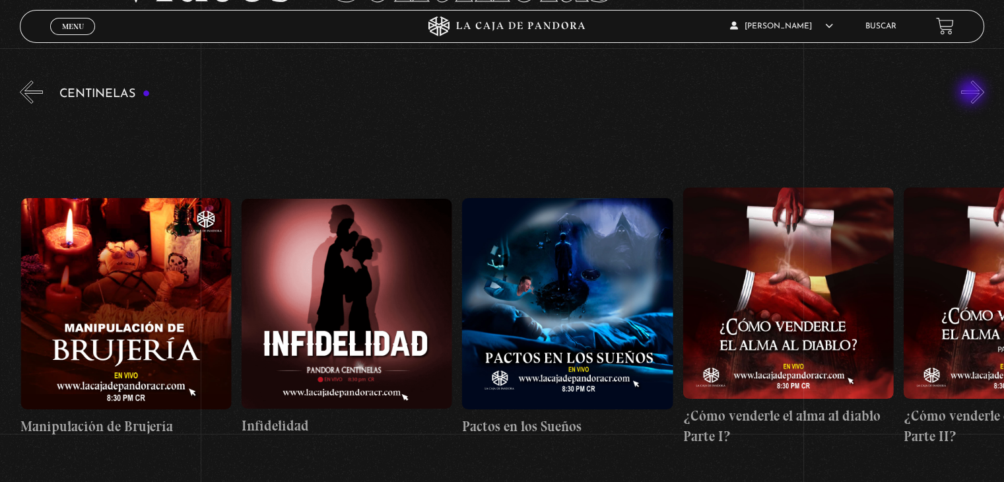
click at [973, 93] on button "»" at bounding box center [973, 92] width 23 height 23
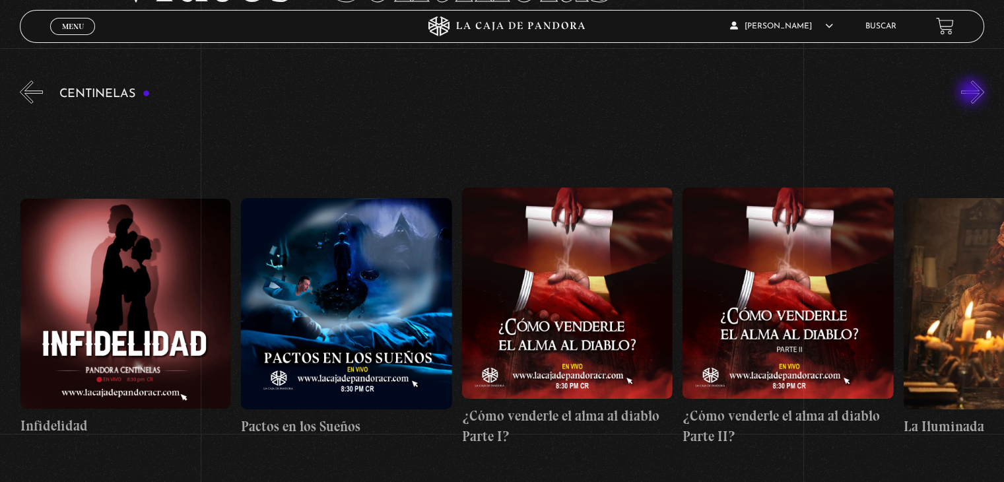
click at [973, 93] on button "»" at bounding box center [973, 92] width 23 height 23
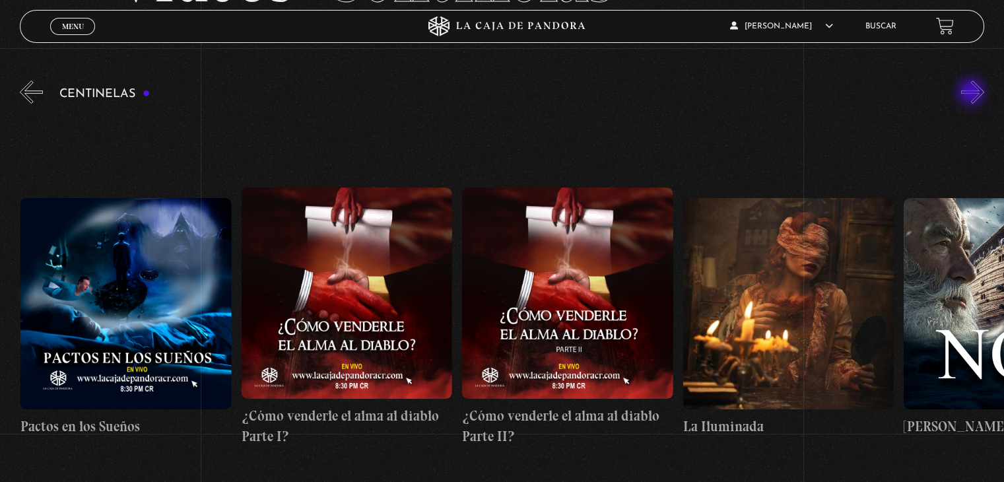
click at [973, 93] on button "»" at bounding box center [973, 92] width 23 height 23
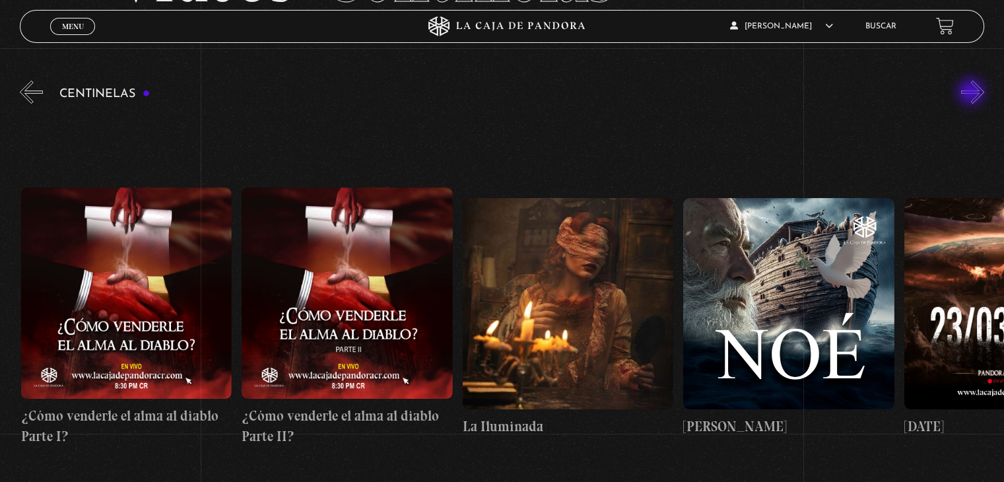
click at [973, 93] on button "»" at bounding box center [973, 92] width 23 height 23
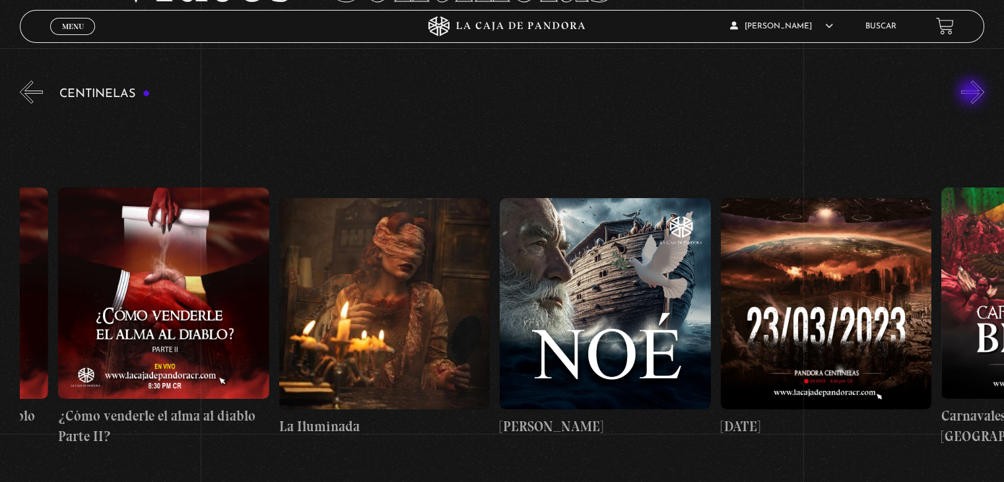
click at [973, 93] on button "»" at bounding box center [973, 92] width 23 height 23
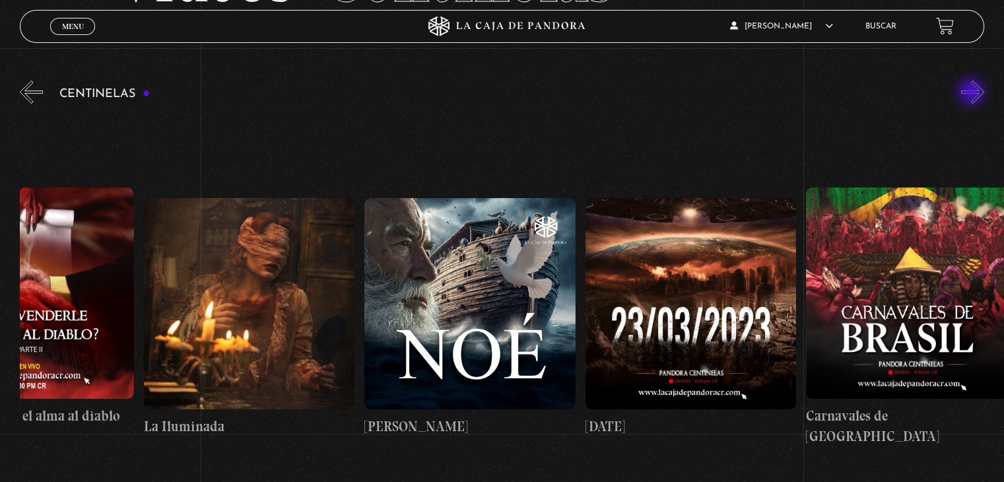
click at [973, 93] on button "»" at bounding box center [973, 92] width 23 height 23
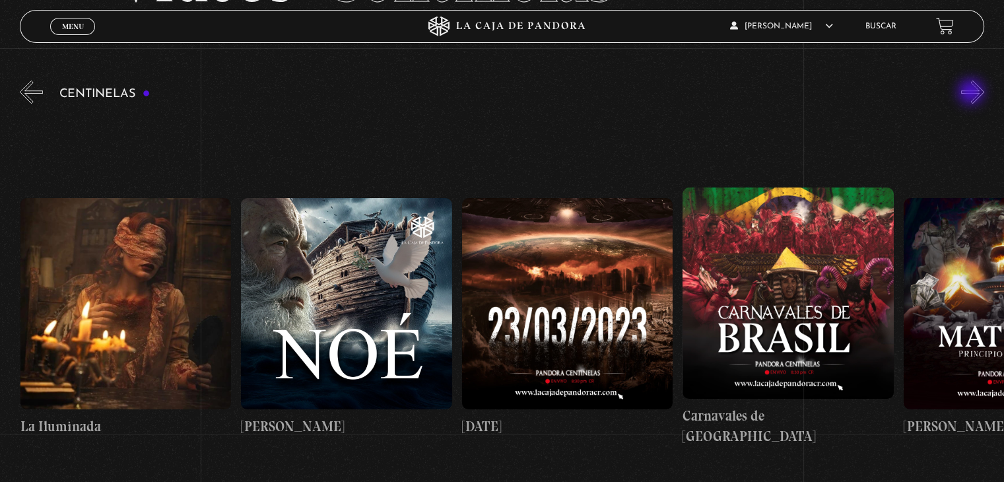
click at [973, 93] on button "»" at bounding box center [973, 92] width 23 height 23
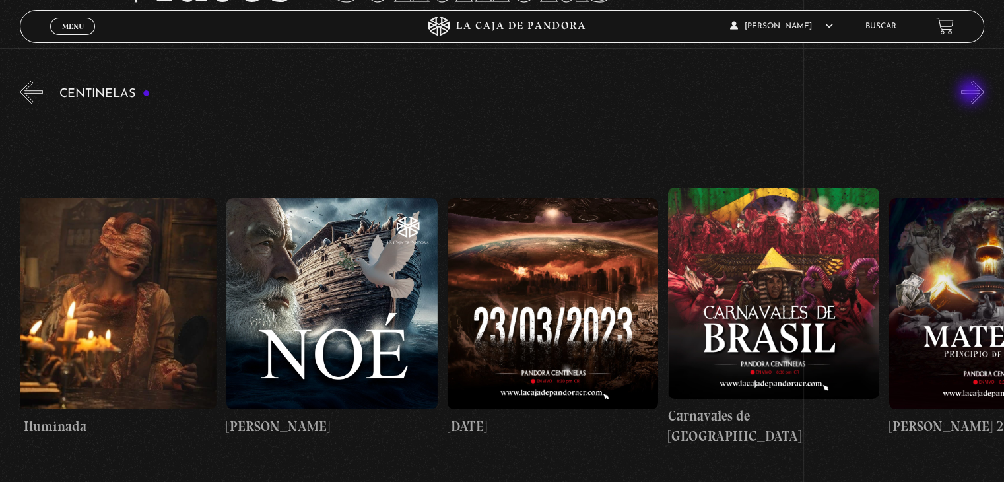
click at [973, 93] on button "»" at bounding box center [973, 92] width 23 height 23
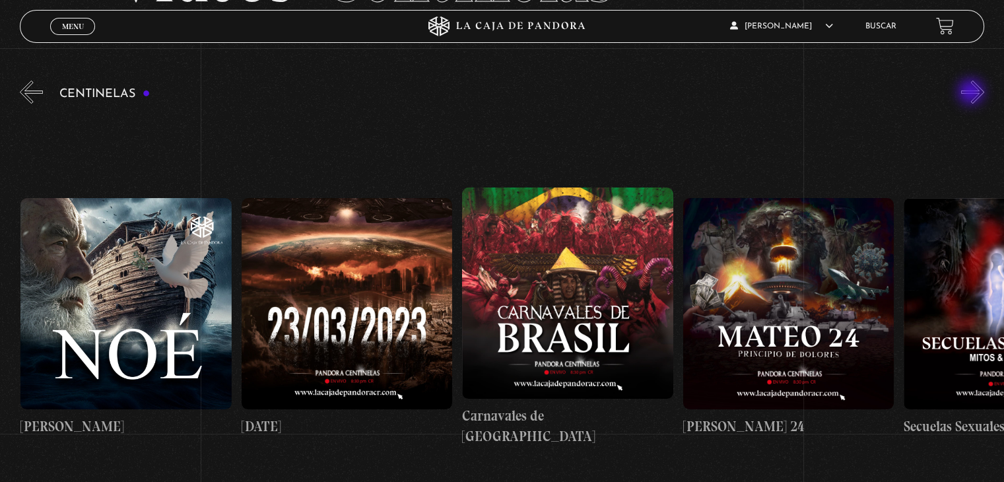
click at [973, 93] on button "»" at bounding box center [973, 92] width 23 height 23
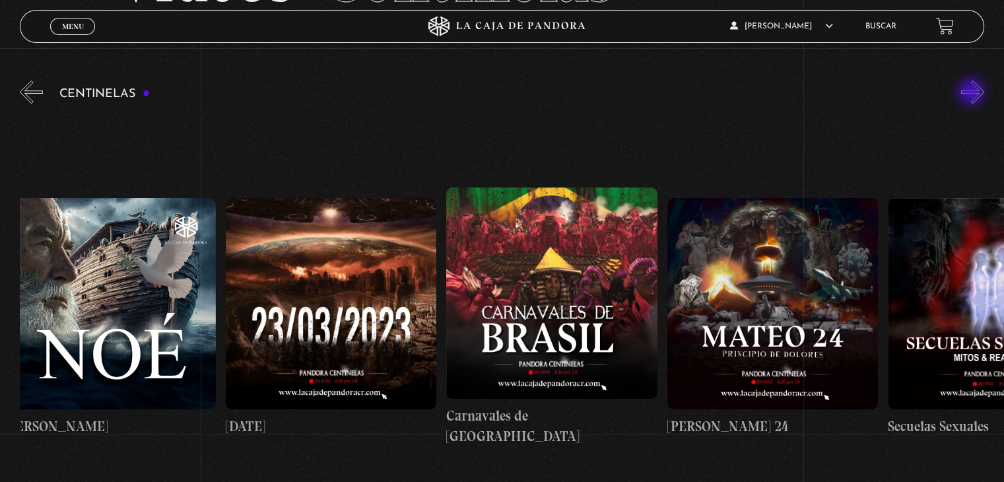
click at [973, 93] on button "»" at bounding box center [973, 92] width 23 height 23
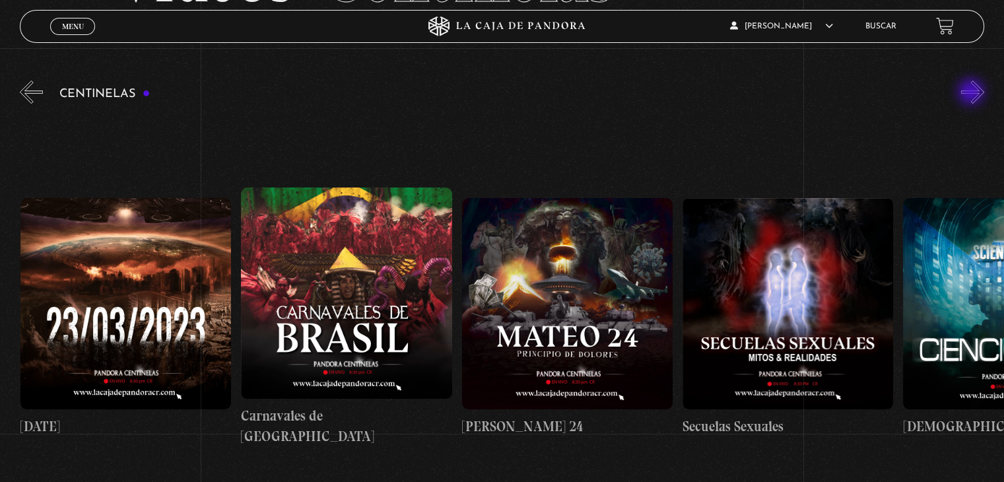
click at [973, 93] on button "»" at bounding box center [973, 92] width 23 height 23
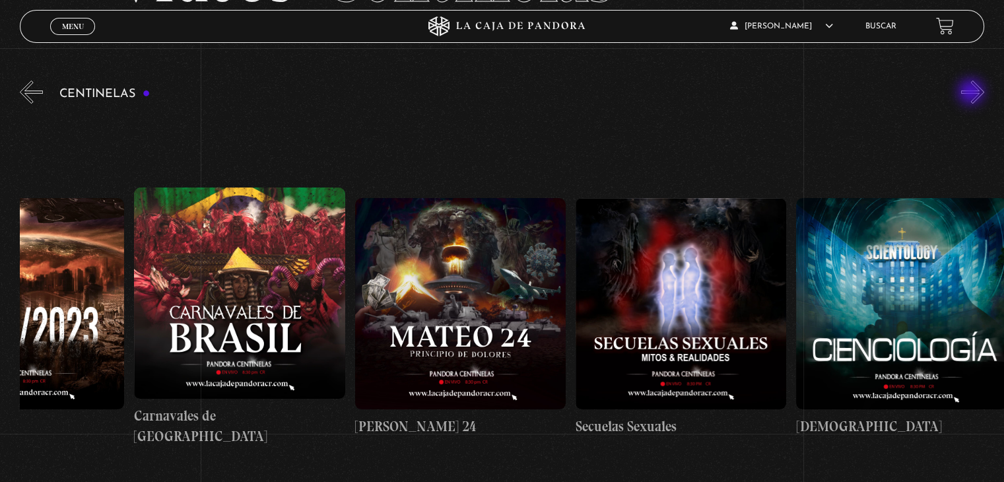
click at [973, 93] on button "»" at bounding box center [973, 92] width 23 height 23
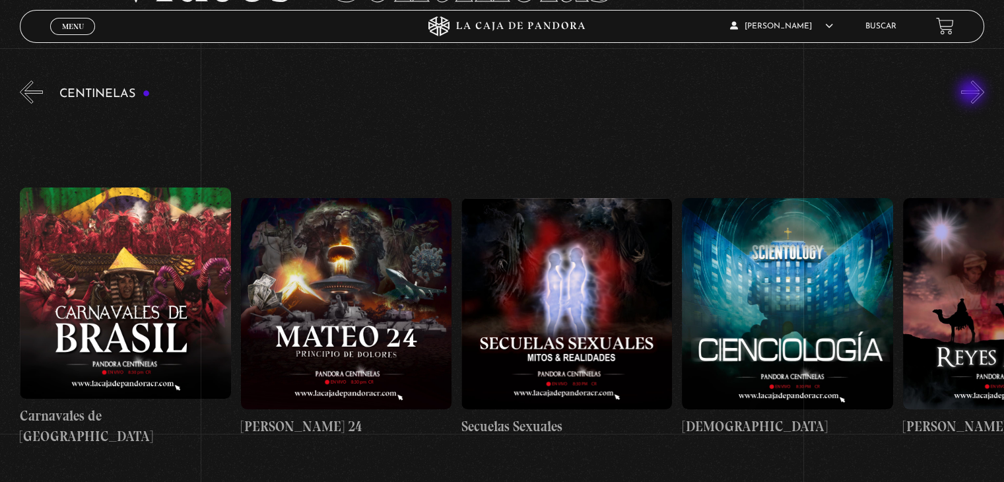
click at [973, 93] on button "»" at bounding box center [973, 92] width 23 height 23
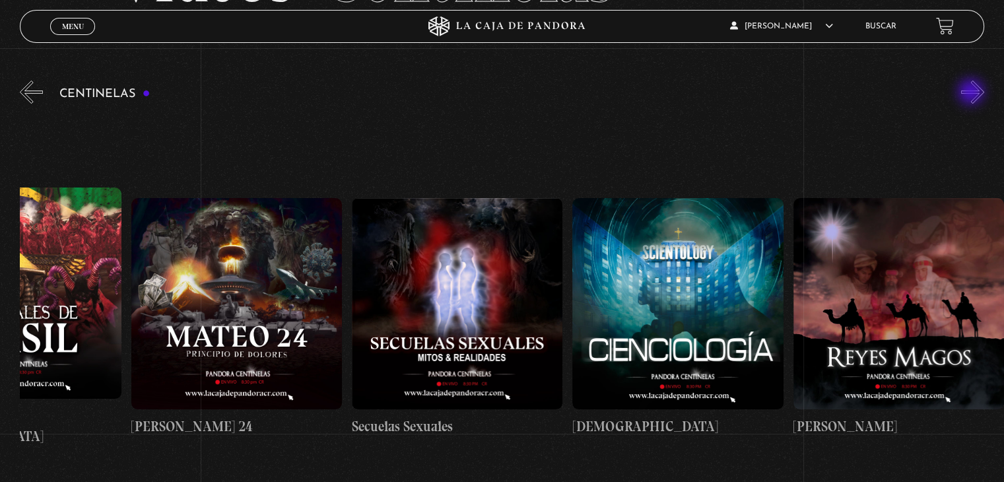
click at [973, 93] on button "»" at bounding box center [973, 92] width 23 height 23
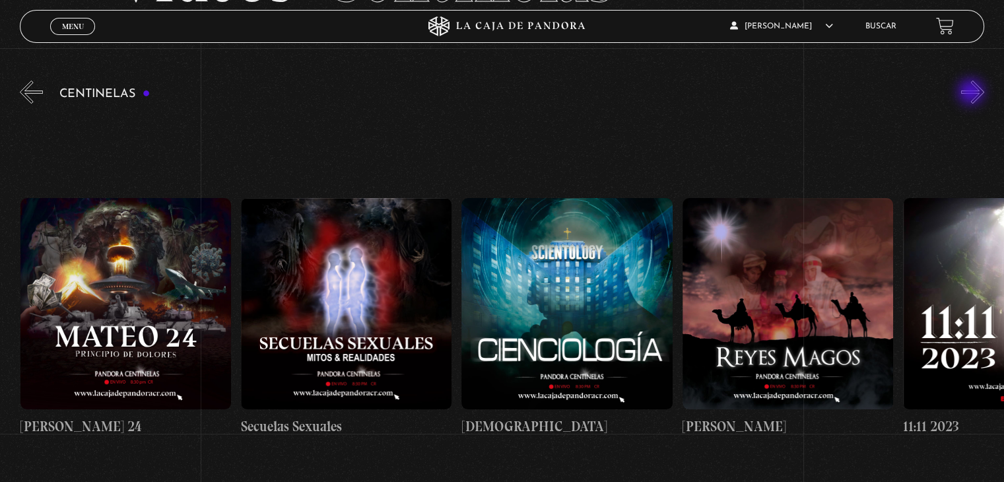
click at [973, 93] on button "»" at bounding box center [973, 92] width 23 height 23
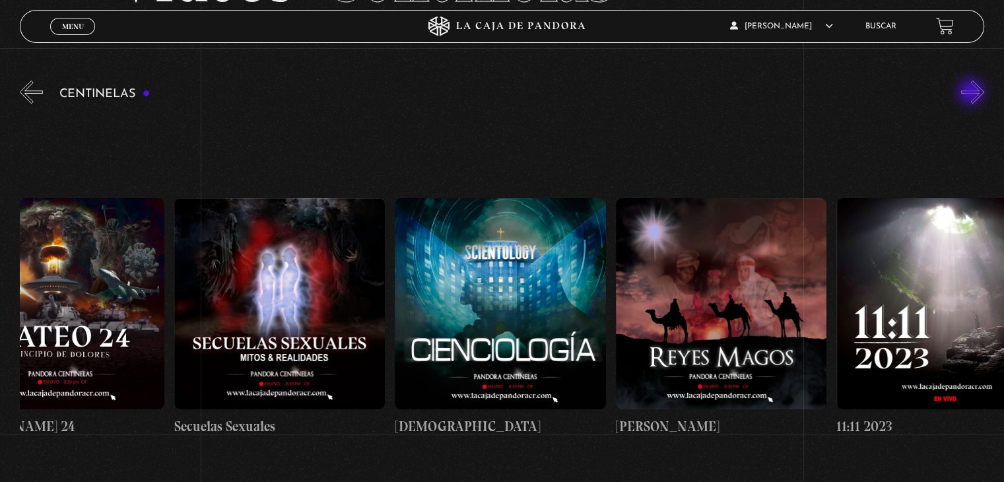
click at [973, 93] on button "»" at bounding box center [973, 92] width 23 height 23
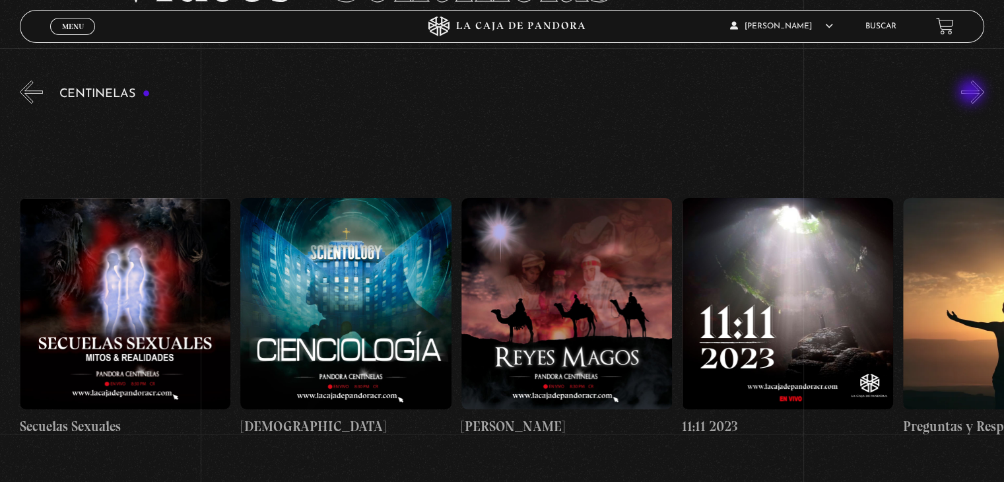
click at [973, 93] on button "»" at bounding box center [973, 92] width 23 height 23
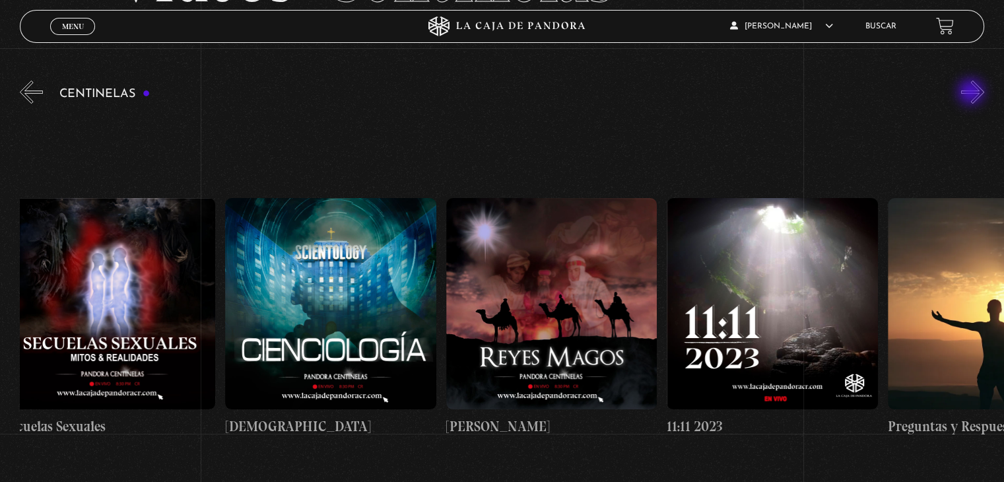
click at [973, 93] on button "»" at bounding box center [973, 92] width 23 height 23
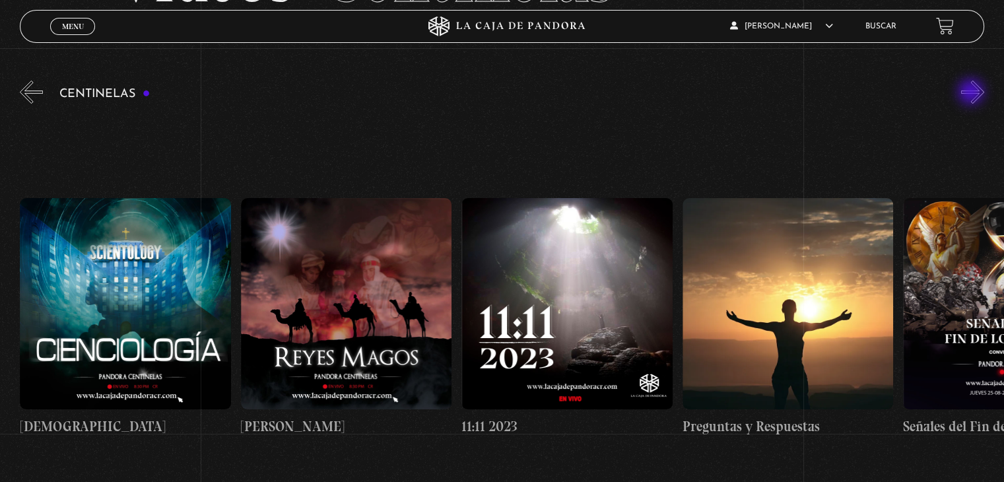
click at [973, 93] on button "»" at bounding box center [973, 92] width 23 height 23
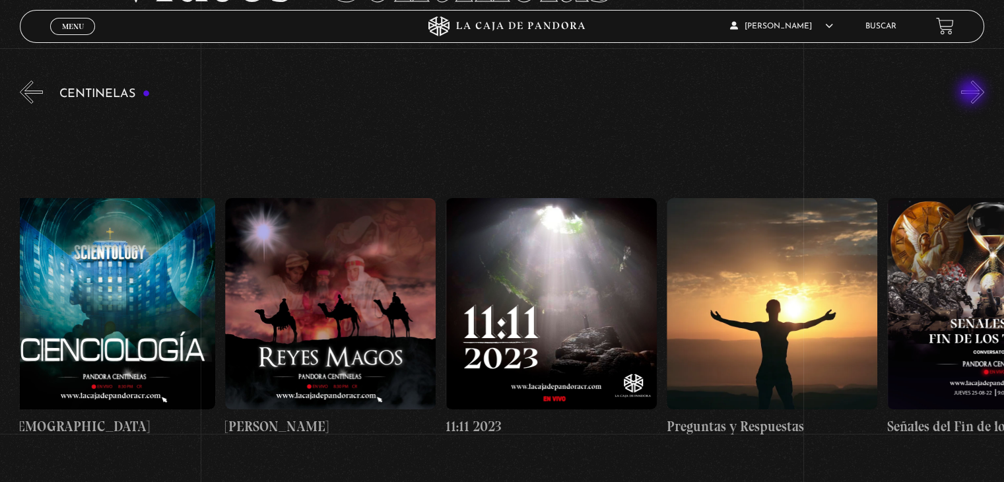
click at [973, 93] on button "»" at bounding box center [973, 92] width 23 height 23
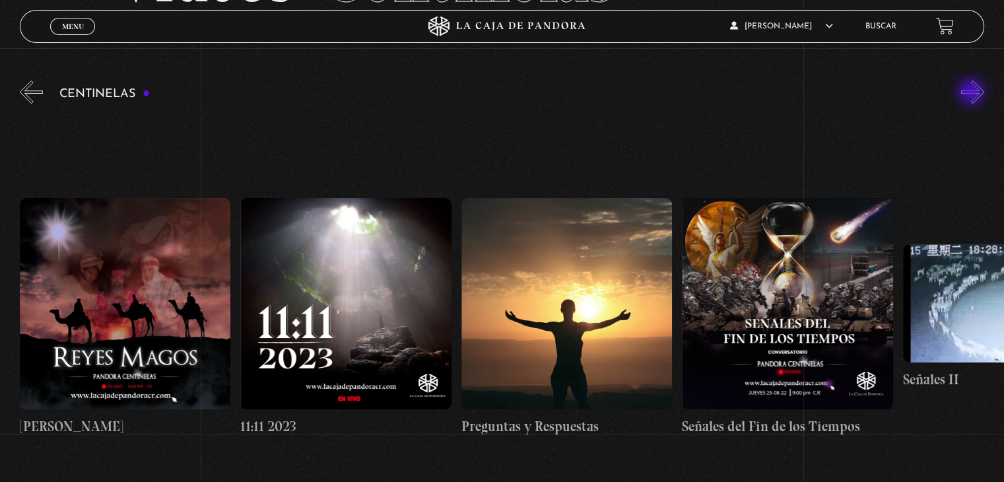
click at [973, 93] on button "»" at bounding box center [973, 92] width 23 height 23
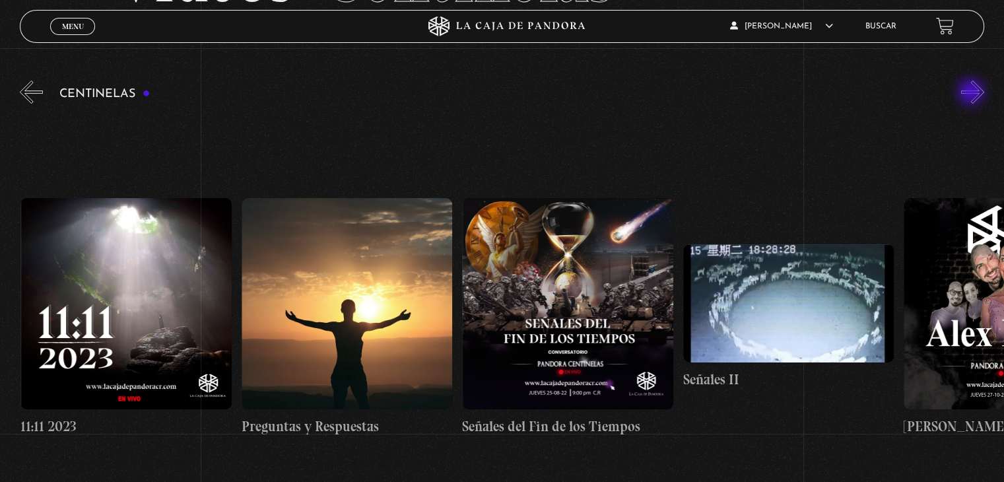
click at [973, 93] on button "»" at bounding box center [973, 92] width 23 height 23
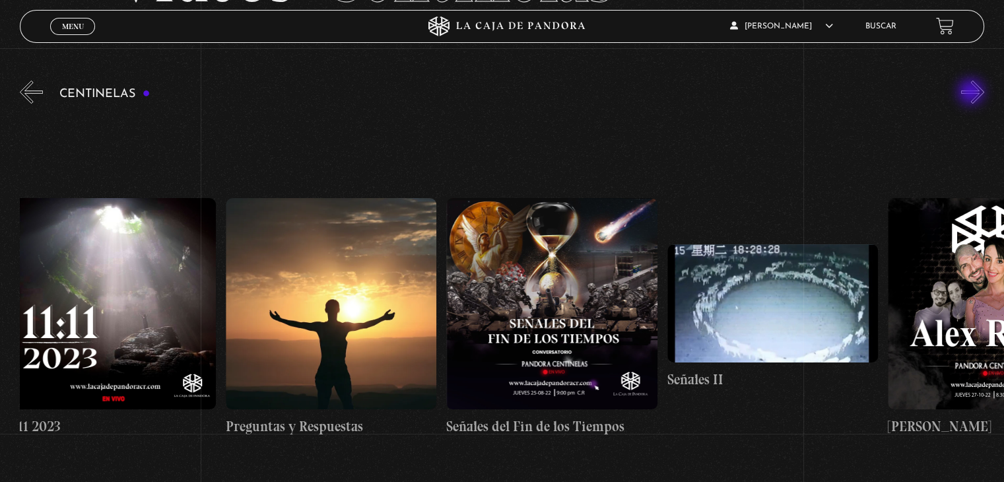
click at [973, 93] on button "»" at bounding box center [973, 92] width 23 height 23
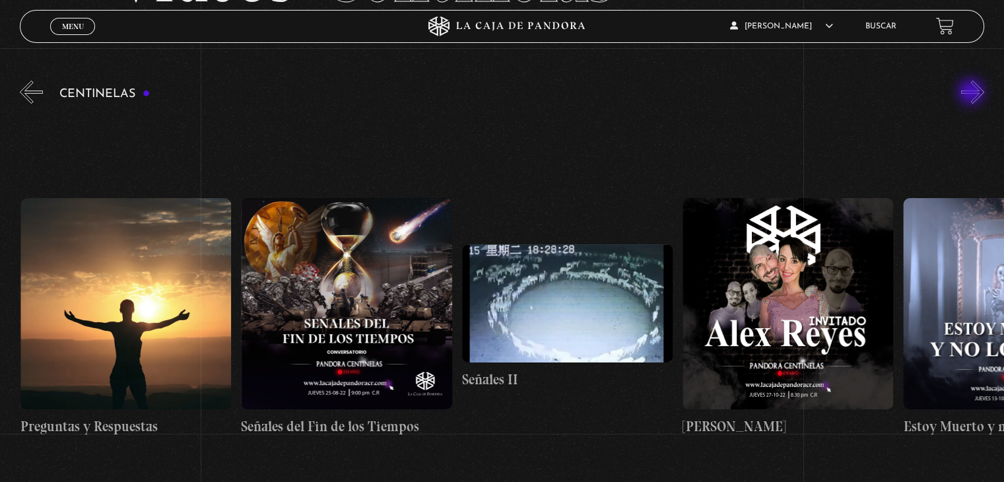
click at [973, 93] on button "»" at bounding box center [973, 92] width 23 height 23
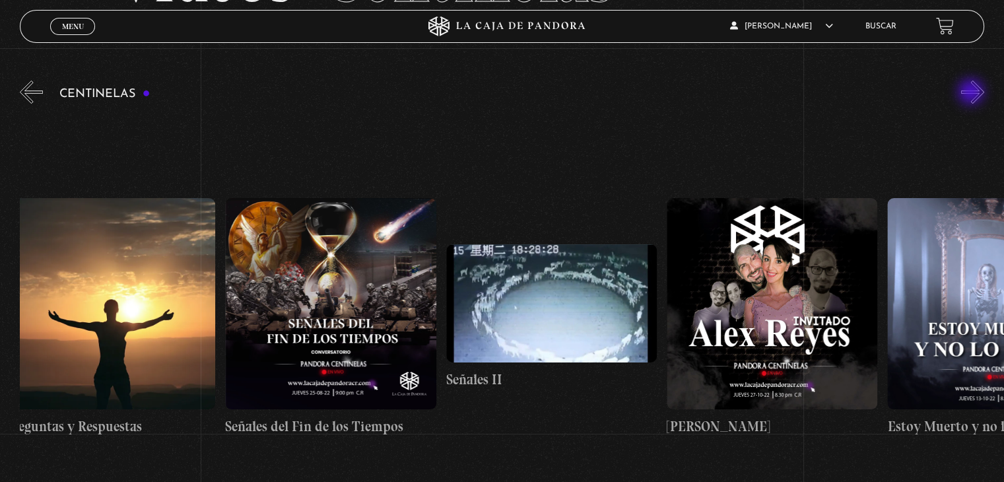
click at [973, 93] on button "»" at bounding box center [973, 92] width 23 height 23
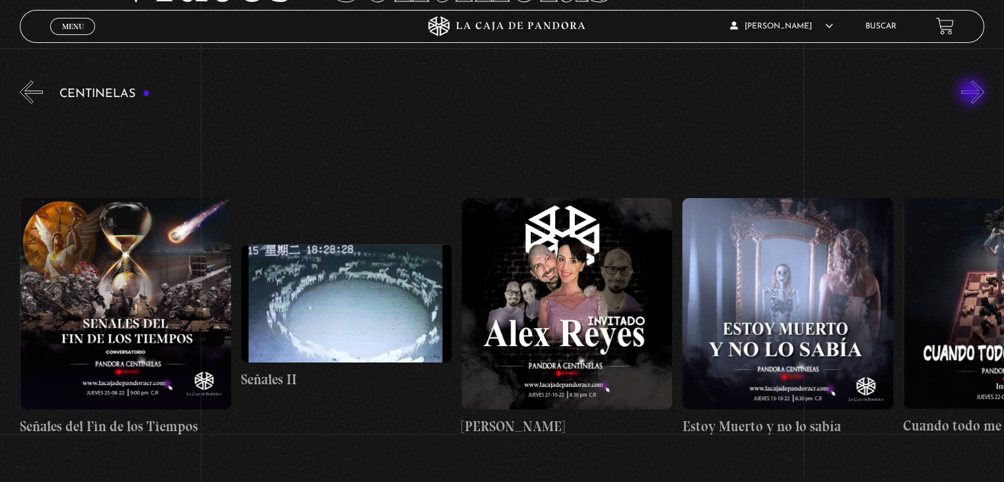
click at [973, 93] on button "»" at bounding box center [973, 92] width 23 height 23
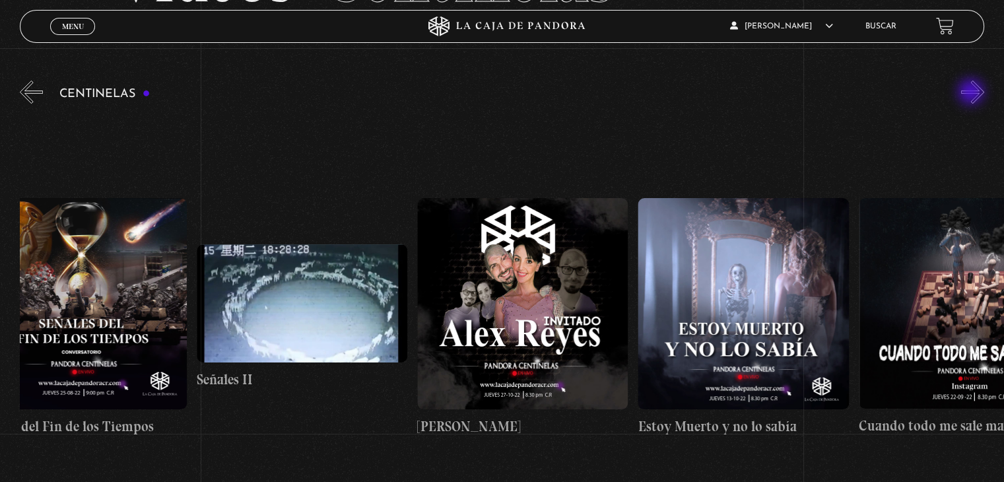
click at [973, 93] on button "»" at bounding box center [973, 92] width 23 height 23
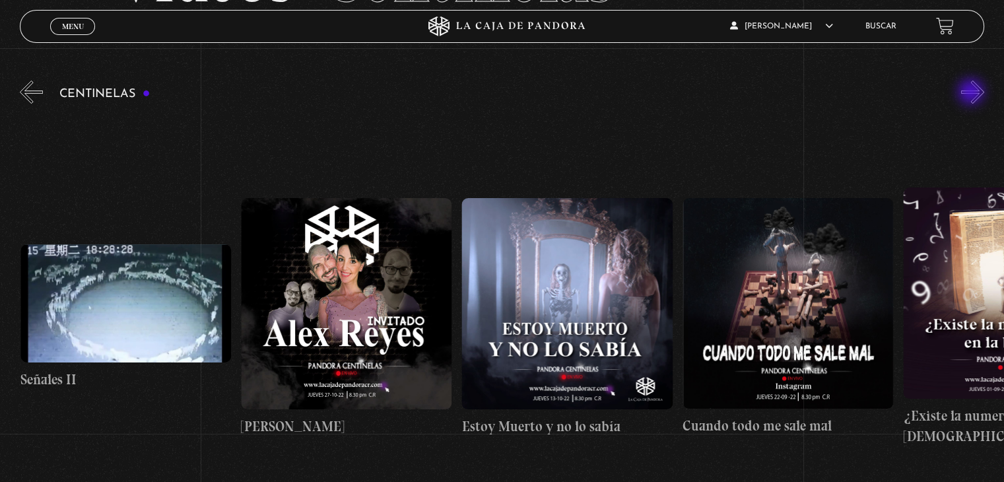
click at [973, 93] on button "»" at bounding box center [973, 92] width 23 height 23
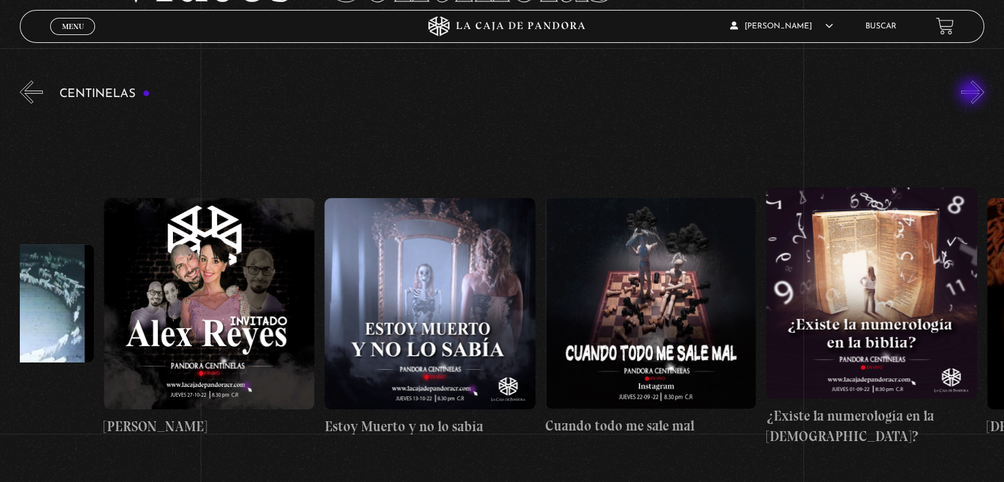
click at [973, 93] on button "»" at bounding box center [973, 92] width 23 height 23
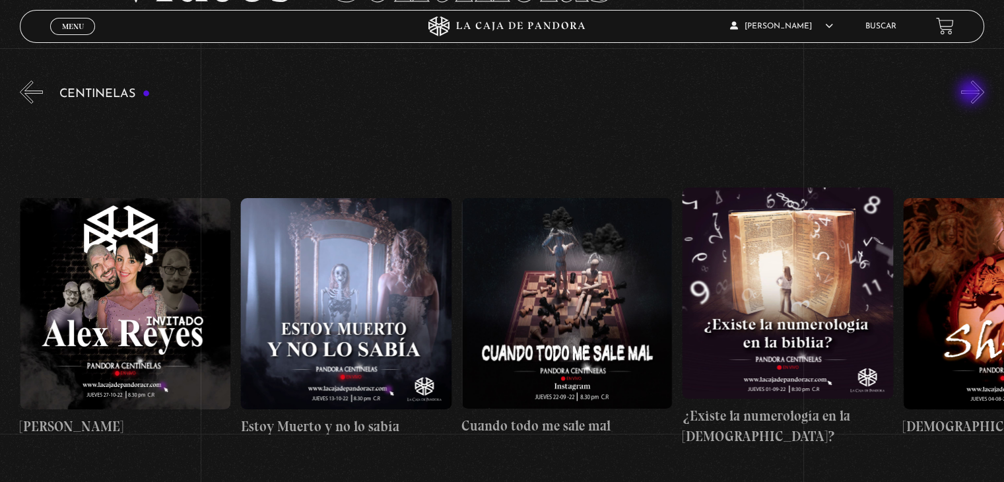
click at [973, 93] on button "»" at bounding box center [973, 92] width 23 height 23
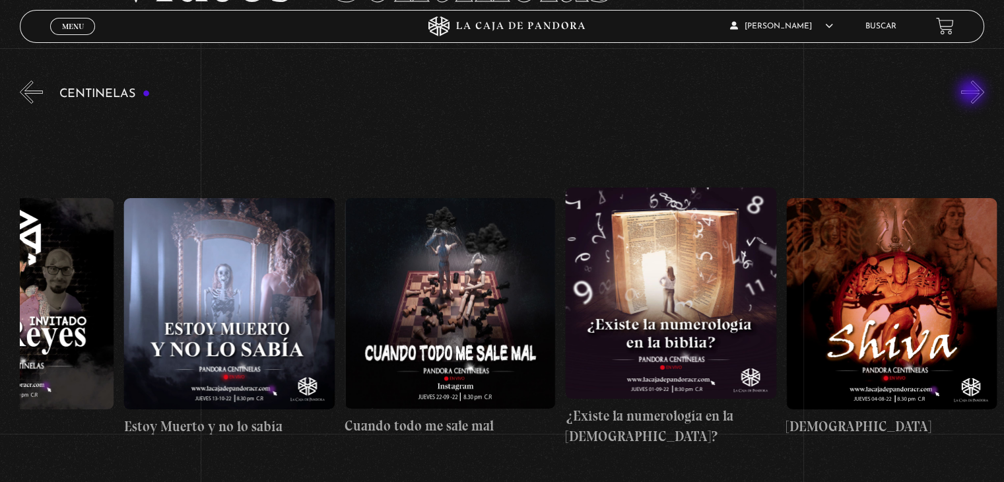
click at [973, 93] on button "»" at bounding box center [973, 92] width 23 height 23
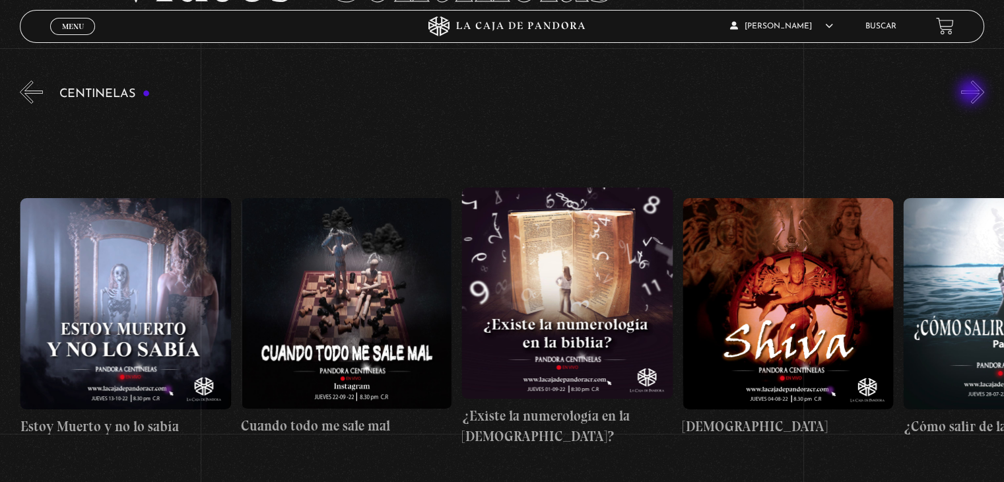
click at [973, 93] on button "»" at bounding box center [973, 92] width 23 height 23
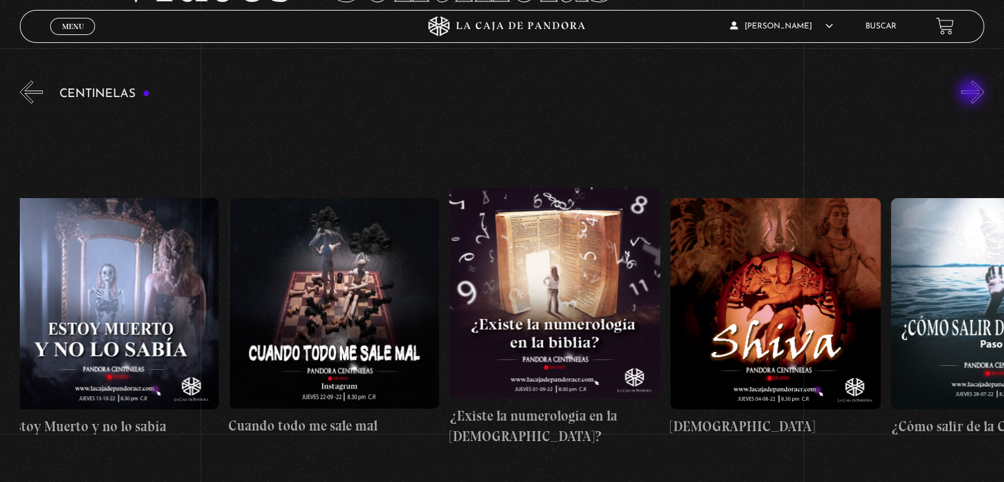
click at [973, 93] on button "»" at bounding box center [973, 92] width 23 height 23
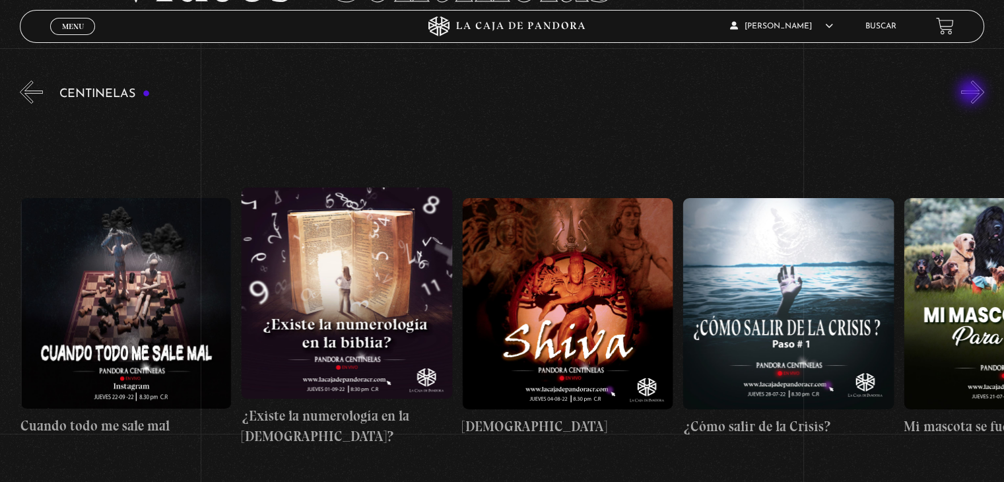
click at [973, 93] on button "»" at bounding box center [973, 92] width 23 height 23
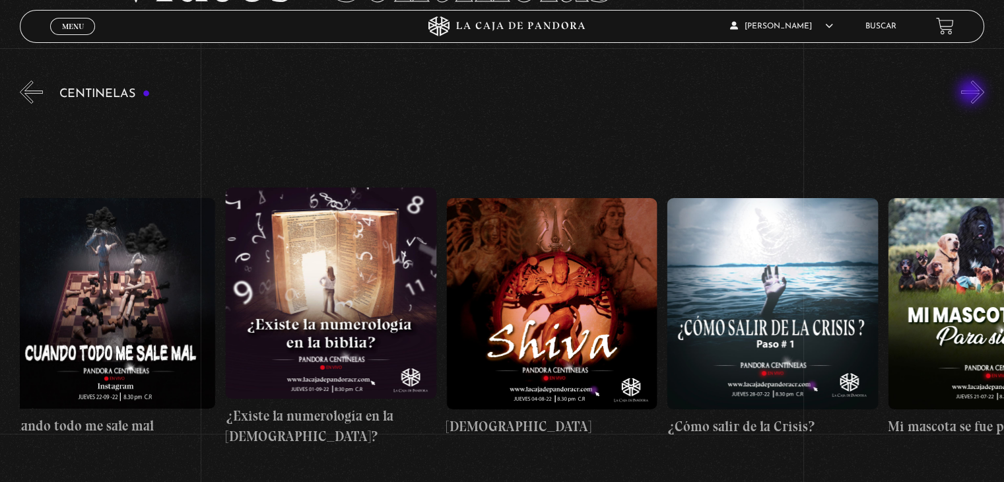
click at [973, 93] on button "»" at bounding box center [973, 92] width 23 height 23
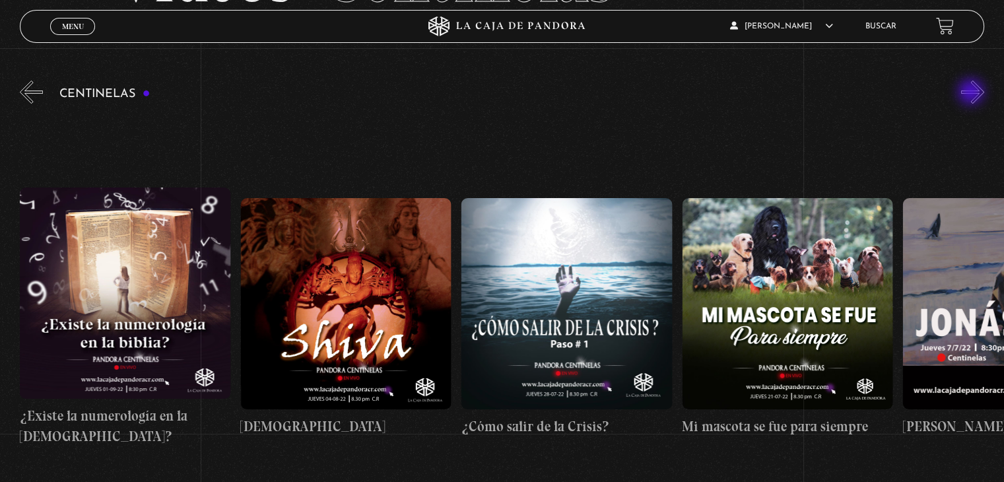
click at [973, 93] on button "»" at bounding box center [973, 92] width 23 height 23
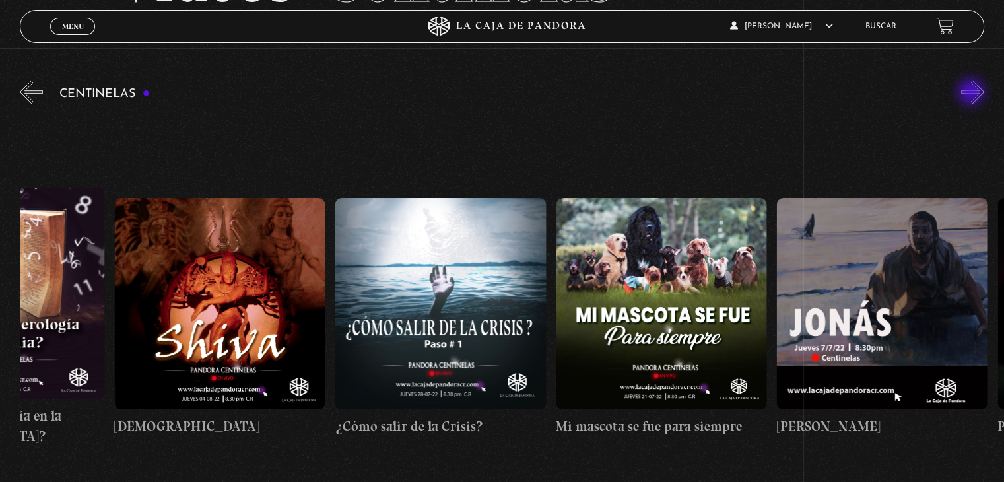
click at [973, 93] on button "»" at bounding box center [973, 92] width 23 height 23
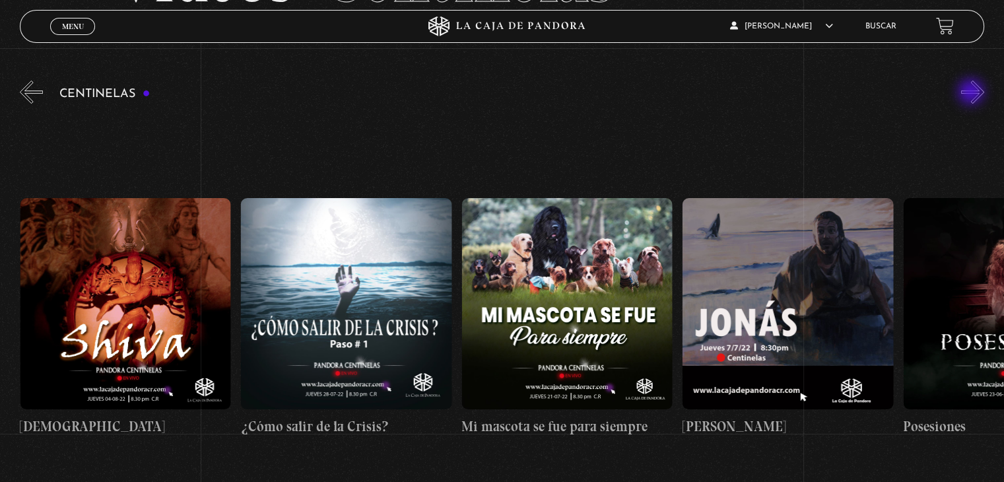
click at [973, 93] on button "»" at bounding box center [973, 92] width 23 height 23
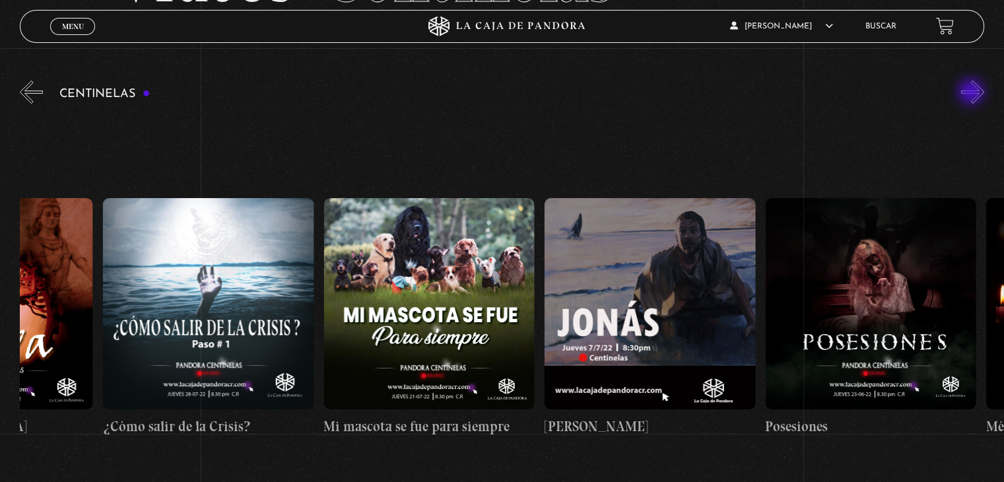
click at [973, 93] on button "»" at bounding box center [973, 92] width 23 height 23
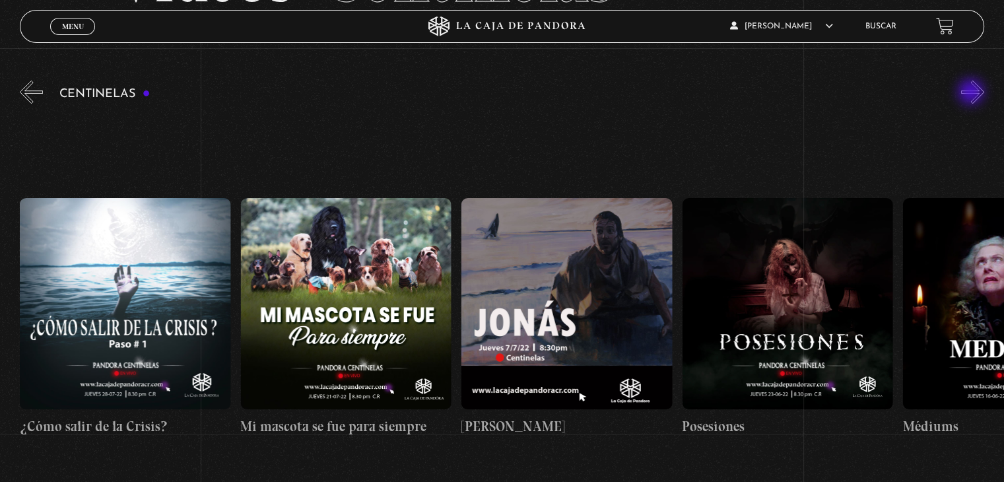
click at [973, 93] on button "»" at bounding box center [973, 92] width 23 height 23
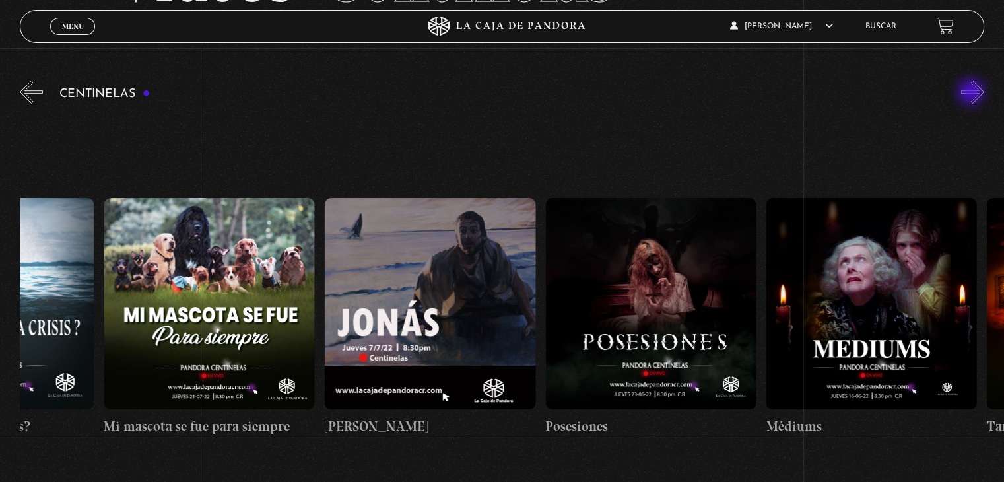
click at [973, 93] on button "»" at bounding box center [973, 92] width 23 height 23
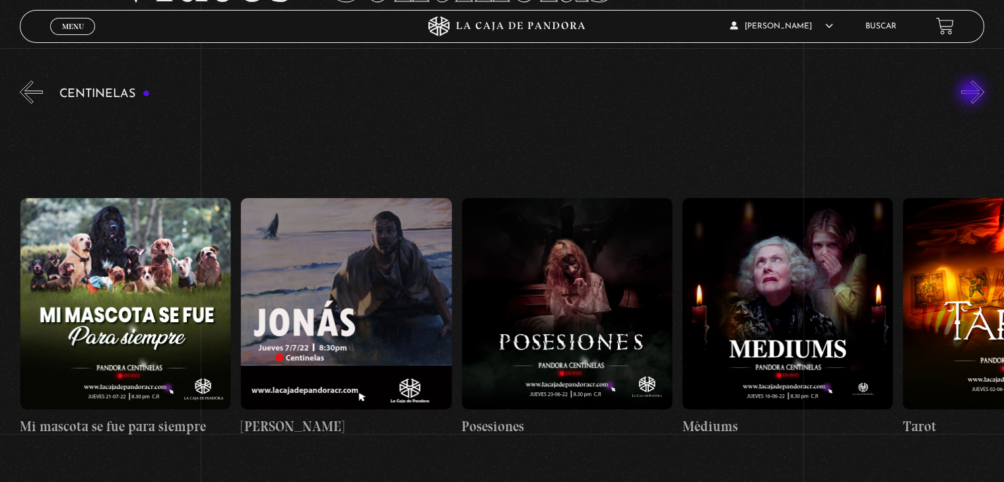
click at [973, 93] on button "»" at bounding box center [973, 92] width 23 height 23
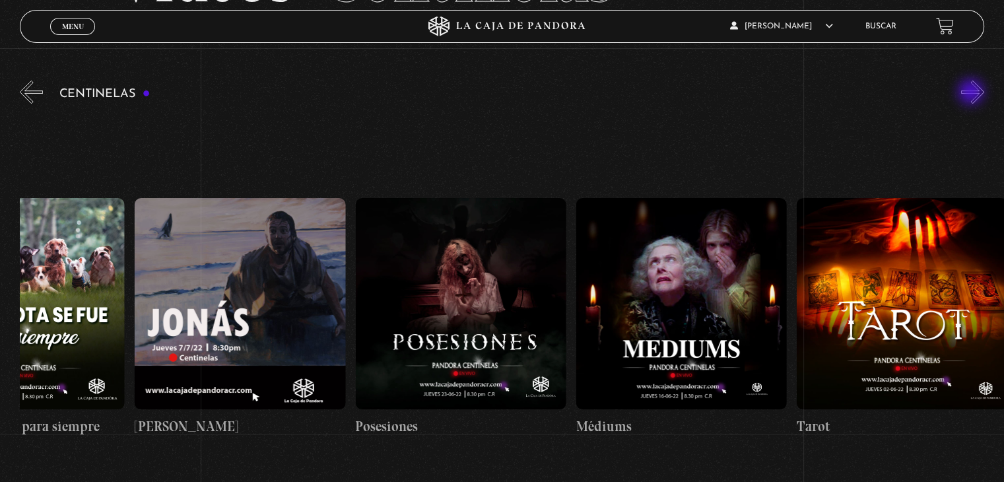
click at [973, 93] on button "»" at bounding box center [973, 92] width 23 height 23
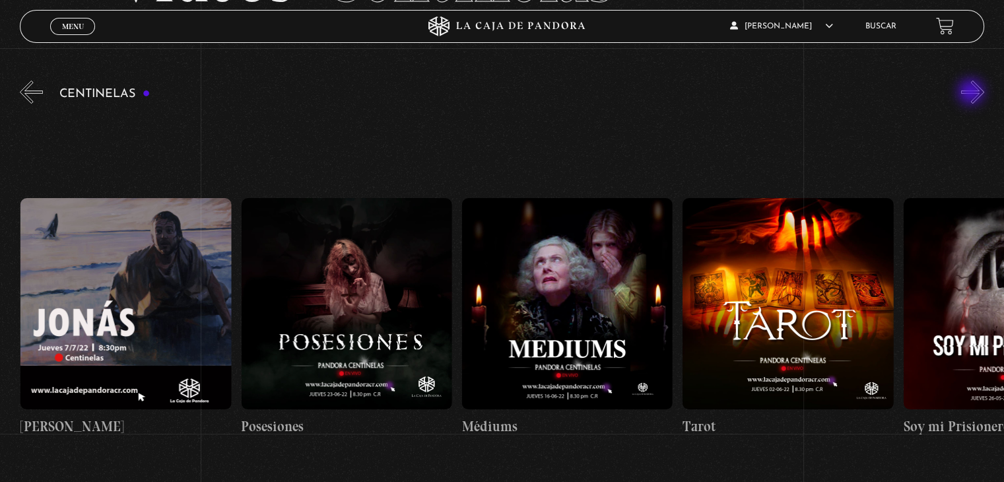
click at [973, 93] on button "»" at bounding box center [973, 92] width 23 height 23
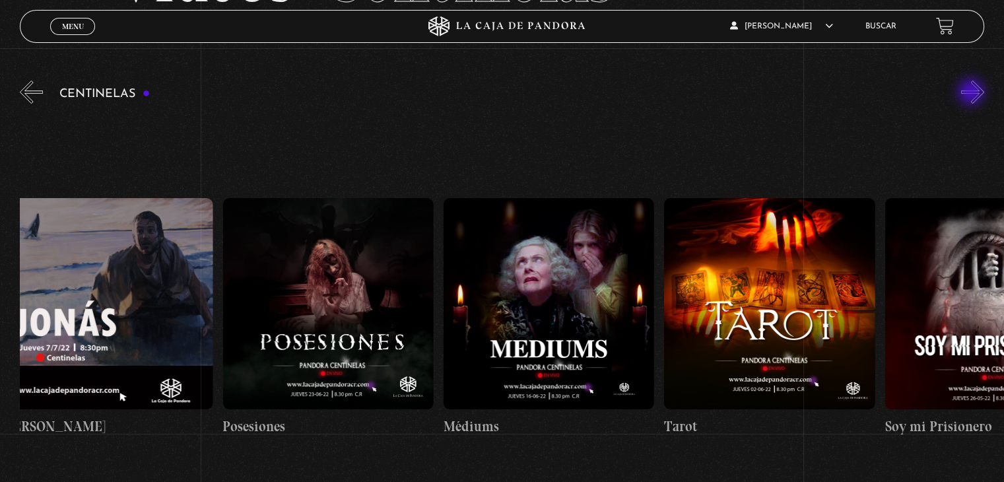
click at [973, 93] on button "»" at bounding box center [973, 92] width 23 height 23
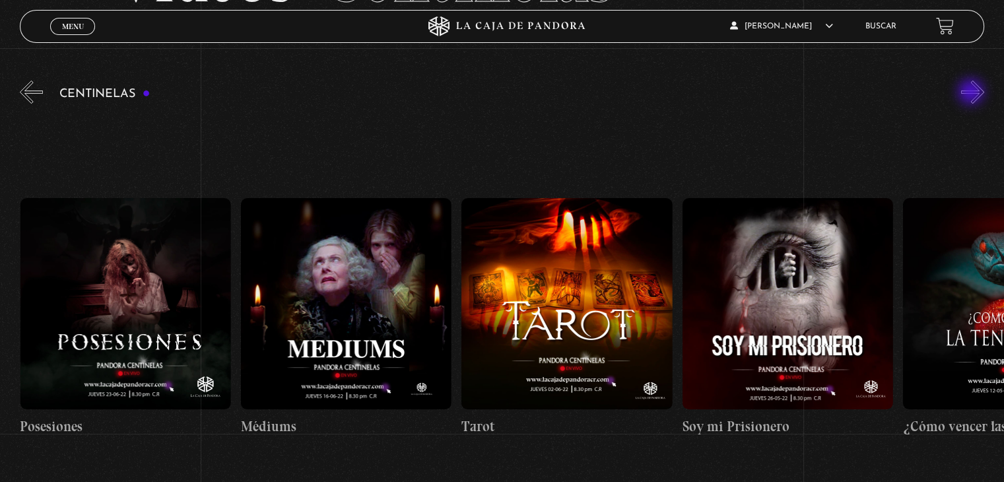
click at [973, 93] on button "»" at bounding box center [973, 92] width 23 height 23
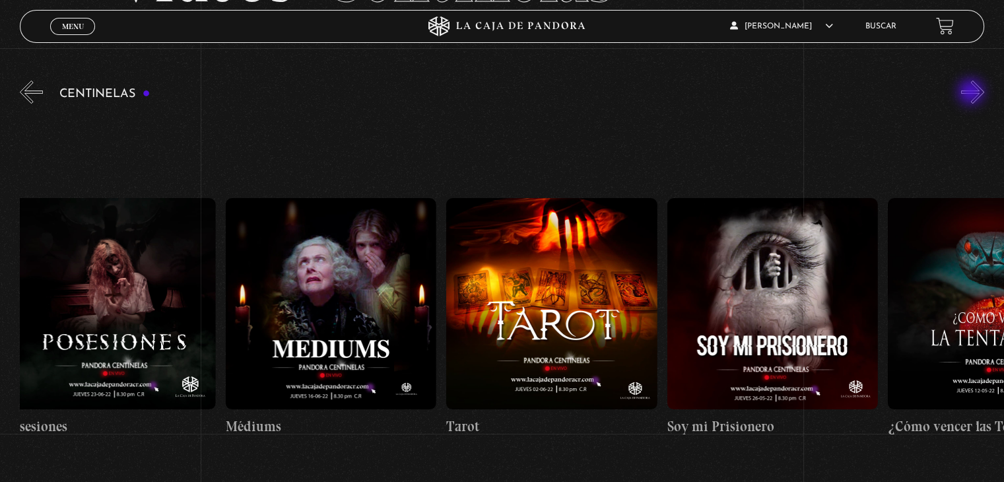
click at [973, 93] on button "»" at bounding box center [973, 92] width 23 height 23
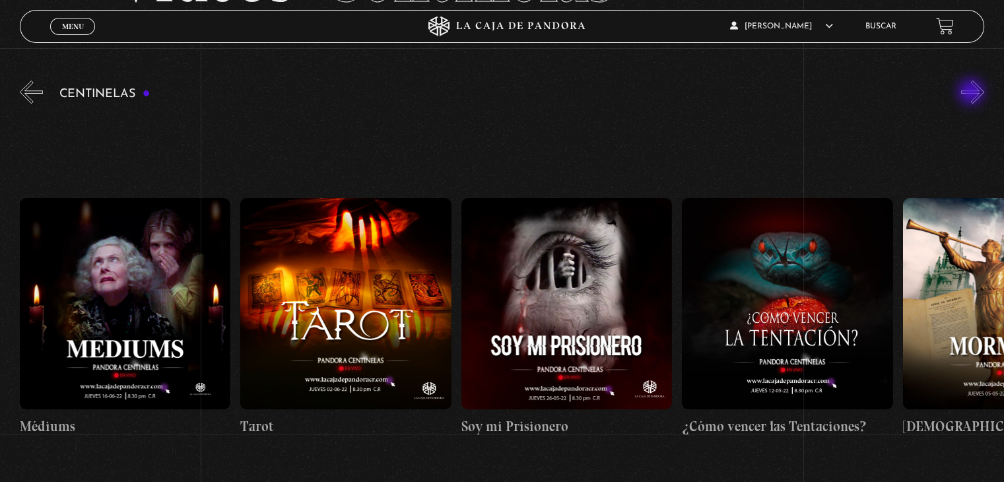
click at [973, 93] on button "»" at bounding box center [973, 92] width 23 height 23
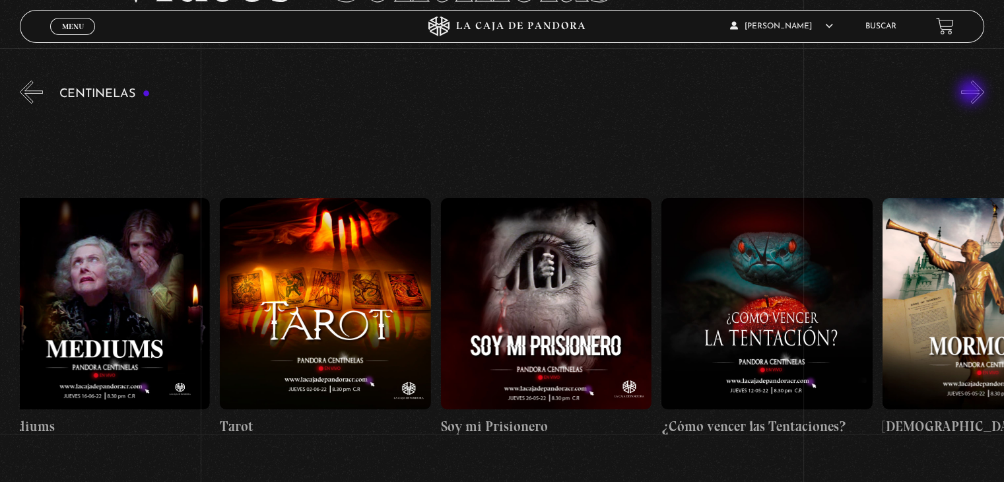
click at [973, 93] on button "»" at bounding box center [973, 92] width 23 height 23
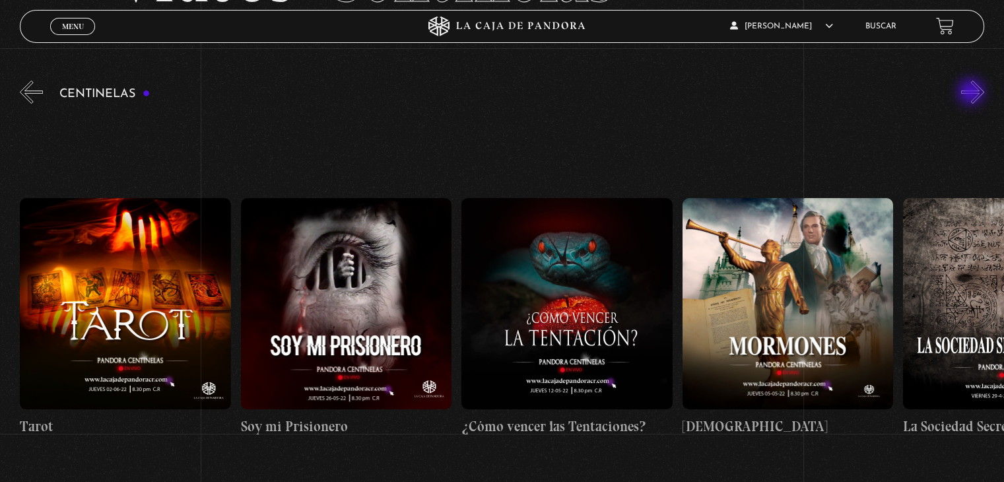
click at [973, 93] on button "»" at bounding box center [973, 92] width 23 height 23
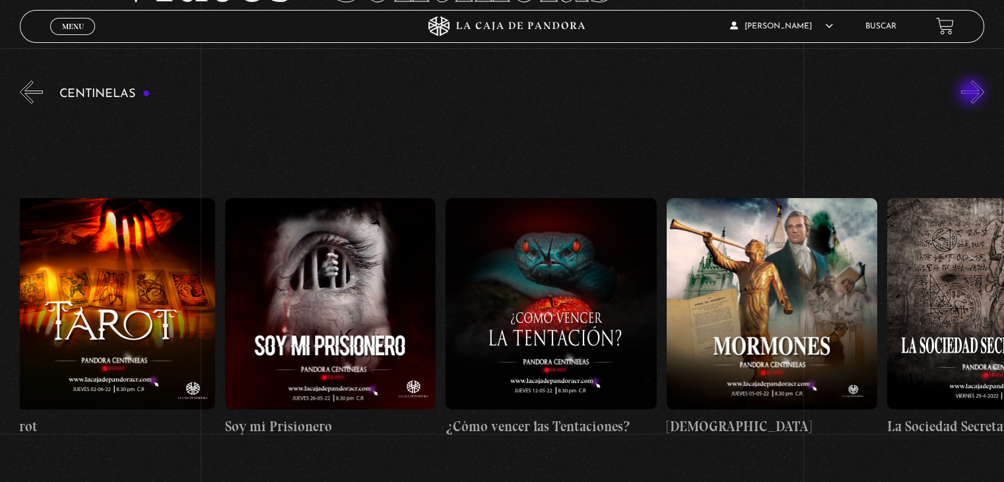
click at [973, 93] on button "»" at bounding box center [973, 92] width 23 height 23
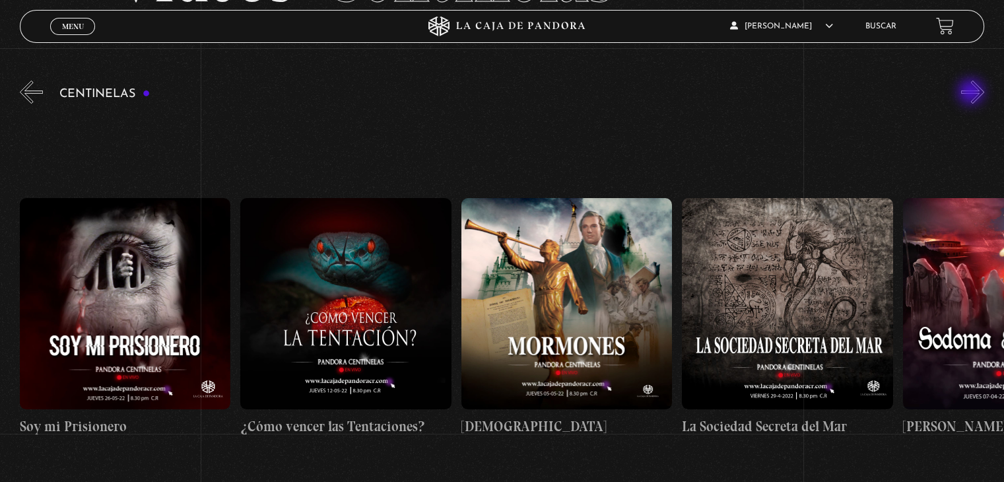
click at [973, 93] on button "»" at bounding box center [973, 92] width 23 height 23
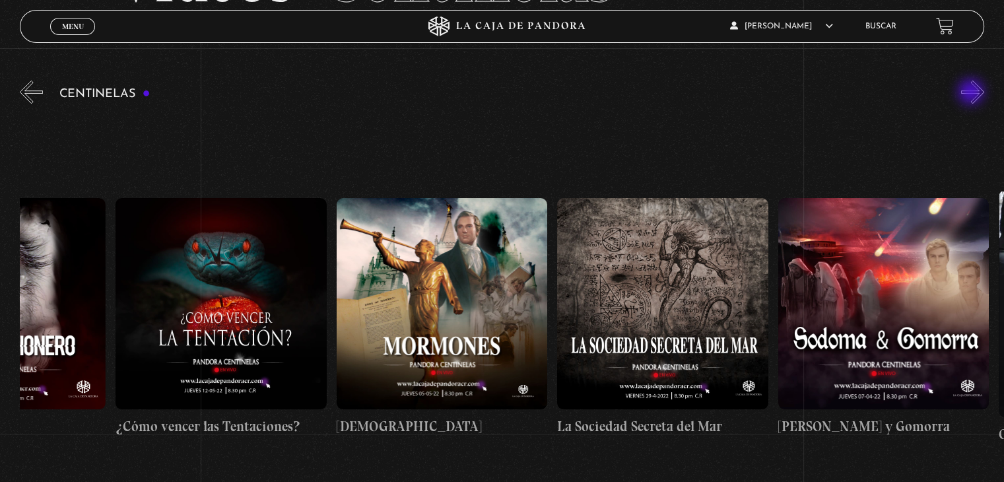
click at [973, 93] on button "»" at bounding box center [973, 92] width 23 height 23
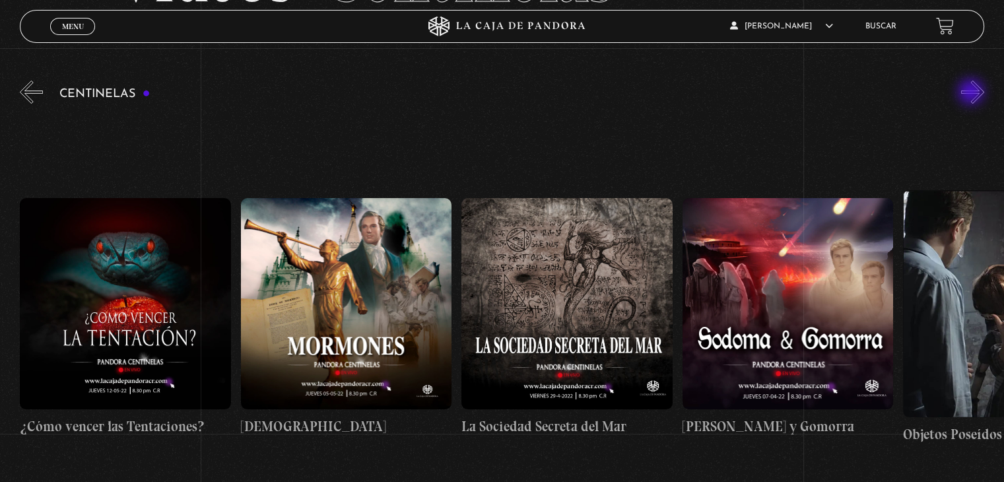
click at [973, 93] on button "»" at bounding box center [973, 92] width 23 height 23
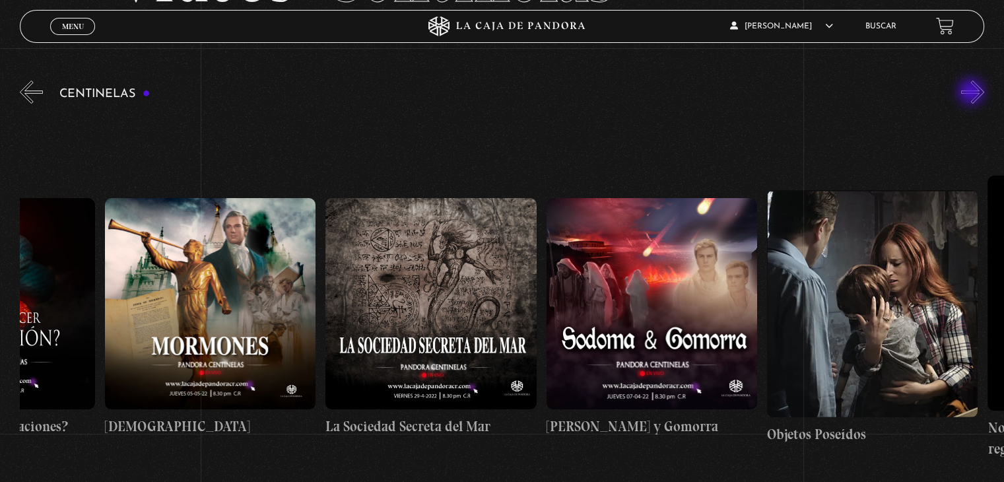
click at [973, 93] on button "»" at bounding box center [973, 92] width 23 height 23
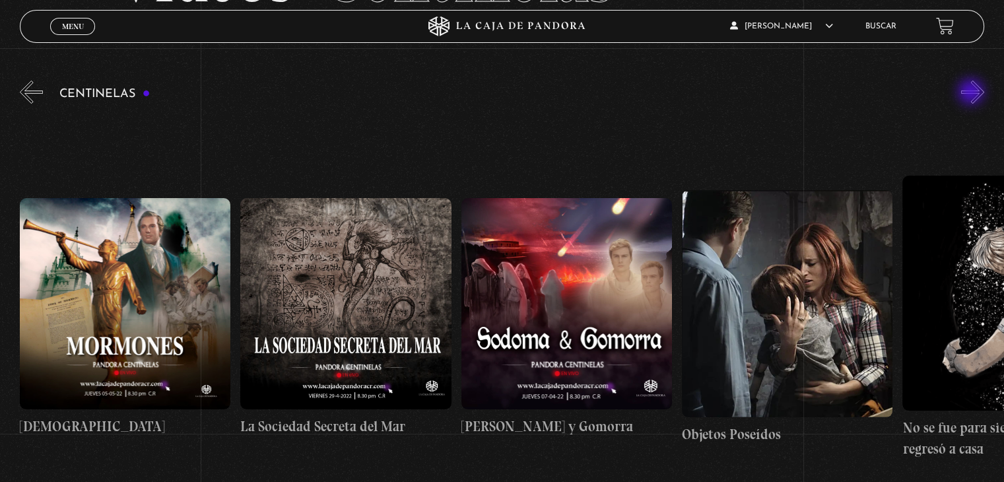
click at [973, 93] on button "»" at bounding box center [973, 92] width 23 height 23
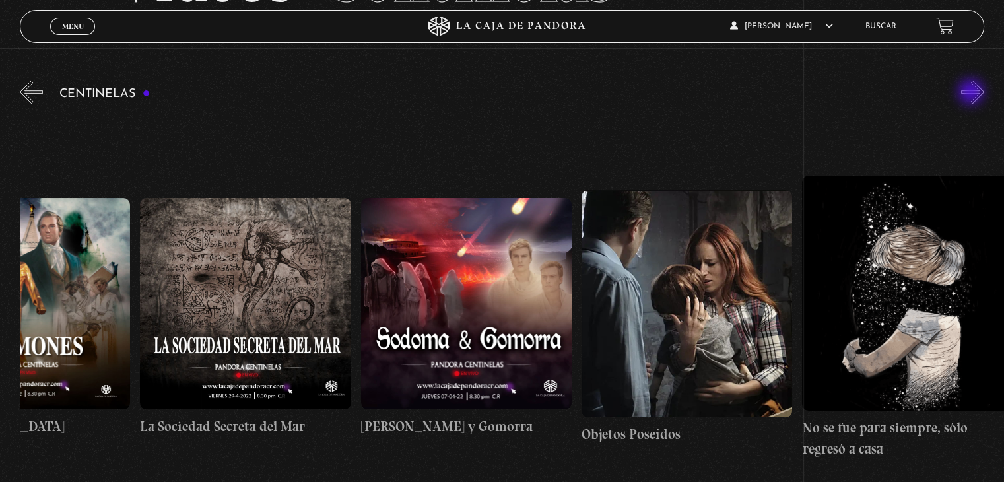
click at [973, 93] on button "»" at bounding box center [973, 92] width 23 height 23
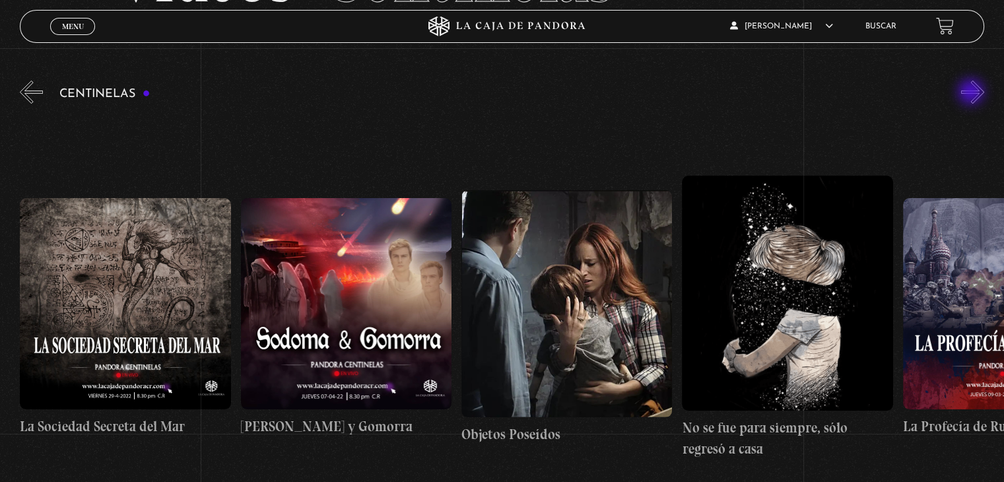
click at [973, 93] on button "»" at bounding box center [973, 92] width 23 height 23
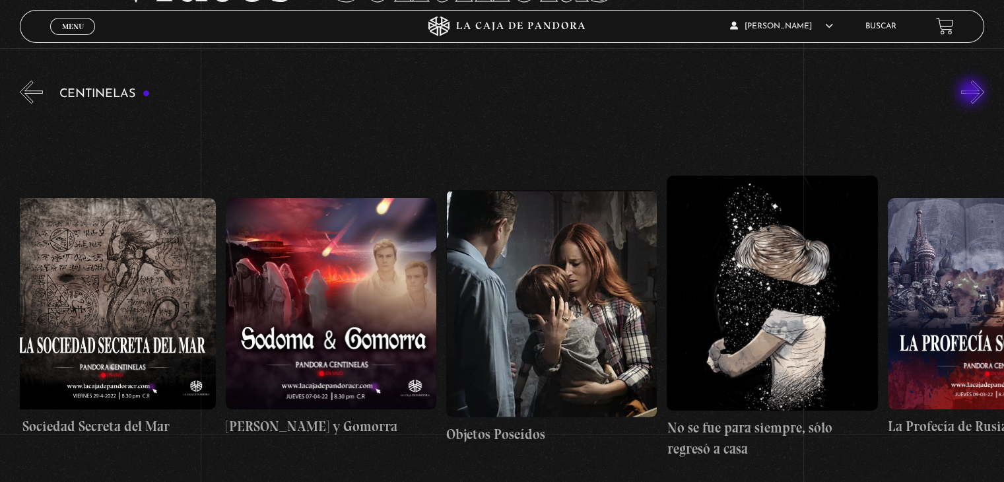
click at [973, 93] on button "»" at bounding box center [973, 92] width 23 height 23
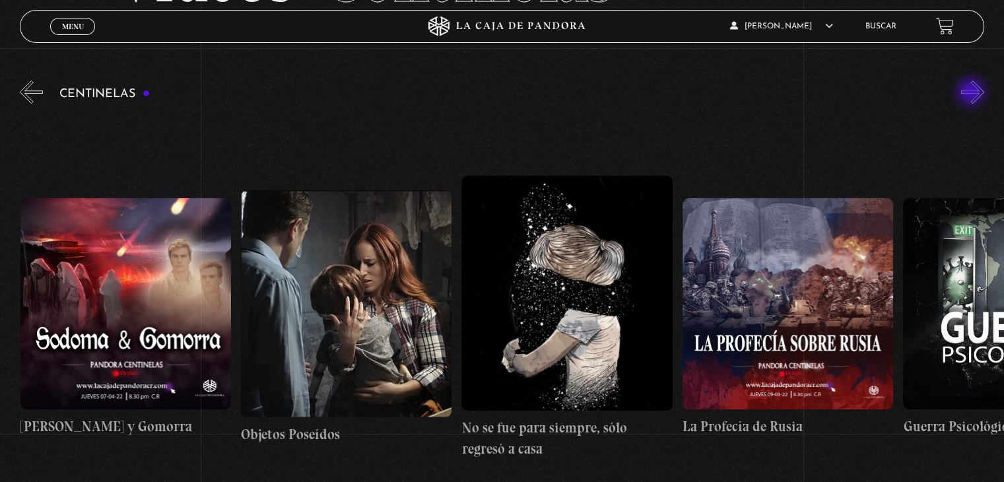
click at [973, 93] on button "»" at bounding box center [973, 92] width 23 height 23
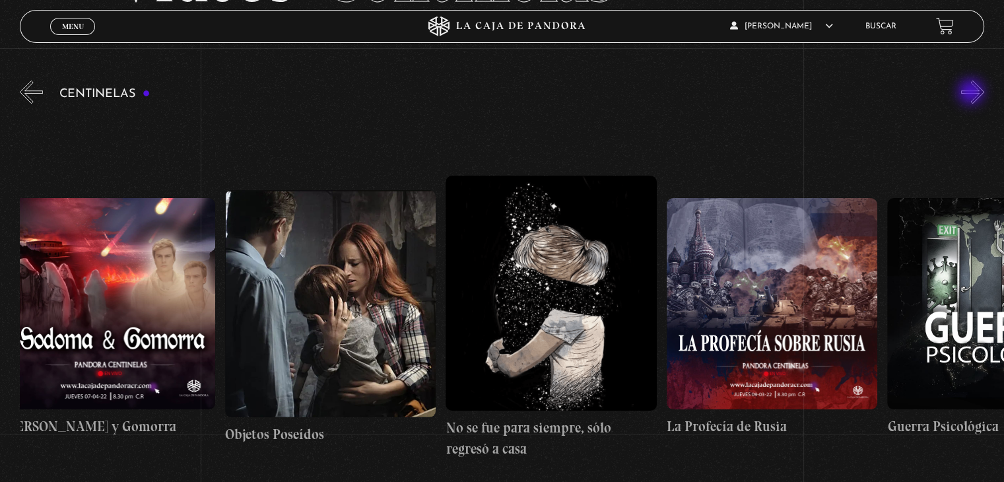
click at [973, 93] on button "»" at bounding box center [973, 92] width 23 height 23
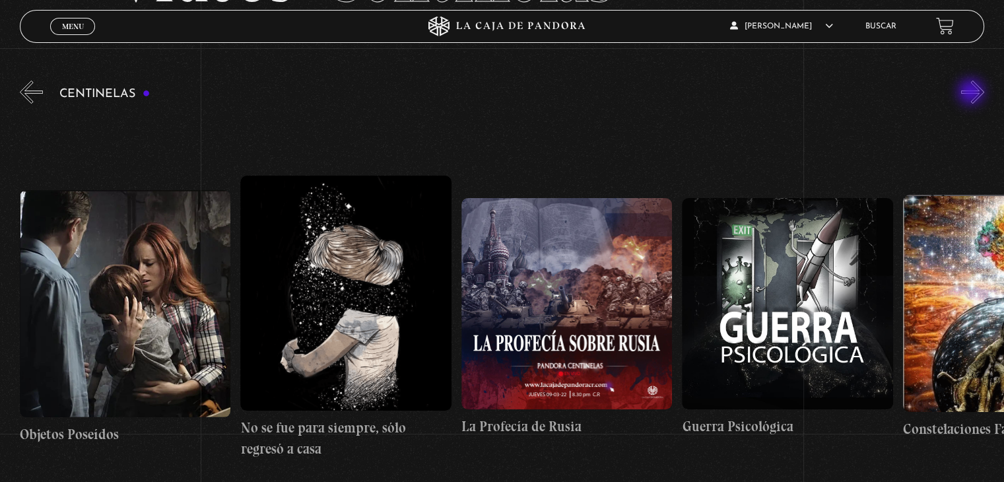
click at [973, 93] on button "»" at bounding box center [973, 92] width 23 height 23
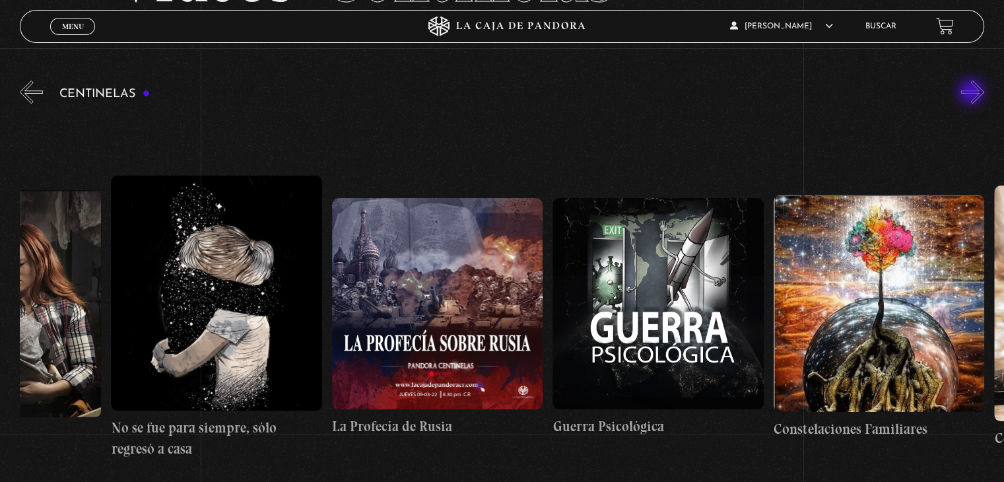
click at [973, 93] on button "»" at bounding box center [973, 92] width 23 height 23
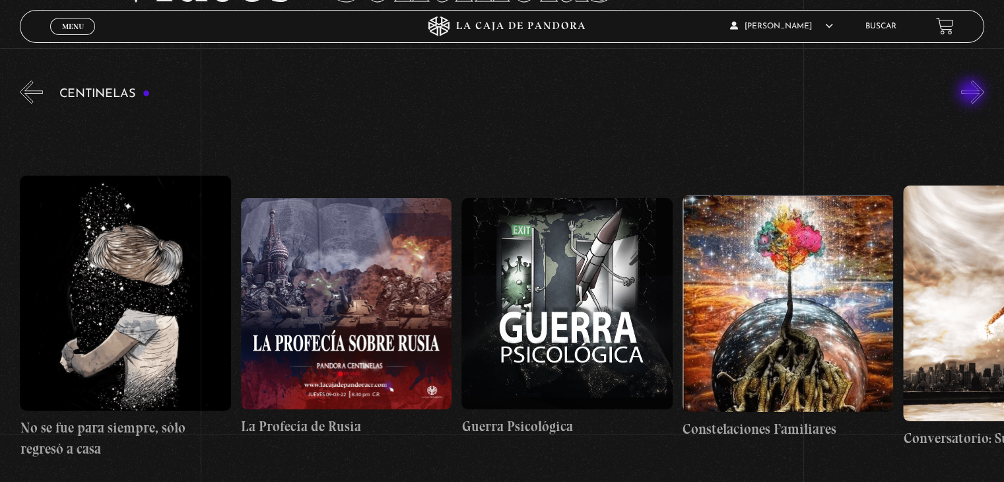
click at [973, 93] on button "»" at bounding box center [973, 92] width 23 height 23
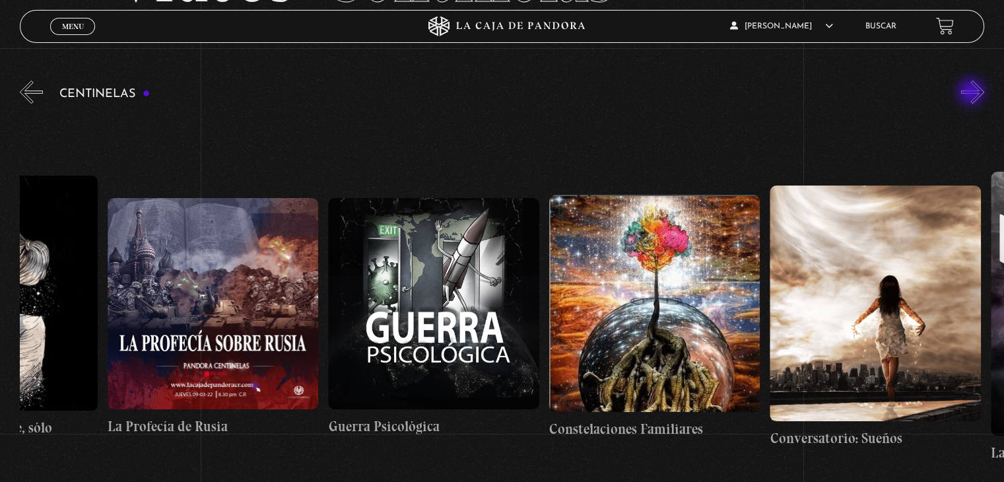
click at [973, 93] on button "»" at bounding box center [973, 92] width 23 height 23
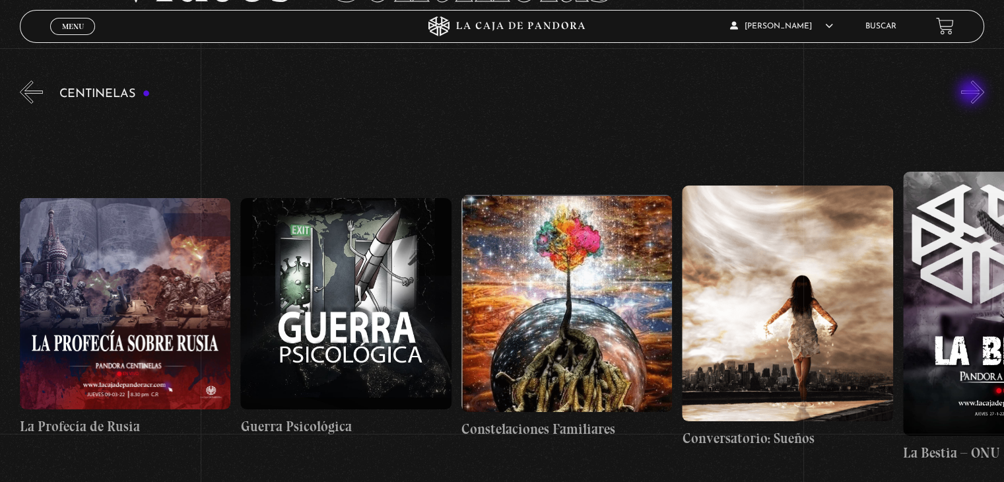
click at [973, 93] on button "»" at bounding box center [973, 92] width 23 height 23
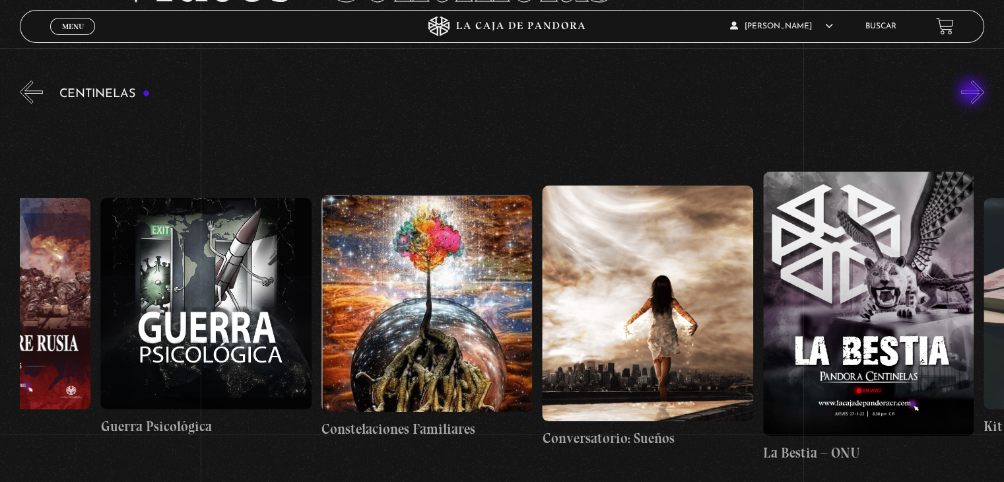
click at [973, 93] on button "»" at bounding box center [973, 92] width 23 height 23
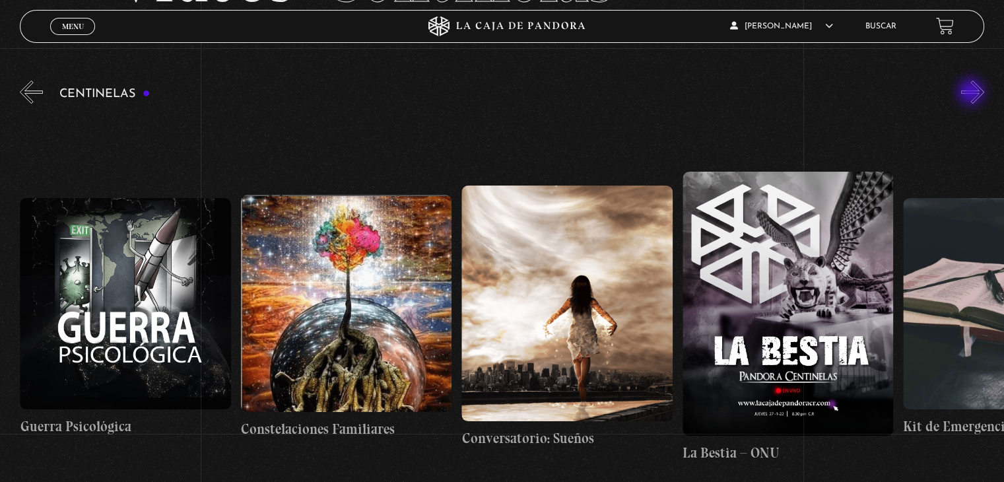
click at [973, 93] on button "»" at bounding box center [973, 92] width 23 height 23
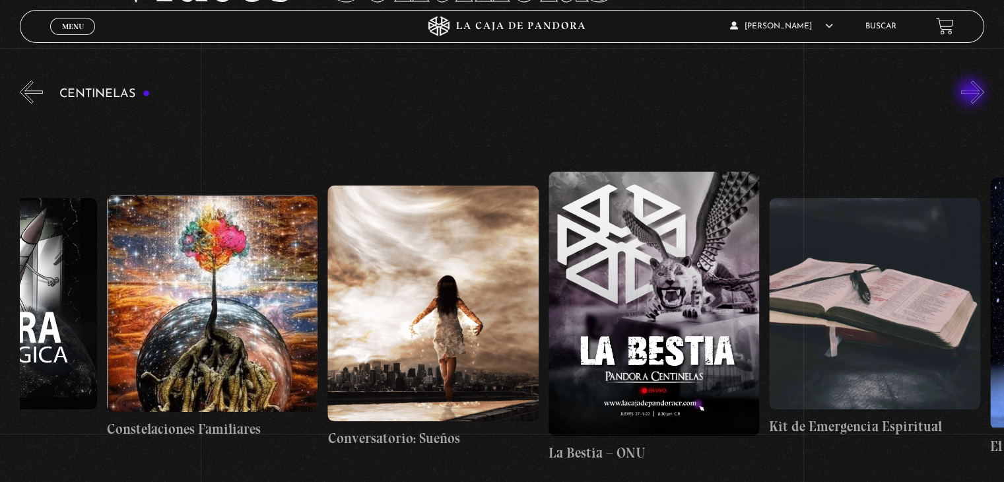
click at [973, 93] on button "»" at bounding box center [973, 92] width 23 height 23
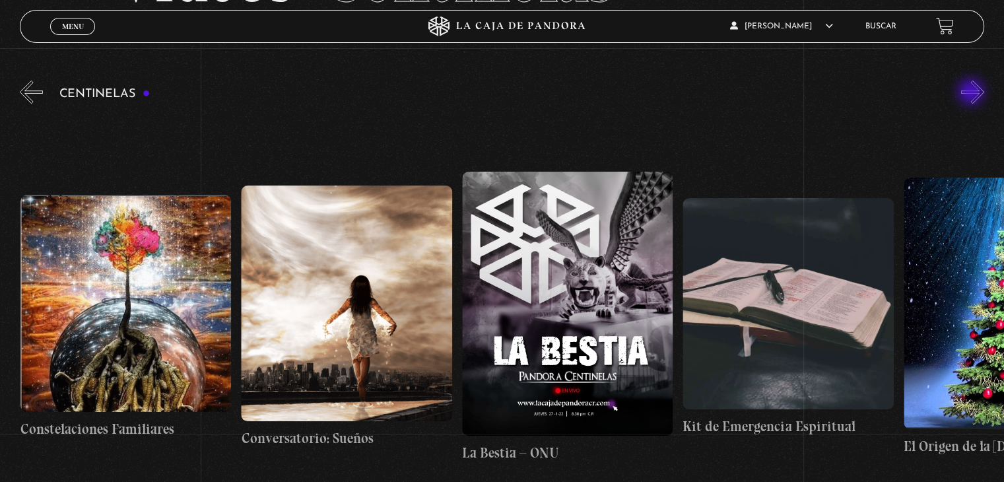
click at [973, 93] on button "»" at bounding box center [973, 92] width 23 height 23
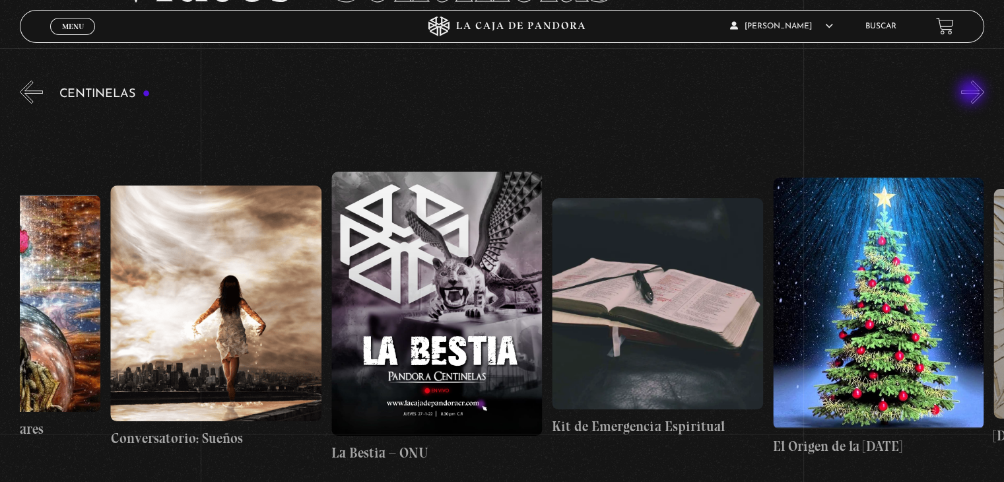
click at [973, 93] on button "»" at bounding box center [973, 92] width 23 height 23
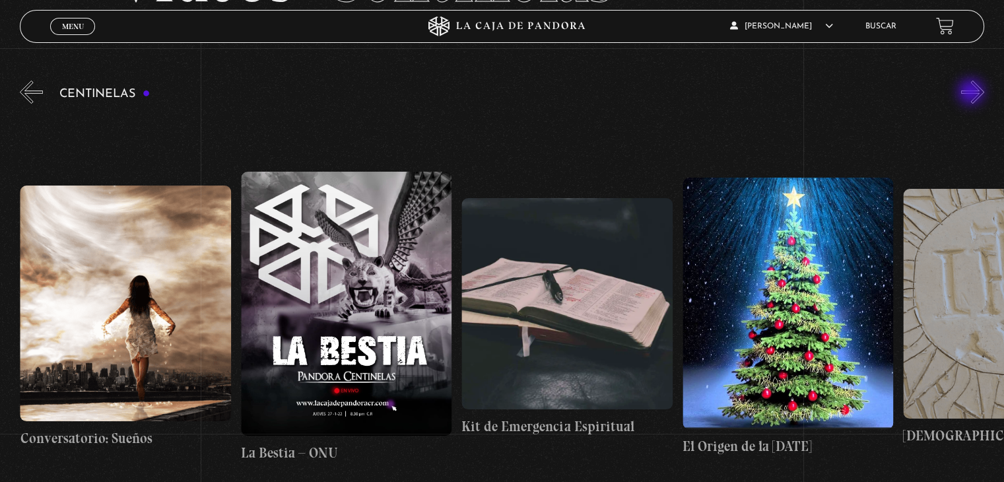
click at [973, 93] on button "»" at bounding box center [973, 92] width 23 height 23
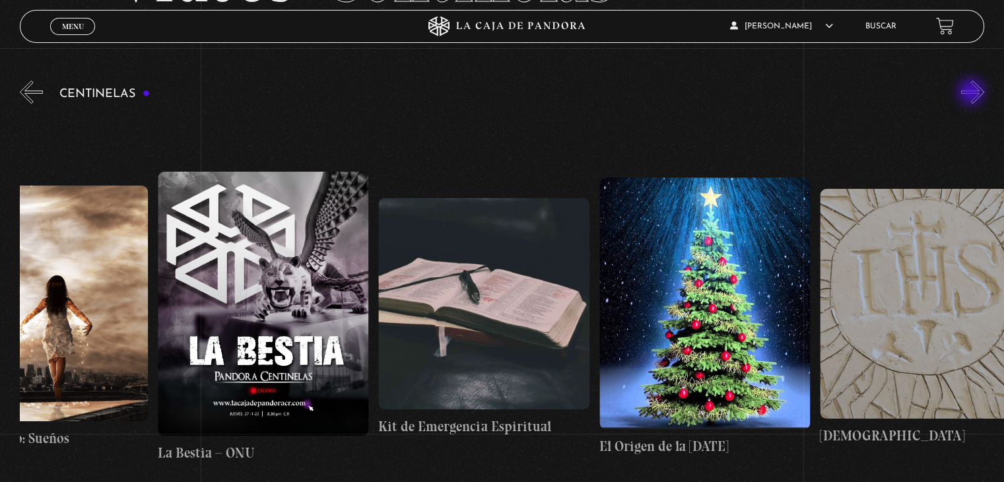
click at [973, 93] on button "»" at bounding box center [973, 92] width 23 height 23
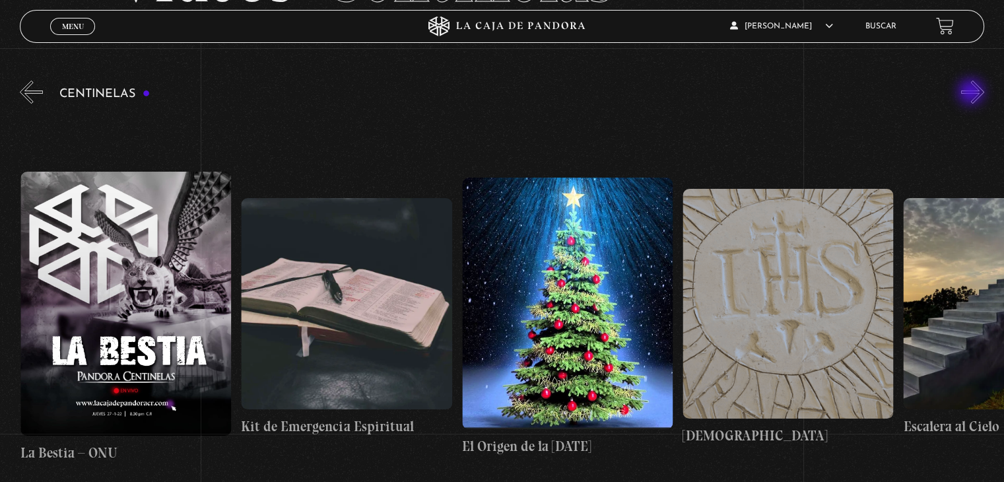
click at [973, 93] on button "»" at bounding box center [973, 92] width 23 height 23
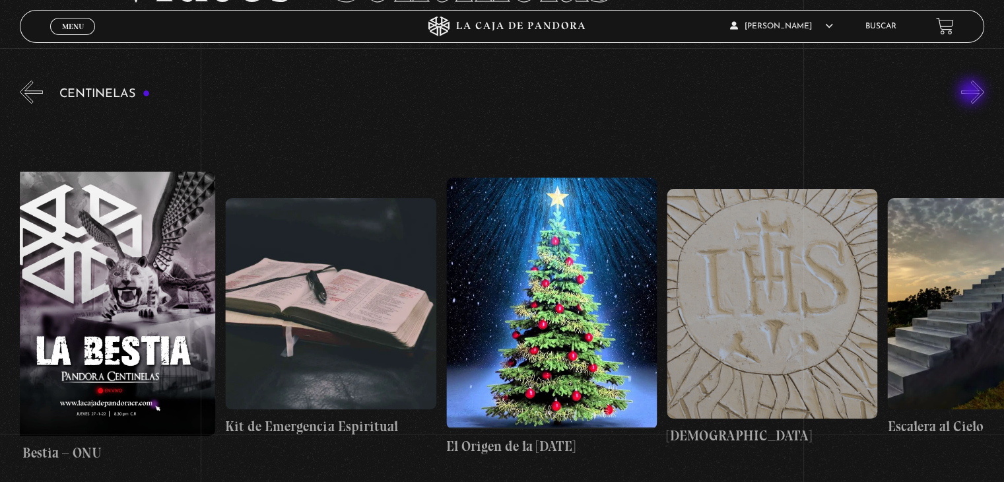
click at [973, 93] on button "»" at bounding box center [973, 92] width 23 height 23
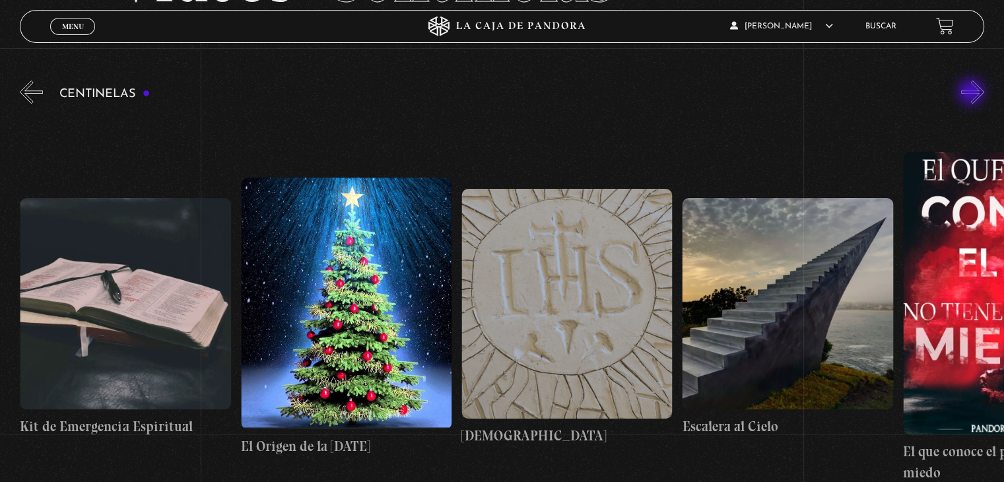
click at [973, 93] on button "»" at bounding box center [973, 92] width 23 height 23
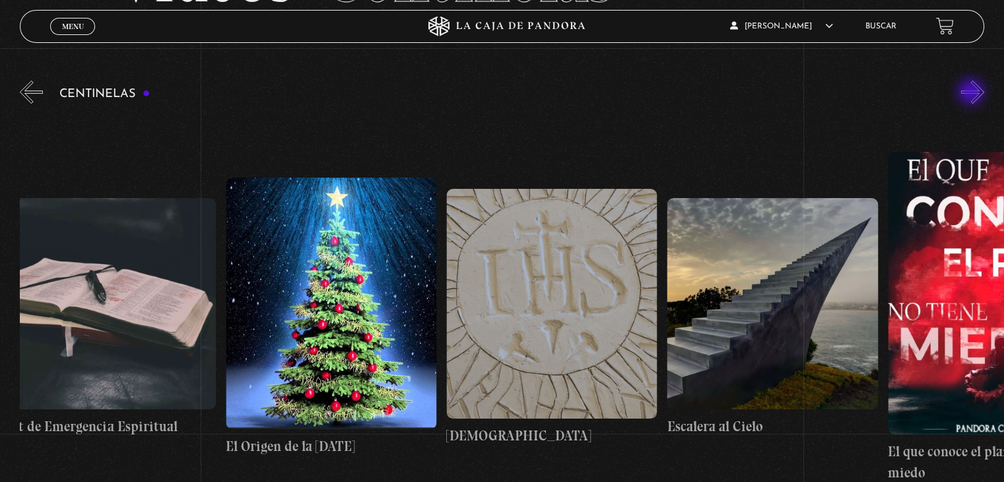
click at [973, 93] on button "»" at bounding box center [973, 92] width 23 height 23
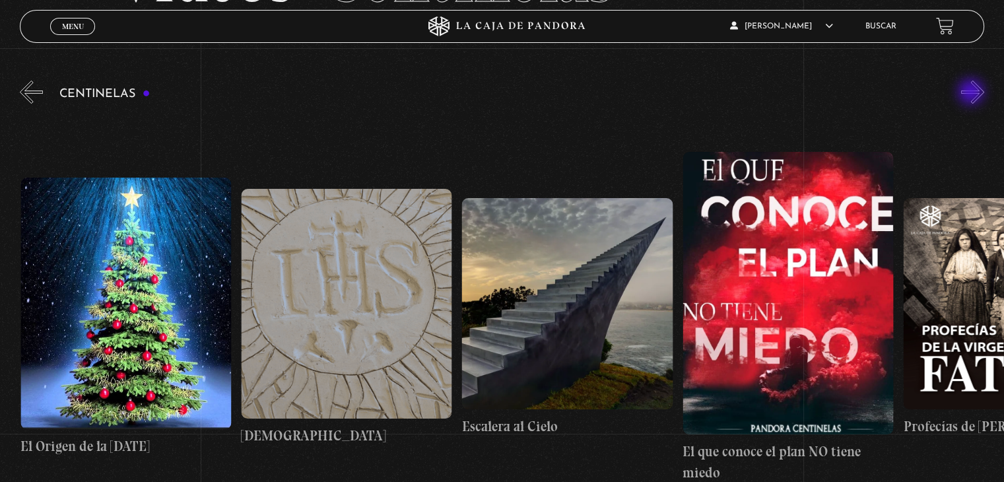
click at [973, 93] on button "»" at bounding box center [973, 92] width 23 height 23
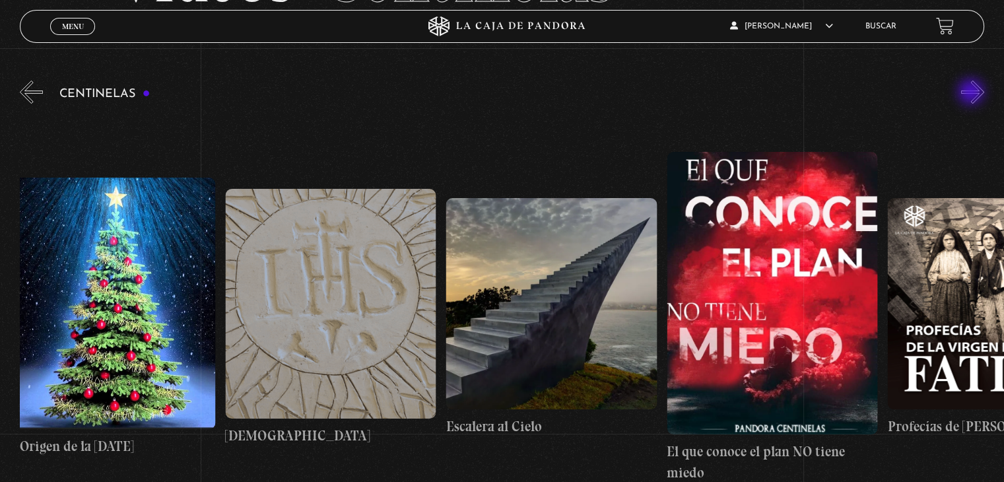
click at [973, 93] on button "»" at bounding box center [973, 92] width 23 height 23
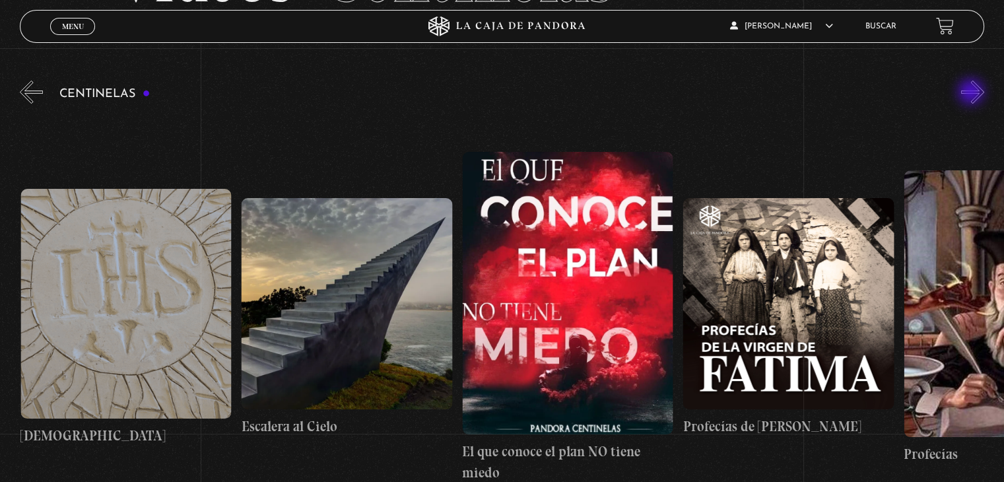
click at [973, 93] on button "»" at bounding box center [973, 92] width 23 height 23
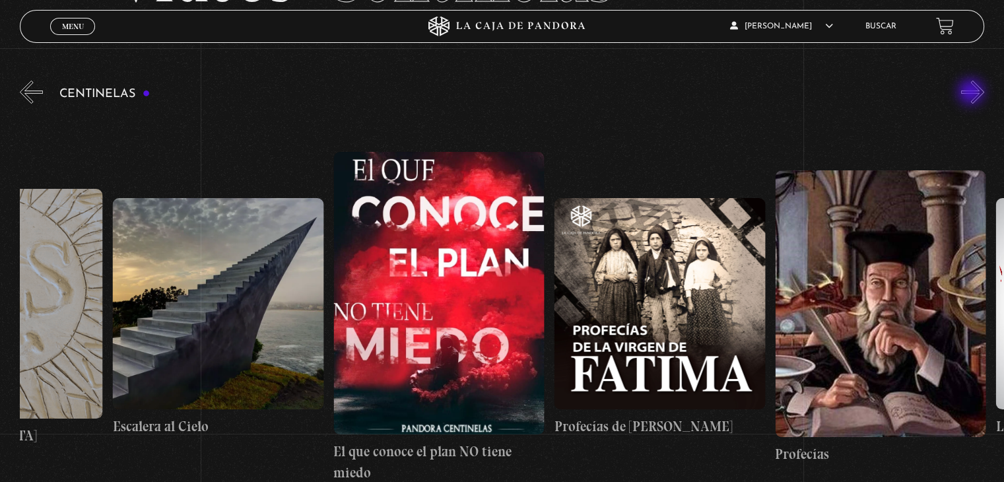
click at [973, 93] on button "»" at bounding box center [973, 92] width 23 height 23
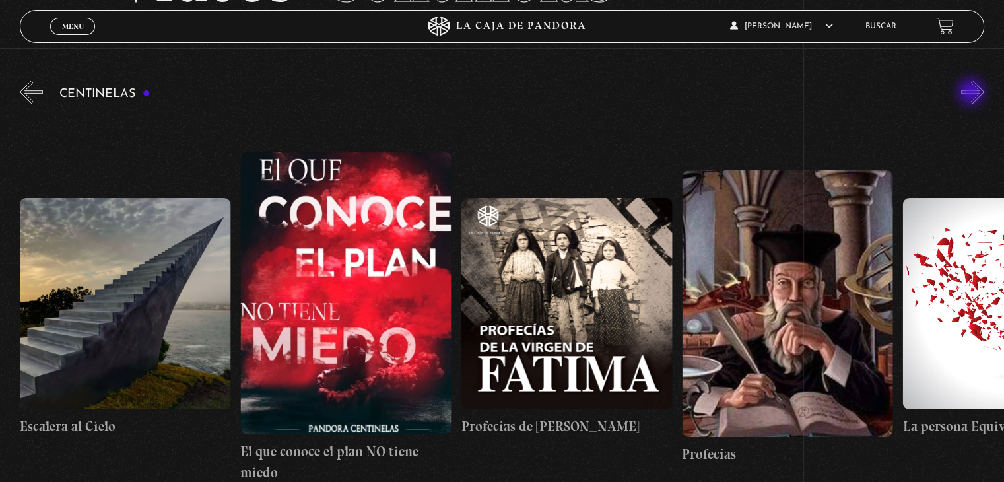
click at [973, 93] on button "»" at bounding box center [973, 92] width 23 height 23
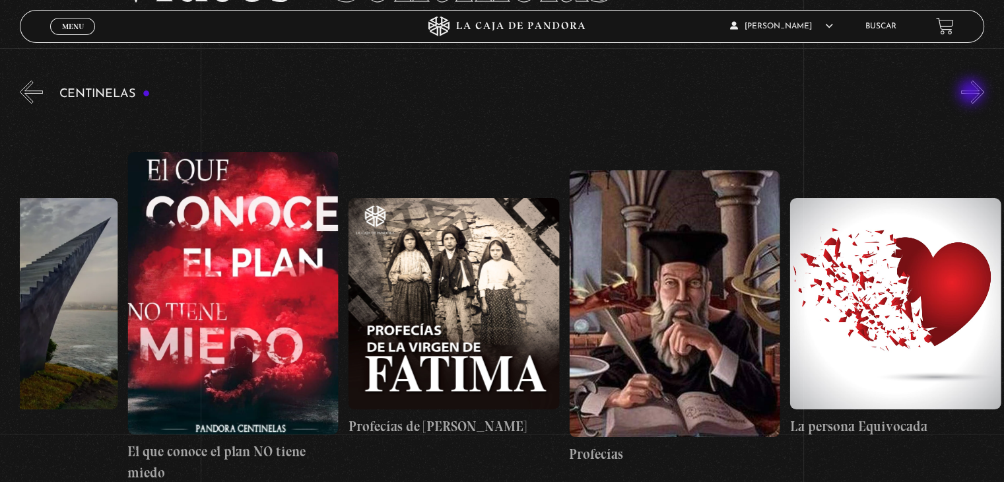
click at [973, 93] on button "»" at bounding box center [973, 92] width 23 height 23
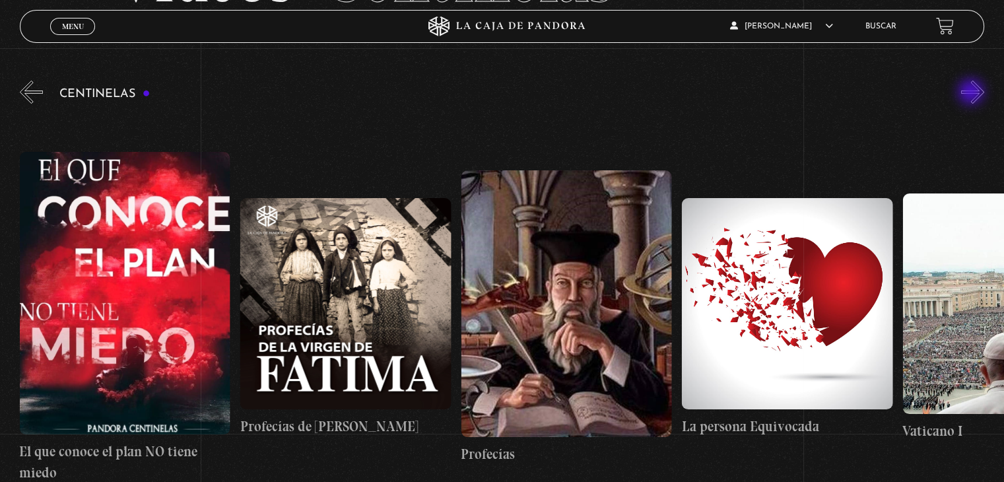
click at [973, 93] on button "»" at bounding box center [973, 92] width 23 height 23
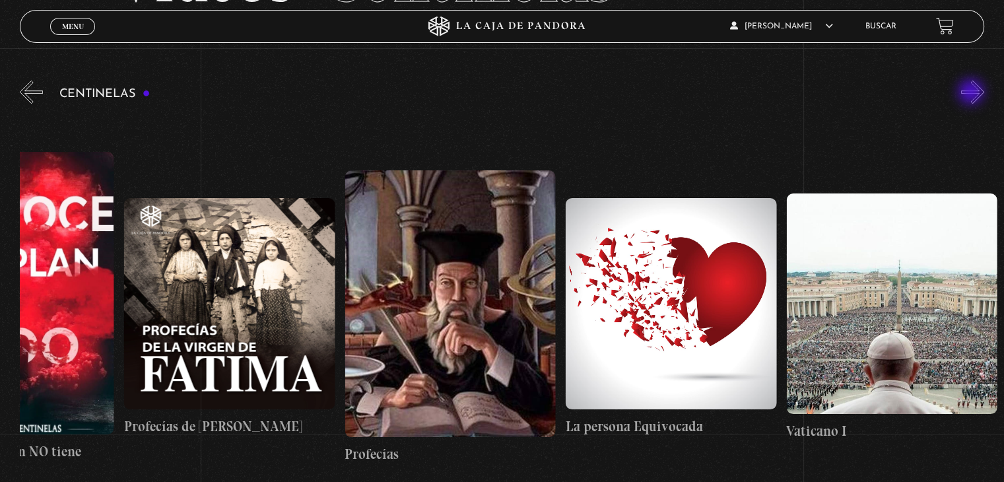
click at [973, 93] on button "»" at bounding box center [973, 92] width 23 height 23
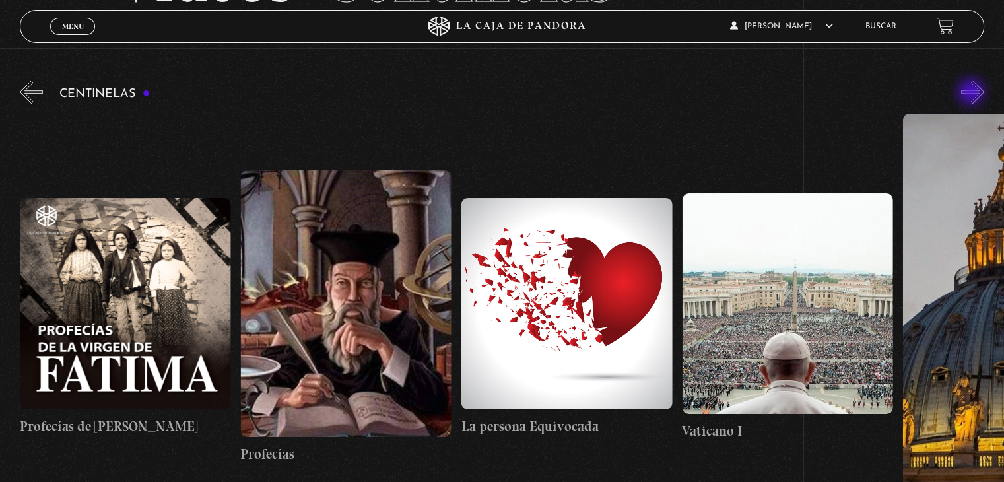
click at [973, 93] on button "»" at bounding box center [973, 92] width 23 height 23
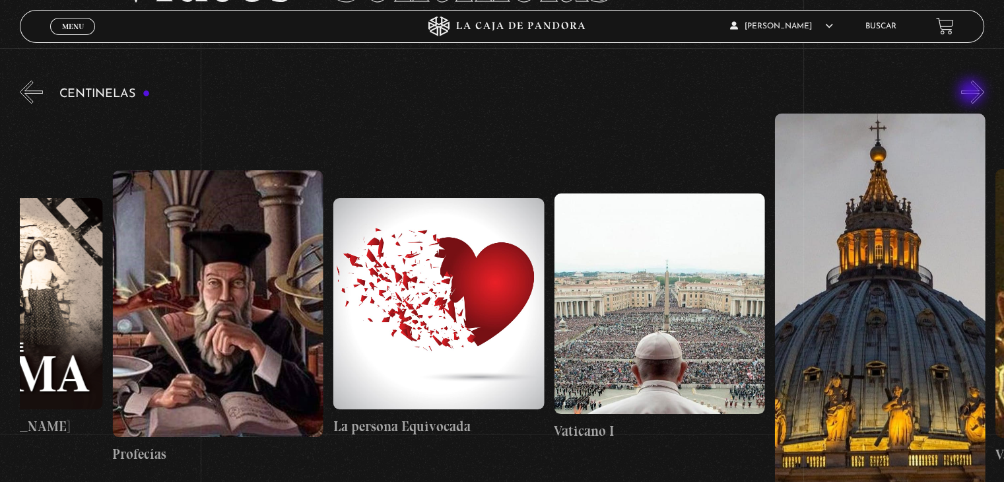
click at [973, 93] on button "»" at bounding box center [973, 92] width 23 height 23
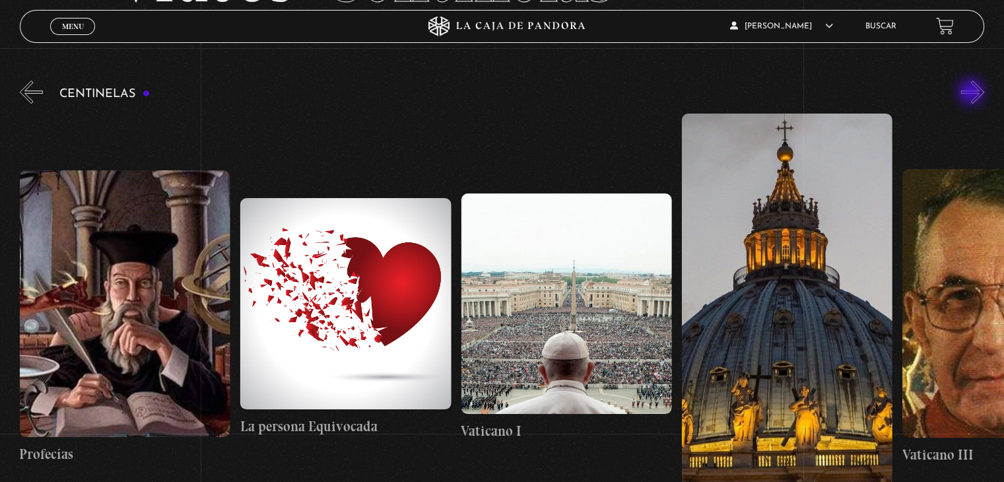
click at [973, 93] on button "»" at bounding box center [973, 92] width 23 height 23
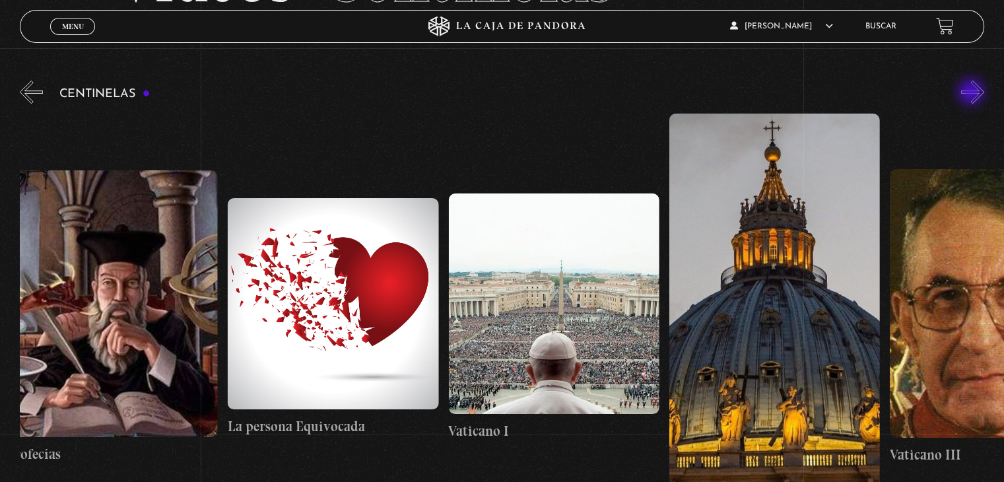
click at [973, 93] on button "»" at bounding box center [973, 92] width 23 height 23
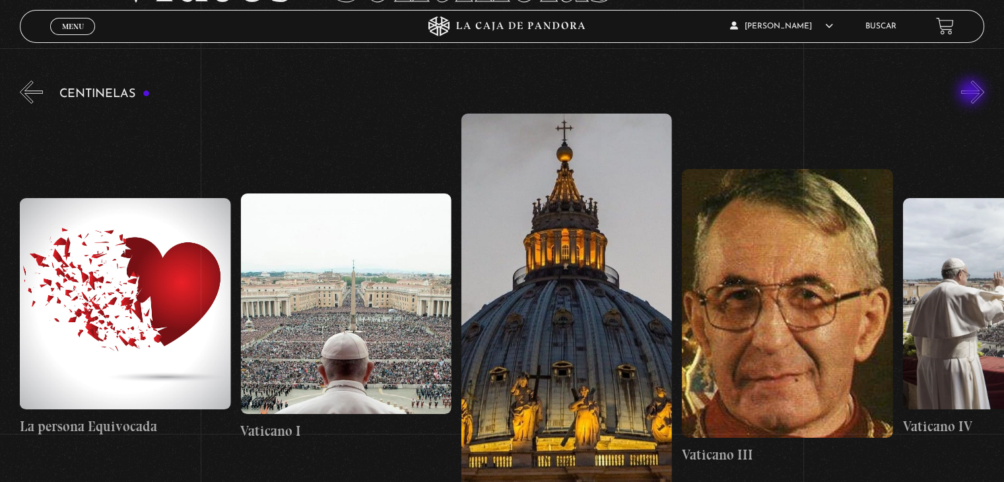
click at [973, 93] on button "»" at bounding box center [973, 92] width 23 height 23
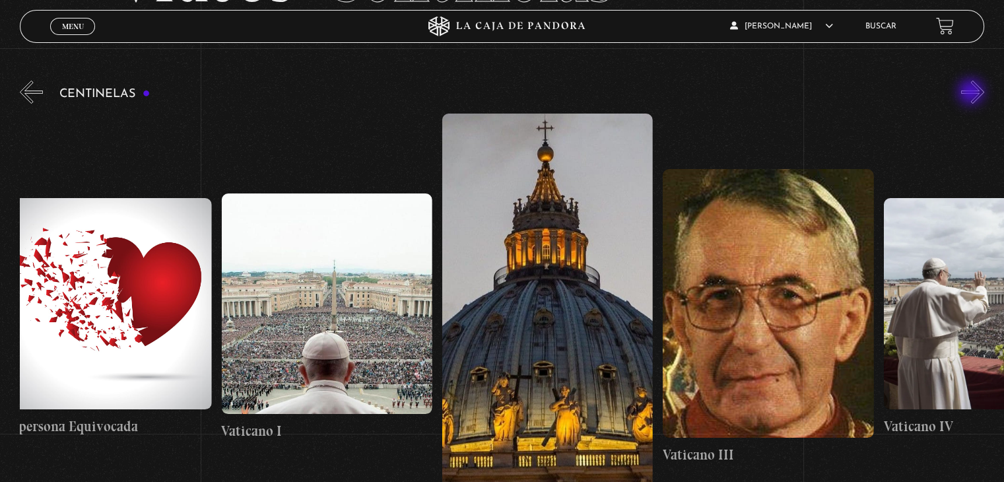
click at [973, 93] on button "»" at bounding box center [973, 92] width 23 height 23
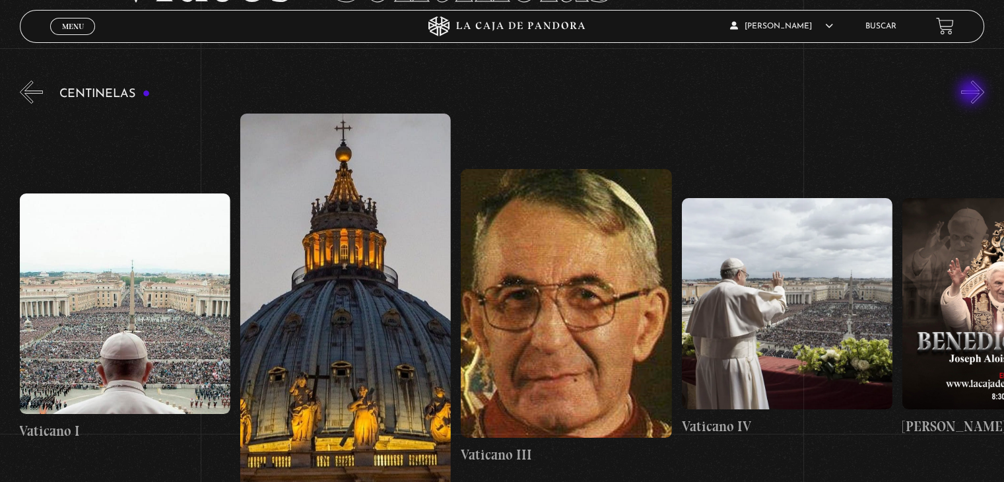
click at [973, 93] on button "»" at bounding box center [973, 92] width 23 height 23
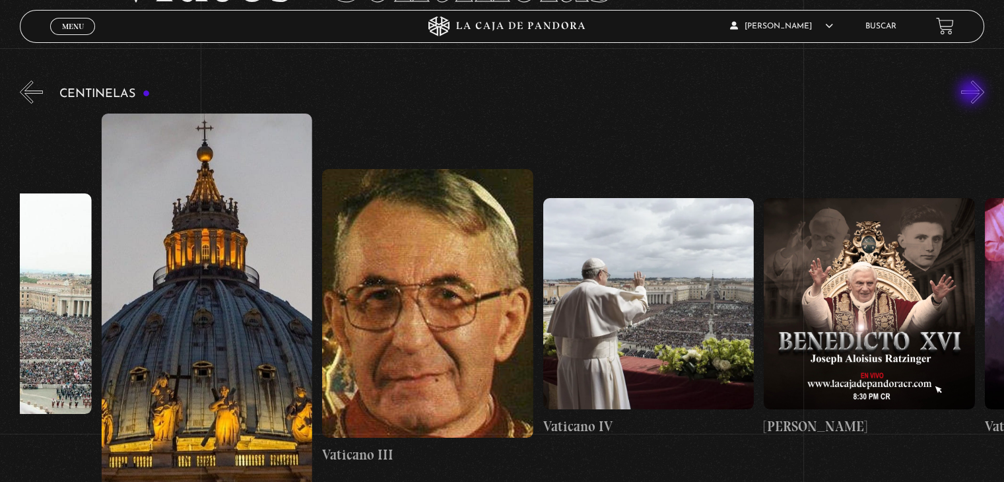
click at [973, 93] on button "»" at bounding box center [973, 92] width 23 height 23
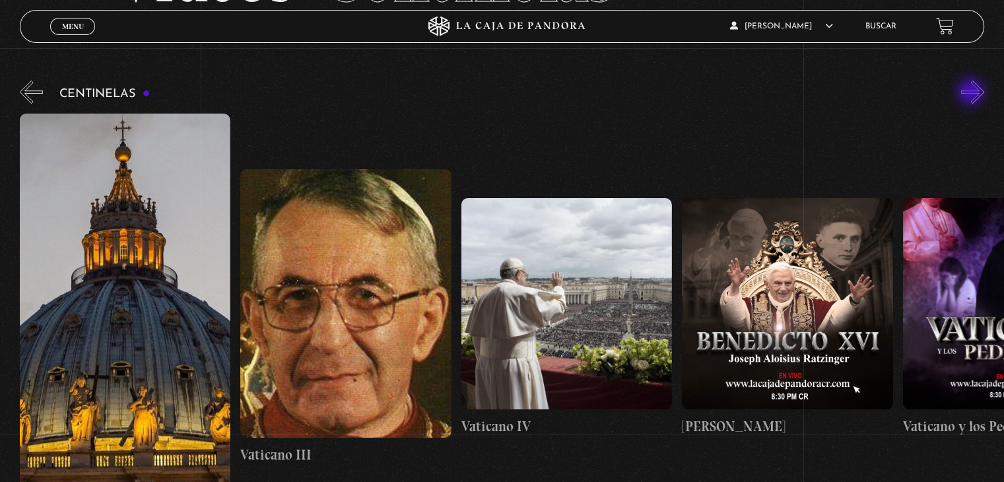
click at [973, 93] on button "»" at bounding box center [973, 92] width 23 height 23
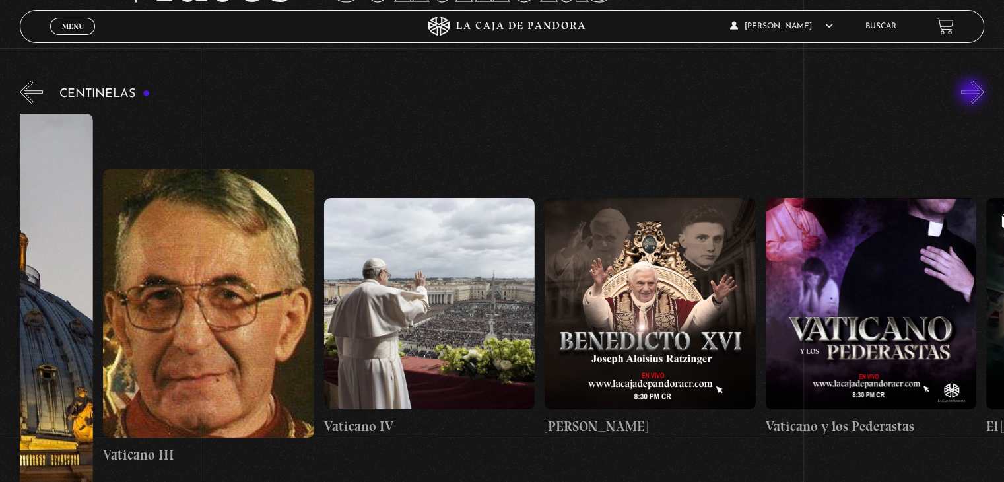
click at [973, 93] on button "»" at bounding box center [973, 92] width 23 height 23
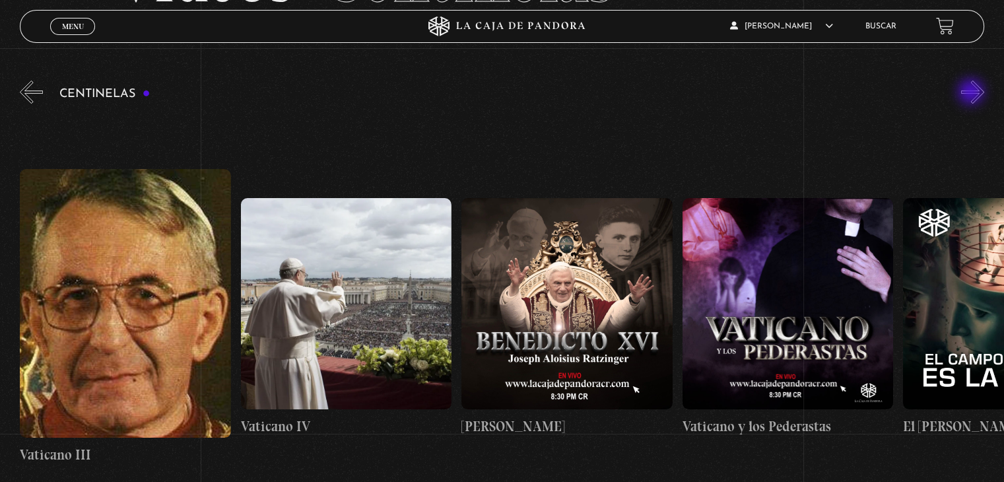
click at [973, 93] on button "»" at bounding box center [973, 92] width 23 height 23
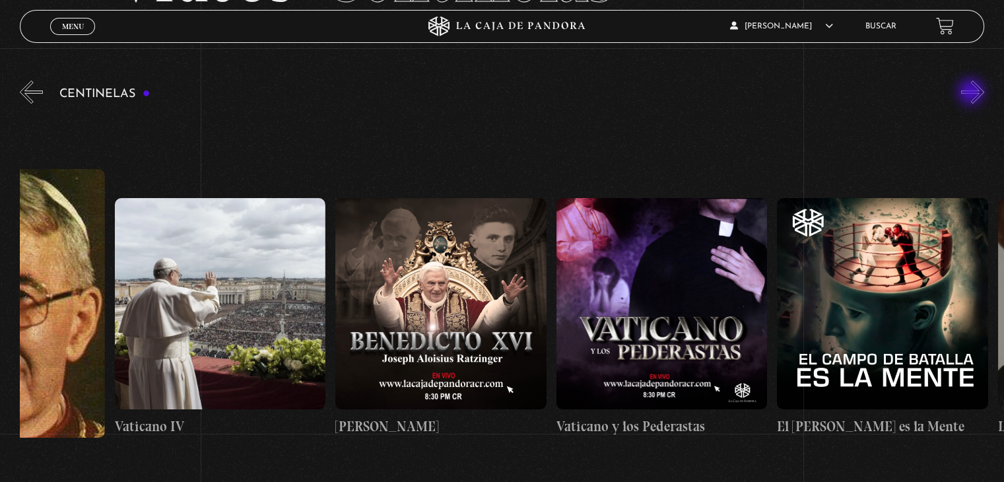
click at [973, 93] on button "»" at bounding box center [973, 92] width 23 height 23
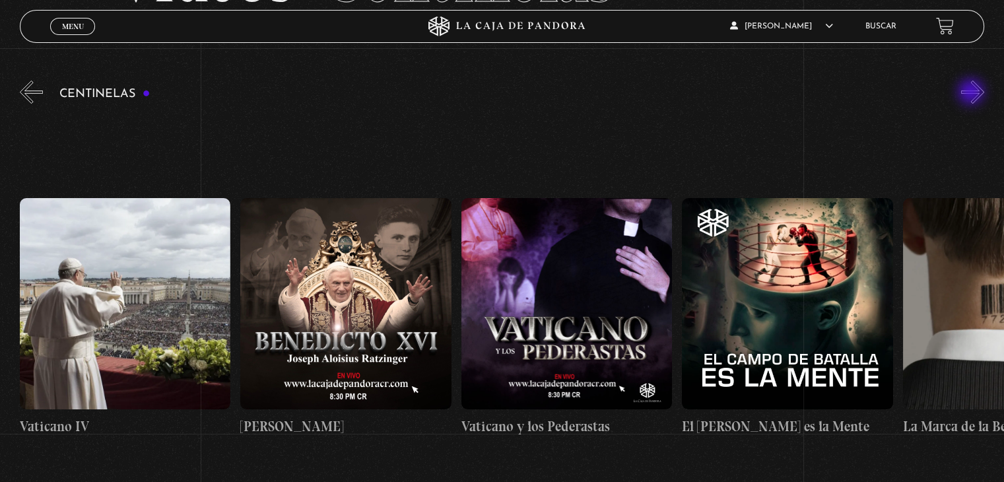
click at [973, 93] on button "»" at bounding box center [973, 92] width 23 height 23
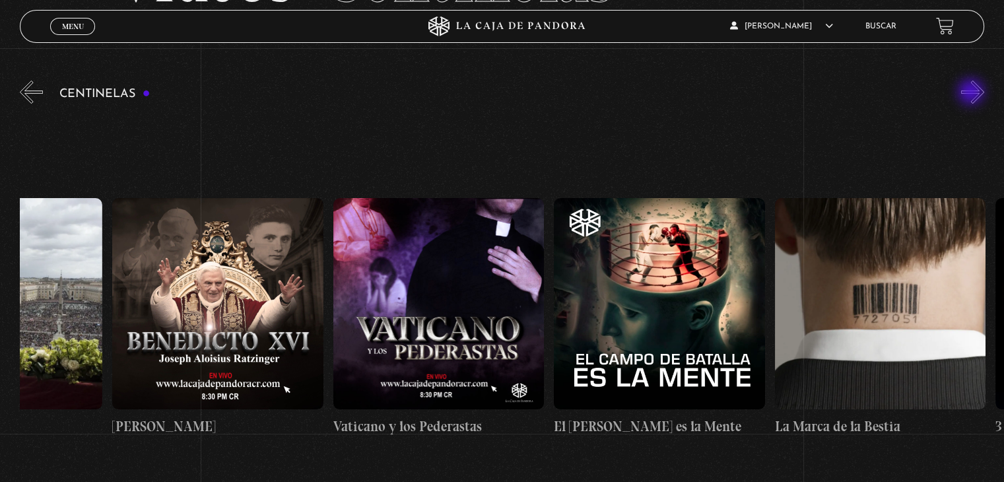
click at [973, 93] on button "»" at bounding box center [973, 92] width 23 height 23
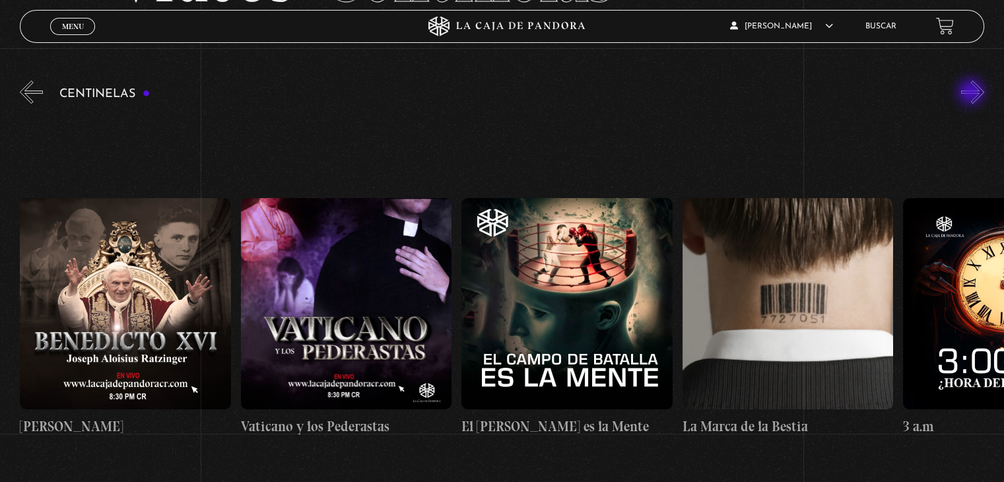
click at [973, 93] on button "»" at bounding box center [973, 92] width 23 height 23
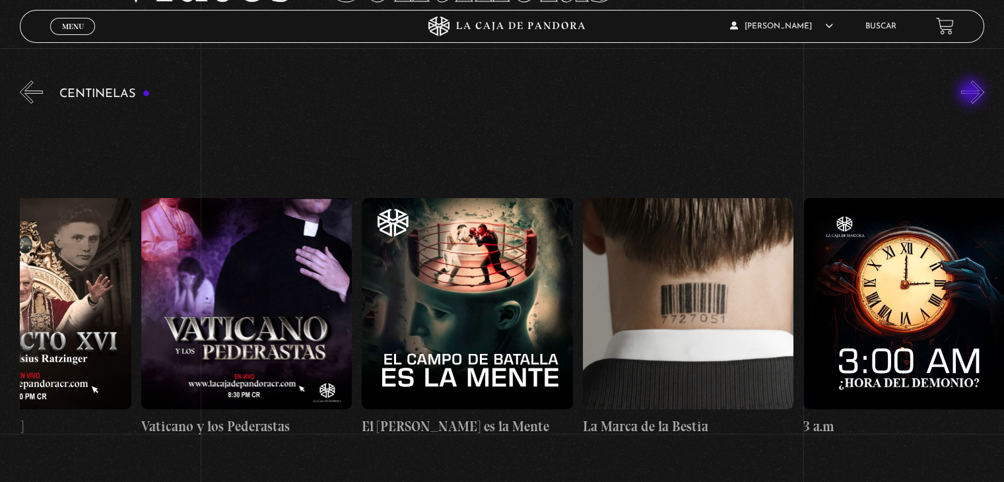
click at [973, 93] on button "»" at bounding box center [973, 92] width 23 height 23
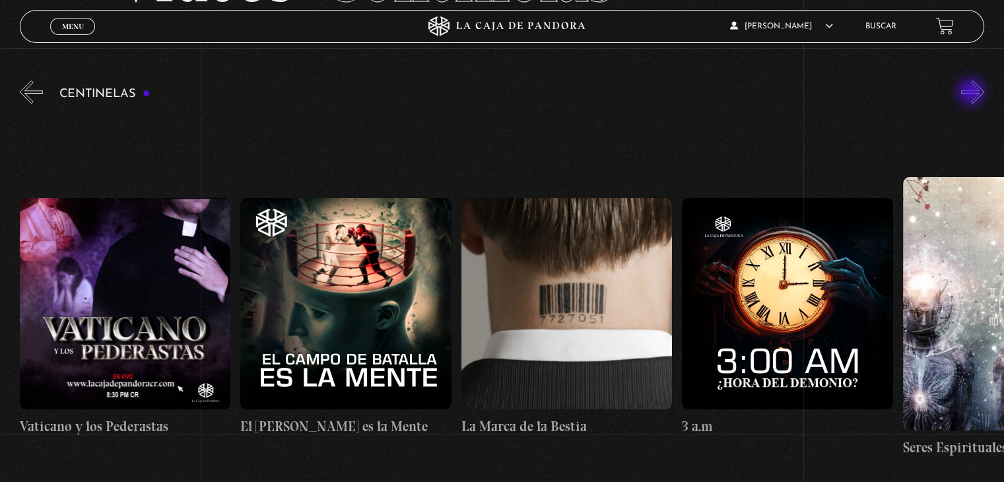
click at [973, 93] on button "»" at bounding box center [973, 92] width 23 height 23
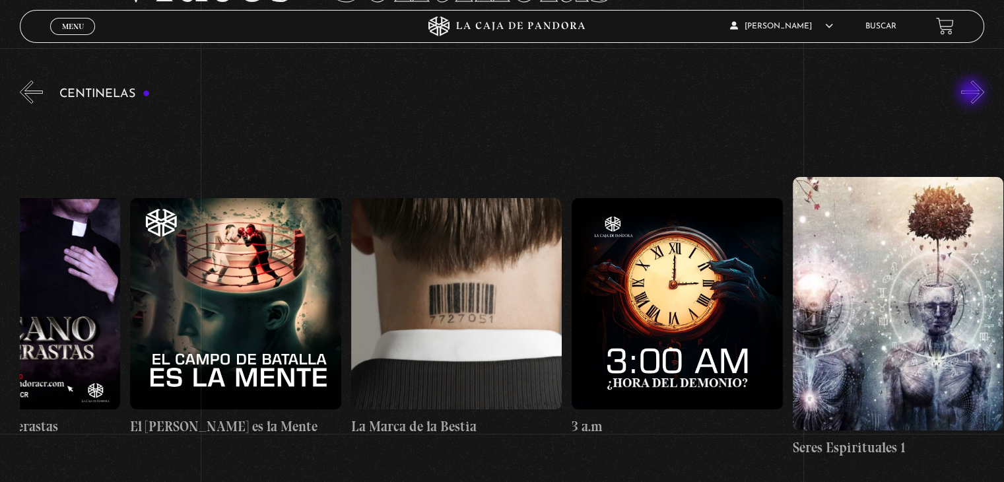
click at [973, 93] on button "»" at bounding box center [973, 92] width 23 height 23
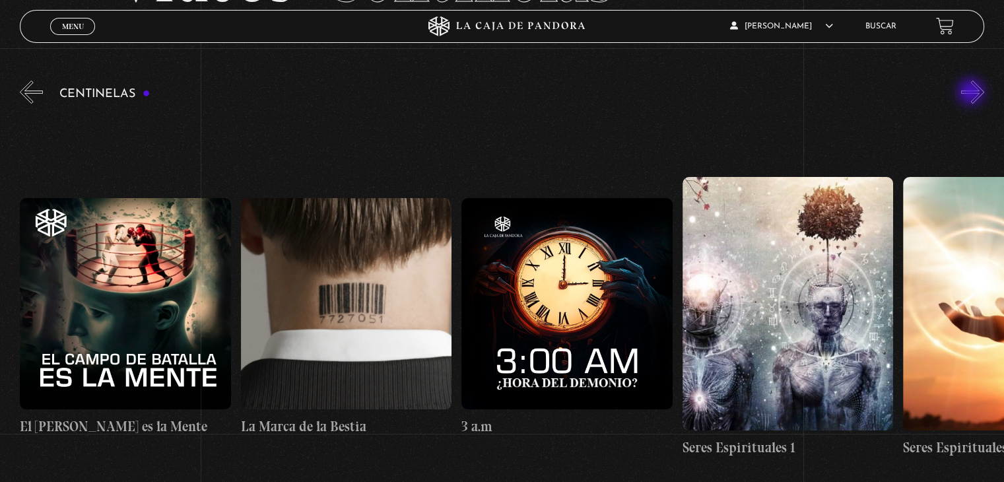
click at [973, 93] on button "»" at bounding box center [973, 92] width 23 height 23
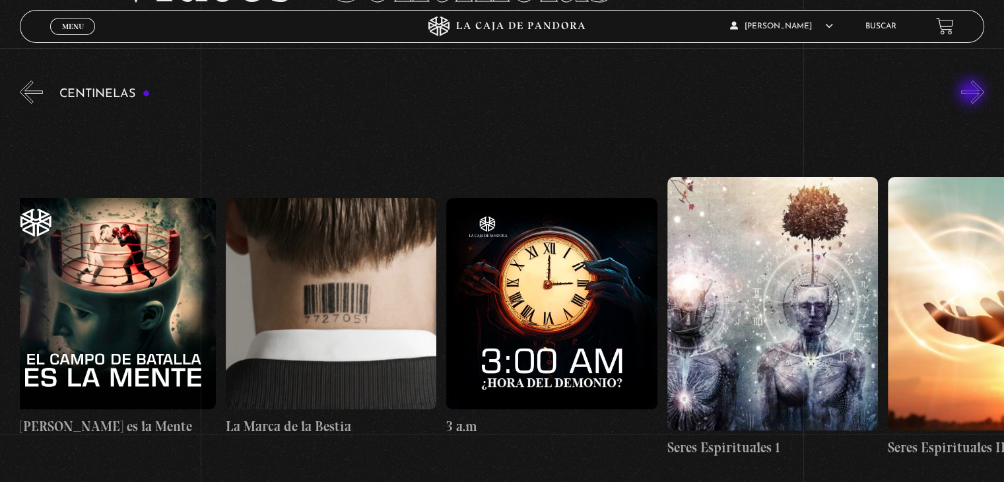
click at [973, 93] on button "»" at bounding box center [973, 92] width 23 height 23
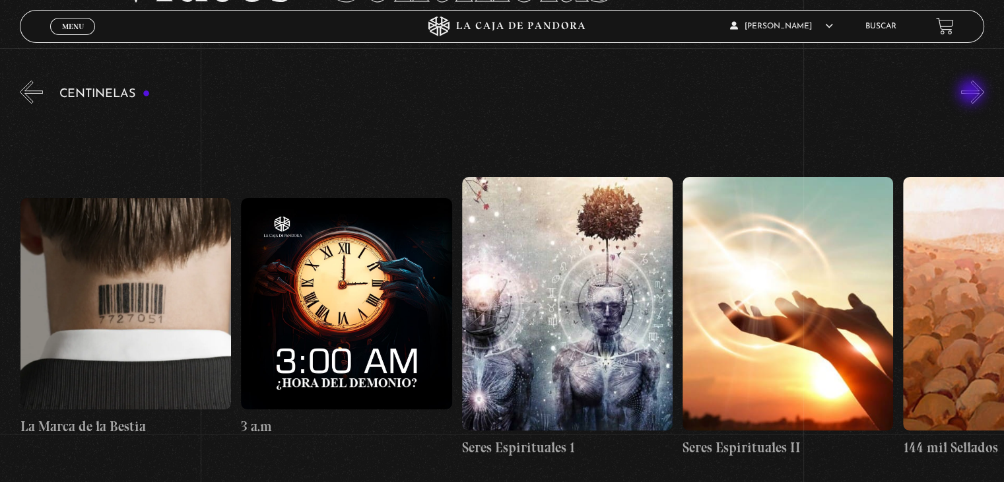
click at [973, 93] on button "»" at bounding box center [973, 92] width 23 height 23
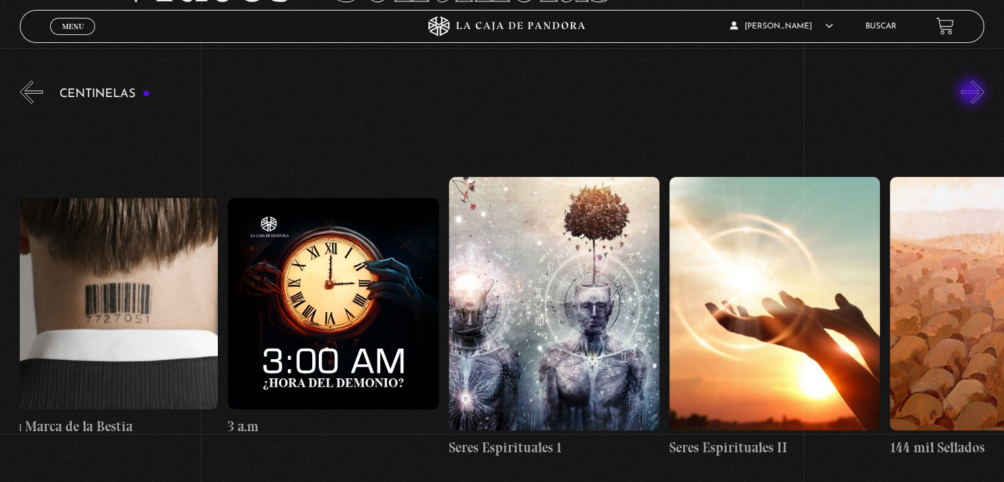
click at [973, 93] on button "»" at bounding box center [973, 92] width 23 height 23
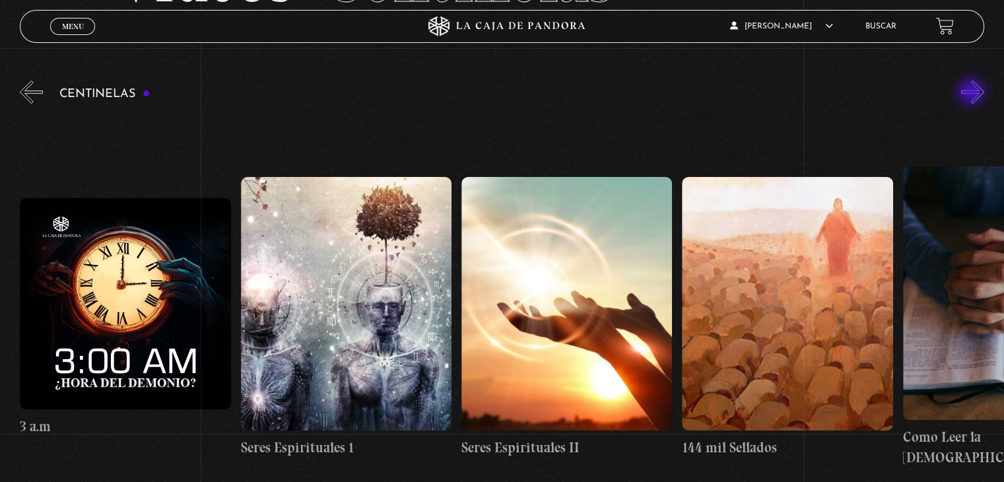
click at [973, 93] on button "»" at bounding box center [973, 92] width 23 height 23
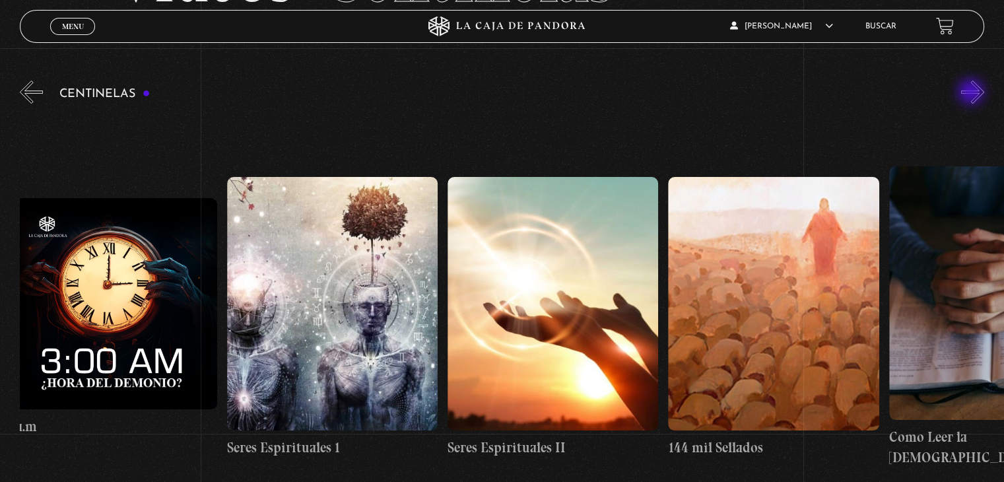
click at [973, 93] on button "»" at bounding box center [973, 92] width 23 height 23
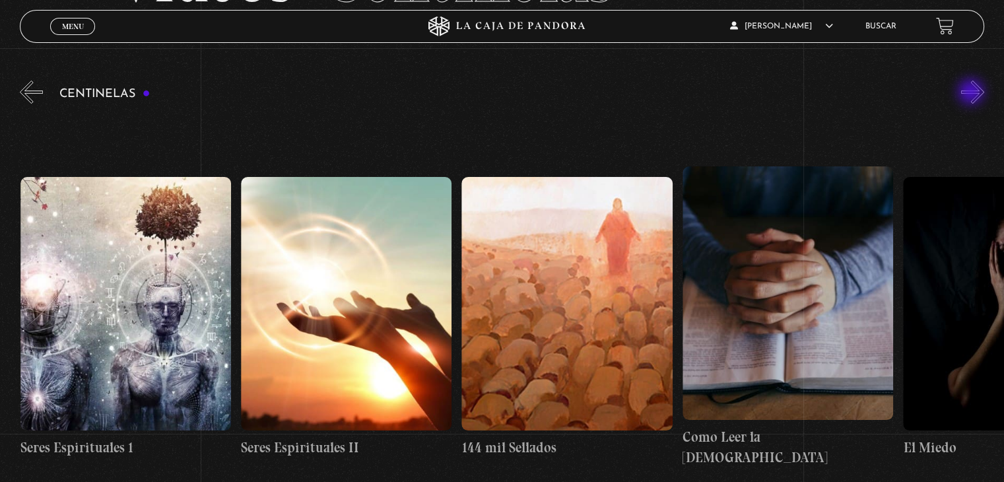
click at [973, 93] on button "»" at bounding box center [973, 92] width 23 height 23
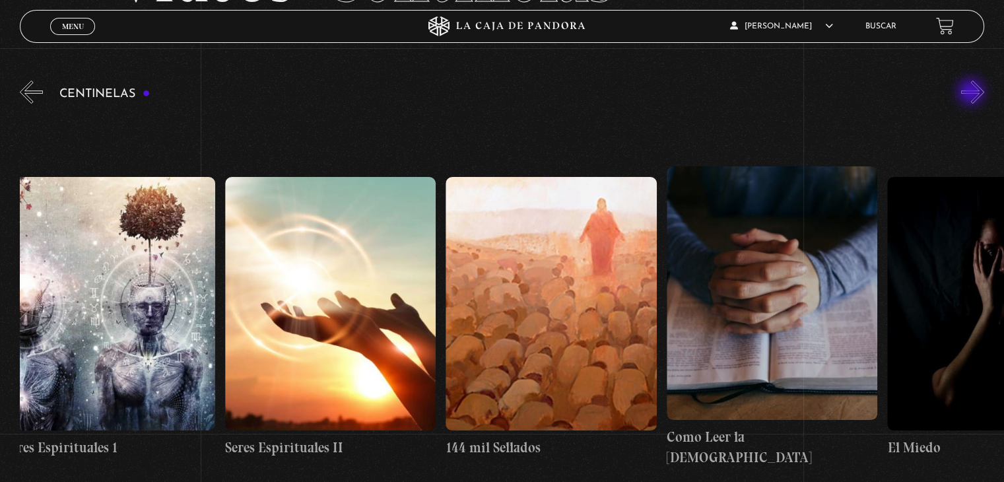
click at [973, 93] on button "»" at bounding box center [973, 92] width 23 height 23
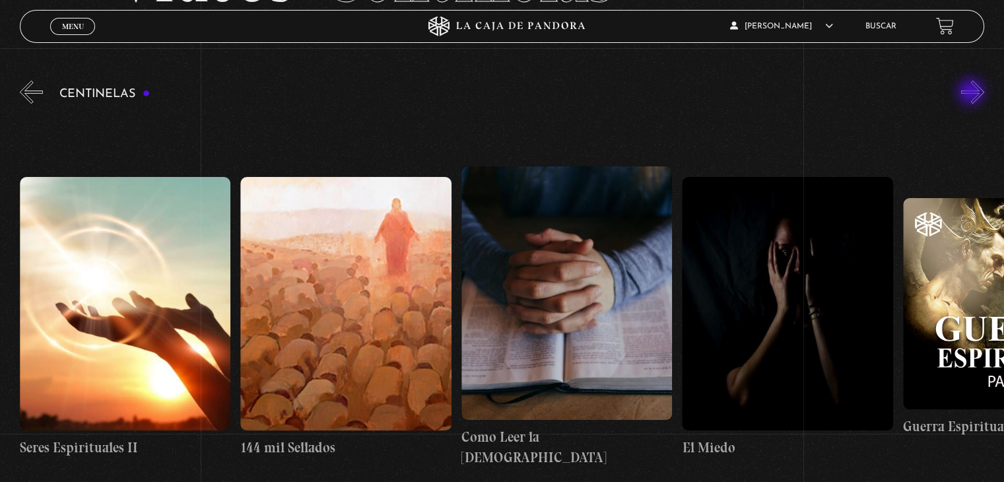
click at [973, 93] on button "»" at bounding box center [973, 92] width 23 height 23
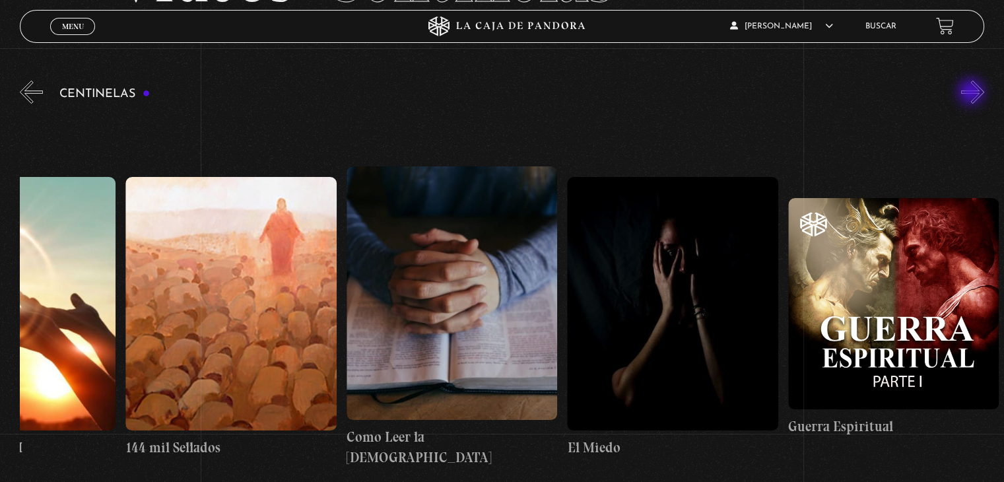
click at [973, 93] on button "»" at bounding box center [973, 92] width 23 height 23
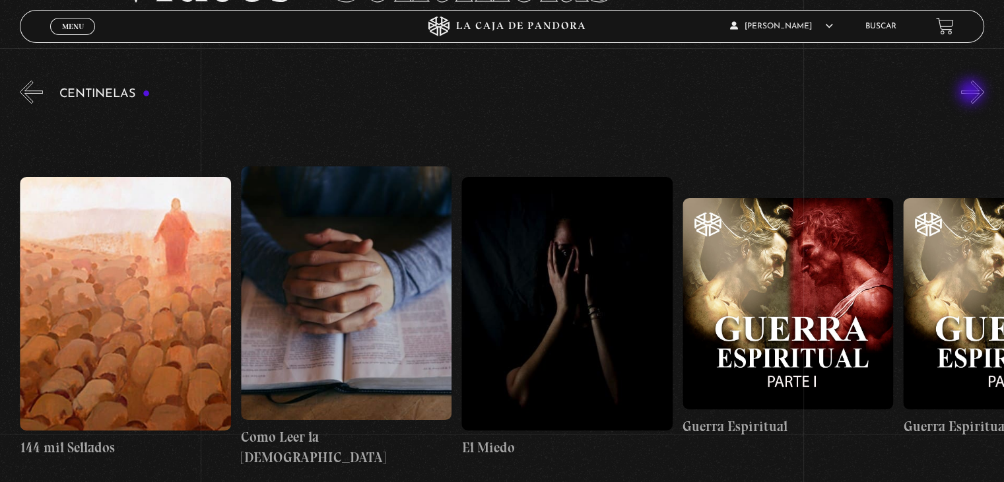
click at [973, 93] on button "»" at bounding box center [973, 92] width 23 height 23
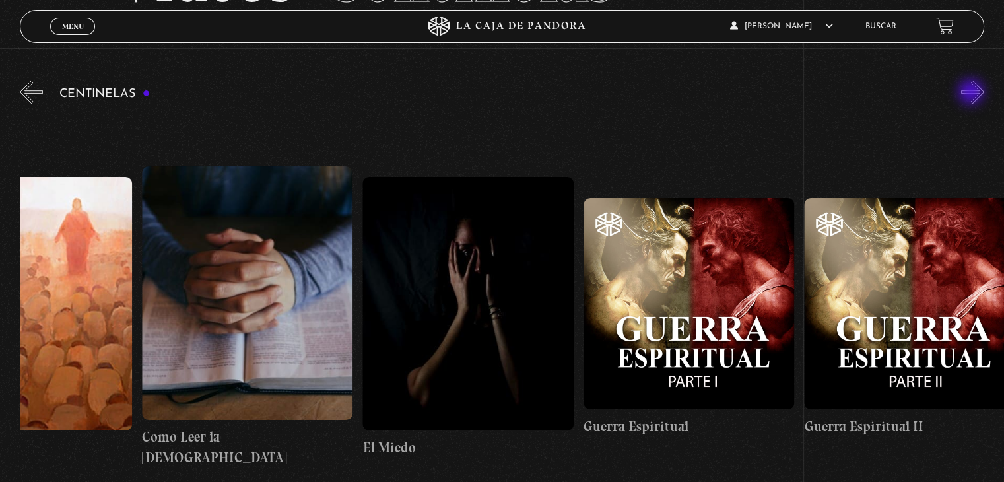
click at [973, 93] on button "»" at bounding box center [973, 92] width 23 height 23
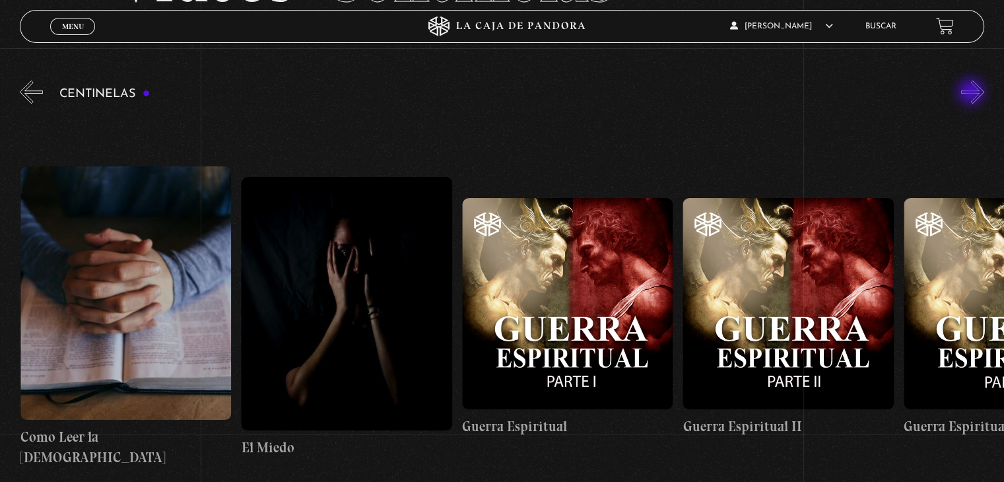
click at [973, 93] on button "»" at bounding box center [973, 92] width 23 height 23
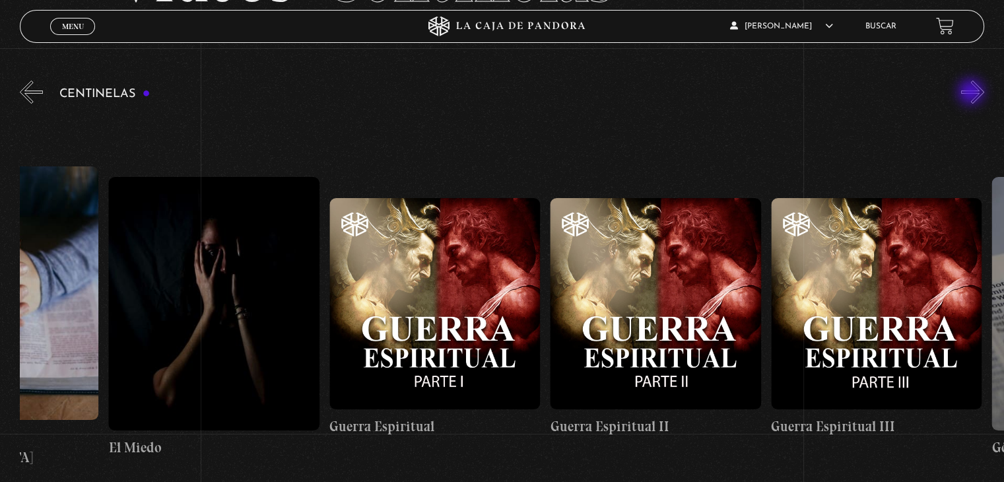
click at [973, 93] on button "»" at bounding box center [973, 92] width 23 height 23
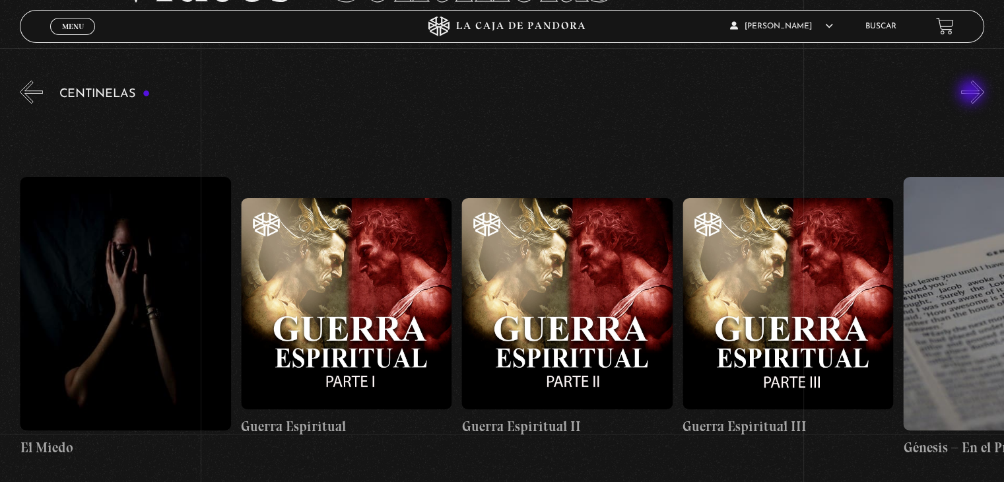
click at [973, 93] on button "»" at bounding box center [973, 92] width 23 height 23
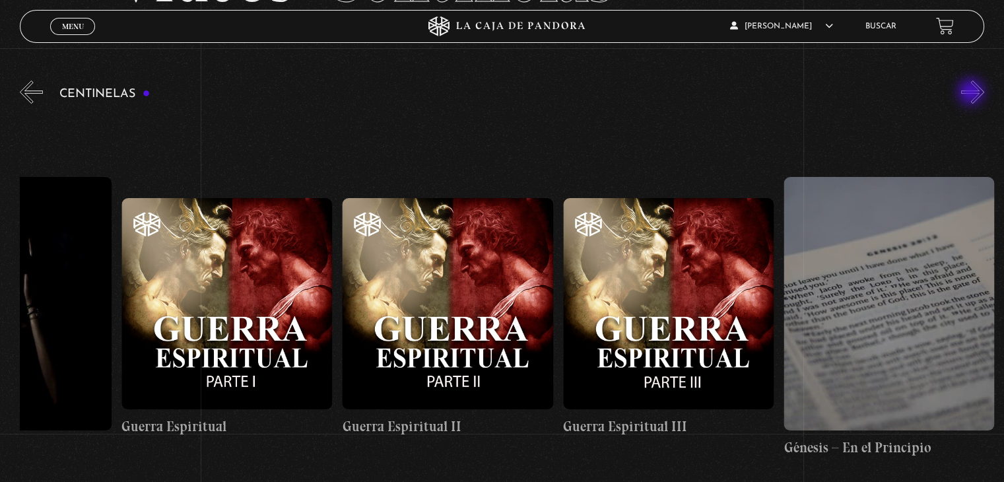
click at [973, 93] on button "»" at bounding box center [973, 92] width 23 height 23
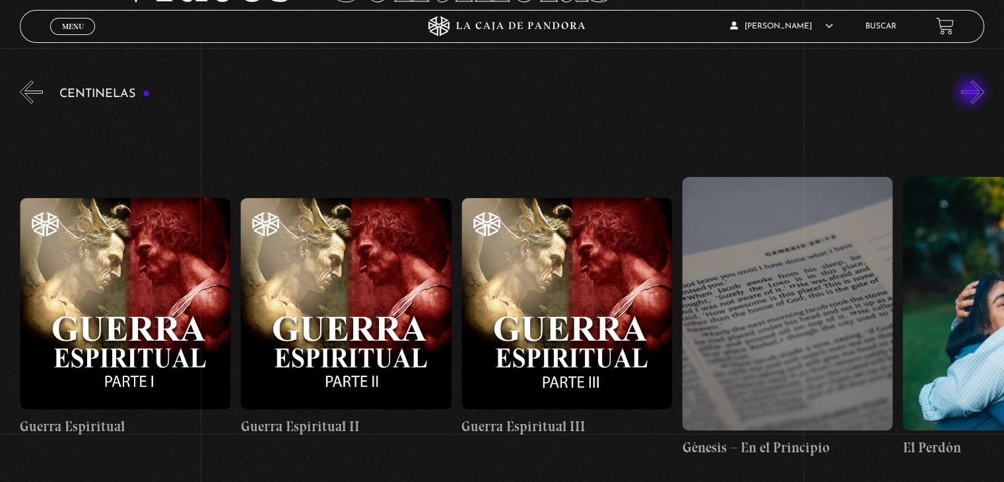
click at [973, 93] on button "»" at bounding box center [973, 92] width 23 height 23
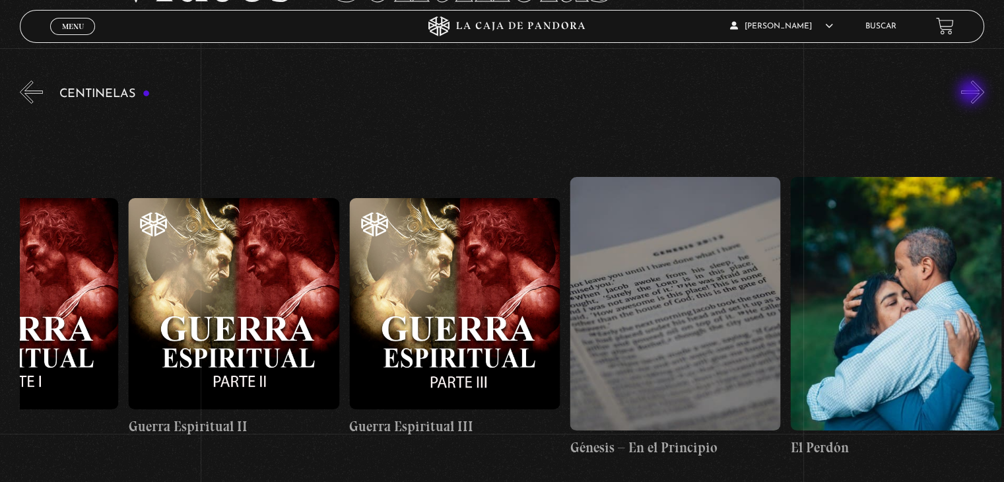
click at [973, 93] on button "»" at bounding box center [973, 92] width 23 height 23
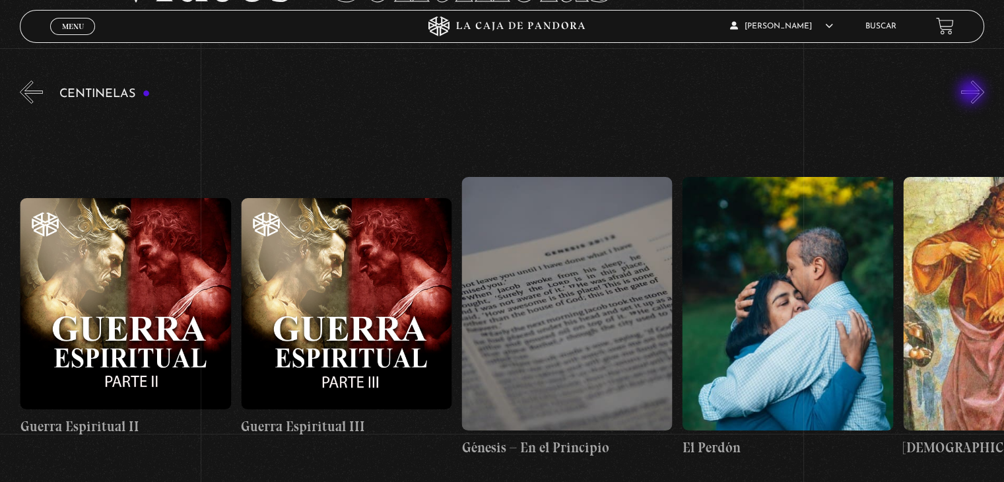
click at [973, 93] on button "»" at bounding box center [973, 92] width 23 height 23
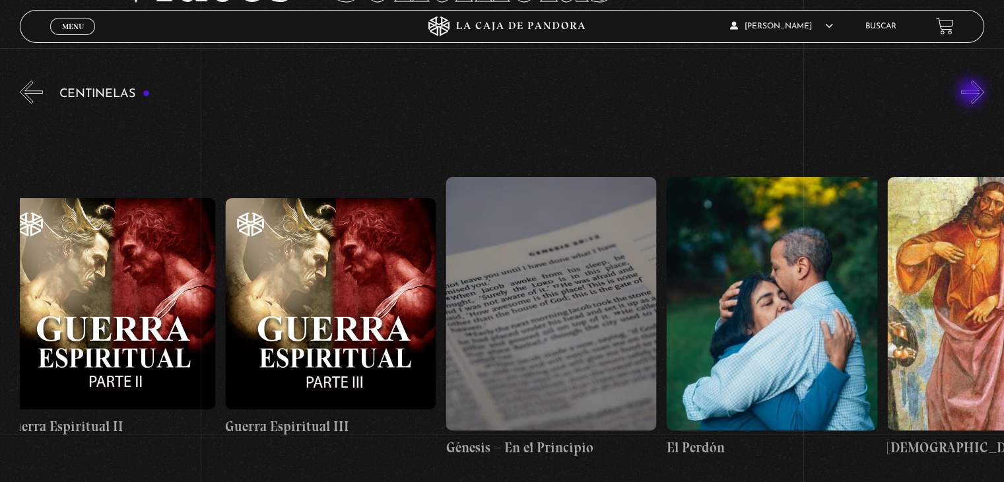
click at [973, 93] on button "»" at bounding box center [973, 92] width 23 height 23
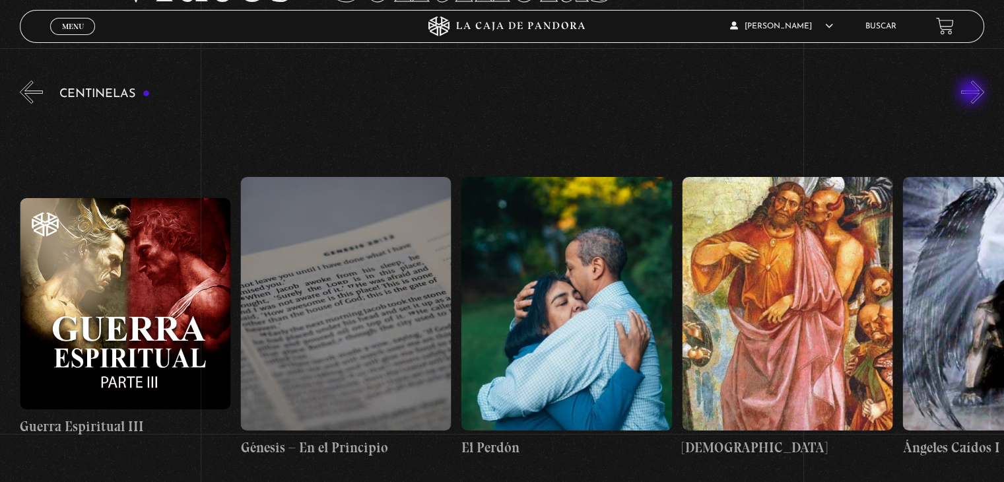
click at [973, 93] on button "»" at bounding box center [973, 92] width 23 height 23
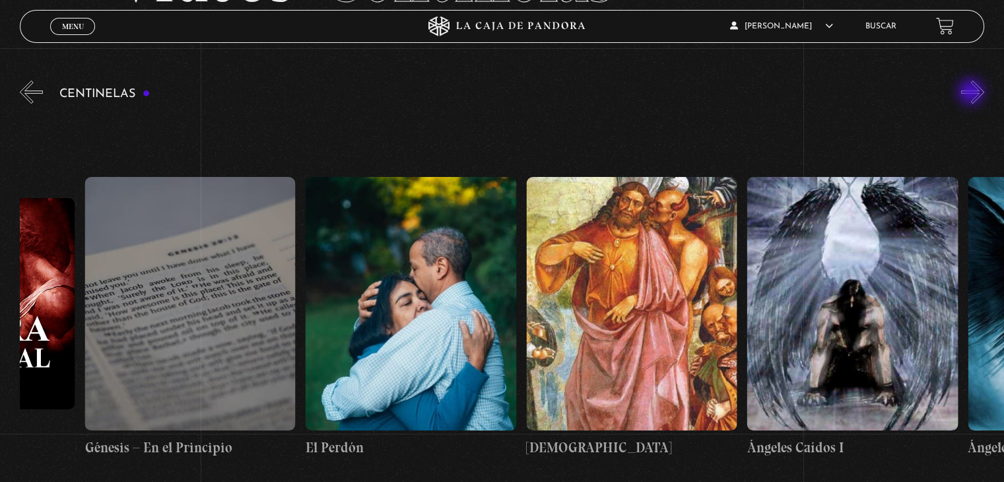
click at [973, 93] on button "»" at bounding box center [973, 92] width 23 height 23
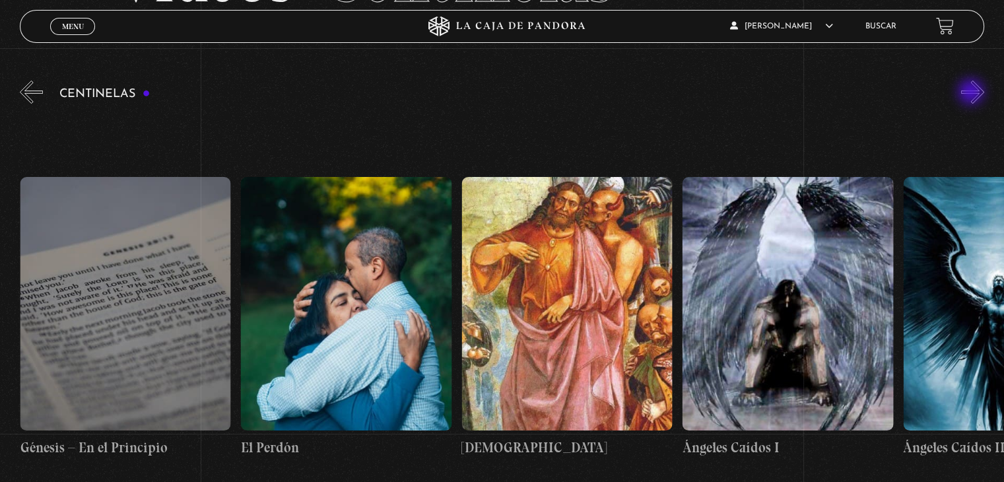
click at [973, 93] on button "»" at bounding box center [973, 92] width 23 height 23
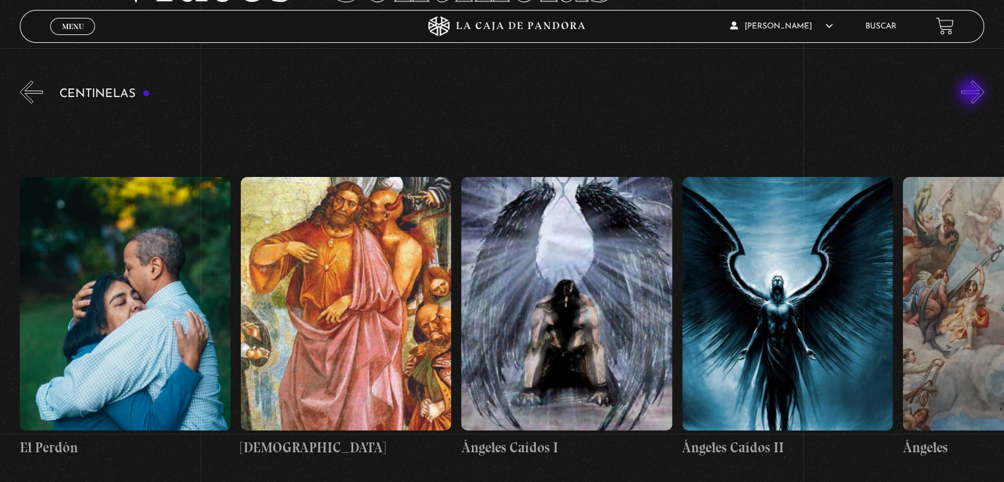
click at [973, 93] on button "»" at bounding box center [973, 92] width 23 height 23
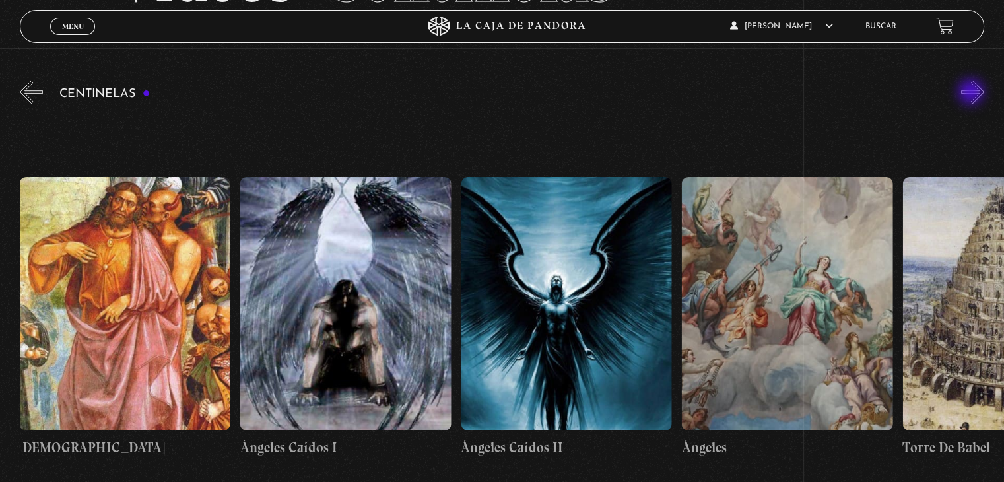
click at [973, 93] on button "»" at bounding box center [973, 92] width 23 height 23
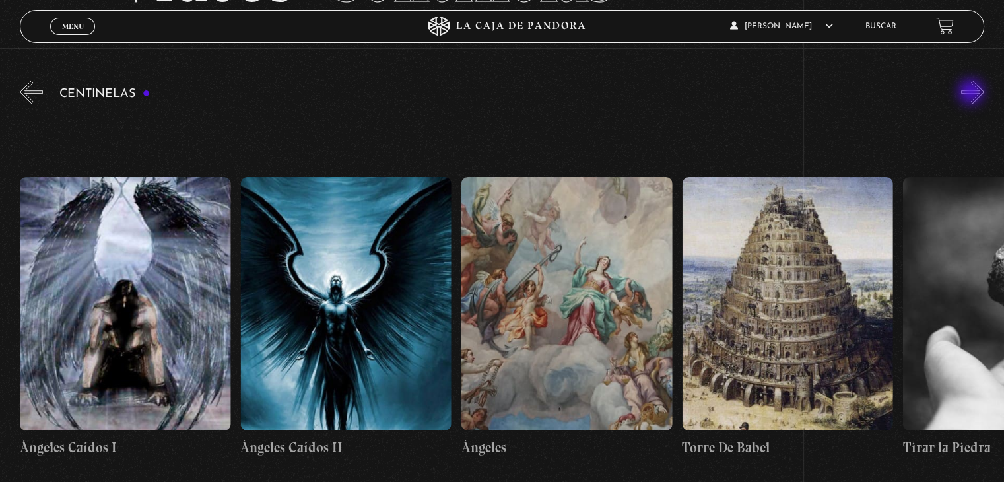
click at [973, 93] on button "»" at bounding box center [973, 92] width 23 height 23
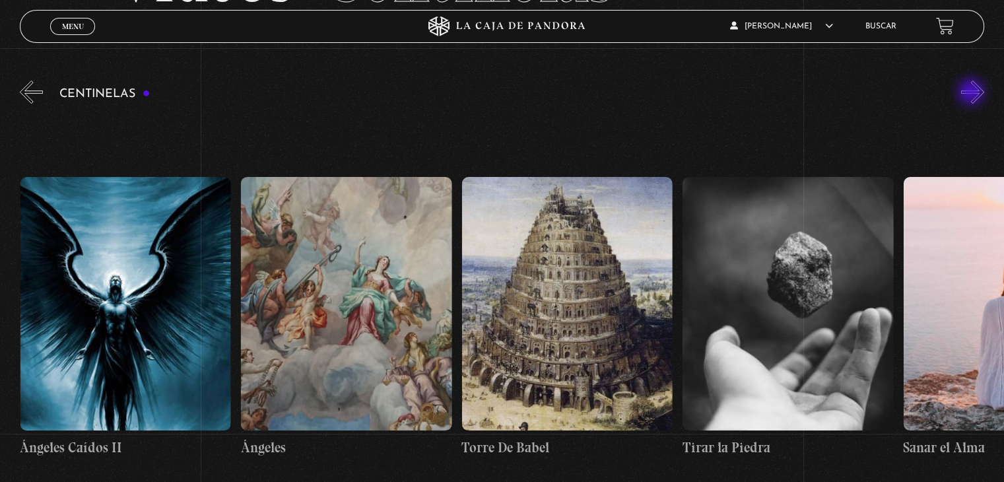
click at [973, 93] on button "»" at bounding box center [973, 92] width 23 height 23
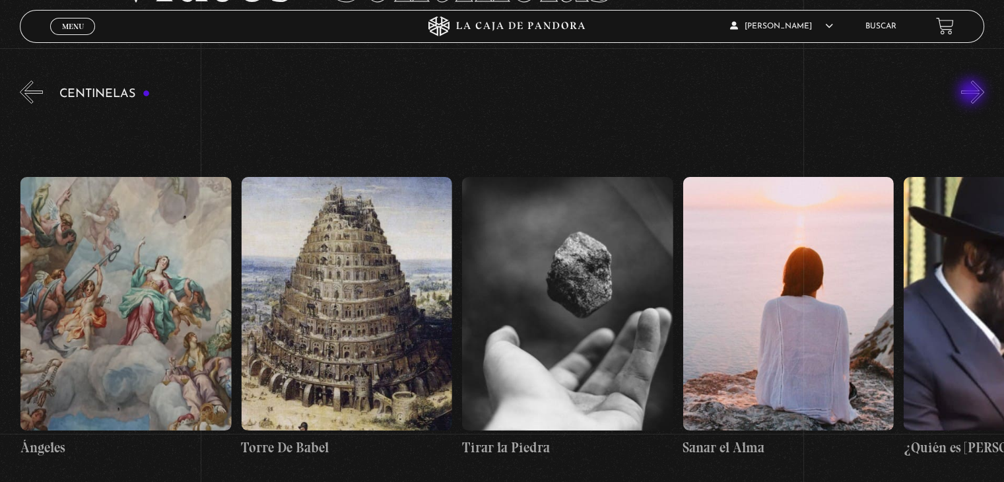
click at [973, 93] on button "»" at bounding box center [973, 92] width 23 height 23
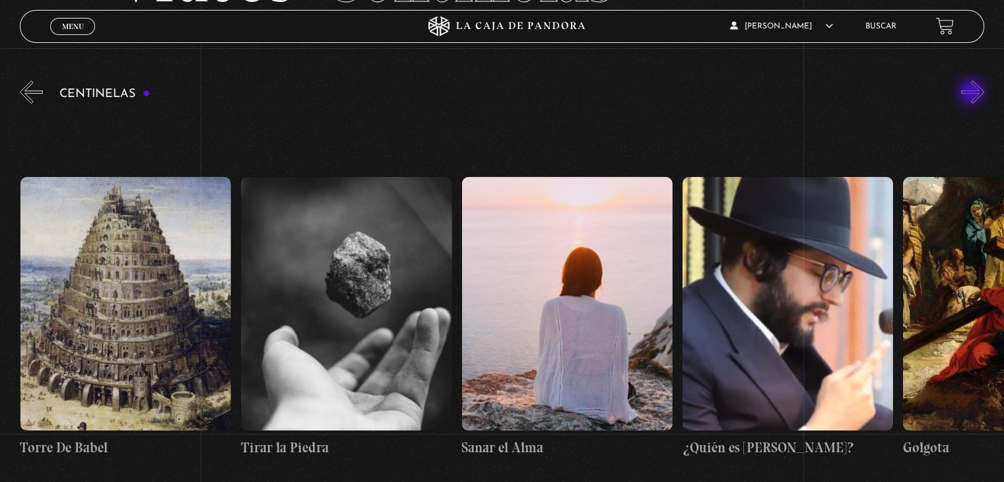
click at [973, 93] on button "»" at bounding box center [973, 92] width 23 height 23
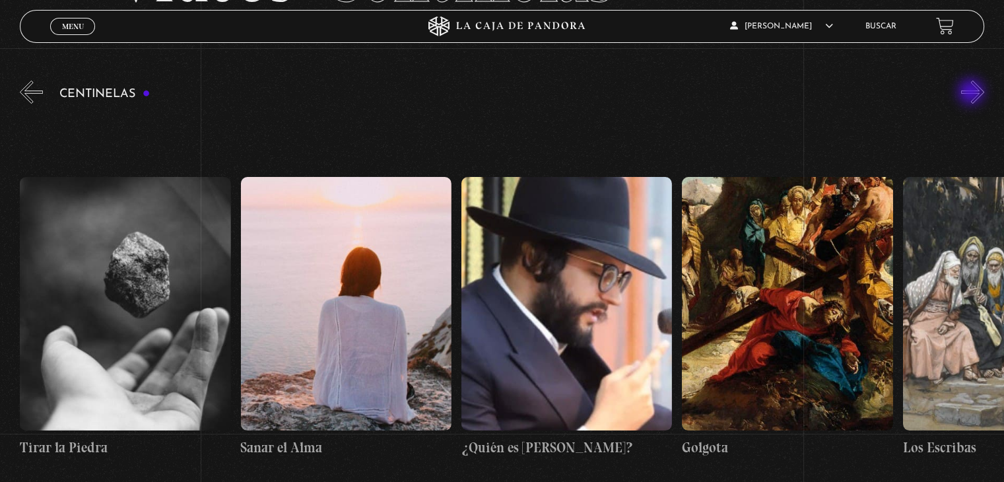
click at [973, 93] on button "»" at bounding box center [973, 92] width 23 height 23
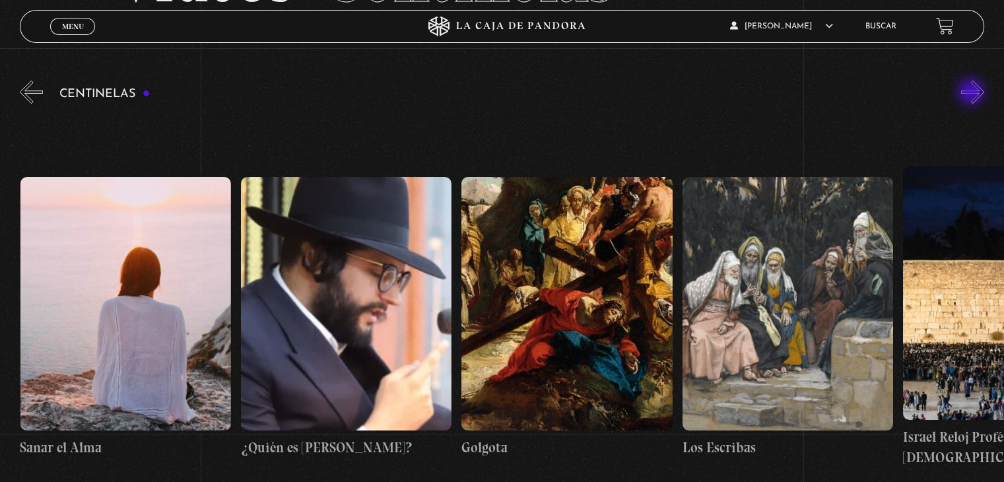
click at [973, 93] on button "»" at bounding box center [973, 92] width 23 height 23
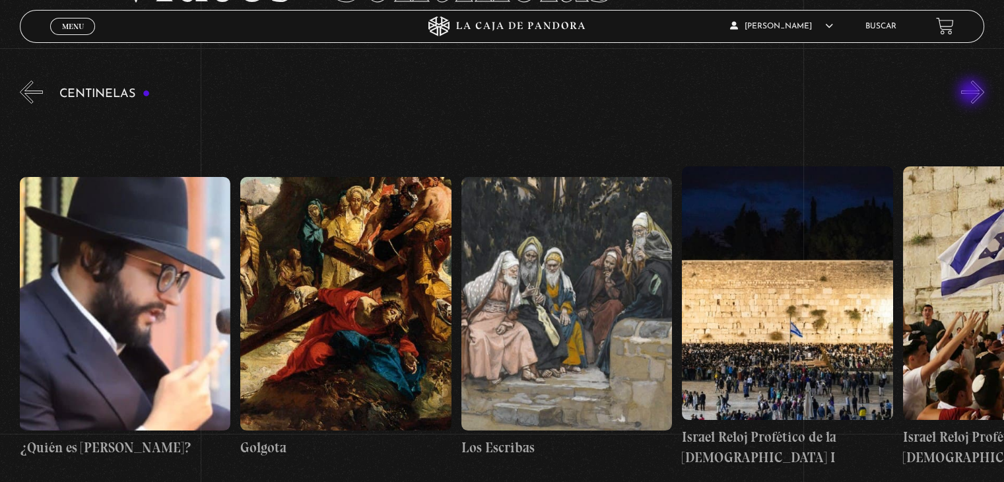
click at [973, 93] on button "»" at bounding box center [973, 92] width 23 height 23
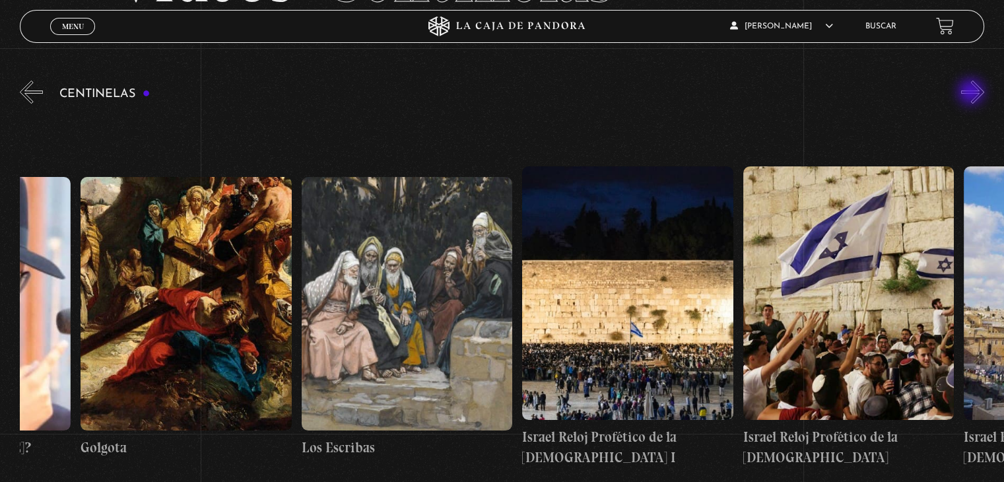
click at [973, 93] on button "»" at bounding box center [973, 92] width 23 height 23
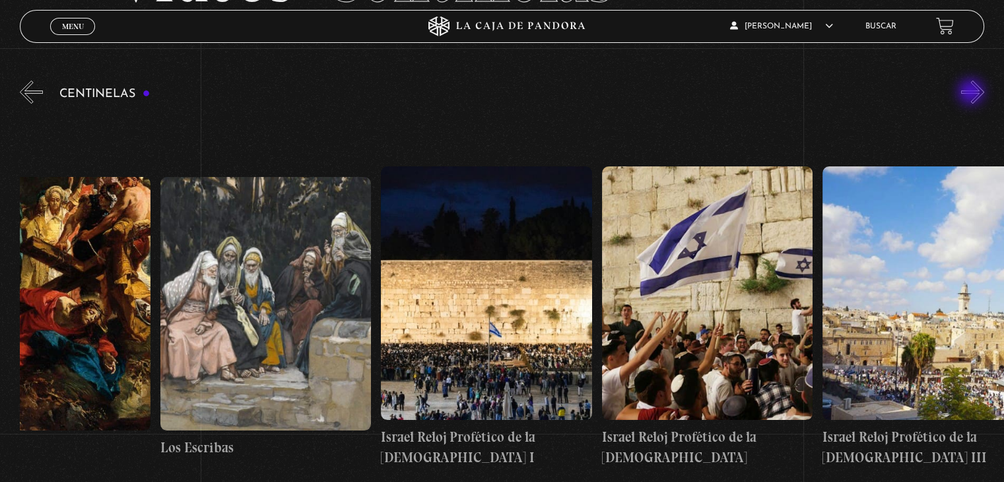
scroll to position [0, 24846]
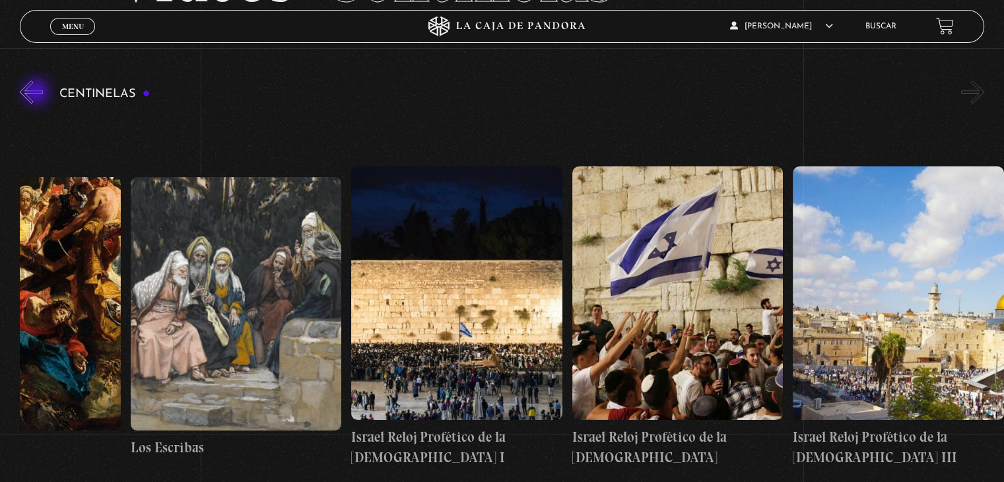
click at [38, 94] on button "«" at bounding box center [31, 92] width 23 height 23
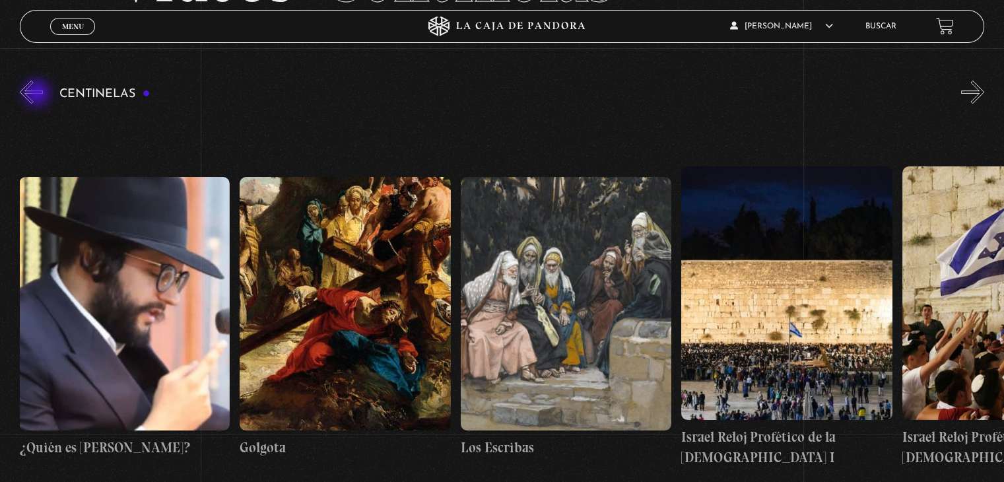
scroll to position [0, 24515]
click at [38, 94] on button "«" at bounding box center [31, 92] width 23 height 23
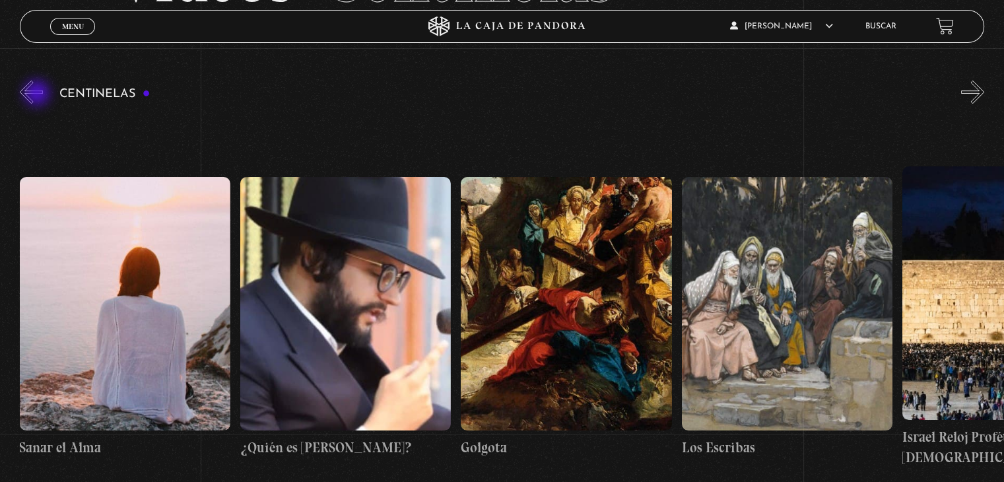
scroll to position [0, 24294]
click at [38, 94] on button "«" at bounding box center [31, 92] width 23 height 23
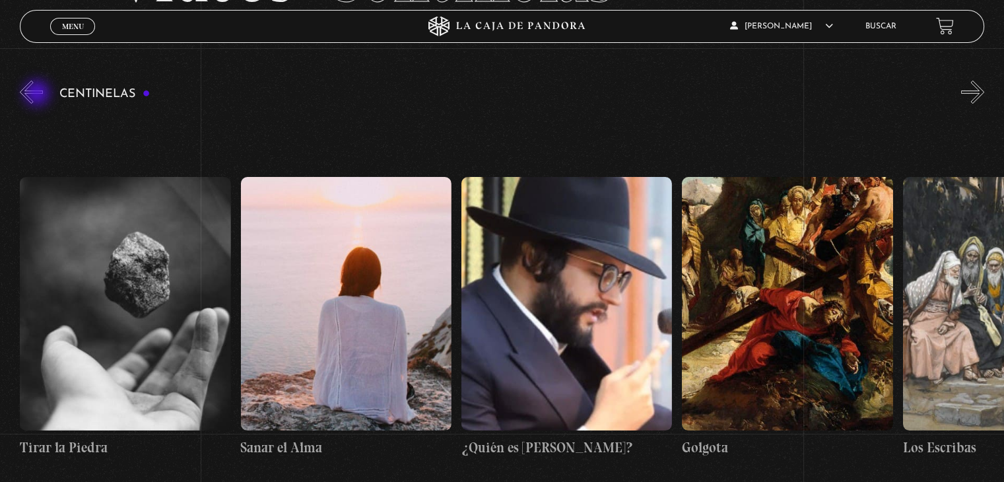
click at [38, 94] on button "«" at bounding box center [31, 92] width 23 height 23
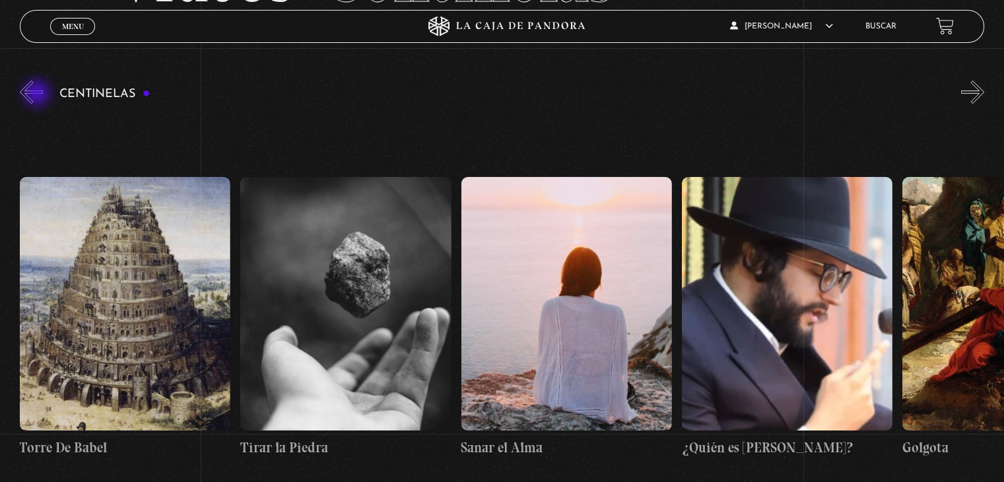
scroll to position [0, 23853]
click at [114, 281] on figure at bounding box center [125, 303] width 211 height 253
